Goal: Transaction & Acquisition: Purchase product/service

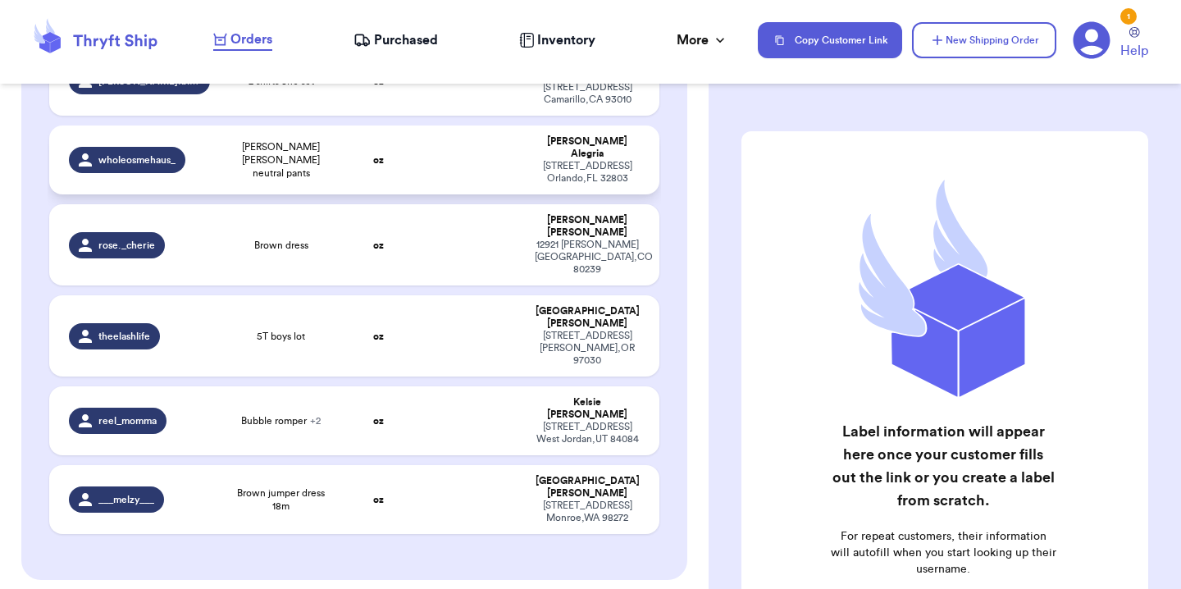
scroll to position [540, 0]
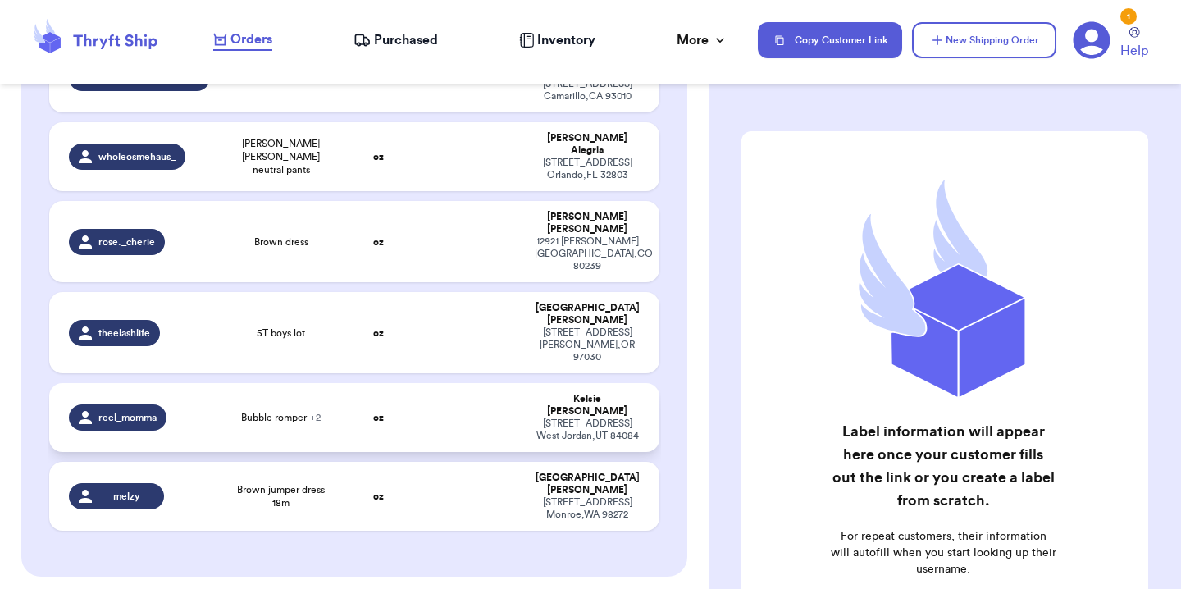
click at [415, 383] on td at bounding box center [470, 417] width 110 height 69
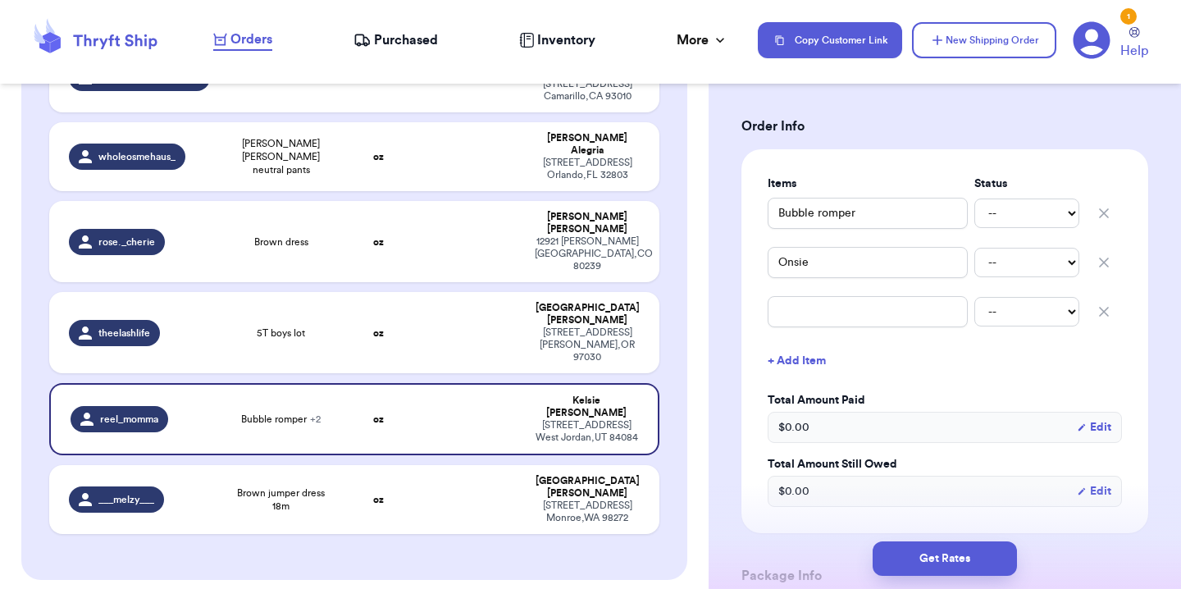
scroll to position [329, 0]
click at [1058, 212] on select "-- Paid Owes" at bounding box center [1027, 211] width 105 height 30
select select "paid"
click at [975, 196] on select "-- Paid Owes" at bounding box center [1027, 211] width 105 height 30
click at [1058, 249] on select "-- Paid Owes" at bounding box center [1027, 260] width 105 height 30
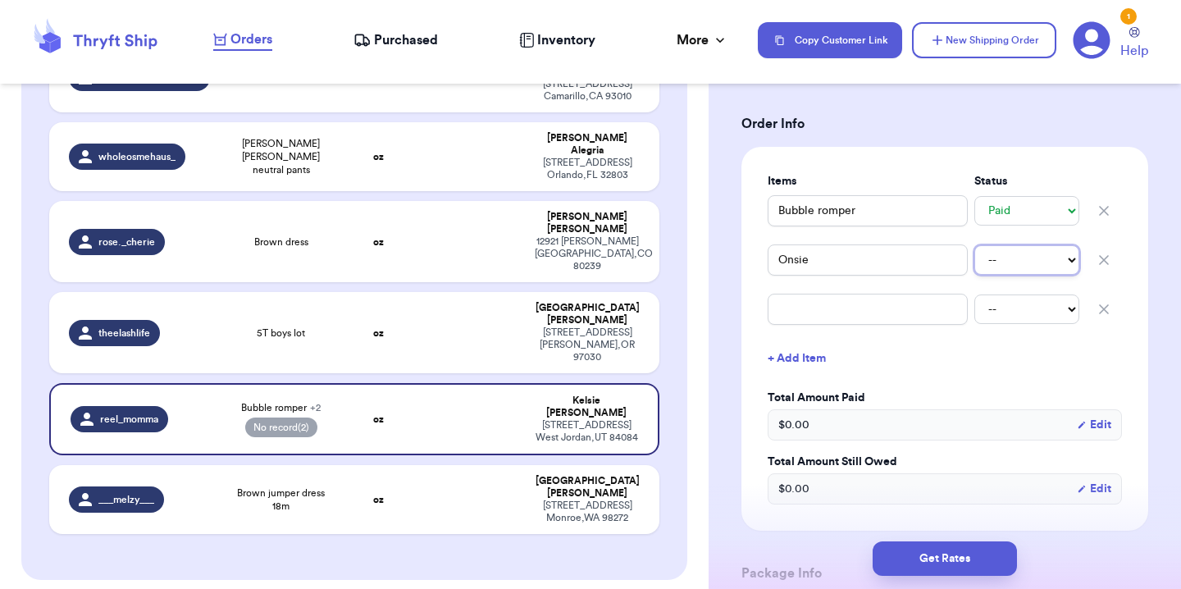
select select "unpaid"
click at [975, 245] on select "-- Paid Owes" at bounding box center [1027, 260] width 105 height 30
click at [1044, 262] on select "-- Paid Owes" at bounding box center [1027, 260] width 105 height 30
select select "paid"
click at [975, 245] on select "-- Paid Owes" at bounding box center [1027, 260] width 105 height 30
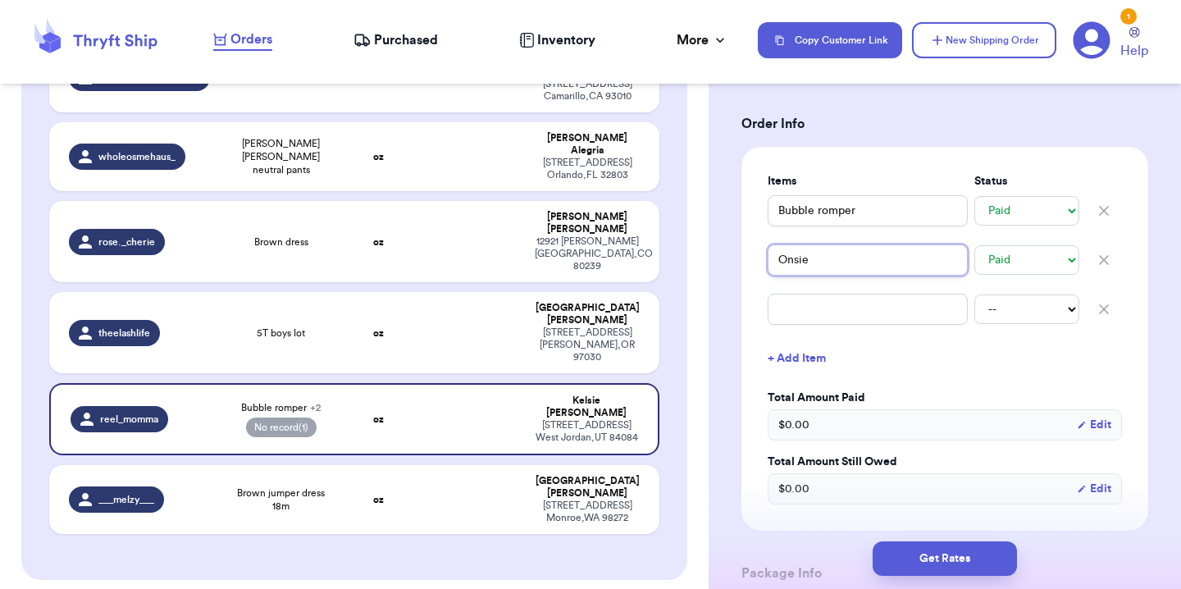
click at [788, 264] on input "Onsie" at bounding box center [868, 259] width 200 height 31
type input "nsie"
type input "Snsie"
type input "Stnsie"
type input "Strnsie"
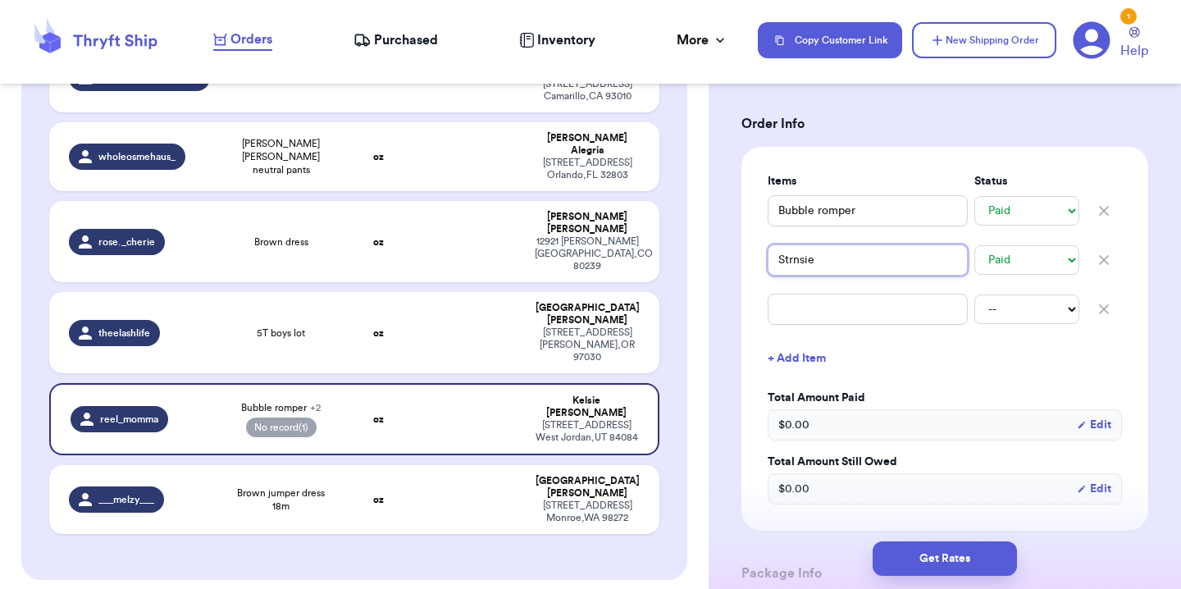
type input "Strinsie"
type input "Stripnsie"
type input "Stripensie"
type input "Stripe nsie"
type input "Stripe Onsie"
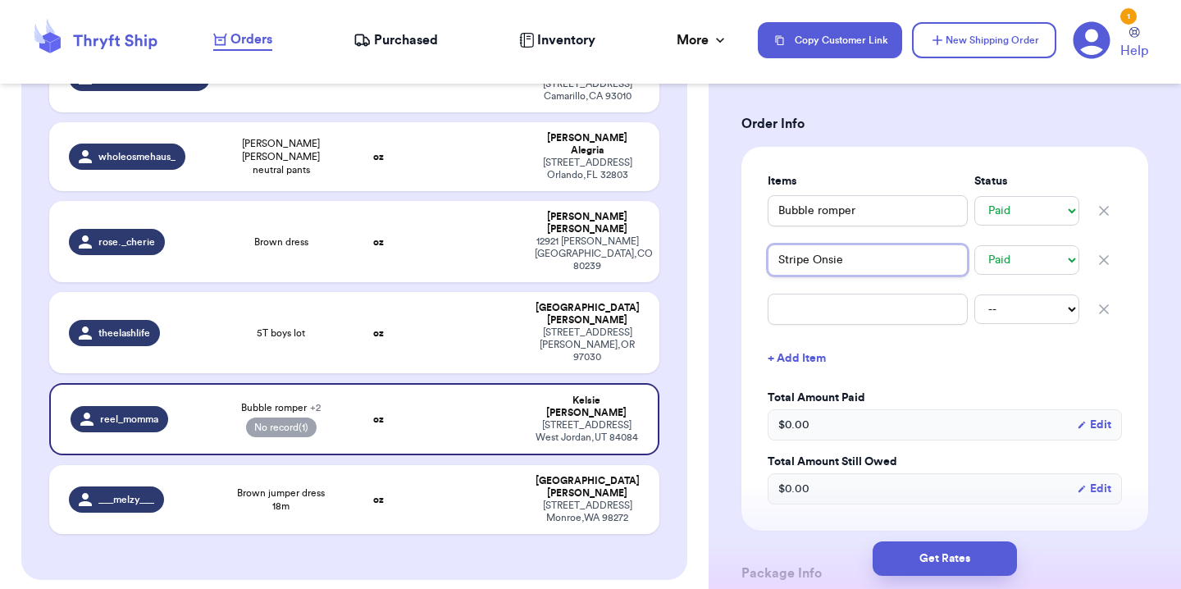
type input "Stripe Onsie"
click at [822, 213] on input "Bubble romper" at bounding box center [868, 210] width 200 height 31
click at [820, 262] on input "Stripe Onsie" at bounding box center [868, 259] width 200 height 31
type input "Stripe nsie"
type input "Stripe onsie"
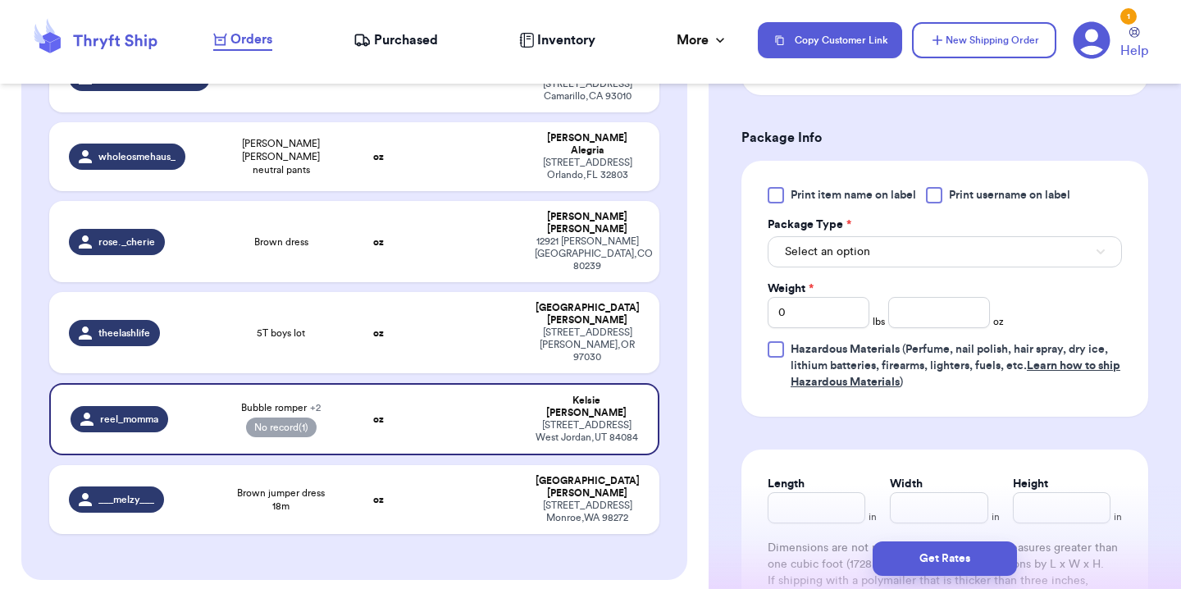
scroll to position [789, 0]
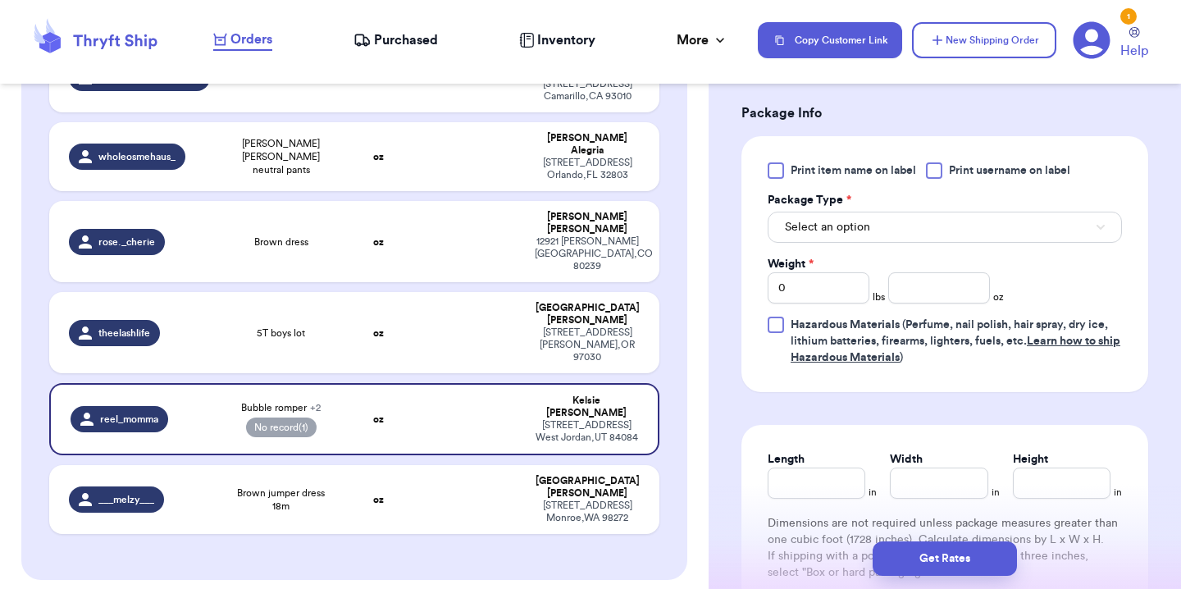
type input "Stripe onsie"
click at [914, 234] on button "Select an option" at bounding box center [945, 227] width 354 height 31
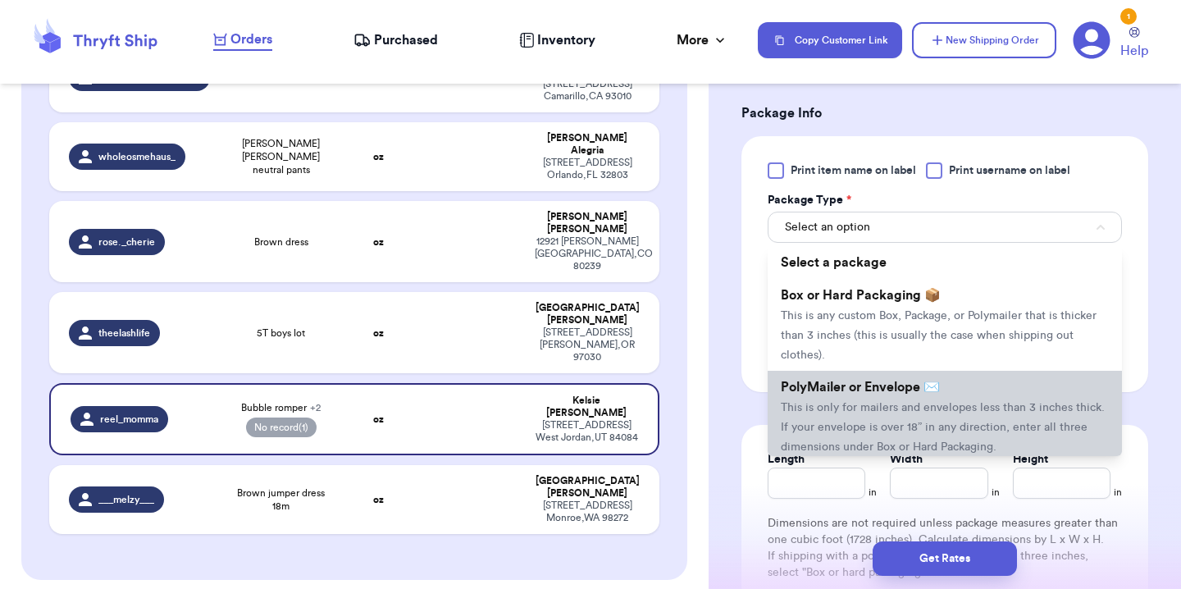
click at [922, 399] on li "PolyMailer or Envelope ✉️ This is only for mailers and envelopes less than 3 in…" at bounding box center [945, 417] width 354 height 92
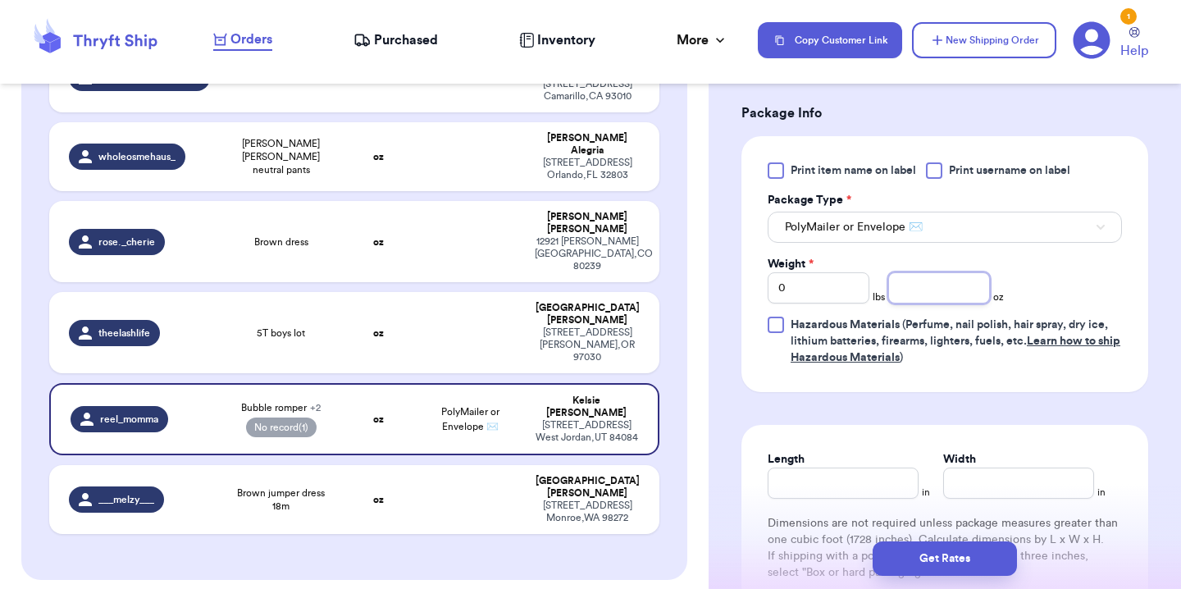
click at [934, 296] on input "number" at bounding box center [940, 287] width 102 height 31
type input "8"
click at [1055, 290] on div "Print item name on label Print username on label Package Type * PolyMailer or E…" at bounding box center [945, 263] width 354 height 203
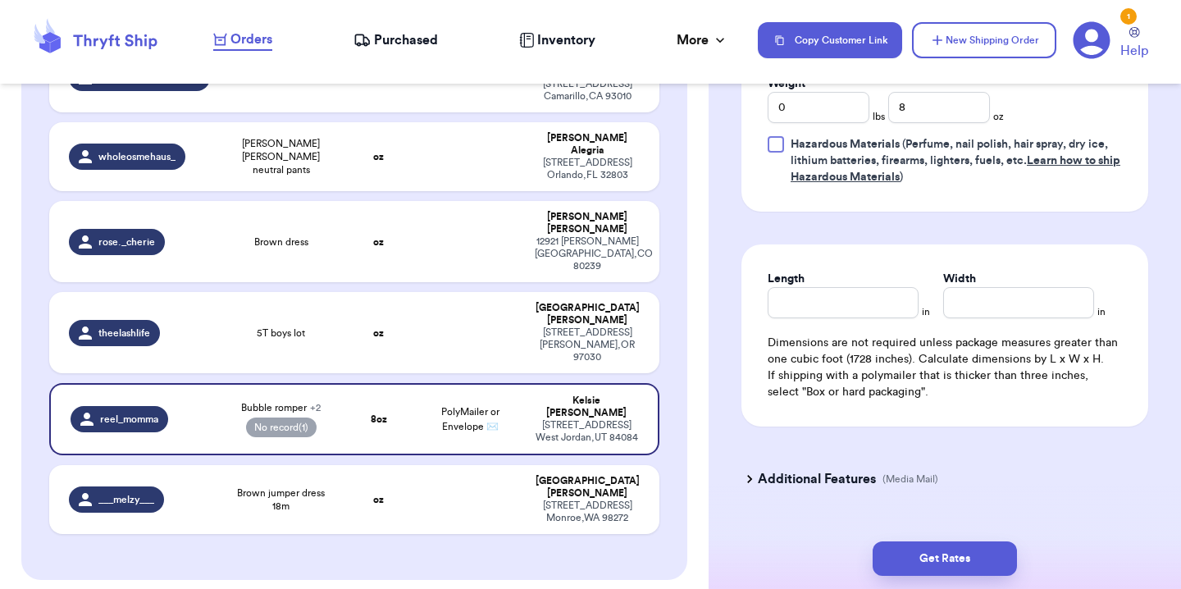
scroll to position [985, 0]
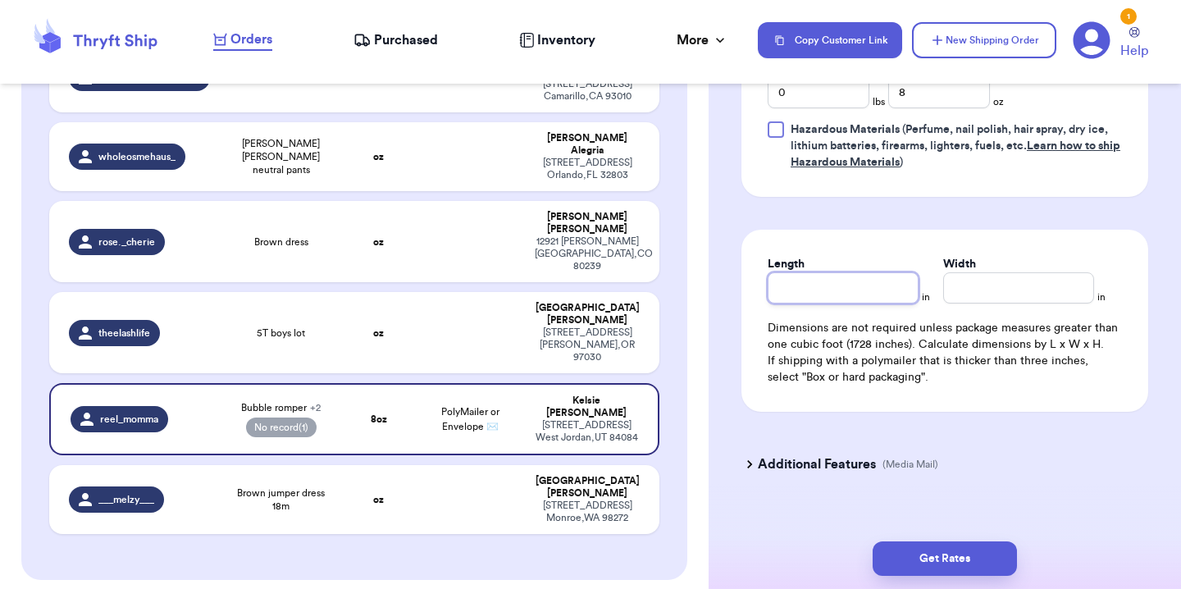
click at [879, 295] on input "Length" at bounding box center [843, 287] width 151 height 31
type input "10"
type input "9"
click at [961, 555] on button "Get Rates" at bounding box center [945, 558] width 144 height 34
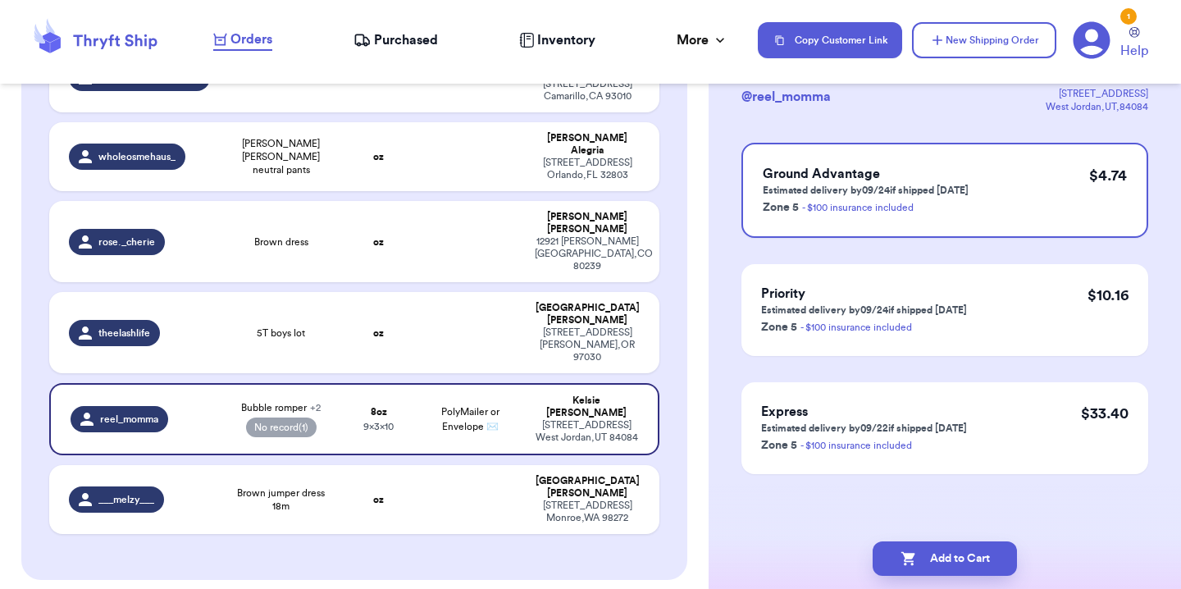
scroll to position [0, 0]
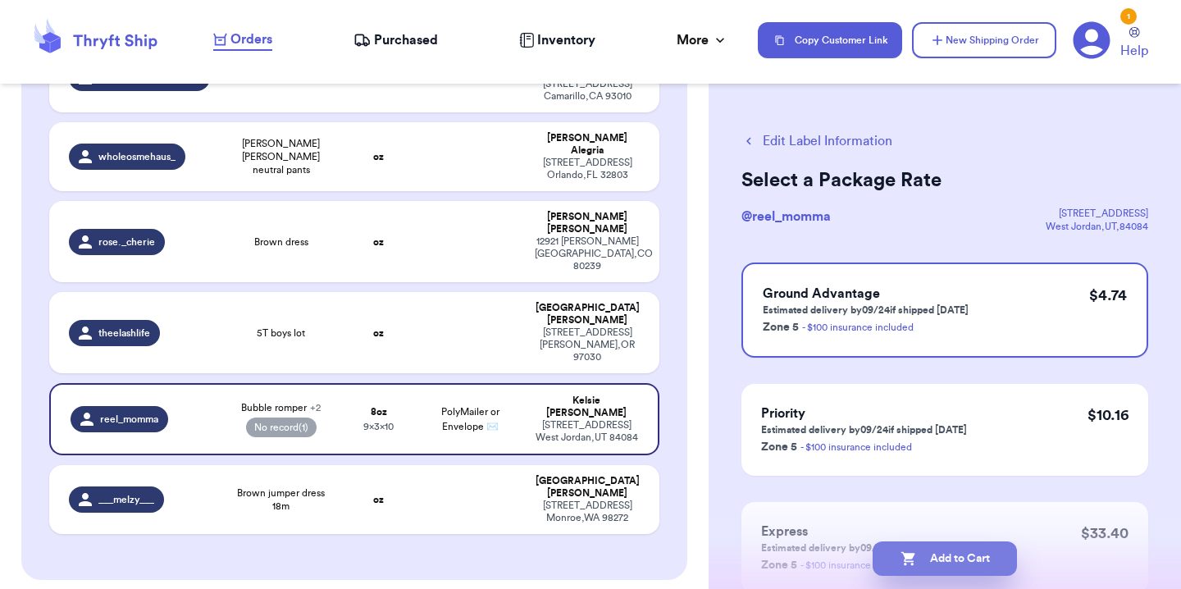
click at [939, 563] on button "Add to Cart" at bounding box center [945, 558] width 144 height 34
checkbox input "true"
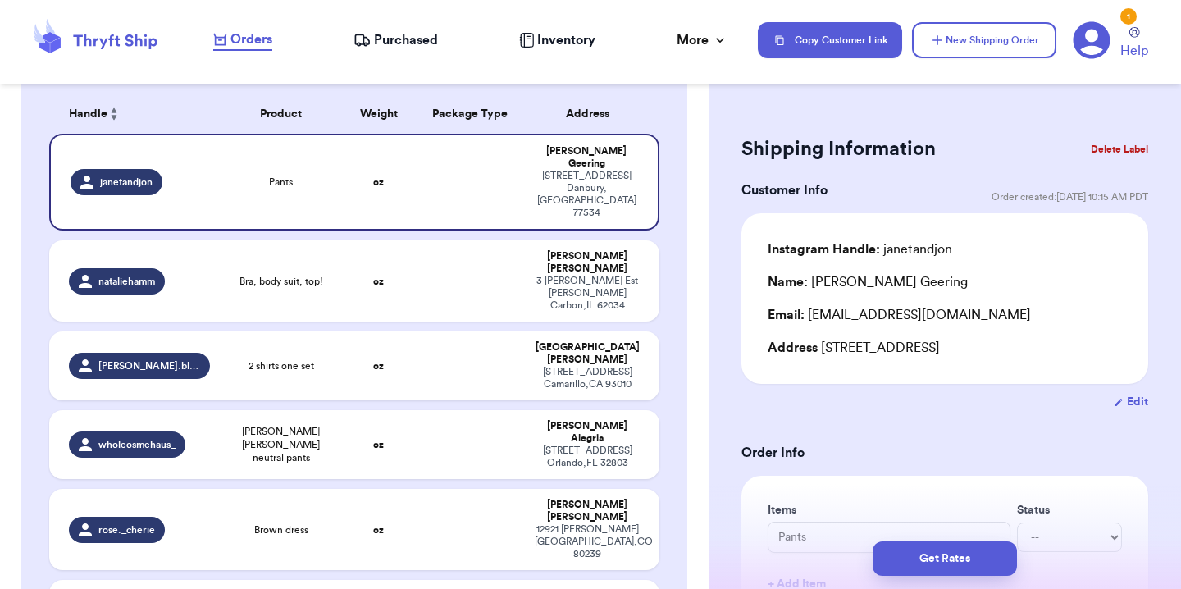
scroll to position [251, 0]
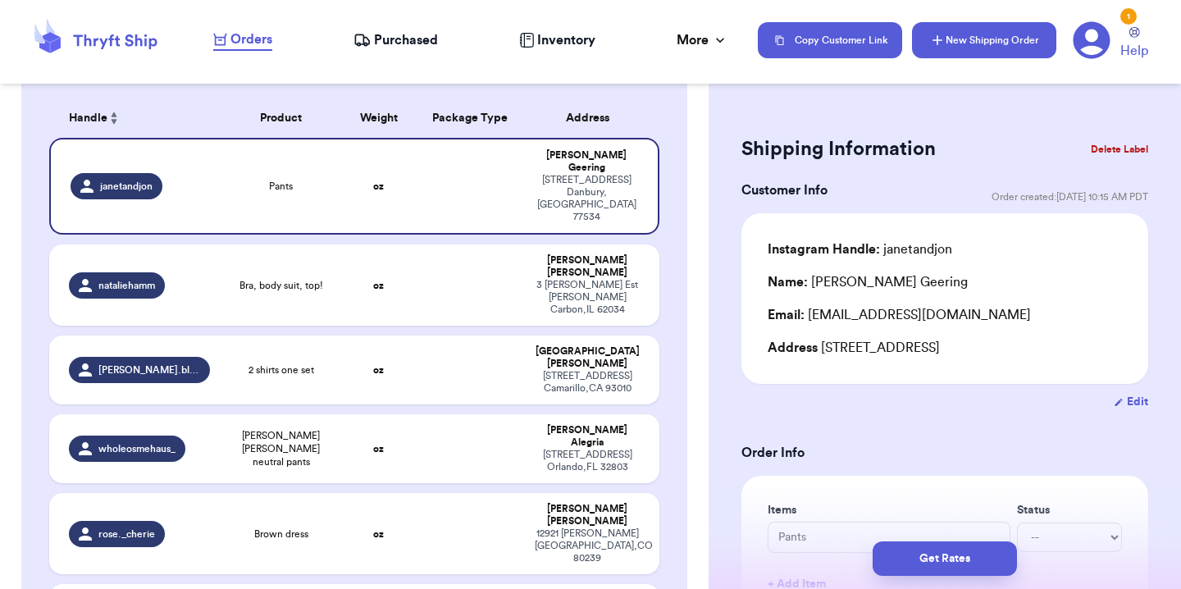
click at [959, 37] on button "New Shipping Order" at bounding box center [984, 40] width 144 height 36
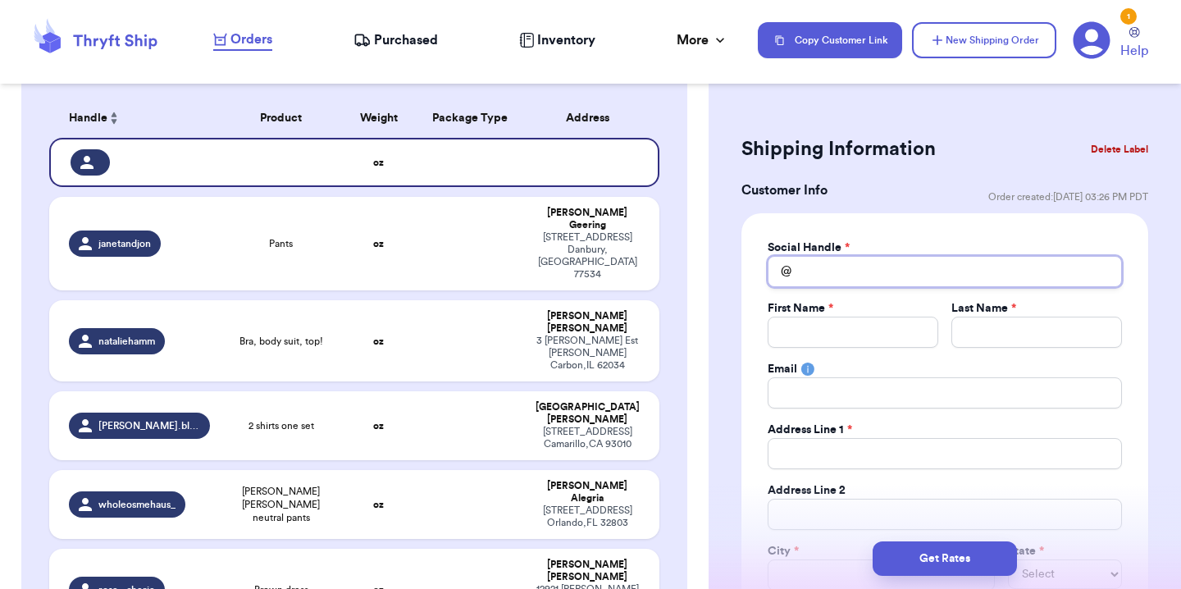
click at [821, 262] on input "Total Amount Paid" at bounding box center [945, 271] width 354 height 31
type input "j"
type input "jo"
type input "jod"
type input "[PERSON_NAME]"
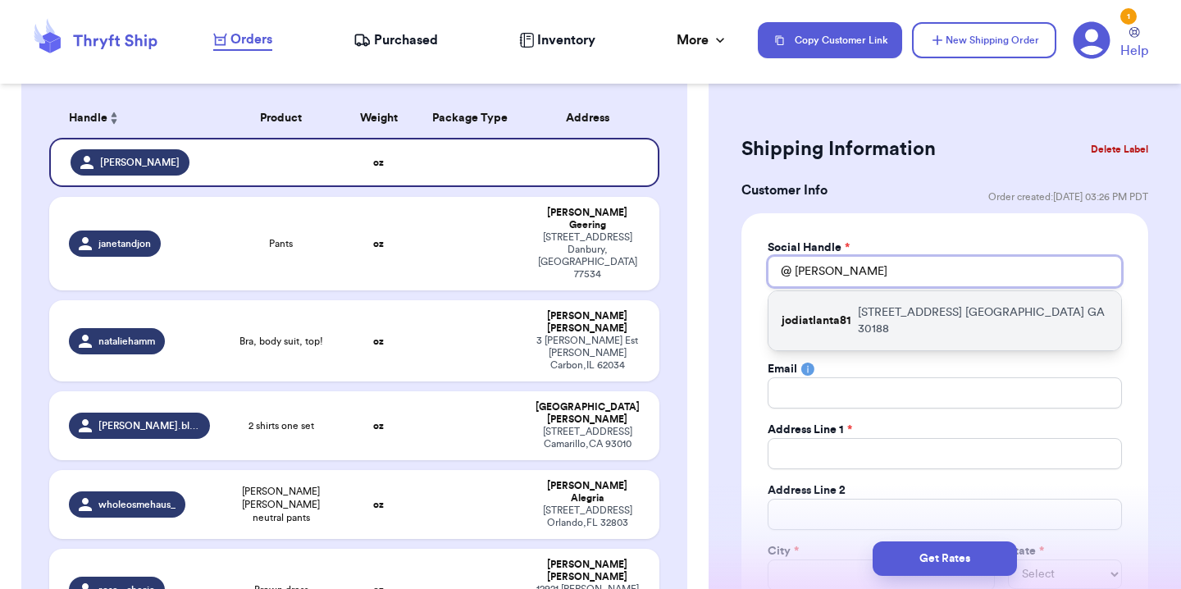
type input "[PERSON_NAME]"
click at [825, 313] on p "jodiatlanta81" at bounding box center [817, 321] width 70 height 16
type input "jodiatlanta81"
type input "[PERSON_NAME]"
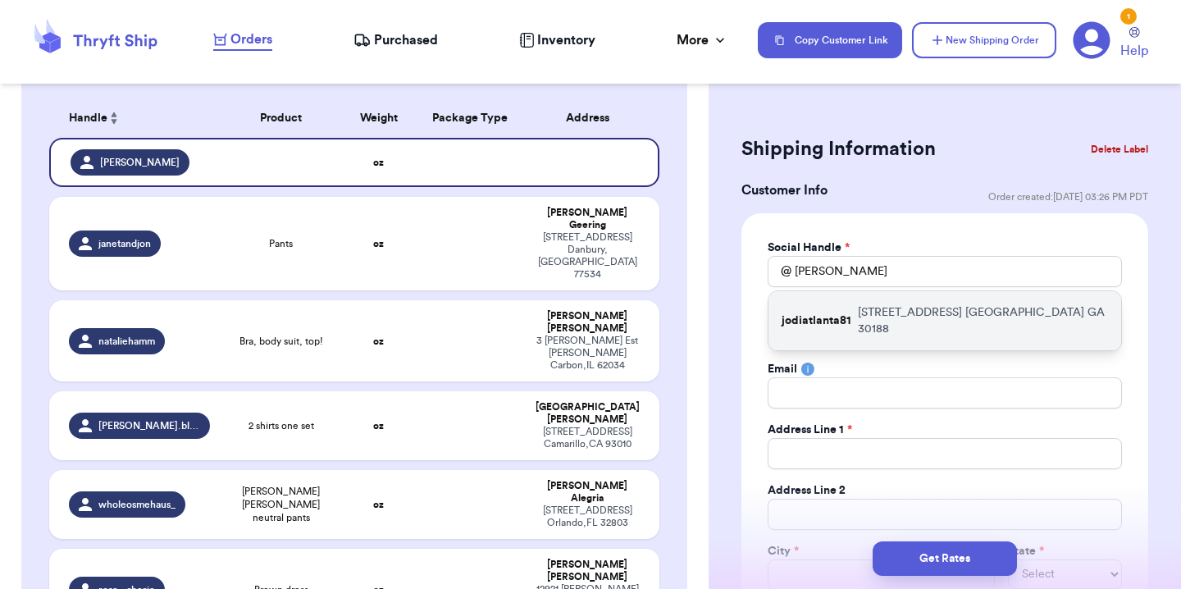
type input "[EMAIL_ADDRESS][DOMAIN_NAME]"
type input "[STREET_ADDRESS]"
type input "[GEOGRAPHIC_DATA]"
select select "GA"
type input "30188"
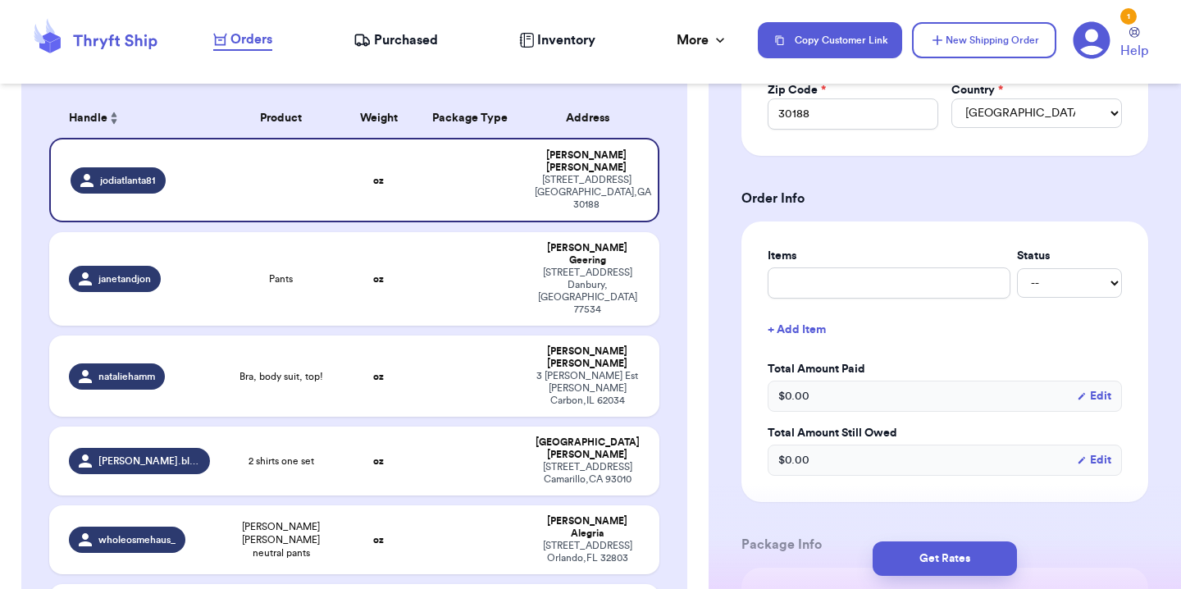
scroll to position [519, 0]
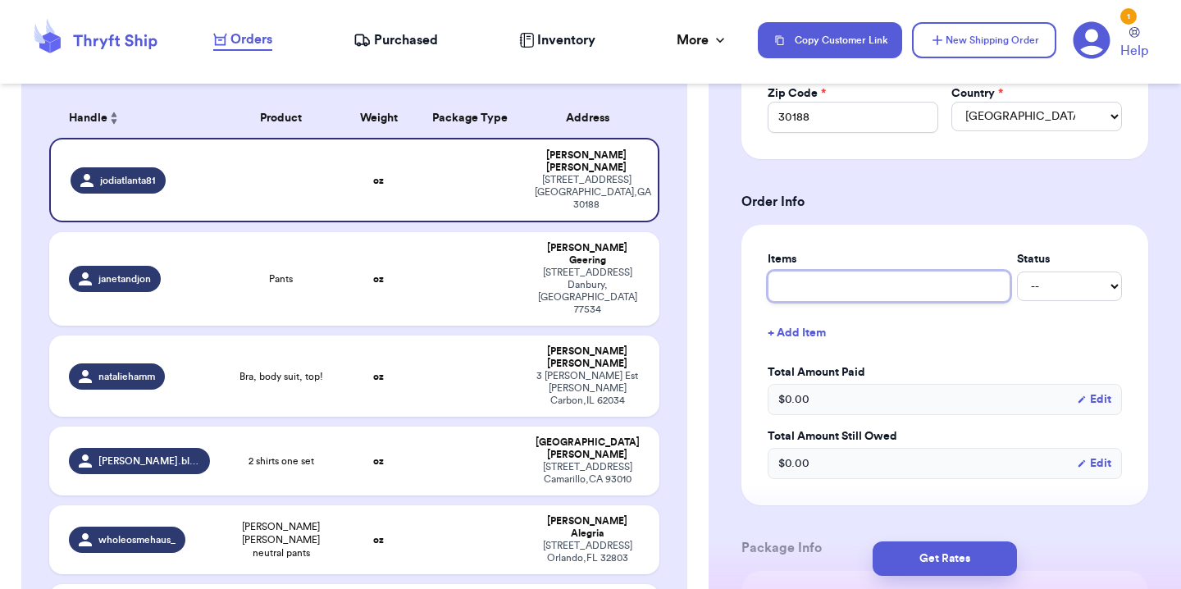
click at [851, 284] on input "text" at bounding box center [889, 286] width 243 height 31
type input "S"
type input "St"
type input "Str"
type input "Stri"
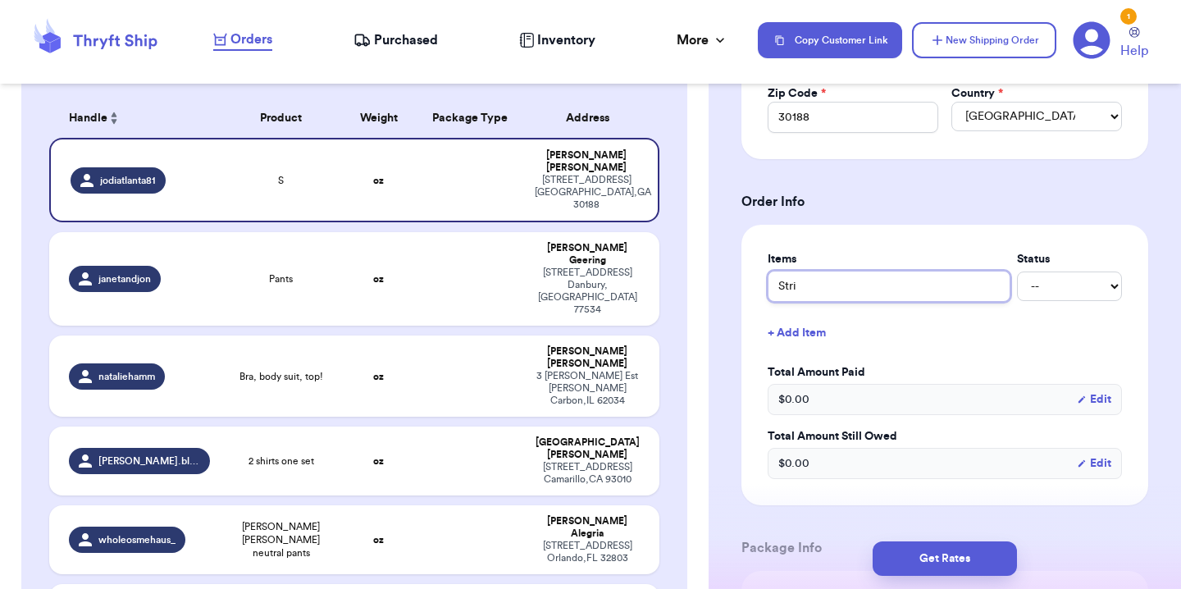
type input "Strip"
type input "Stripe"
click at [807, 334] on button "+ Add Item" at bounding box center [945, 333] width 368 height 36
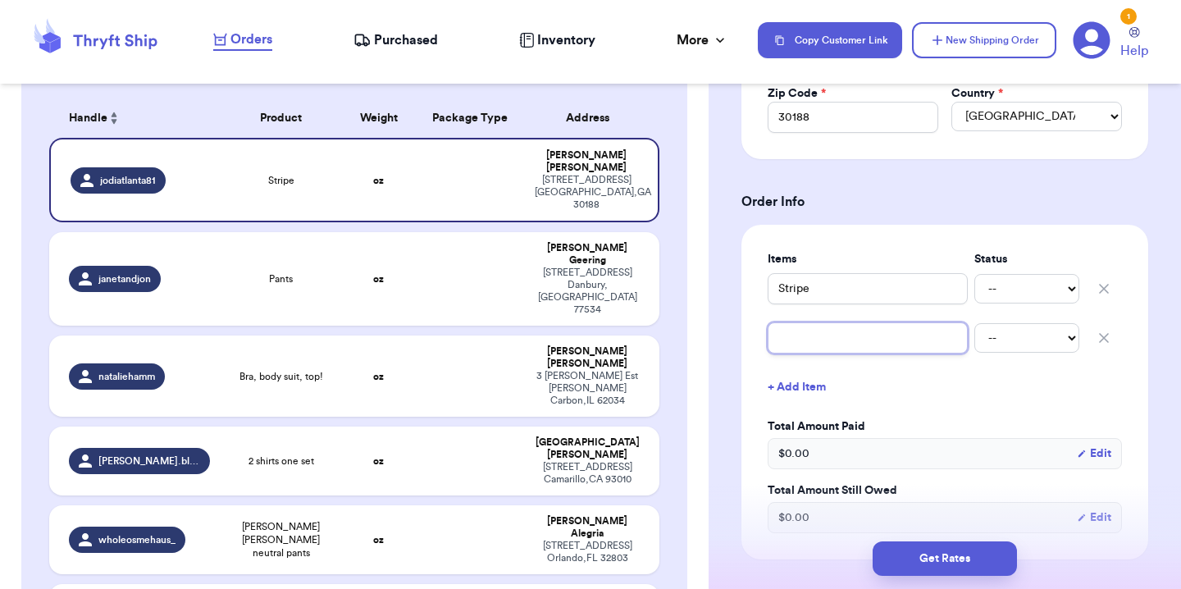
click at [806, 343] on input "text" at bounding box center [868, 337] width 200 height 31
type input "C"
type input "Co"
type input "Cor"
type input "Cord"
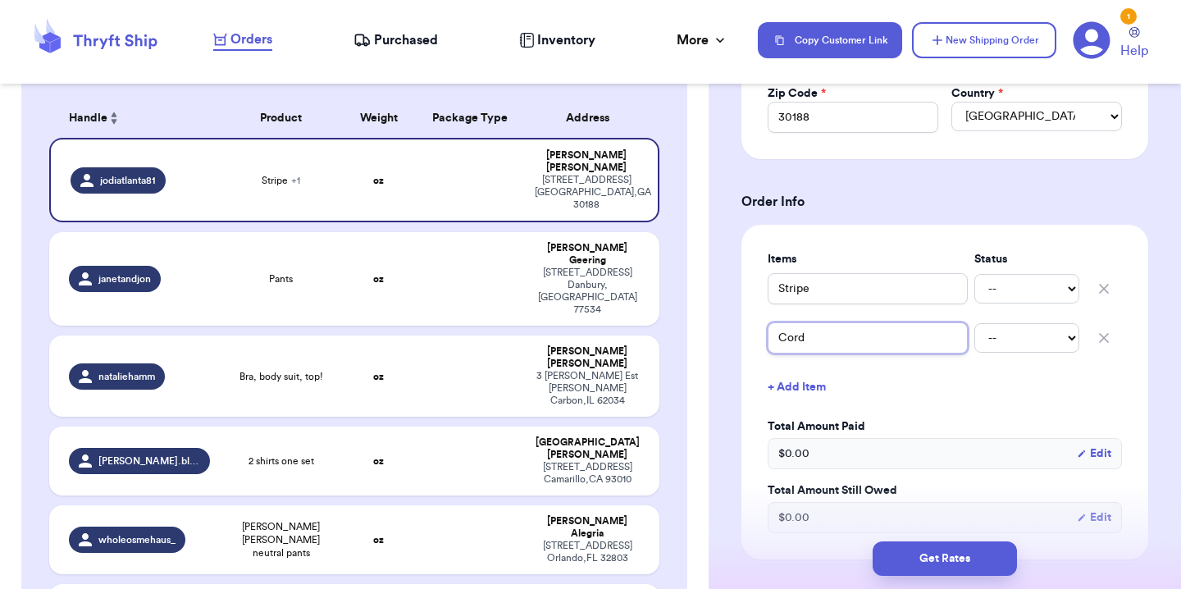
type input "Cordu"
type input "Cordut"
type input "Corduto"
type input "Cordutoy"
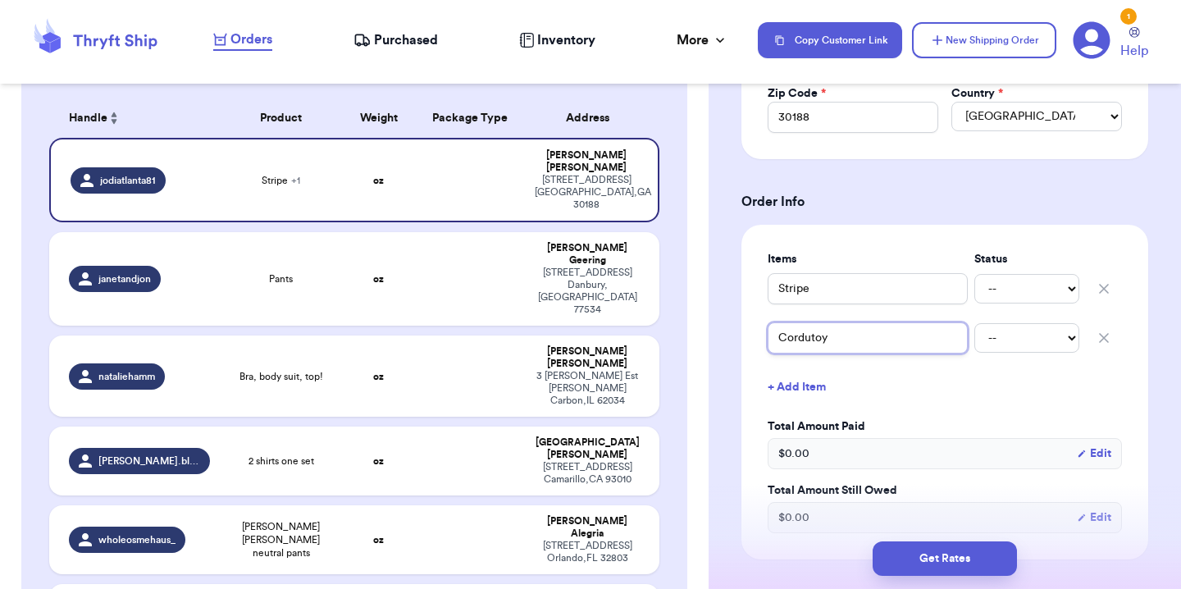
type input "Cordutoy"
type input "Corduto"
type input "Cordut"
type input "Cordu"
type input "Cordur"
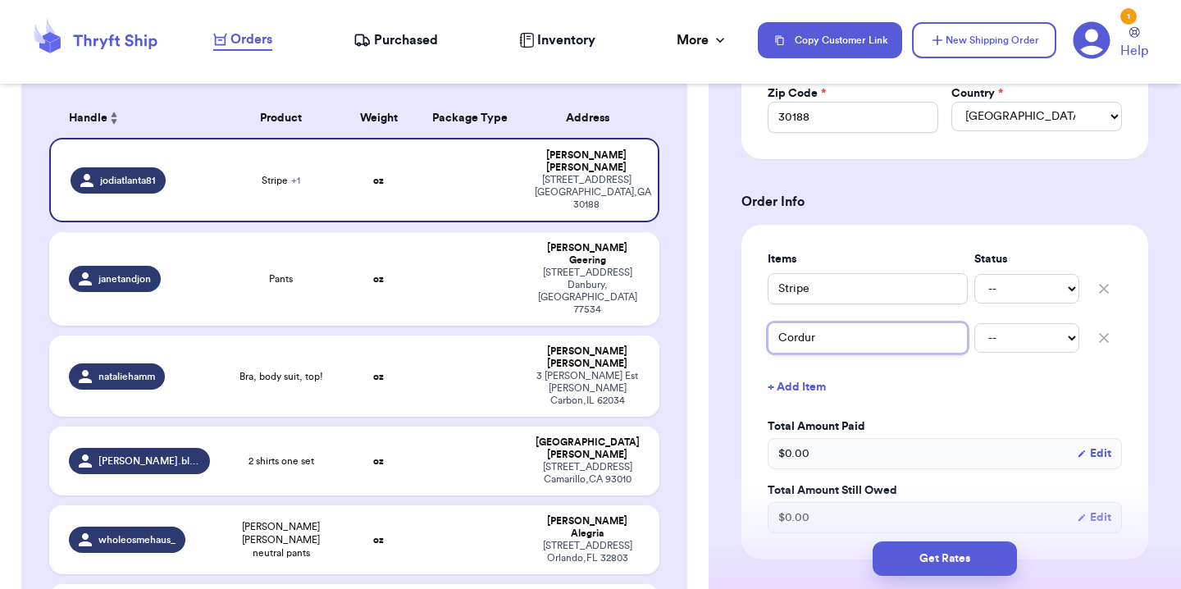
type input "Corduro"
type input "Corduroy"
type input "Corduroy b"
type input "Corduroy bo"
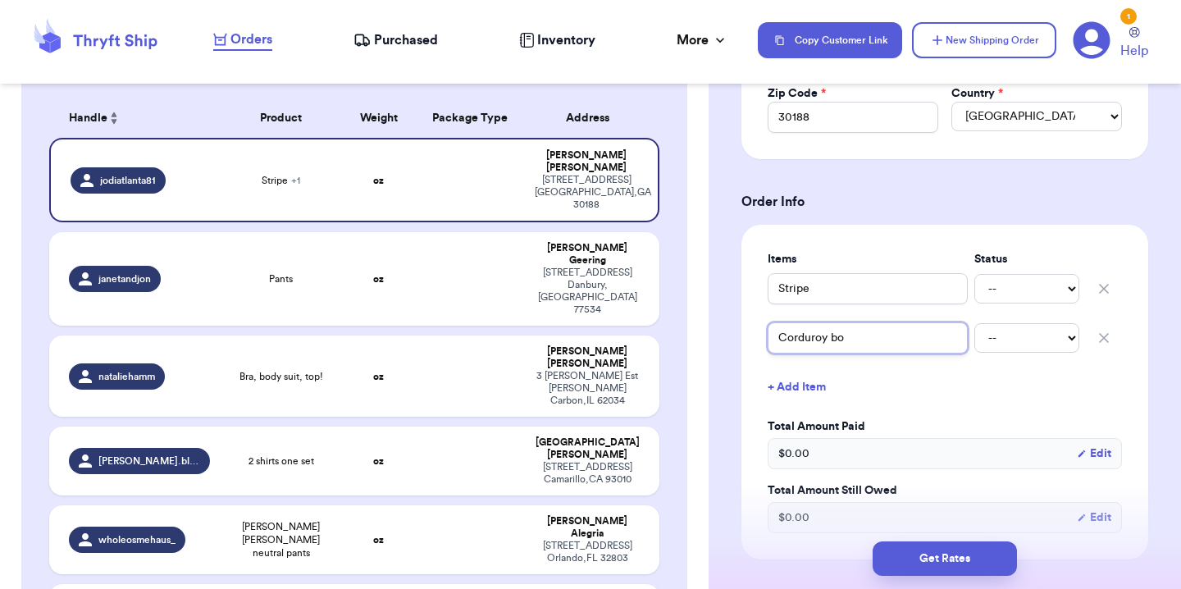
type input "Corduroy bot"
type input "Corduroy [PERSON_NAME]"
type input "Corduroy botton"
type input "Corduroy bottons"
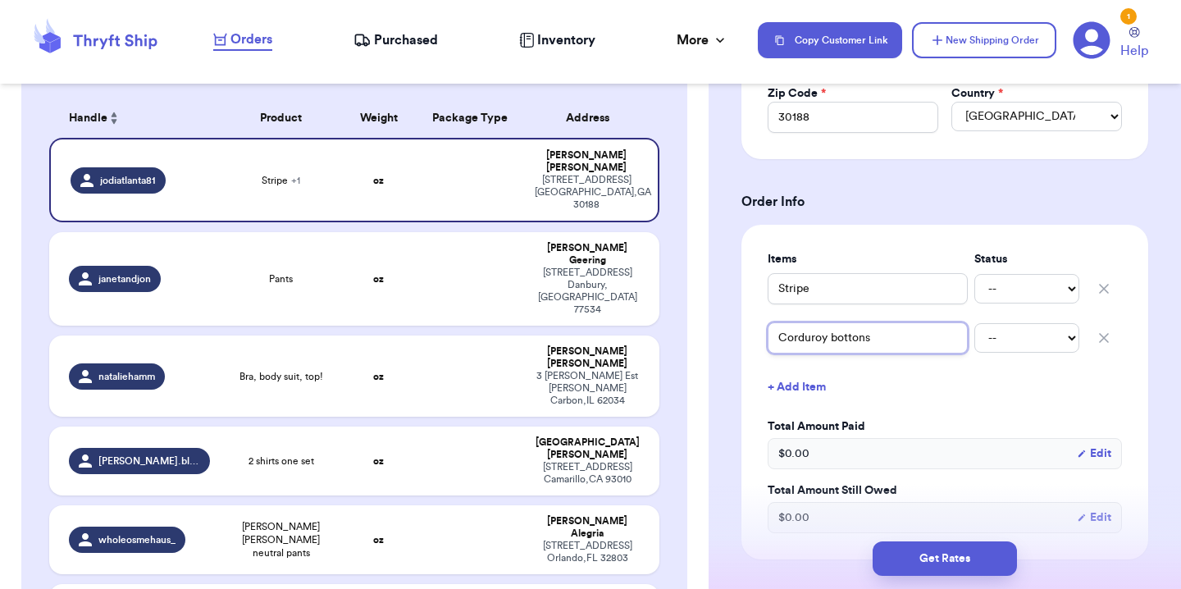
type input "Corduroy bottons"
type input "Corduroy botton"
type input "Corduroy bottonm"
type input "Corduroy botton"
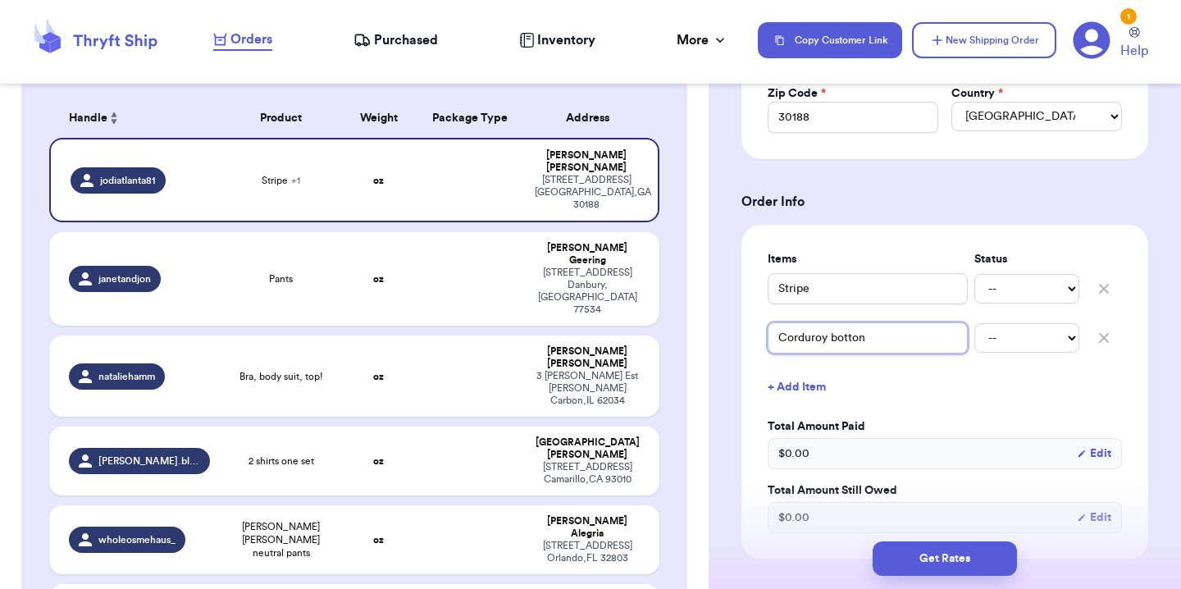
type input "Corduroy [PERSON_NAME]"
type input "Corduroy bottom"
type input "Corduroy bottoms"
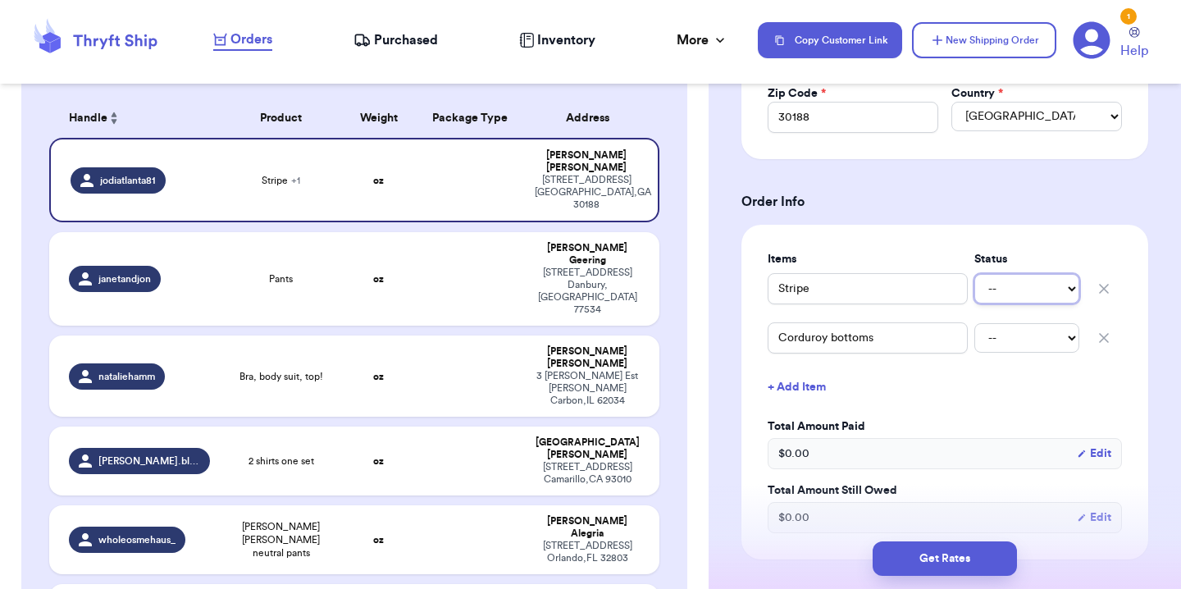
click at [1026, 286] on select "-- Paid Owes" at bounding box center [1027, 289] width 105 height 30
select select "paid"
click at [975, 274] on select "-- Paid Owes" at bounding box center [1027, 289] width 105 height 30
click at [1021, 329] on select "-- Paid Owes" at bounding box center [1027, 338] width 105 height 30
select select "paid"
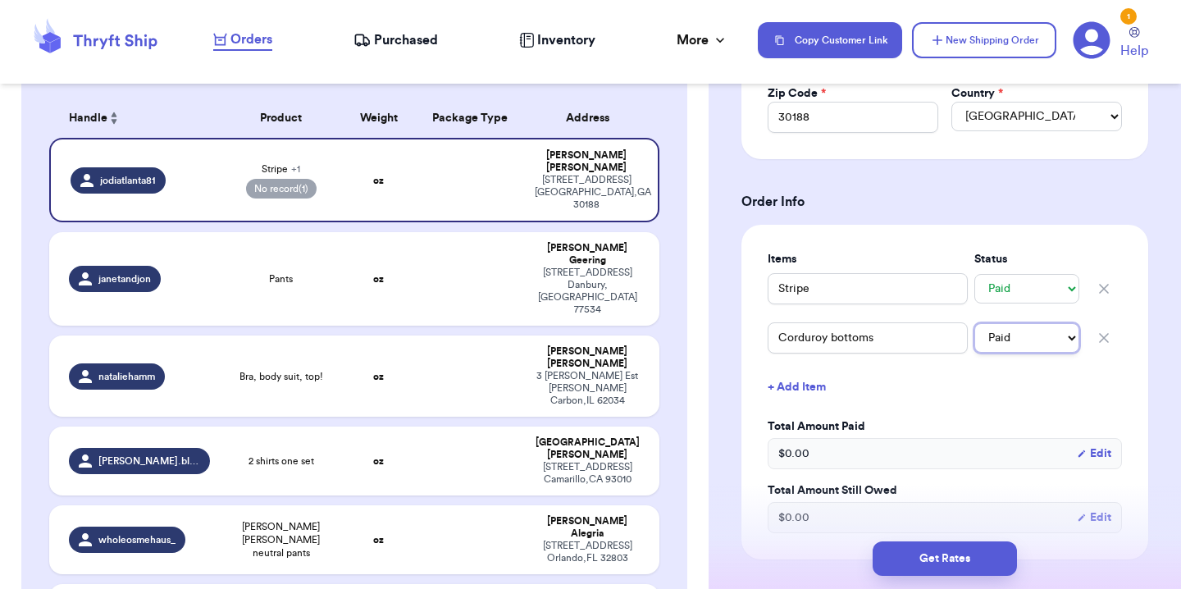
click at [975, 323] on select "-- Paid Owes" at bounding box center [1027, 338] width 105 height 30
click at [878, 307] on div "Stripe -- Paid Owes" at bounding box center [945, 289] width 354 height 36
click at [898, 289] on input "Stripe" at bounding box center [868, 288] width 200 height 31
type input "Stripe"
type input "Stripe J"
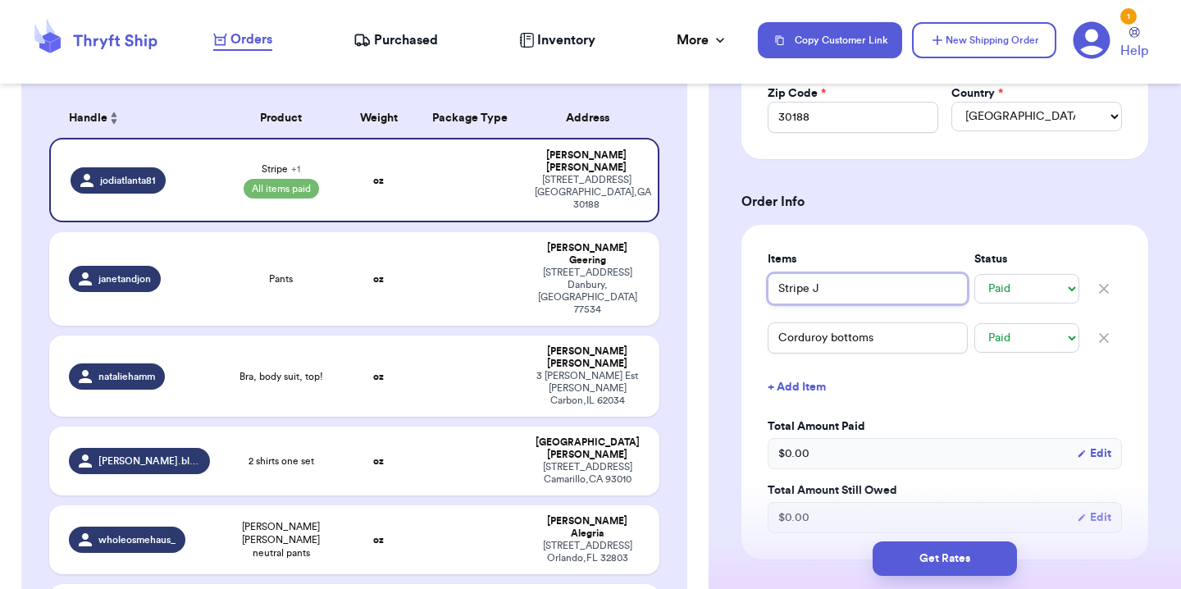
type input "Stripe Ja"
type input "Stripe Jac"
type input "Stripe Jack"
type input "Stripe Jacke"
type input "Stripe Jacker"
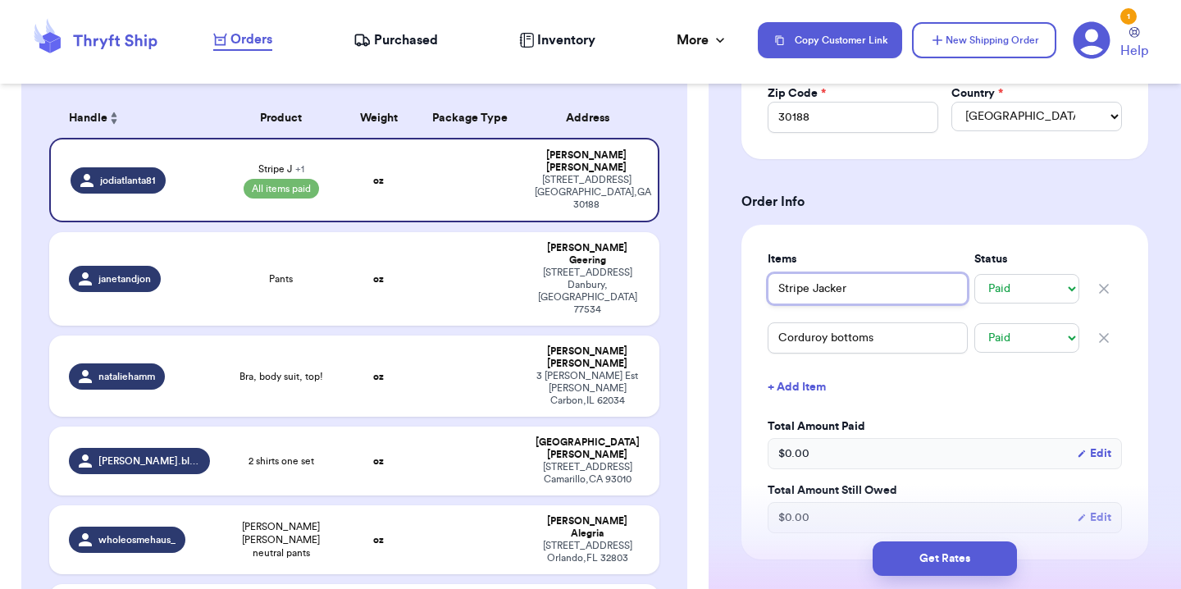
type input "Stripe Jacker"
type input "Stripe Jacke"
type input "Stripe Jacket"
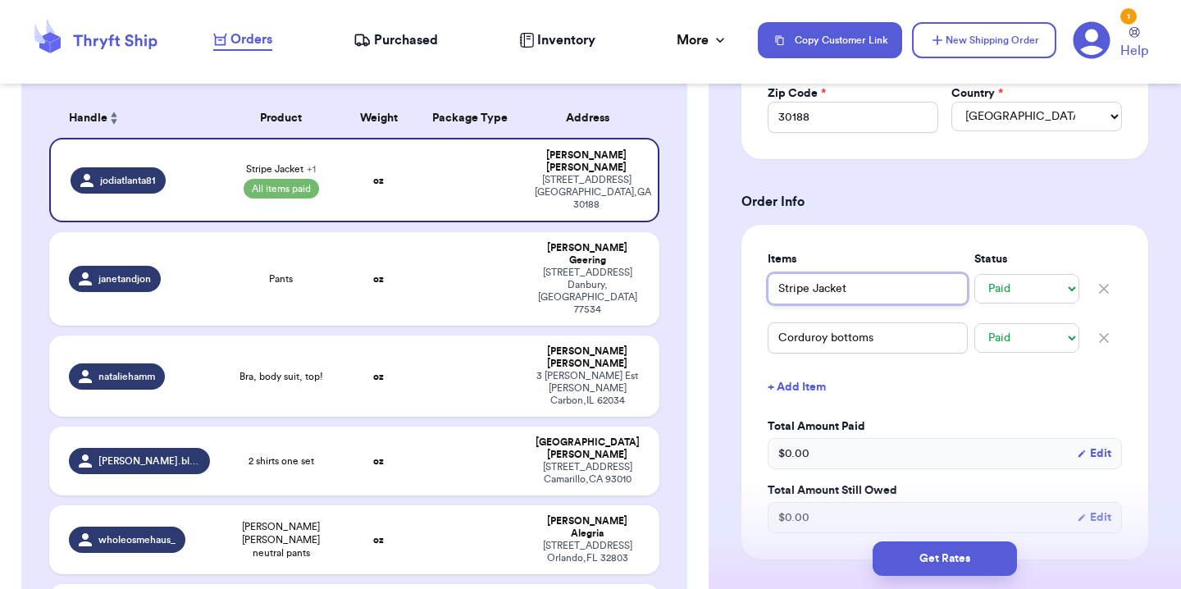
drag, startPoint x: 865, startPoint y: 295, endPoint x: 812, endPoint y: 294, distance: 52.5
click at [812, 294] on input "Stripe Jacket" at bounding box center [868, 288] width 200 height 31
type input "Stripe"
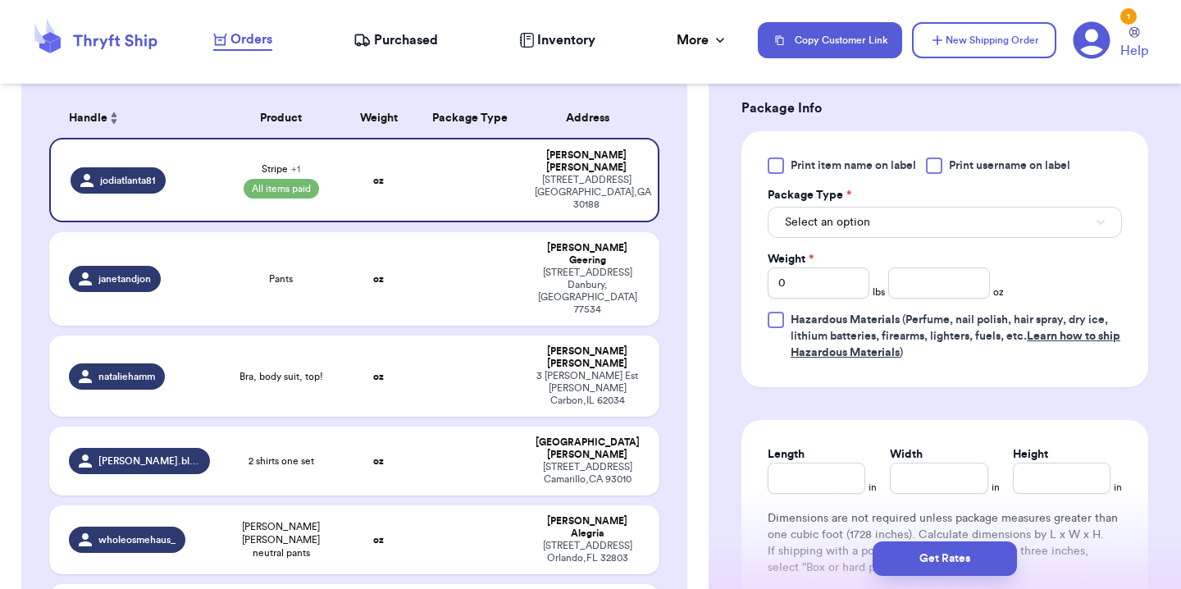
scroll to position [1014, 0]
type input "Stripe"
click at [869, 229] on button "Select an option" at bounding box center [945, 220] width 354 height 31
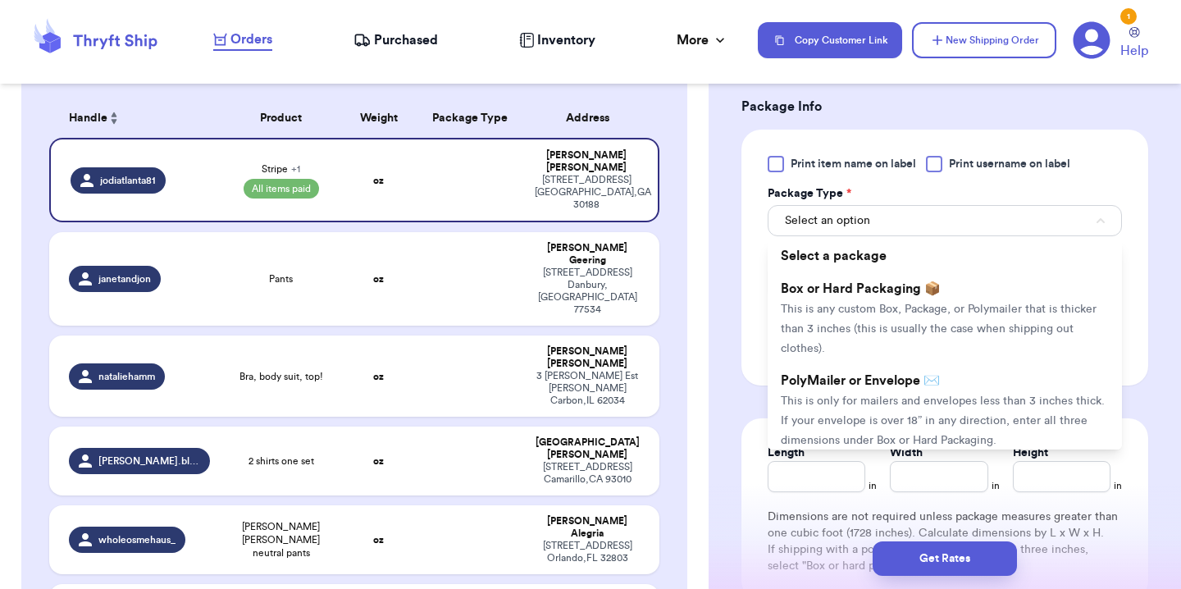
click at [865, 383] on span "PolyMailer or Envelope ✉️" at bounding box center [860, 380] width 159 height 13
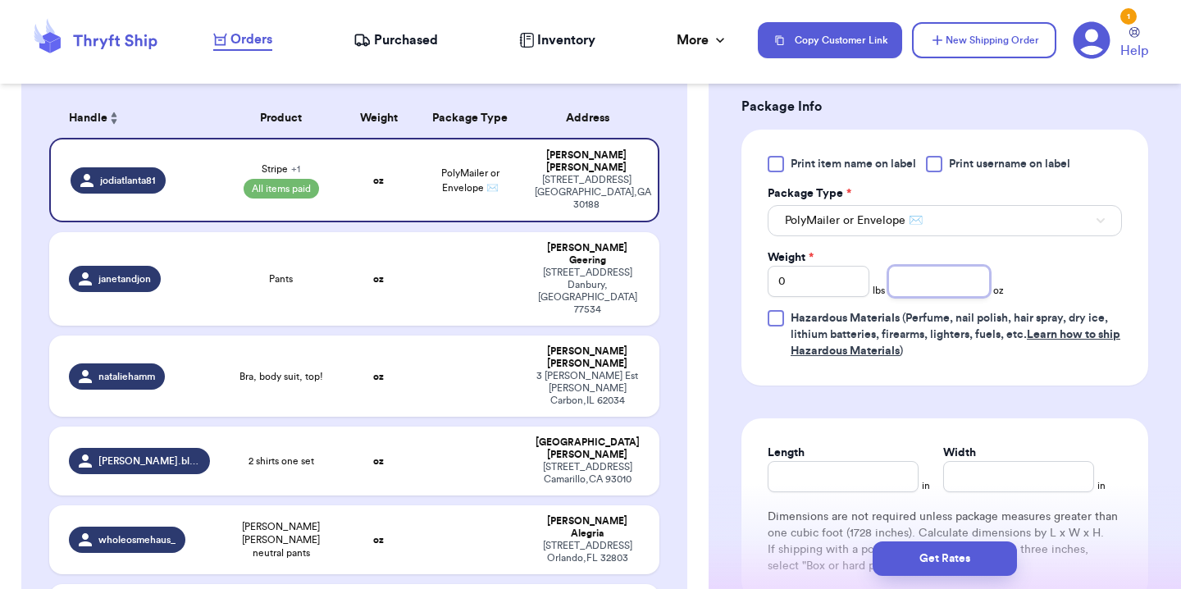
click at [934, 286] on input "number" at bounding box center [940, 281] width 102 height 31
type input "13"
click at [1070, 263] on div "Print item name on label Print username on label Package Type * PolyMailer or E…" at bounding box center [945, 257] width 354 height 203
click at [875, 487] on input "Length" at bounding box center [843, 476] width 151 height 31
type input "10"
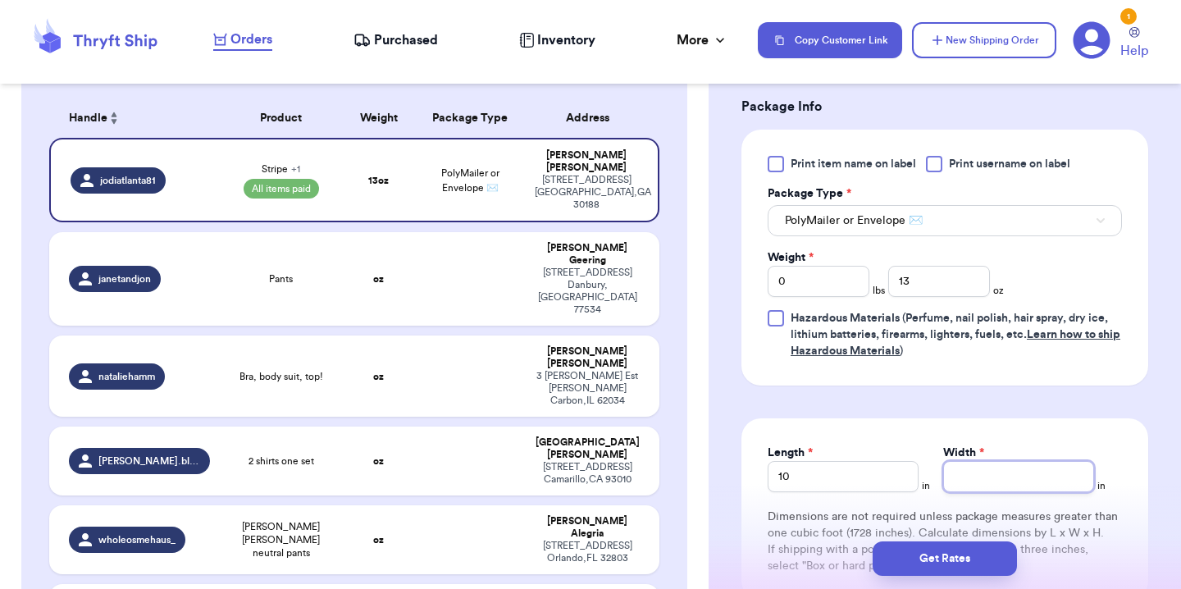
type input "9"
click at [833, 479] on input "10" at bounding box center [843, 476] width 151 height 31
type input "1"
type input "11"
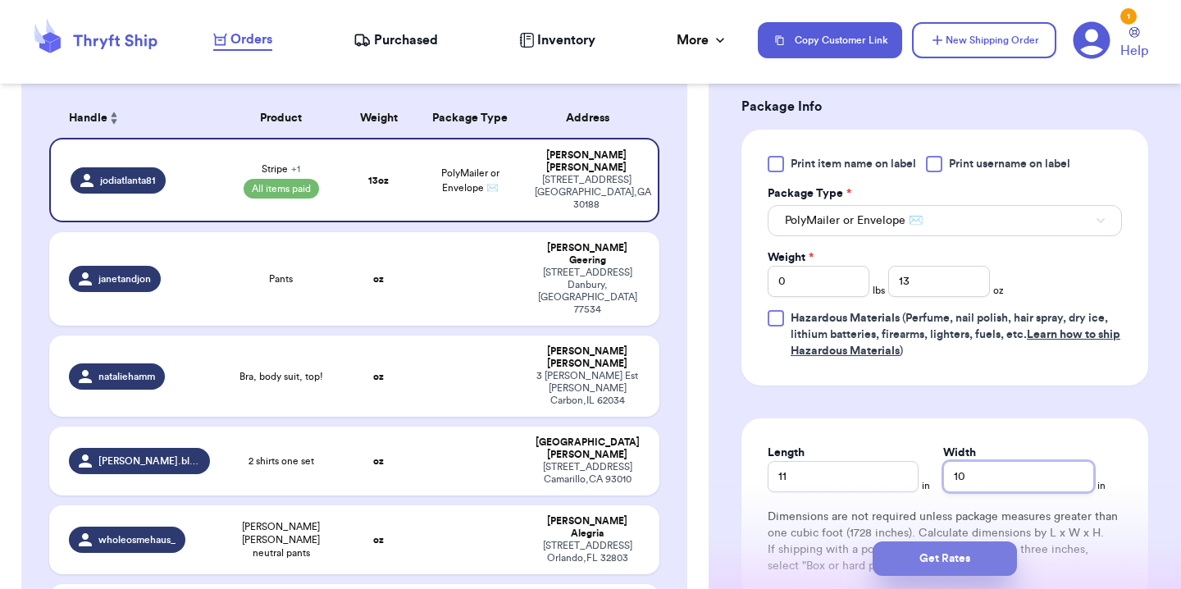
type input "10"
click at [957, 560] on button "Get Rates" at bounding box center [945, 558] width 144 height 34
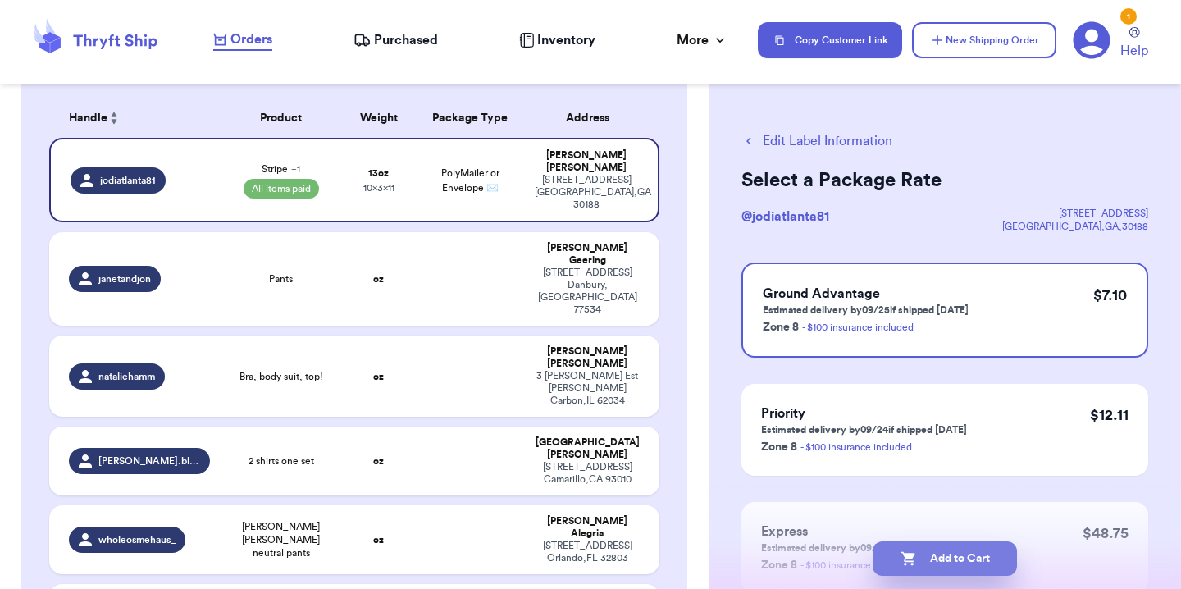
click at [966, 551] on button "Add to Cart" at bounding box center [945, 558] width 144 height 34
checkbox input "true"
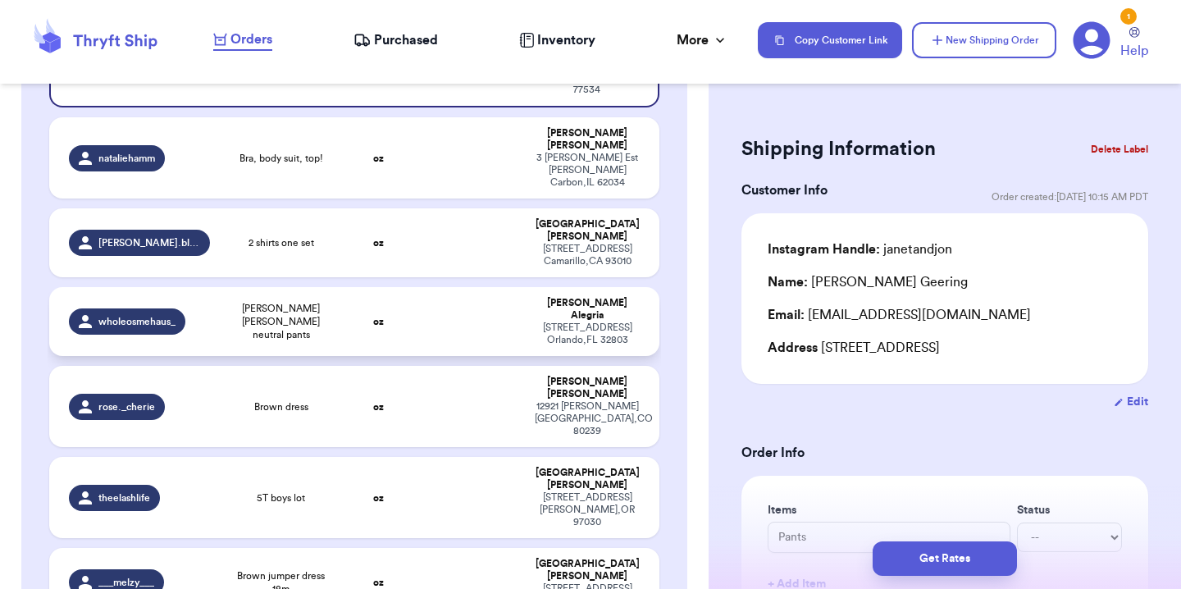
scroll to position [379, 0]
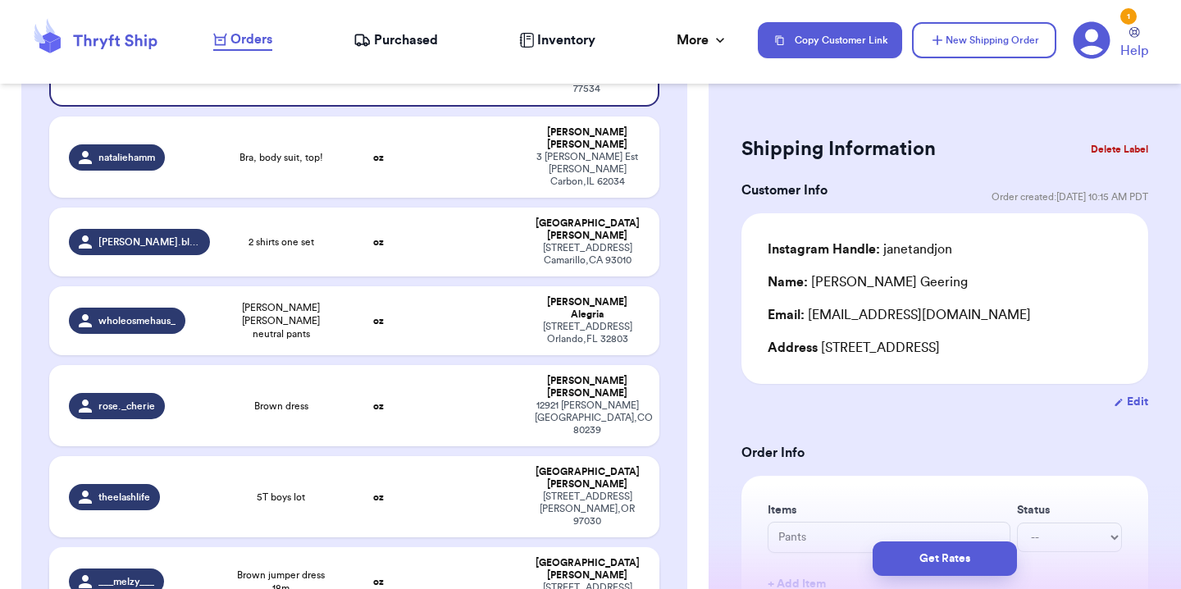
click at [214, 547] on td "___melzy___" at bounding box center [134, 581] width 171 height 69
type input "Brown jumper dress 18m"
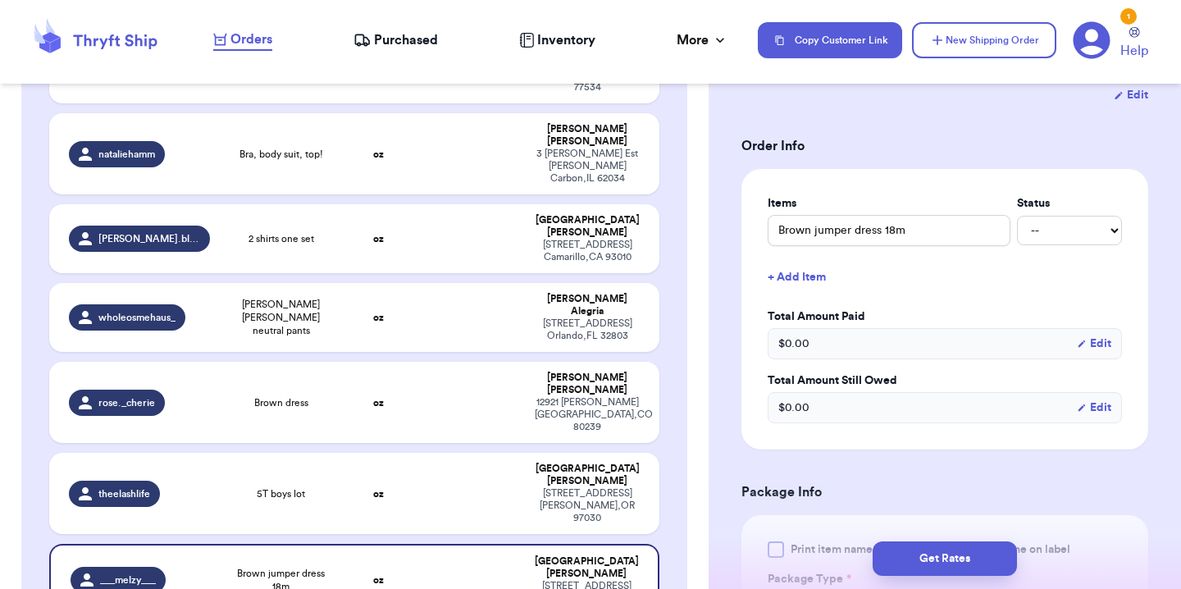
scroll to position [308, 0]
click at [1061, 226] on select "-- Paid Owes" at bounding box center [1069, 230] width 105 height 30
select select "paid"
click at [1017, 215] on select "-- Paid Owes" at bounding box center [1069, 230] width 105 height 30
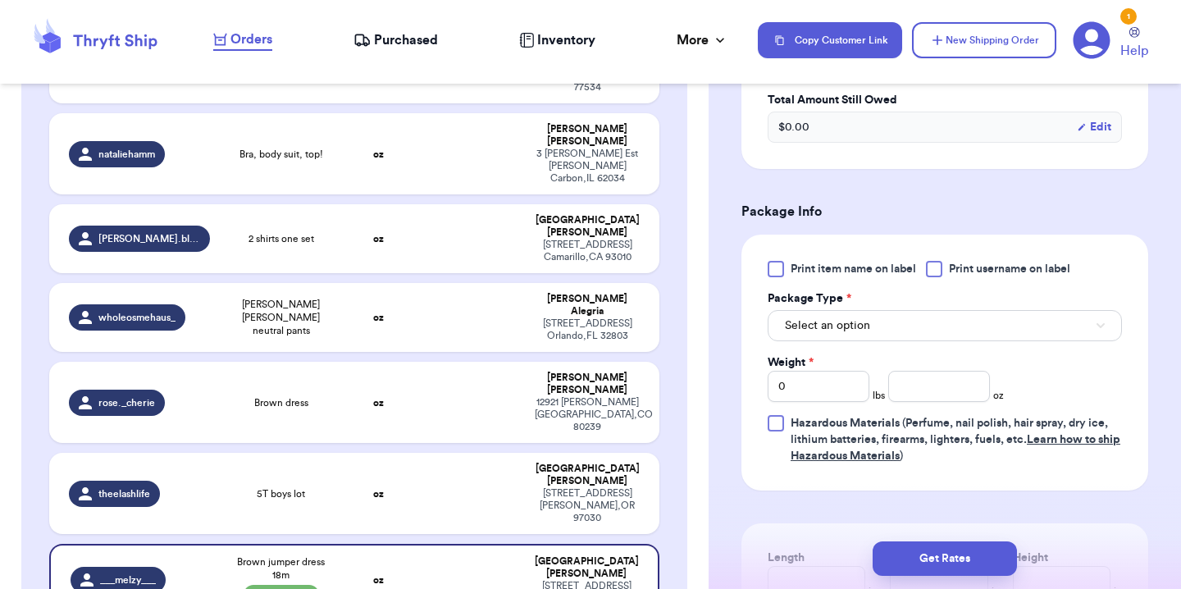
scroll to position [591, 0]
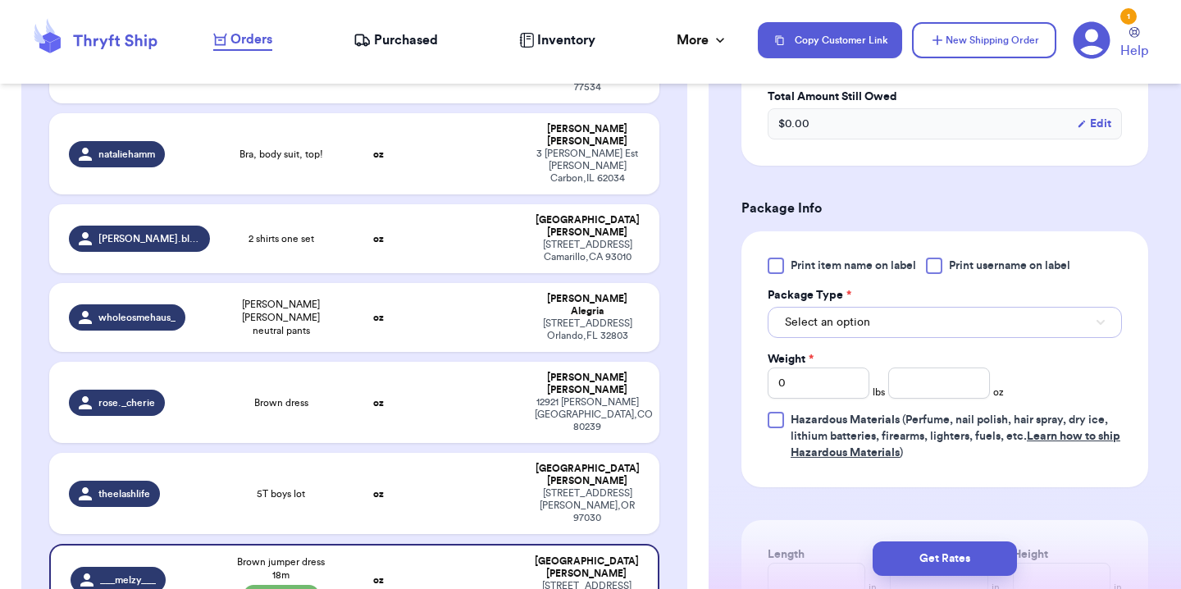
click at [924, 333] on button "Select an option" at bounding box center [945, 322] width 354 height 31
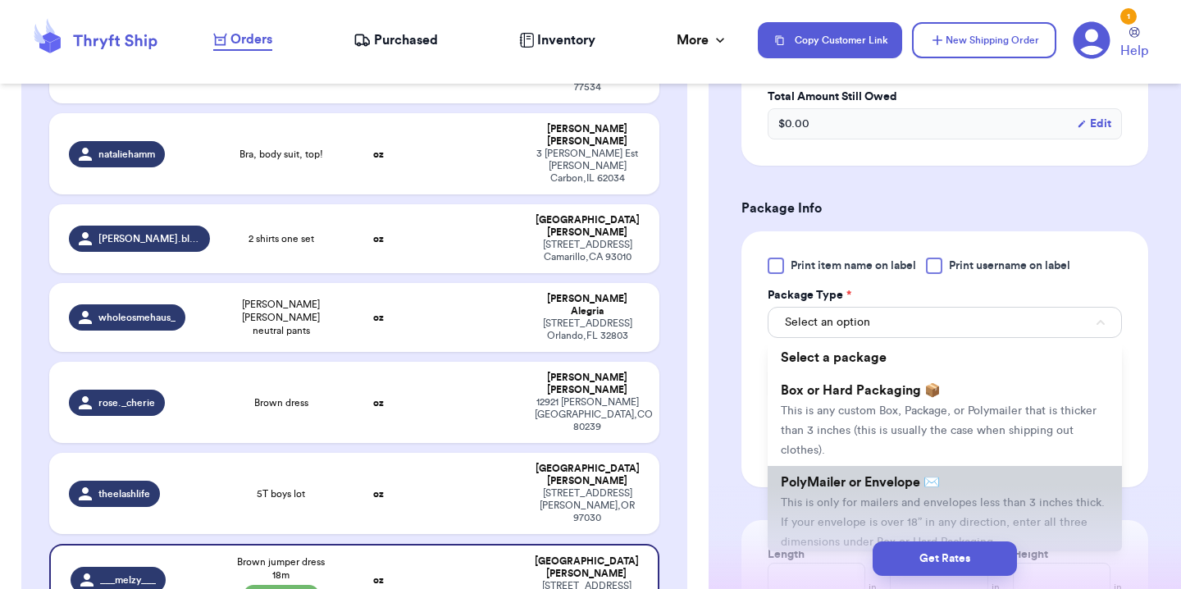
click at [893, 476] on span "PolyMailer or Envelope ✉️" at bounding box center [860, 482] width 159 height 13
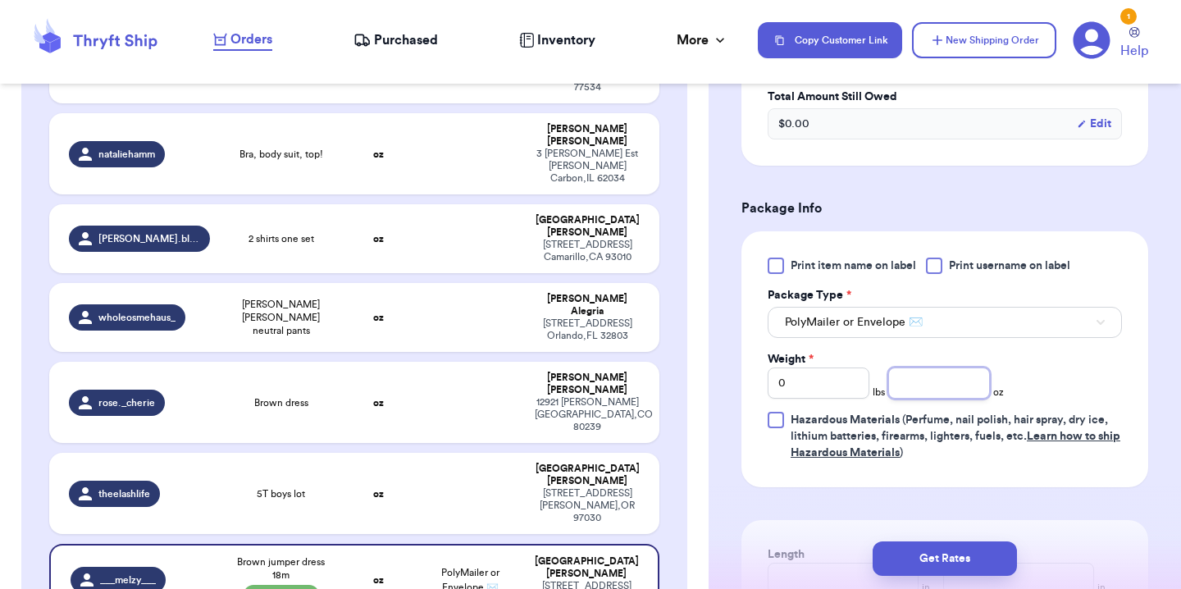
click at [934, 378] on input "number" at bounding box center [940, 383] width 102 height 31
type input "6.5"
click at [1053, 369] on div "Print item name on label Print username on label Package Type * PolyMailer or E…" at bounding box center [945, 359] width 354 height 203
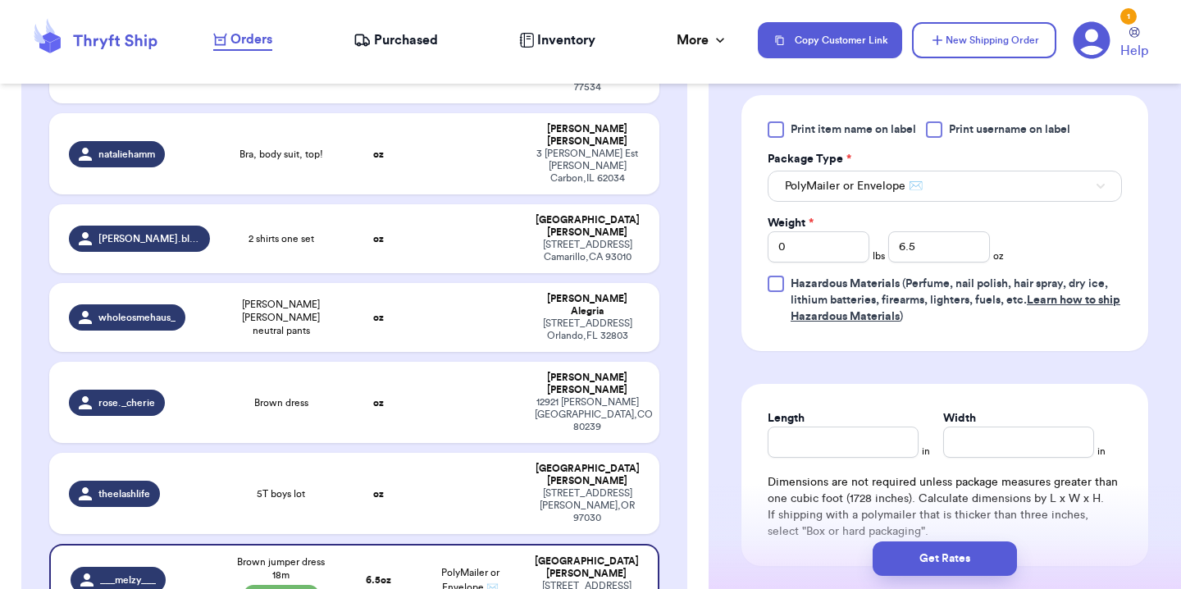
scroll to position [728, 0]
click at [889, 442] on input "Length" at bounding box center [843, 441] width 151 height 31
type input "9"
type input "6"
click at [1111, 392] on div "Length 9 in Width 6 in Dimensions are not required unless package measures grea…" at bounding box center [945, 474] width 407 height 182
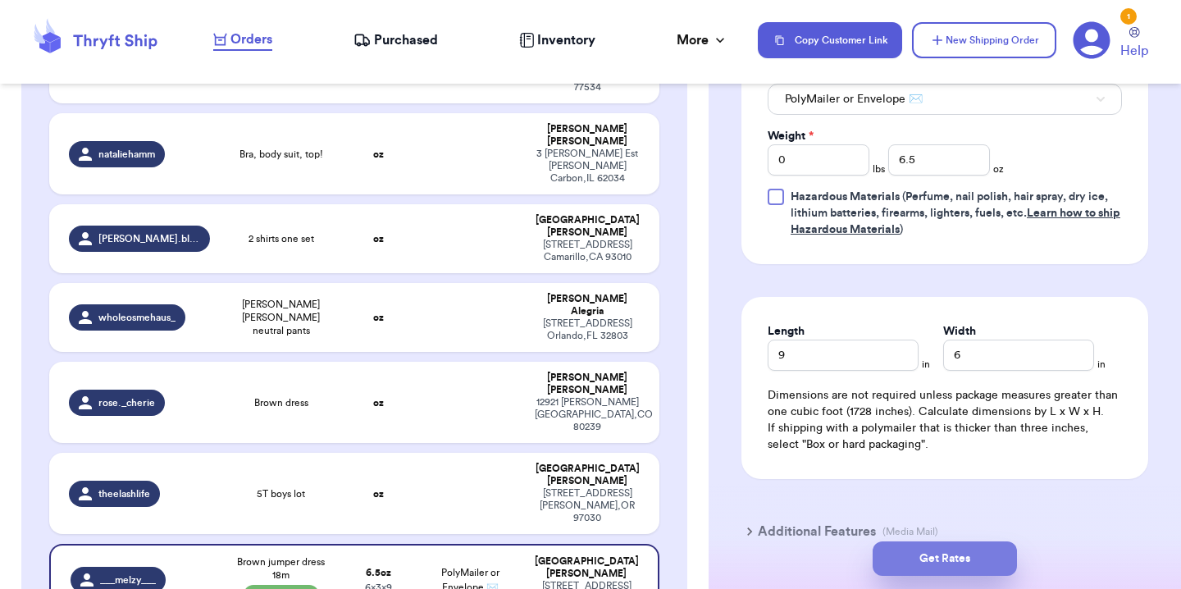
scroll to position [815, 0]
click at [973, 565] on button "Get Rates" at bounding box center [945, 558] width 144 height 34
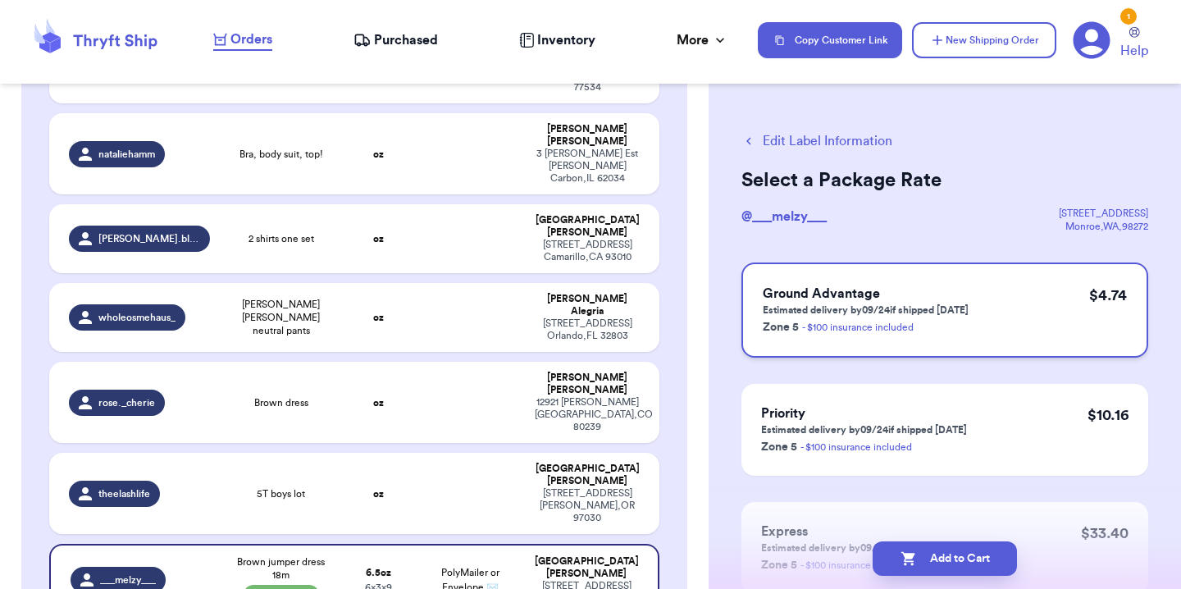
scroll to position [120, 0]
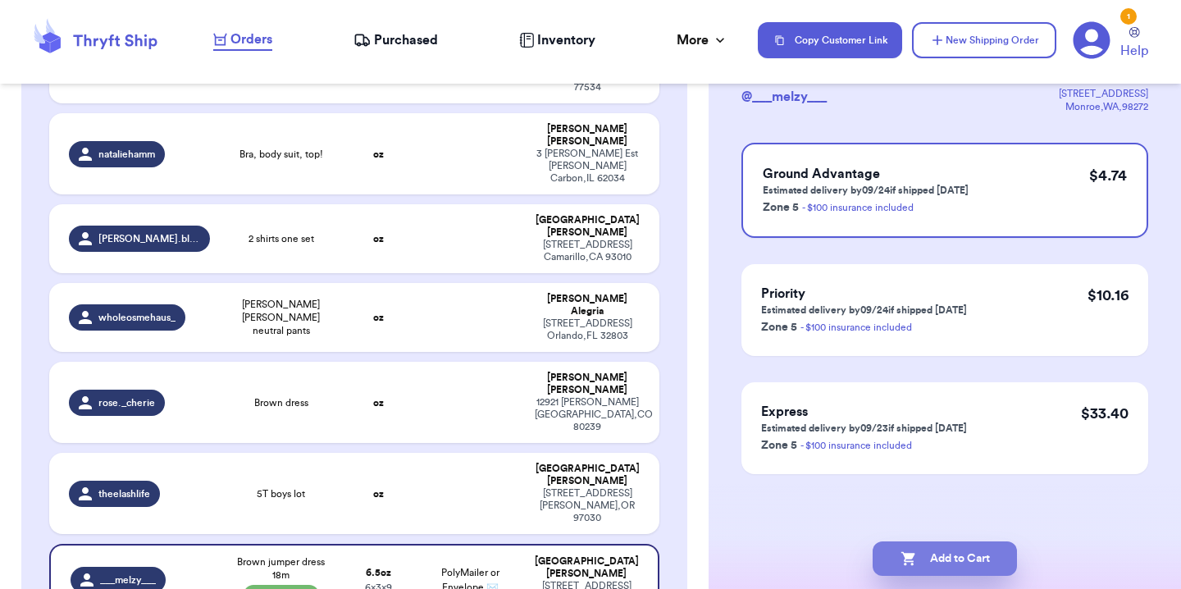
click at [967, 550] on button "Add to Cart" at bounding box center [945, 558] width 144 height 34
checkbox input "true"
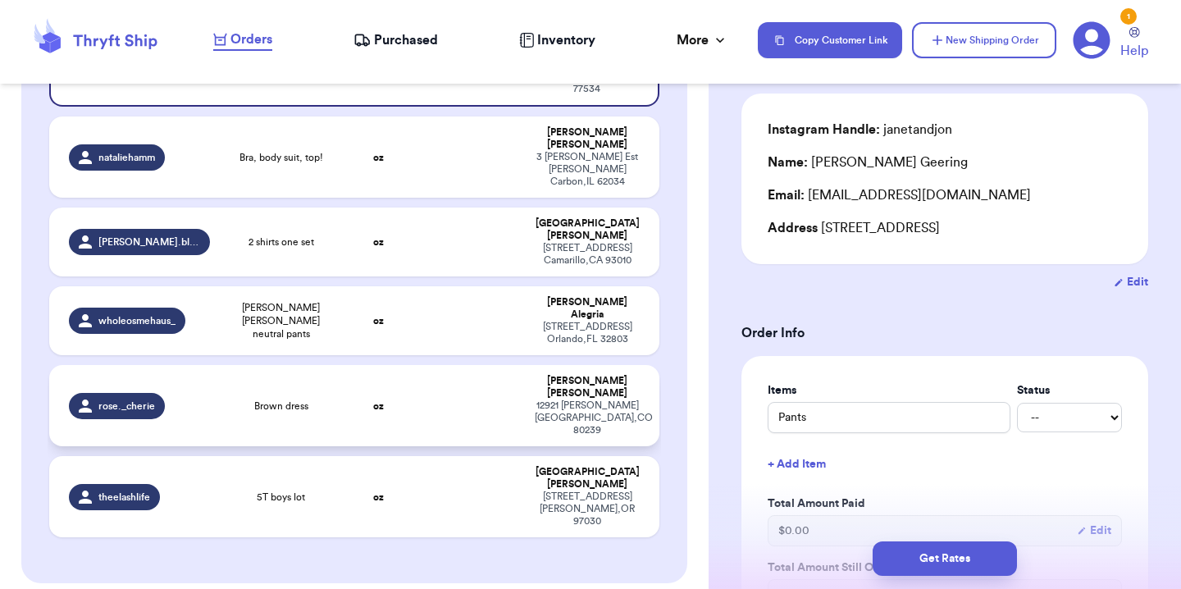
scroll to position [368, 0]
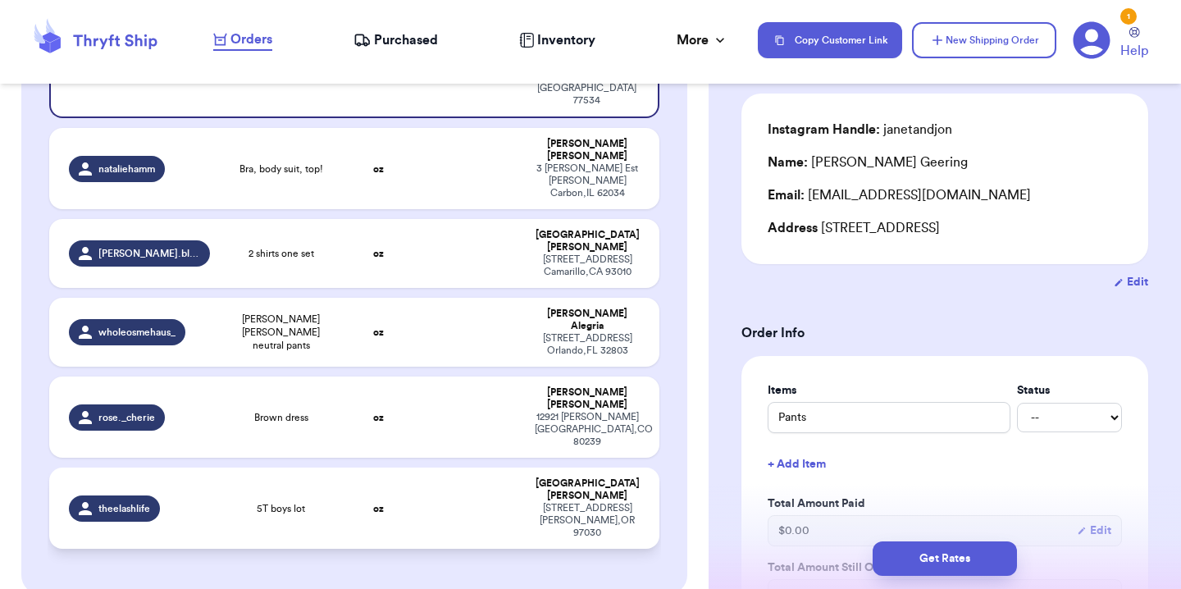
click at [454, 468] on td at bounding box center [470, 508] width 110 height 81
type input "5T boys lot"
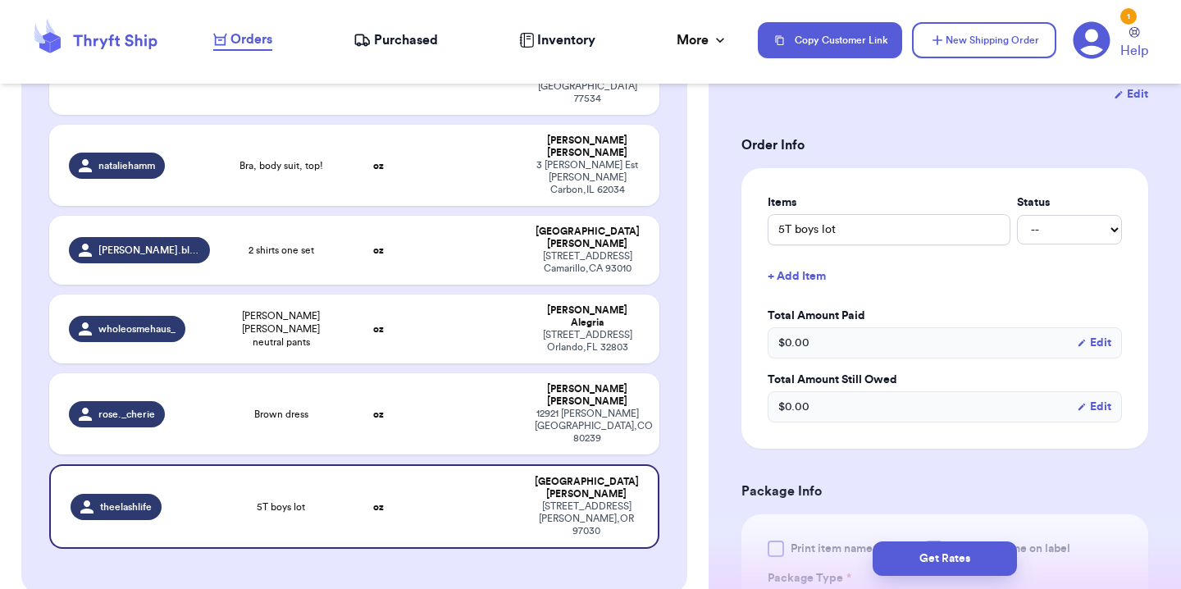
scroll to position [338, 0]
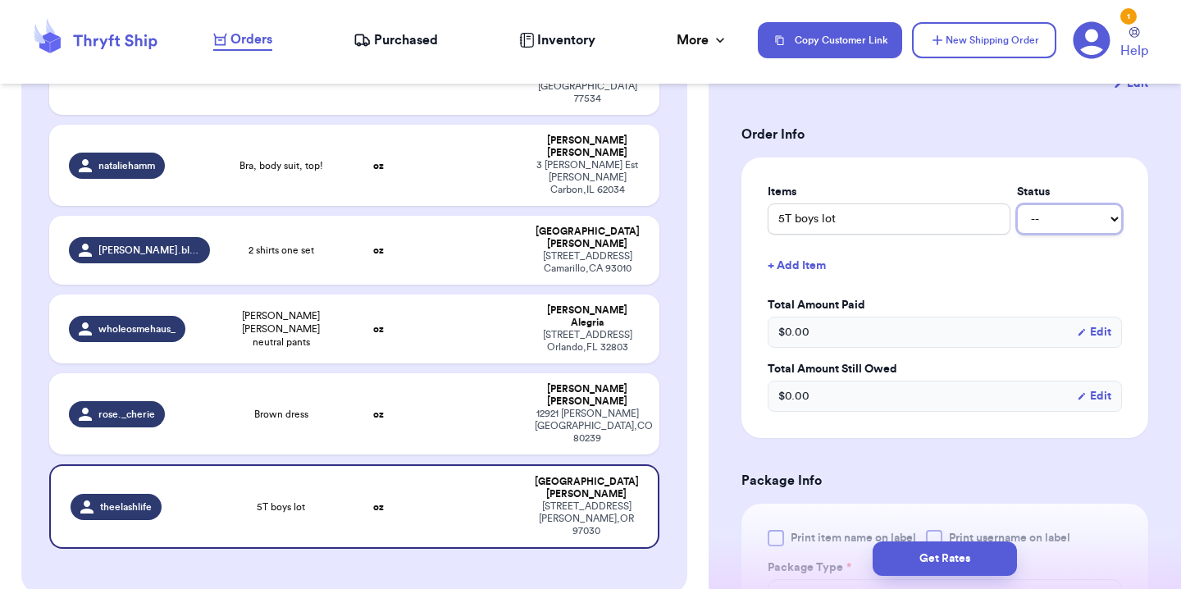
click at [1050, 204] on select "-- Paid Owes" at bounding box center [1069, 219] width 105 height 30
select select "paid"
click at [1017, 204] on select "-- Paid Owes" at bounding box center [1069, 219] width 105 height 30
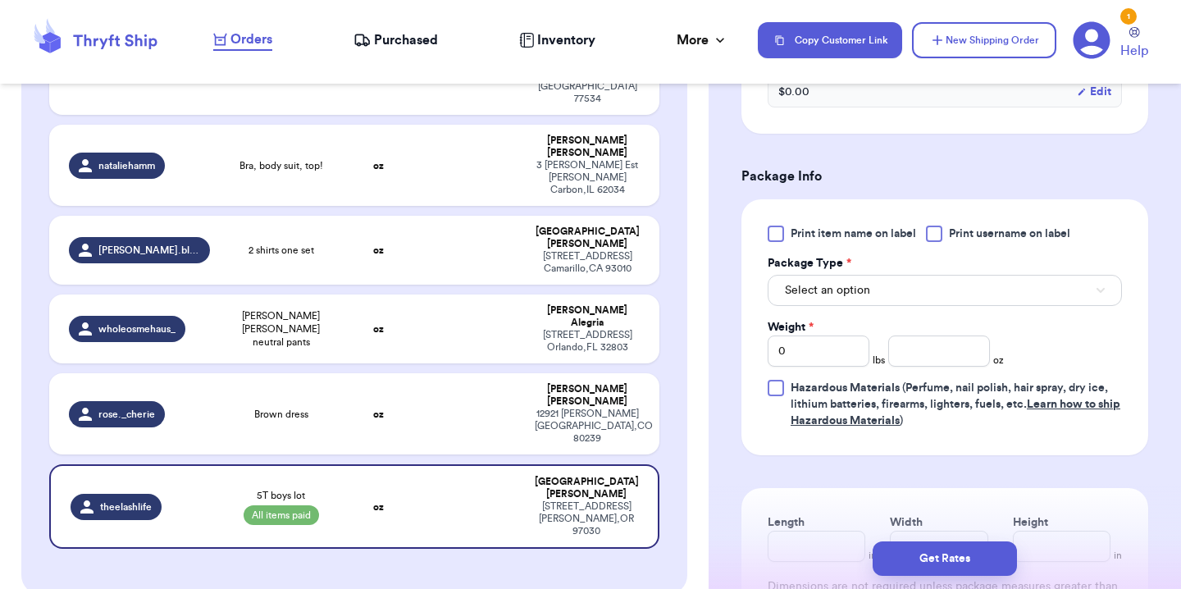
scroll to position [649, 0]
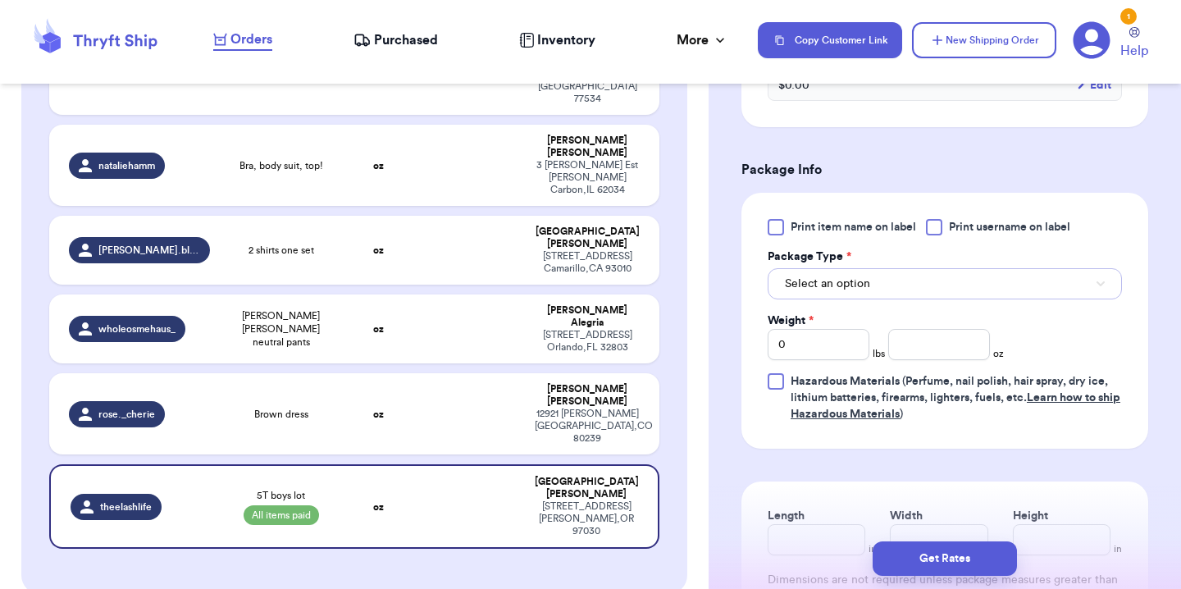
click at [854, 276] on span "Select an option" at bounding box center [827, 284] width 85 height 16
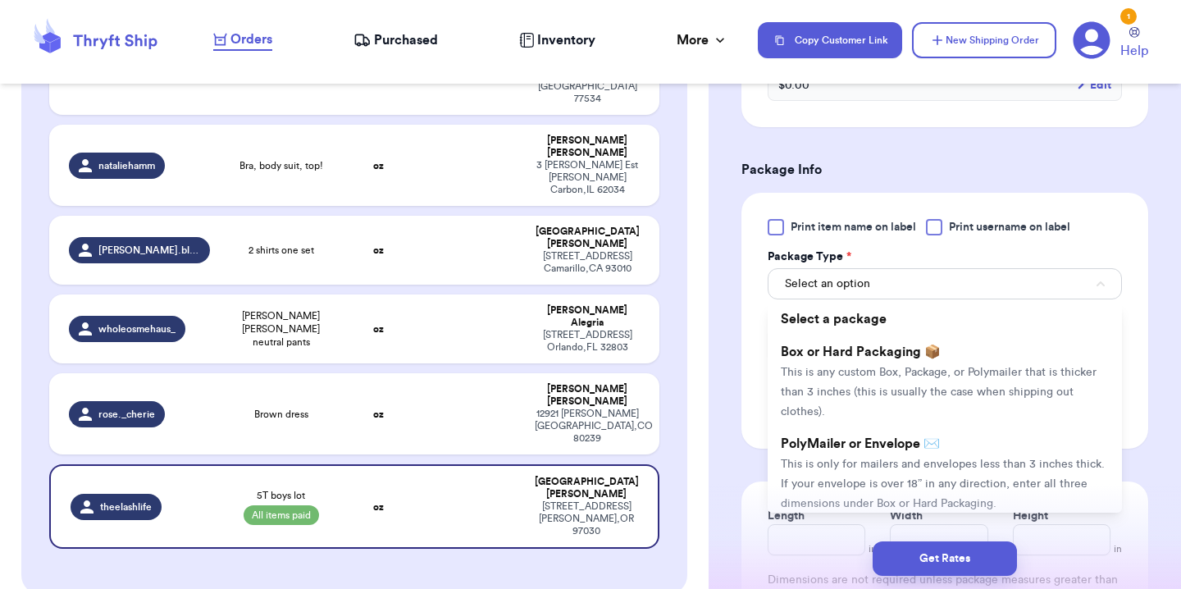
click at [855, 459] on span "This is only for mailers and envelopes less than 3 inches thick. If your envelo…" at bounding box center [943, 484] width 324 height 51
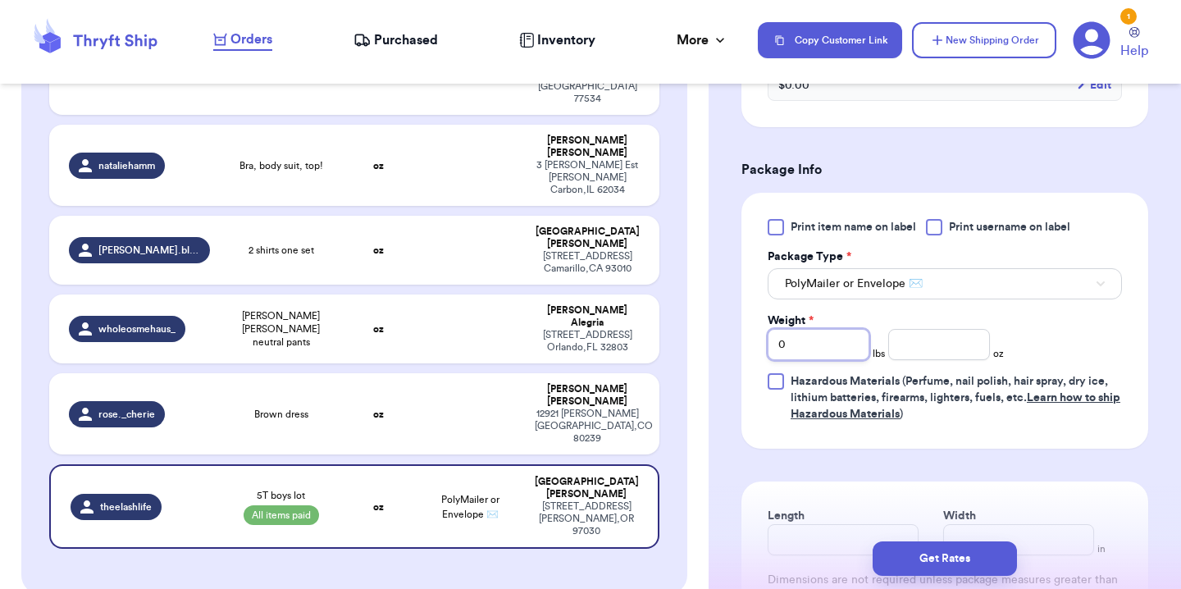
click at [797, 336] on input "0" at bounding box center [819, 344] width 102 height 31
type input "1"
click at [1005, 307] on div "Print item name on label Print username on label Package Type * PolyMailer or E…" at bounding box center [945, 320] width 354 height 203
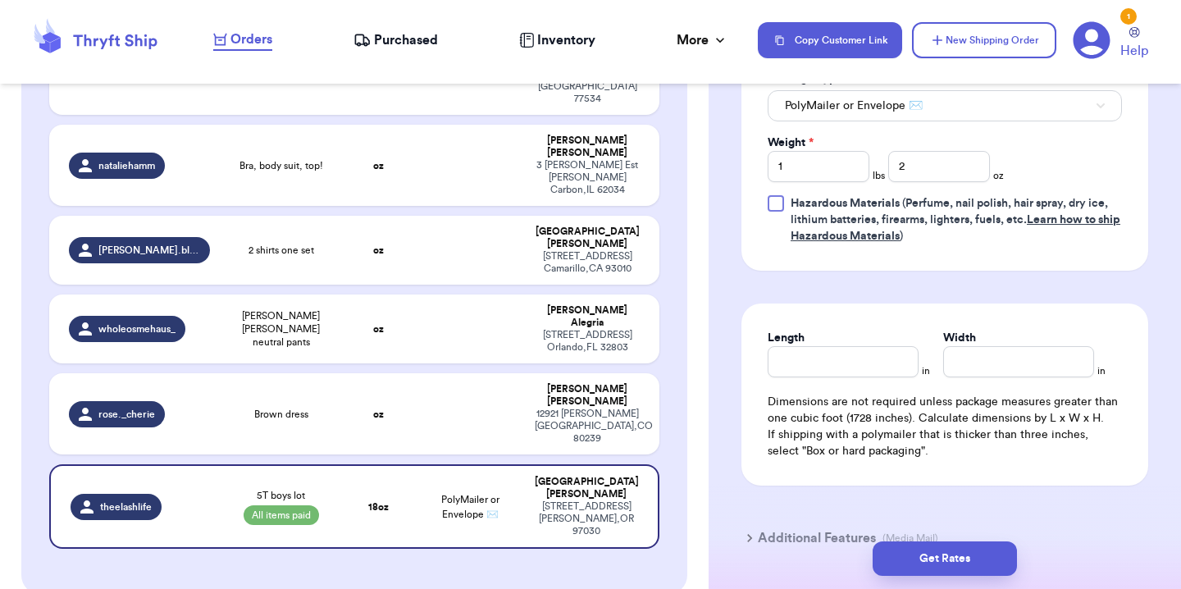
scroll to position [828, 0]
click at [862, 345] on input "Length" at bounding box center [843, 360] width 151 height 31
click at [1027, 303] on div "Length 11 in Width 10 in Dimensions are not required unless package measures gr…" at bounding box center [945, 394] width 407 height 182
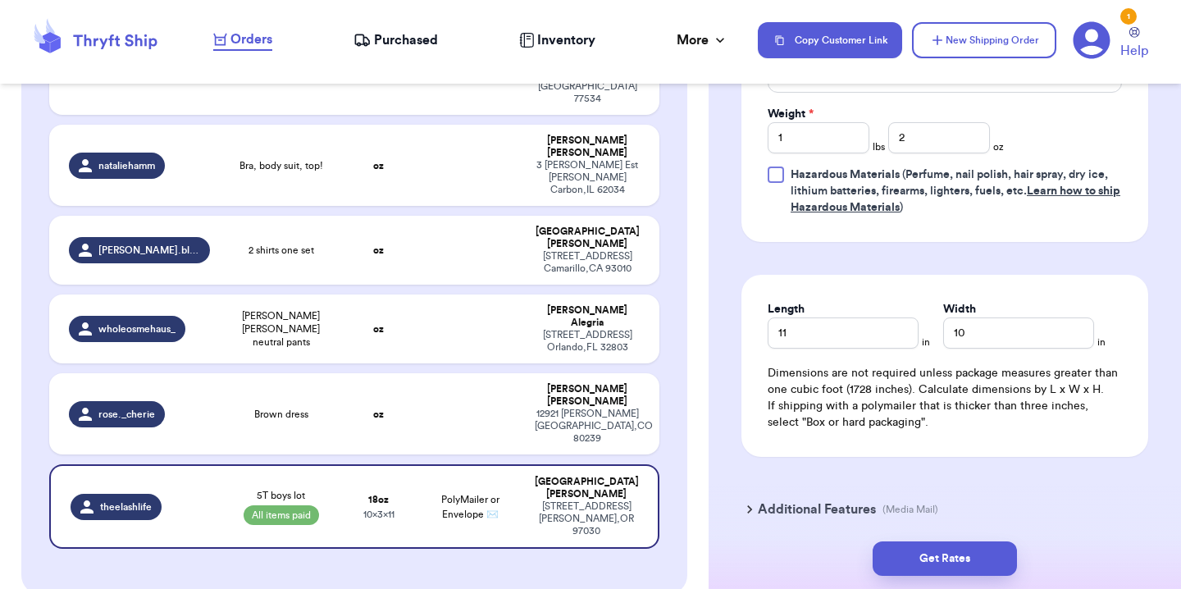
scroll to position [861, 0]
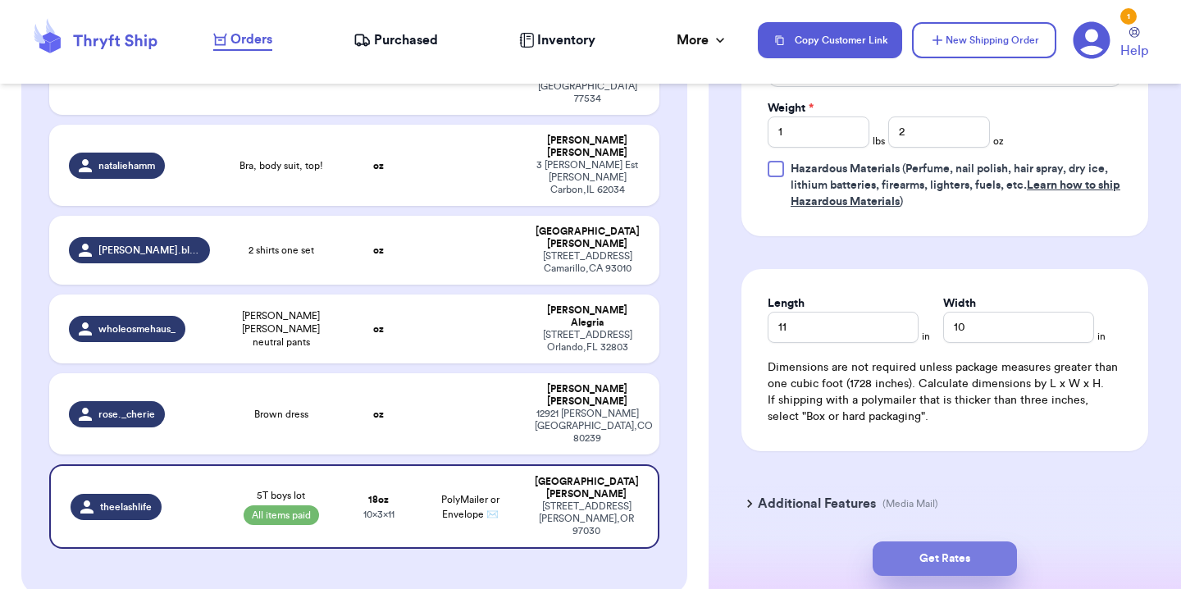
click at [990, 560] on button "Get Rates" at bounding box center [945, 558] width 144 height 34
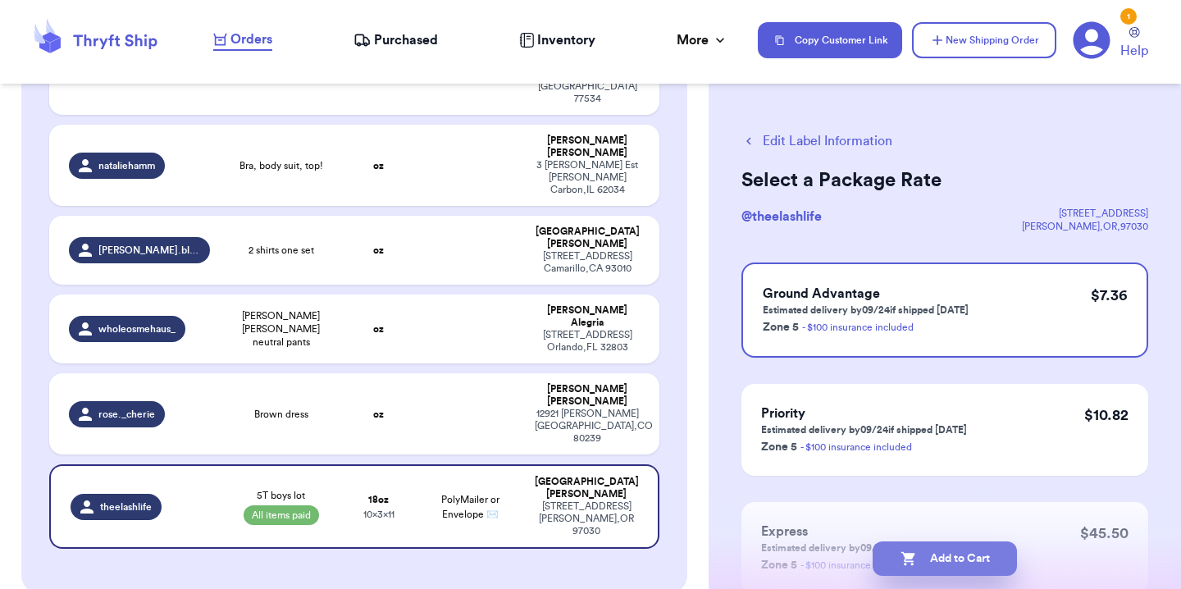
click at [933, 572] on button "Add to Cart" at bounding box center [945, 558] width 144 height 34
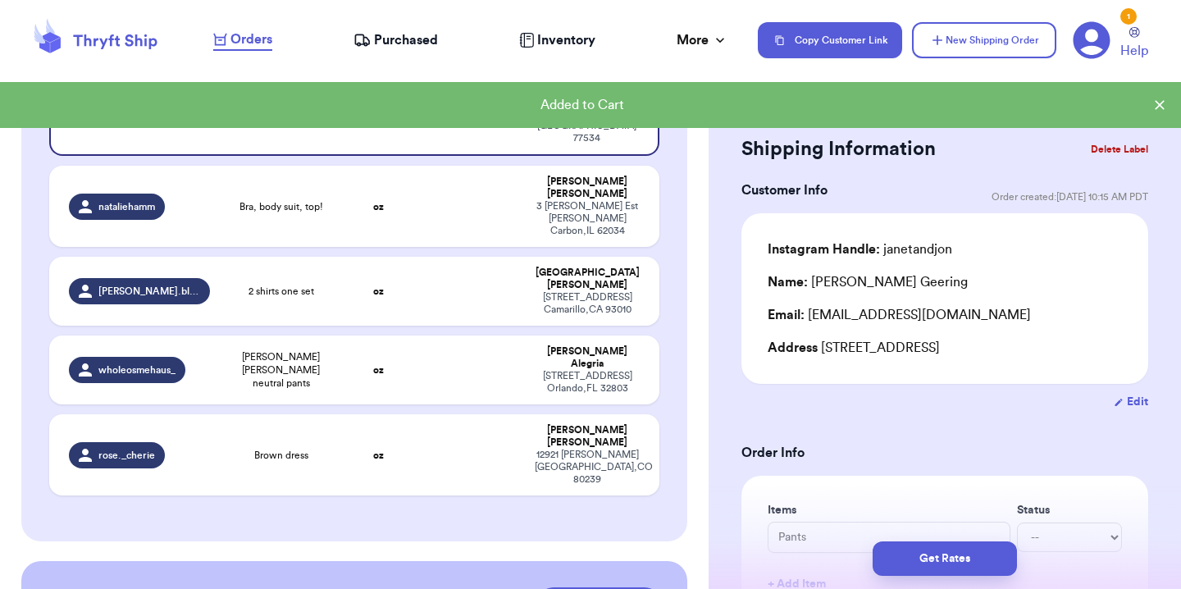
scroll to position [331, 0]
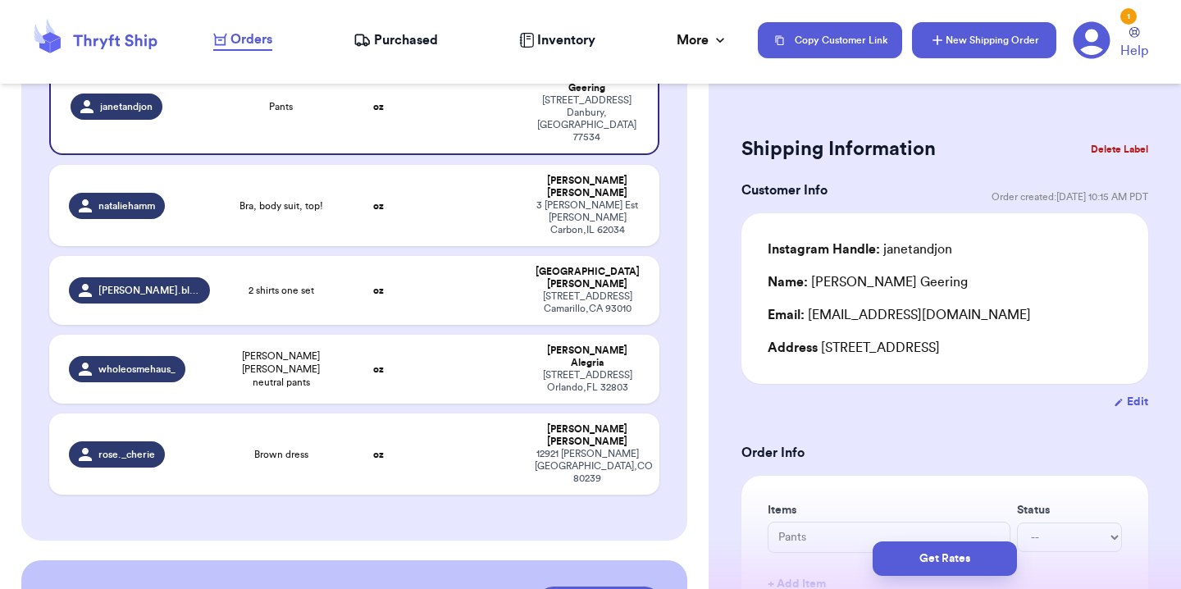
click at [939, 31] on button "New Shipping Order" at bounding box center [984, 40] width 144 height 36
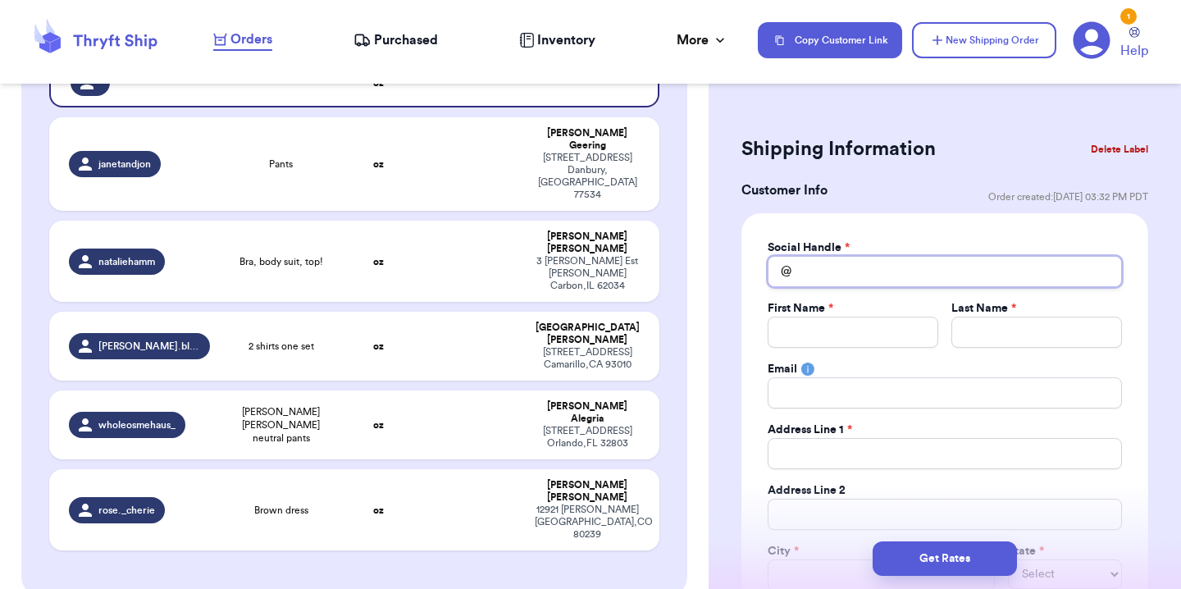
click at [827, 268] on input "Total Amount Paid" at bounding box center [945, 271] width 354 height 31
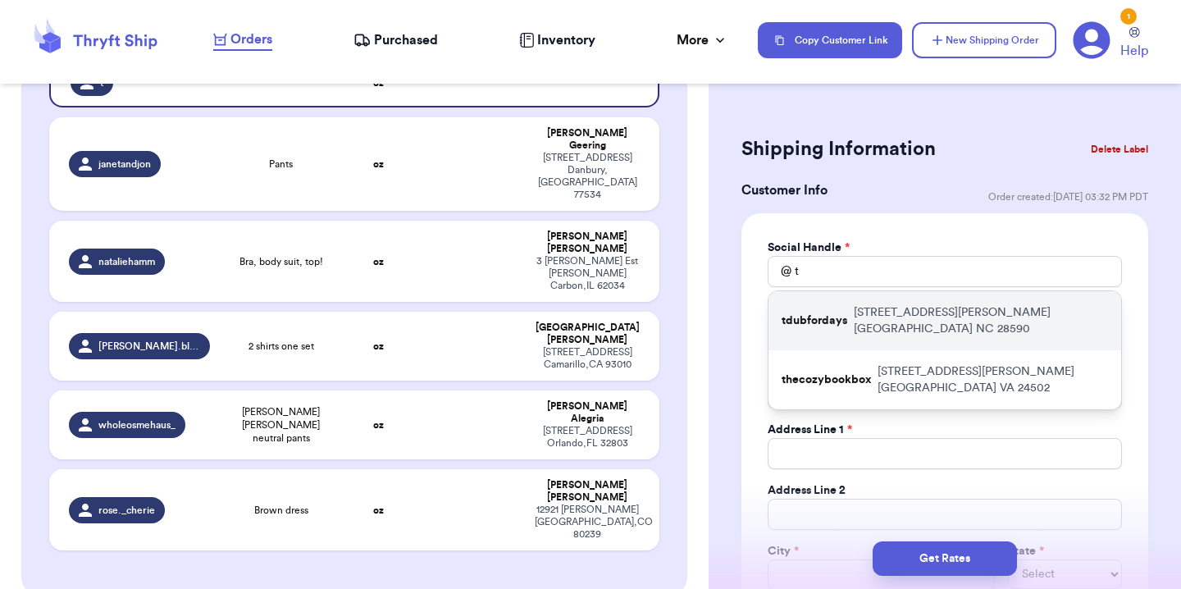
click at [844, 313] on p "tdubfordays" at bounding box center [815, 321] width 66 height 16
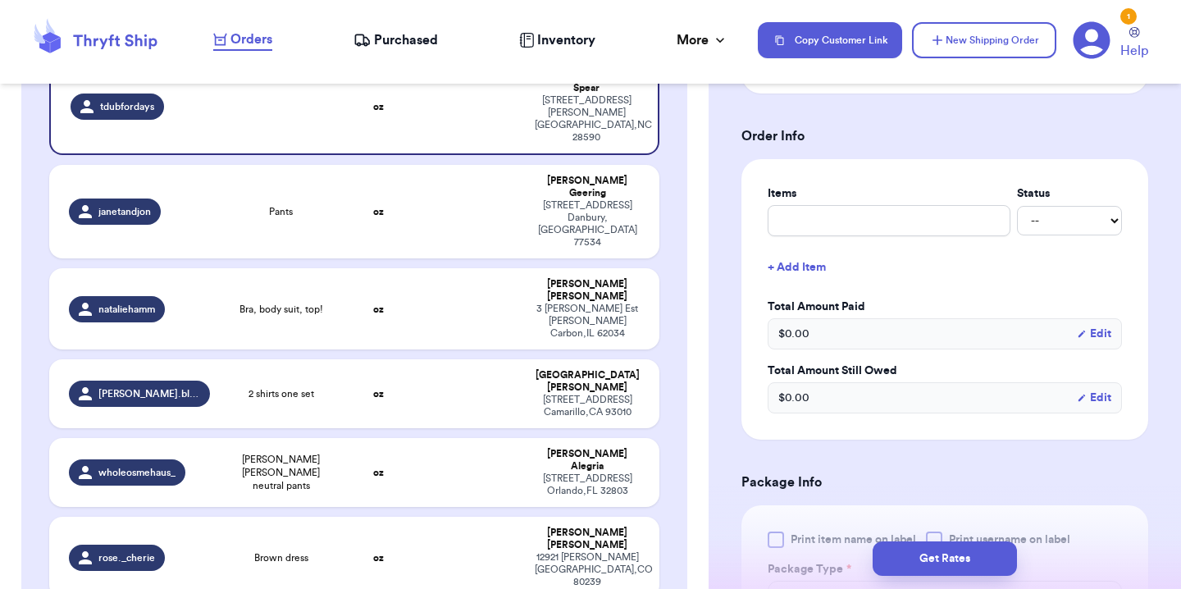
scroll to position [589, 0]
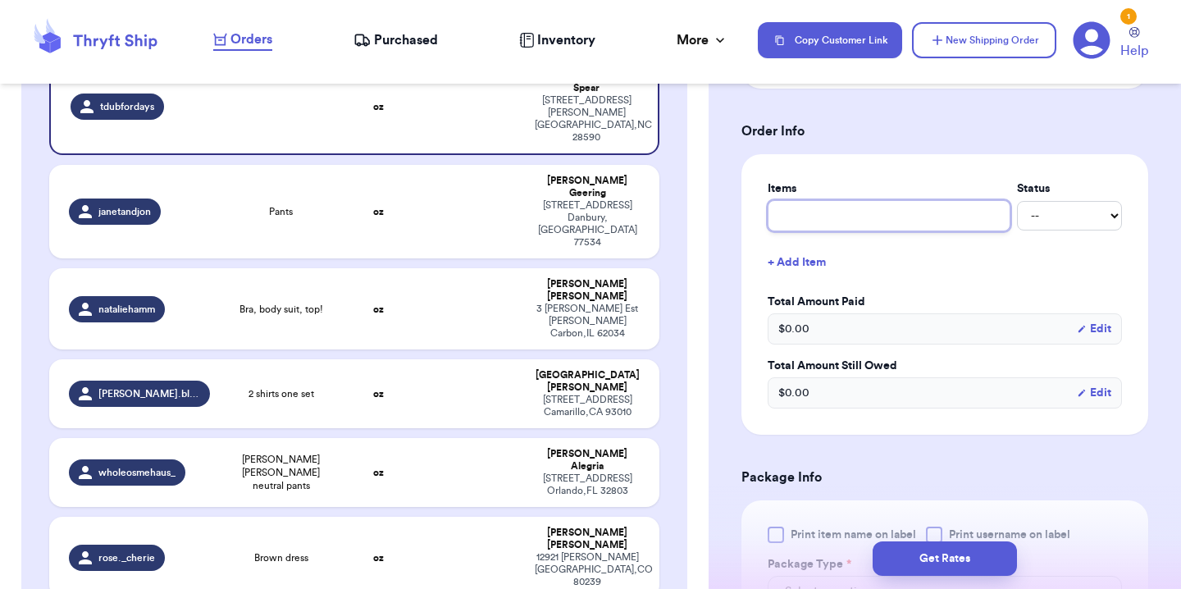
click at [846, 226] on input "text" at bounding box center [889, 215] width 243 height 31
click at [1035, 220] on select "-- Paid Owes" at bounding box center [1069, 216] width 105 height 30
click at [1017, 202] on select "-- Paid Owes" at bounding box center [1069, 216] width 105 height 30
click at [795, 267] on button "+ Add Item" at bounding box center [945, 262] width 368 height 36
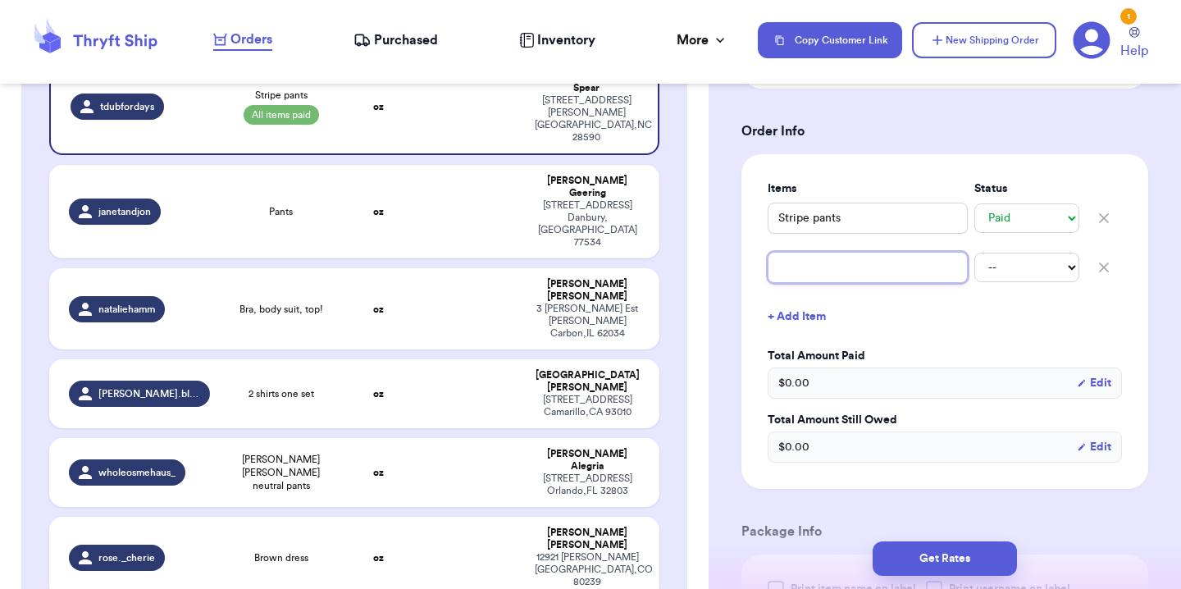
click at [807, 274] on input "text" at bounding box center [868, 267] width 200 height 31
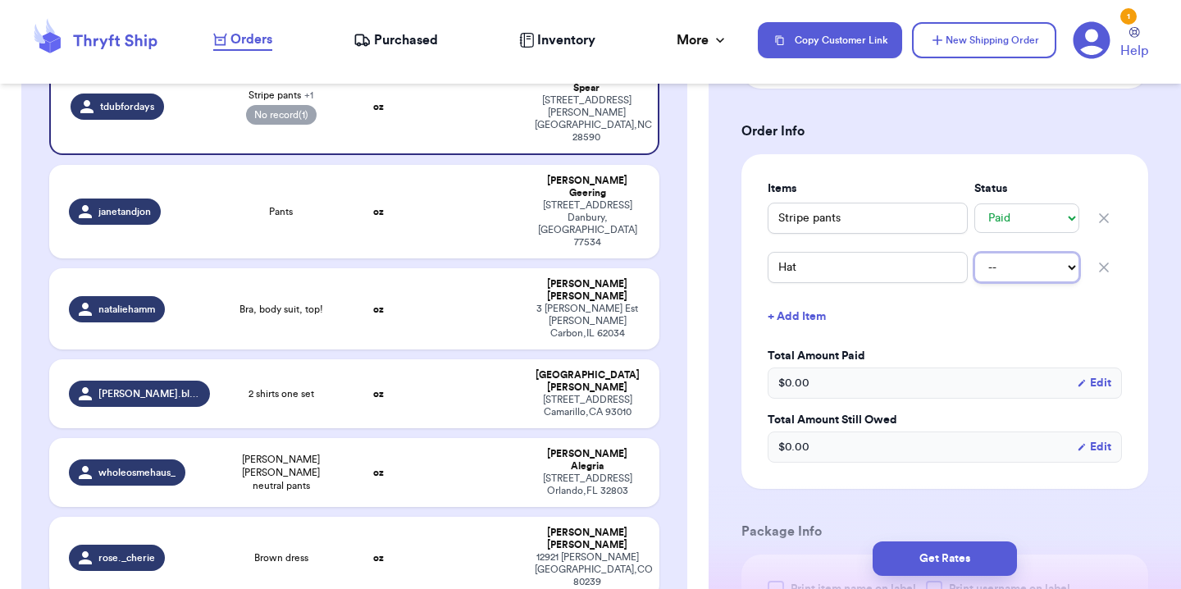
click at [1049, 263] on select "-- Paid Owes" at bounding box center [1027, 268] width 105 height 30
click at [975, 253] on select "-- Paid Owes" at bounding box center [1027, 268] width 105 height 30
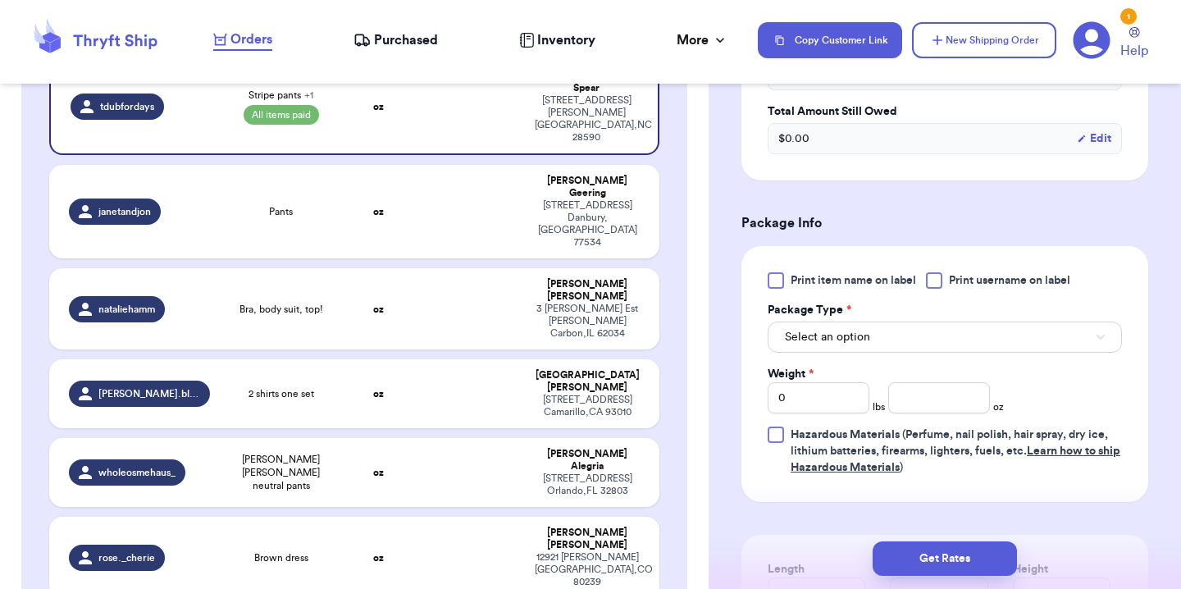
scroll to position [899, 0]
click at [892, 340] on button "Select an option" at bounding box center [945, 335] width 354 height 31
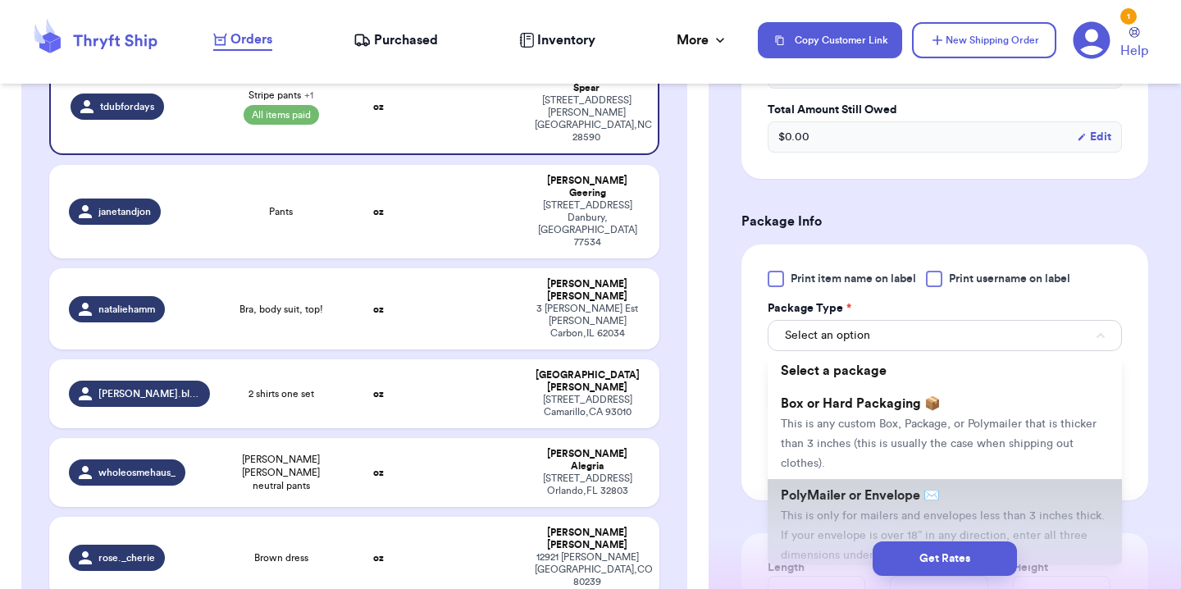
click at [846, 499] on span "PolyMailer or Envelope ✉️" at bounding box center [860, 495] width 159 height 13
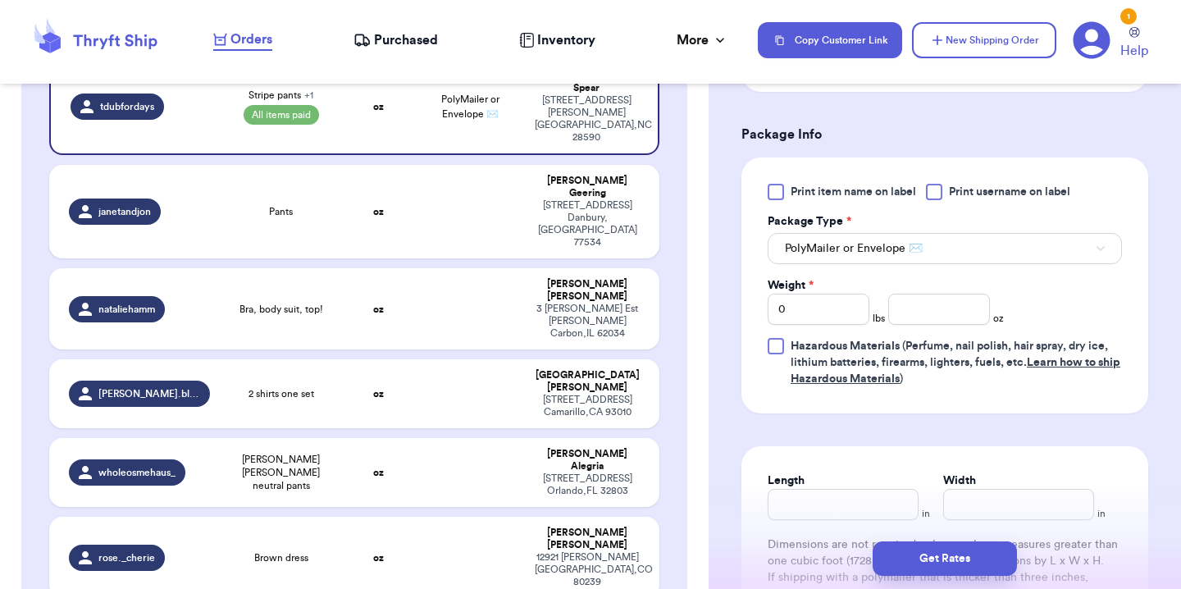
scroll to position [987, 0]
click at [963, 314] on input "number" at bounding box center [940, 308] width 102 height 31
click at [1061, 319] on div "Print item name on label Print username on label Package Type * PolyMailer or E…" at bounding box center [945, 284] width 354 height 203
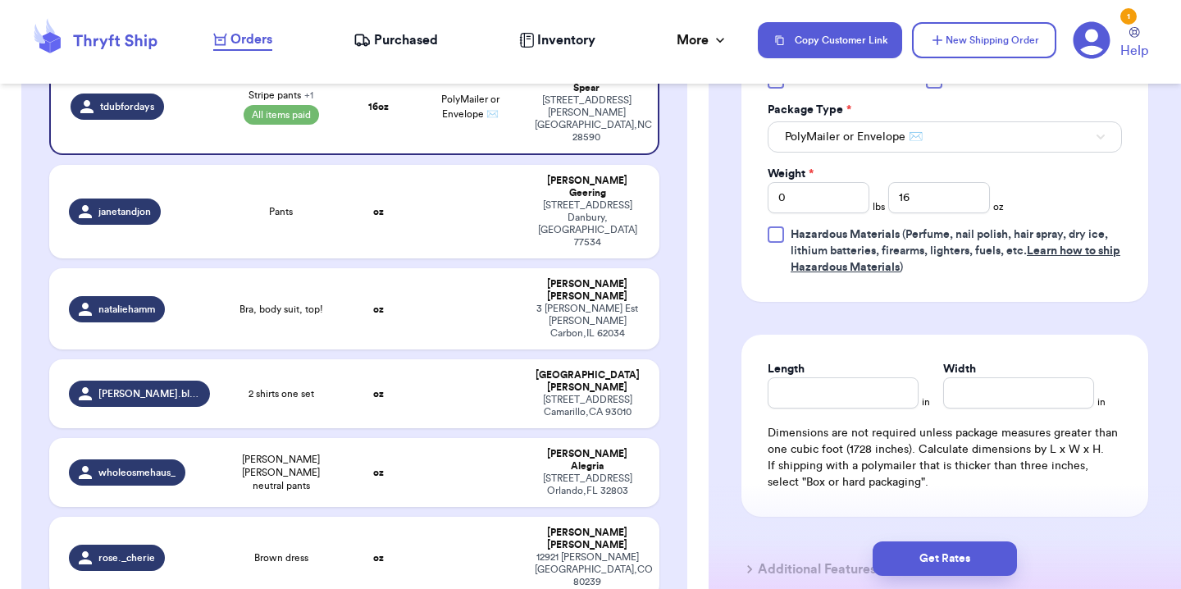
scroll to position [1123, 0]
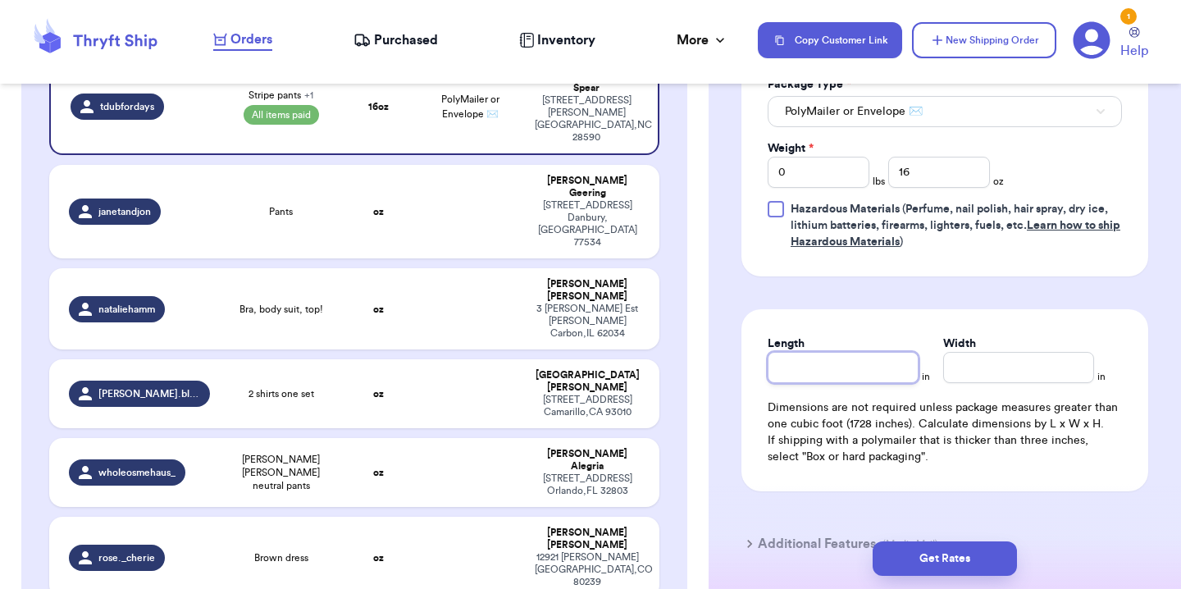
click at [872, 372] on input "Length" at bounding box center [843, 367] width 151 height 31
click at [995, 491] on div "Length 11 in Width 10 in Dimensions are not required unless package measures gr…" at bounding box center [945, 400] width 407 height 182
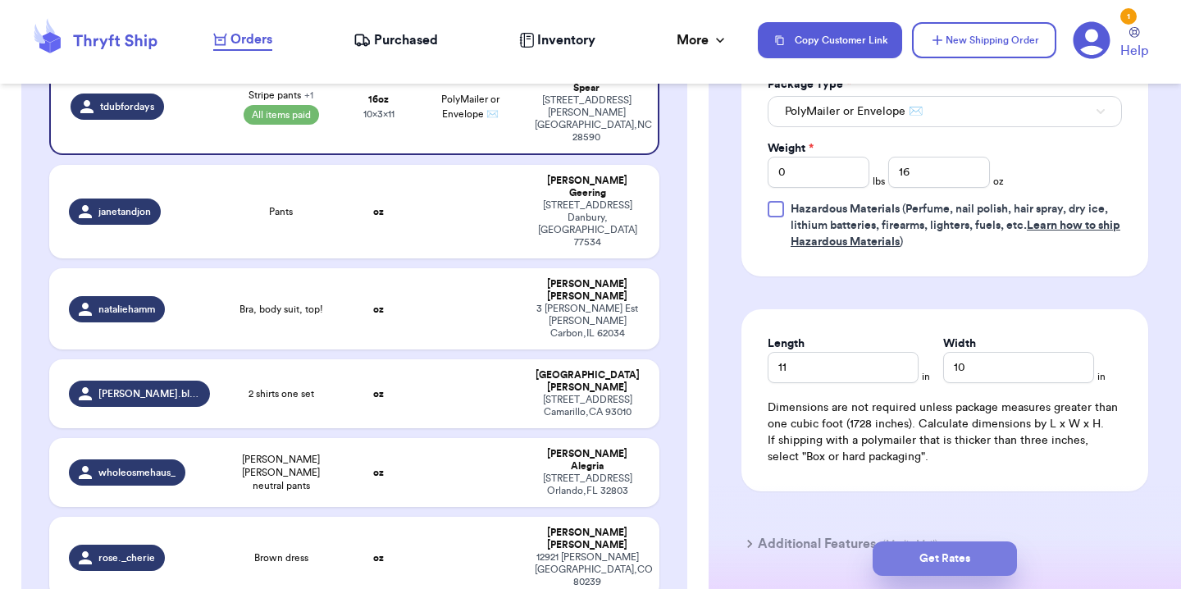
click at [984, 564] on button "Get Rates" at bounding box center [945, 558] width 144 height 34
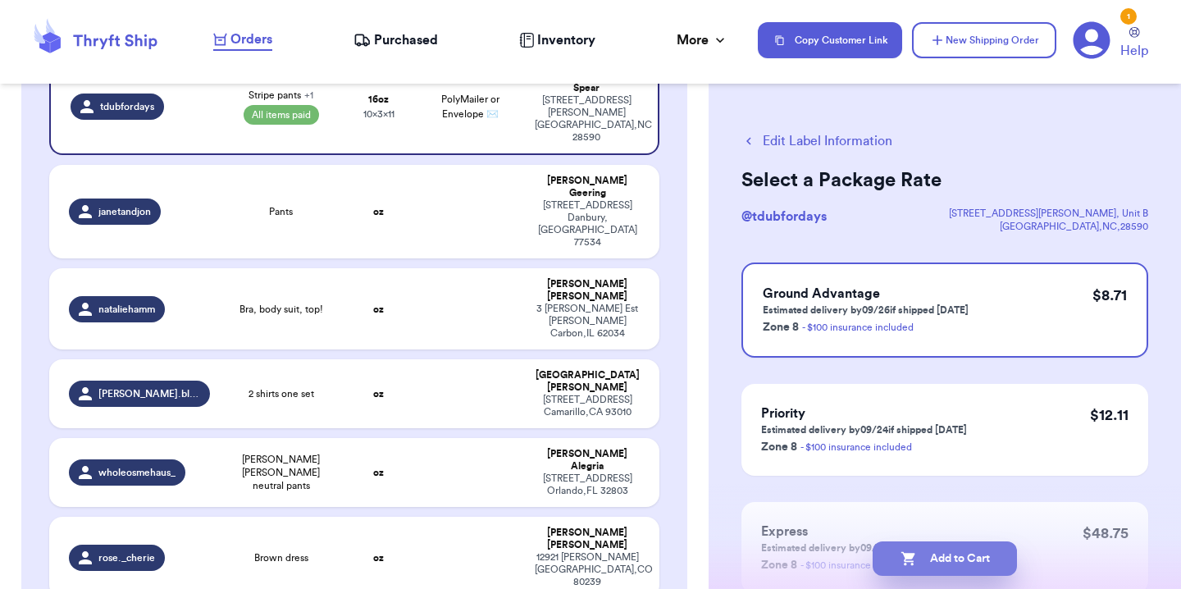
click at [980, 563] on button "Add to Cart" at bounding box center [945, 558] width 144 height 34
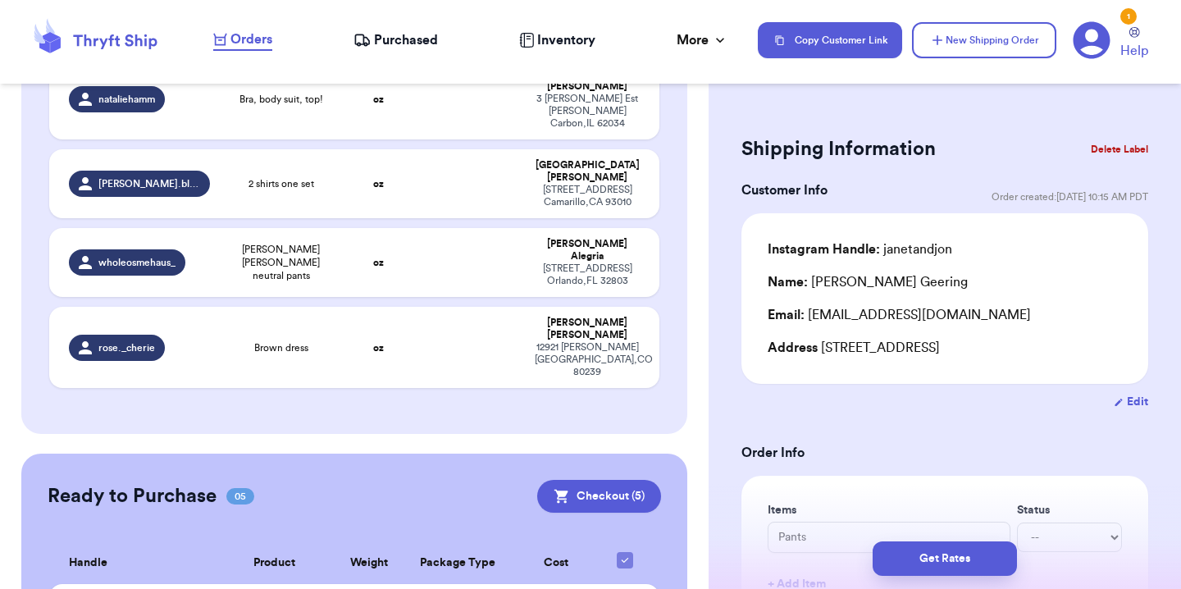
scroll to position [438, 0]
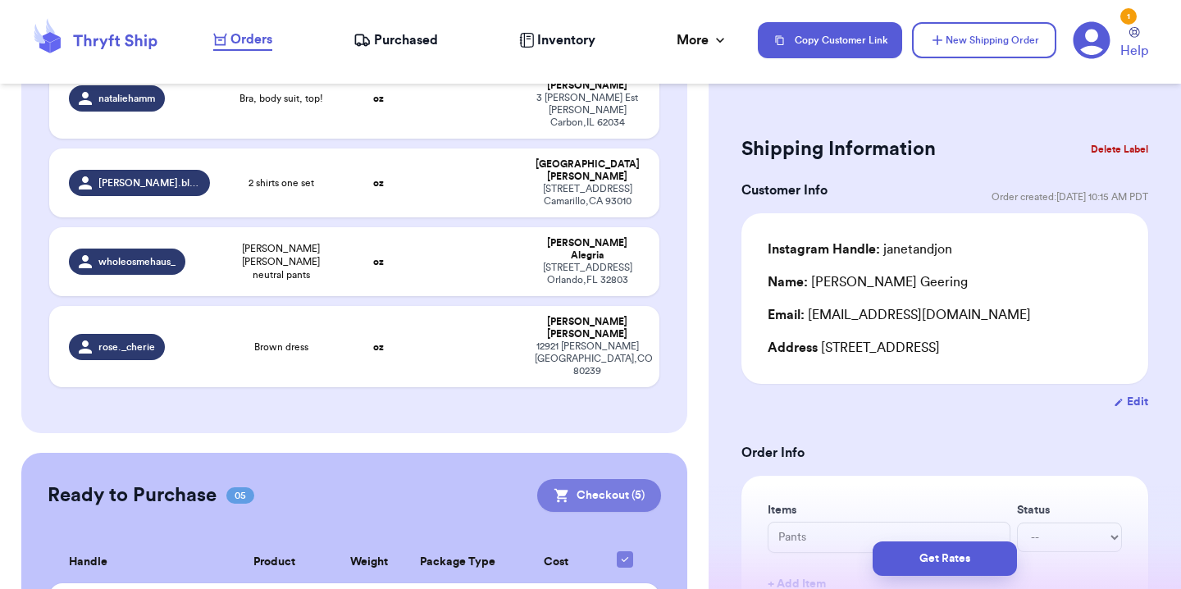
click at [633, 479] on button "Checkout ( 5 )" at bounding box center [599, 495] width 124 height 33
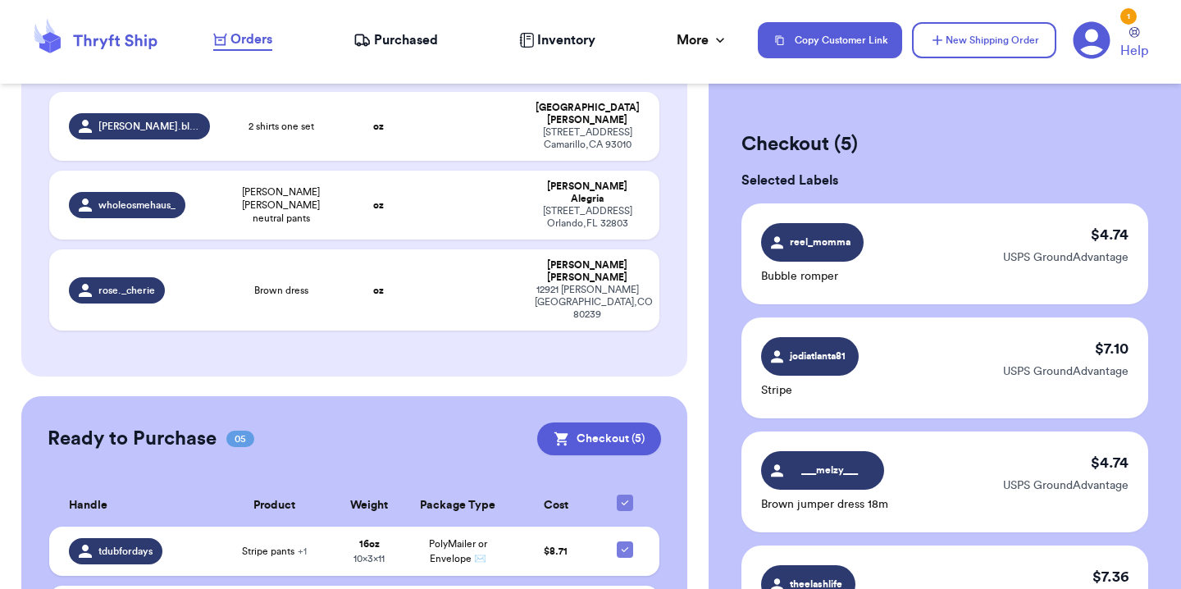
scroll to position [668, 0]
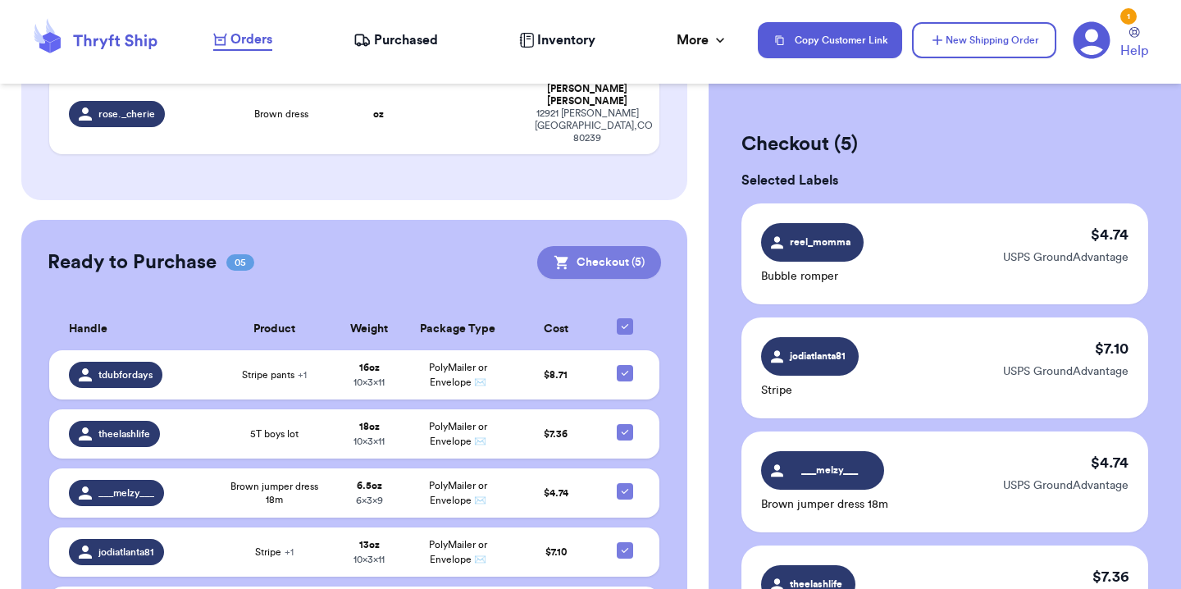
click at [587, 246] on button "Checkout ( 5 )" at bounding box center [599, 262] width 124 height 33
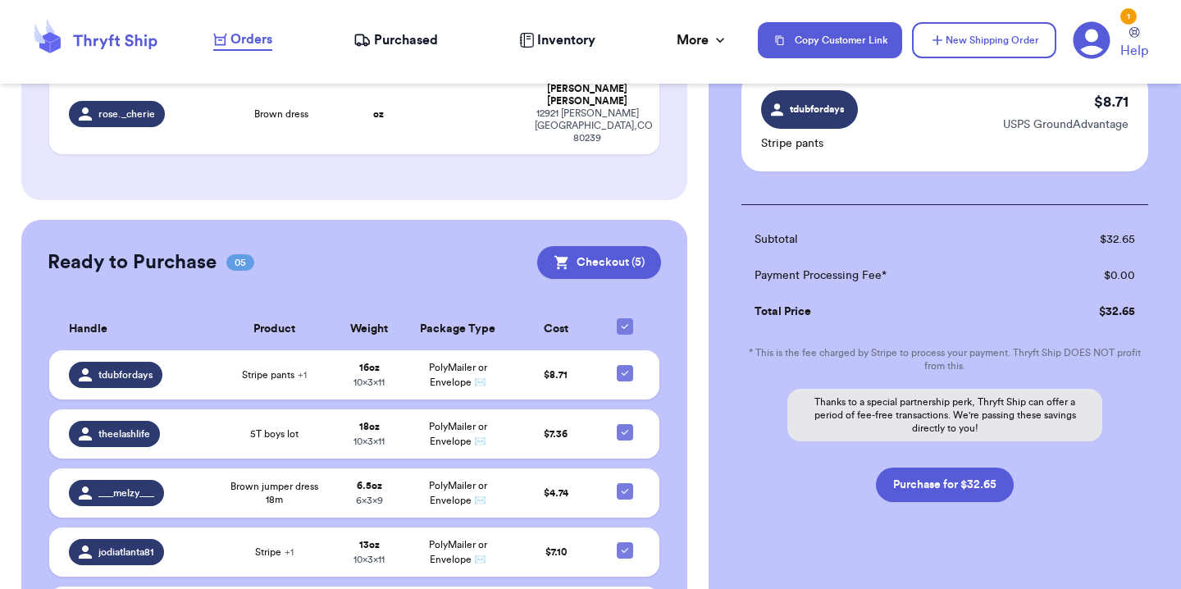
scroll to position [617, 0]
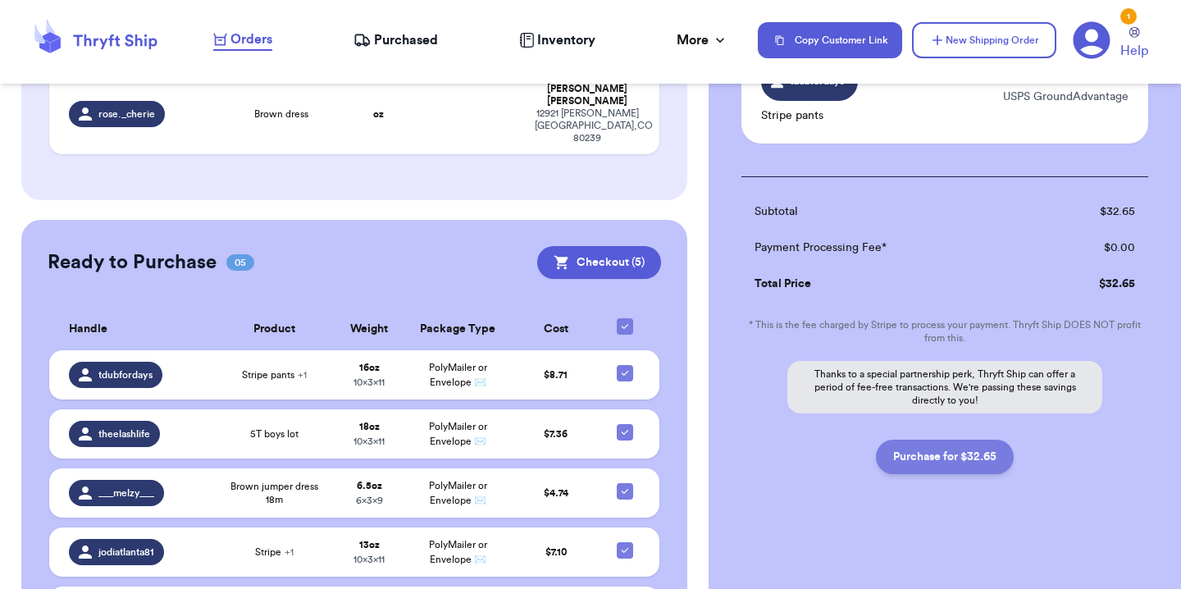
click at [962, 451] on button "Purchase for $32.65" at bounding box center [945, 457] width 138 height 34
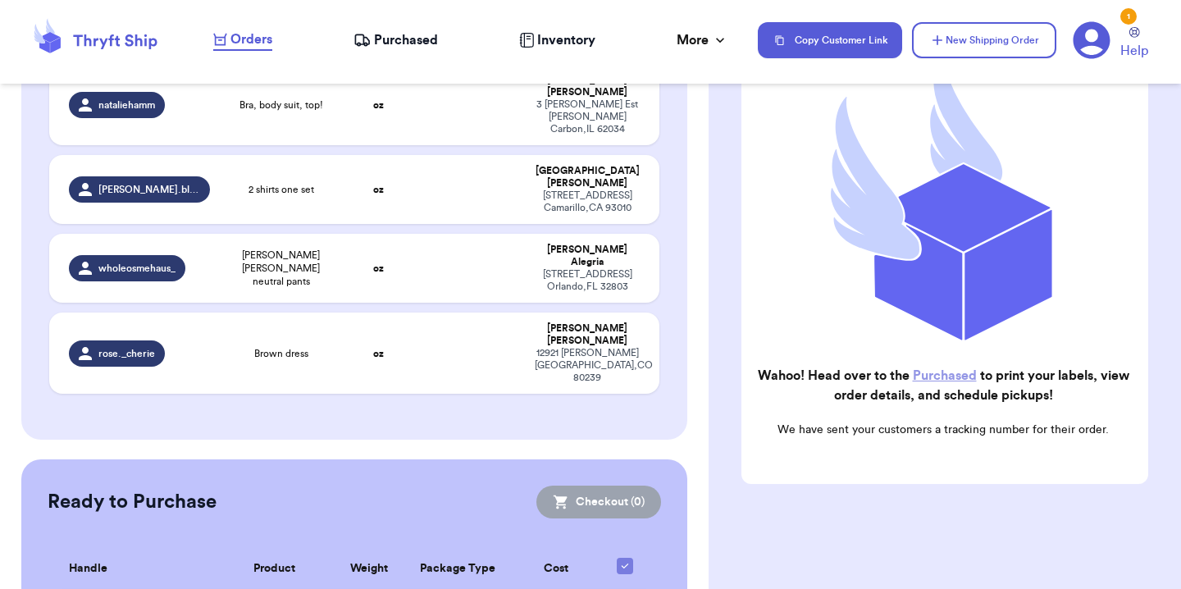
scroll to position [0, 0]
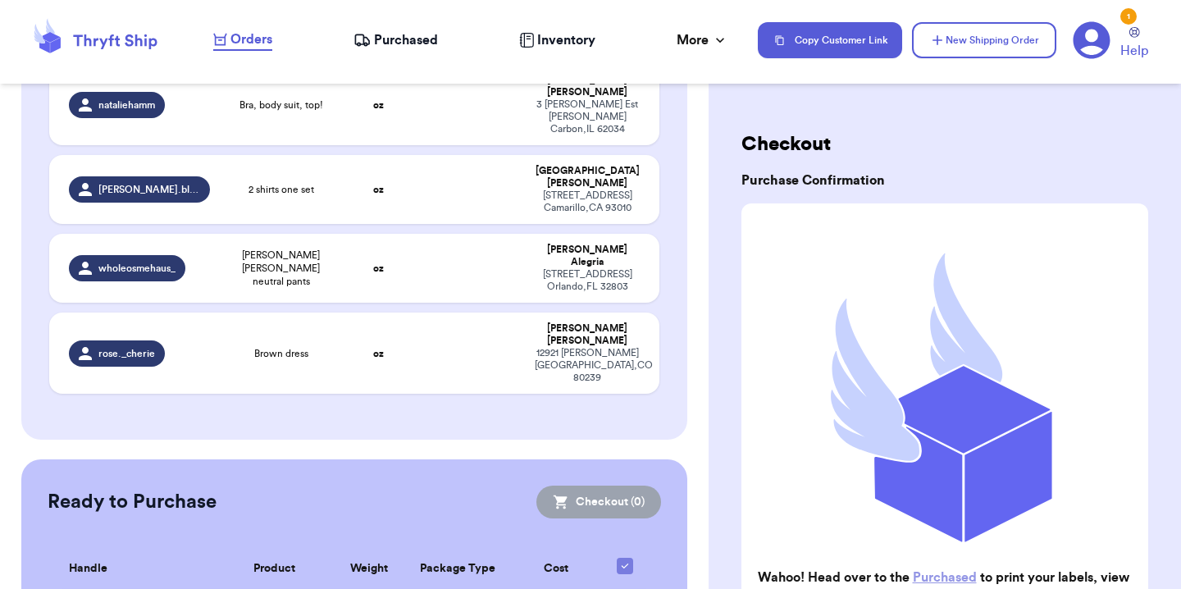
click at [410, 37] on span "Purchased" at bounding box center [406, 40] width 64 height 20
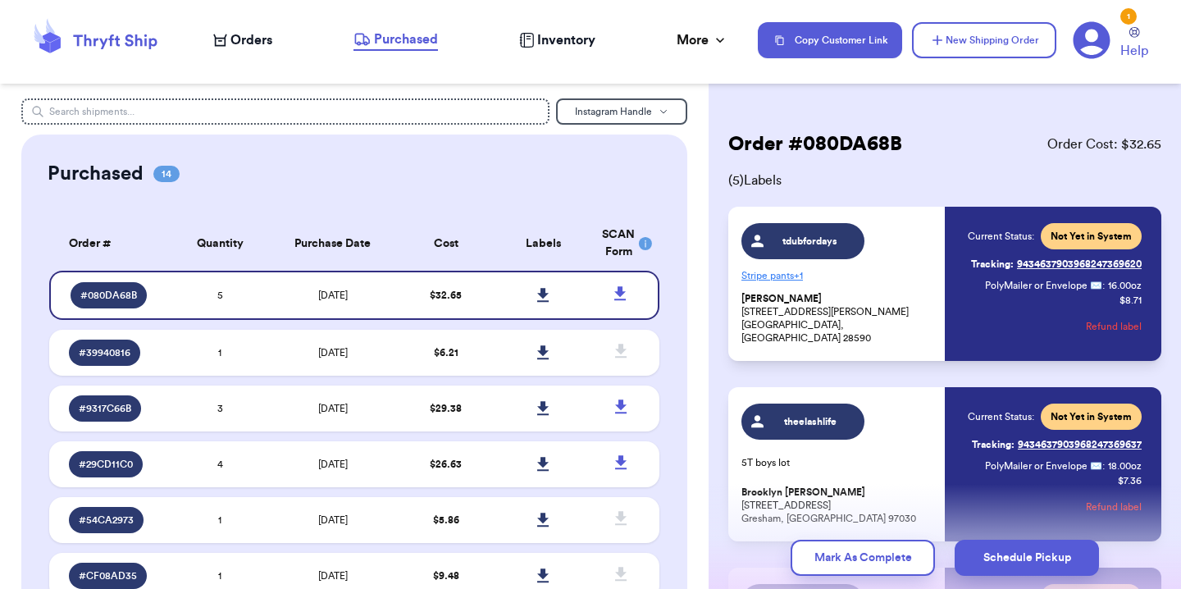
click at [429, 45] on span "Purchased" at bounding box center [406, 40] width 64 height 20
click at [697, 57] on nav "Orders Purchased Inventory More Stats Completed Orders Payments Payouts Copy Cu…" at bounding box center [689, 40] width 985 height 54
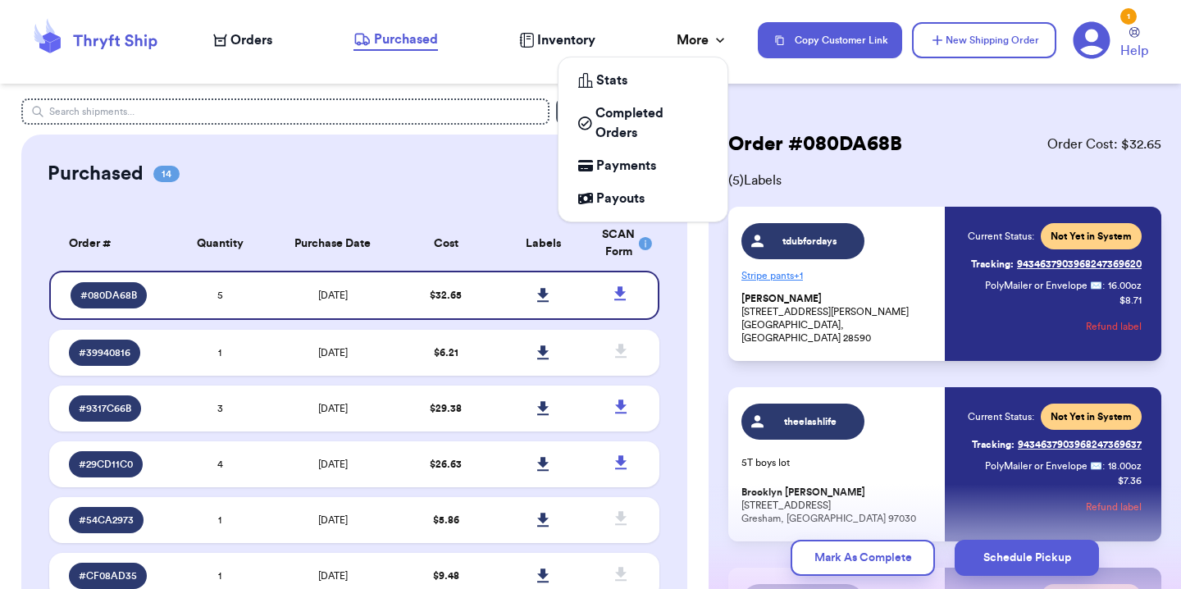
click at [701, 41] on div "More" at bounding box center [703, 40] width 52 height 20
click at [677, 37] on div "More" at bounding box center [703, 40] width 52 height 20
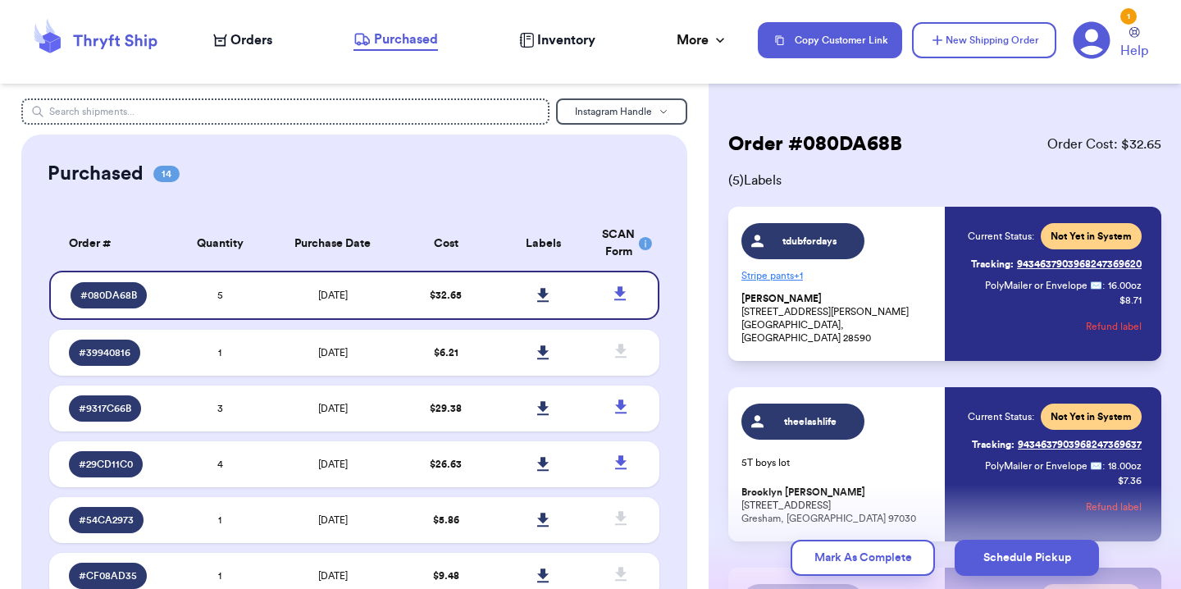
click at [738, 59] on nav "Orders Purchased Inventory More Stats Completed Orders Payments Payouts Copy Cu…" at bounding box center [689, 40] width 985 height 54
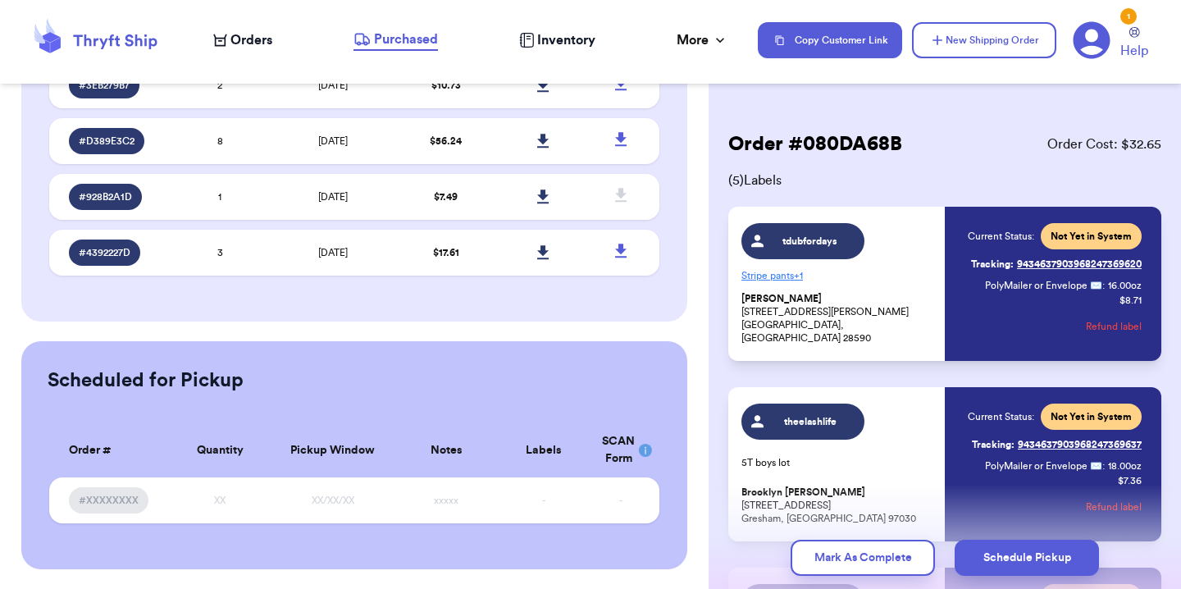
click at [868, 144] on h2 "Order # 080DA68B" at bounding box center [816, 144] width 174 height 26
click at [255, 40] on span "Orders" at bounding box center [252, 40] width 42 height 20
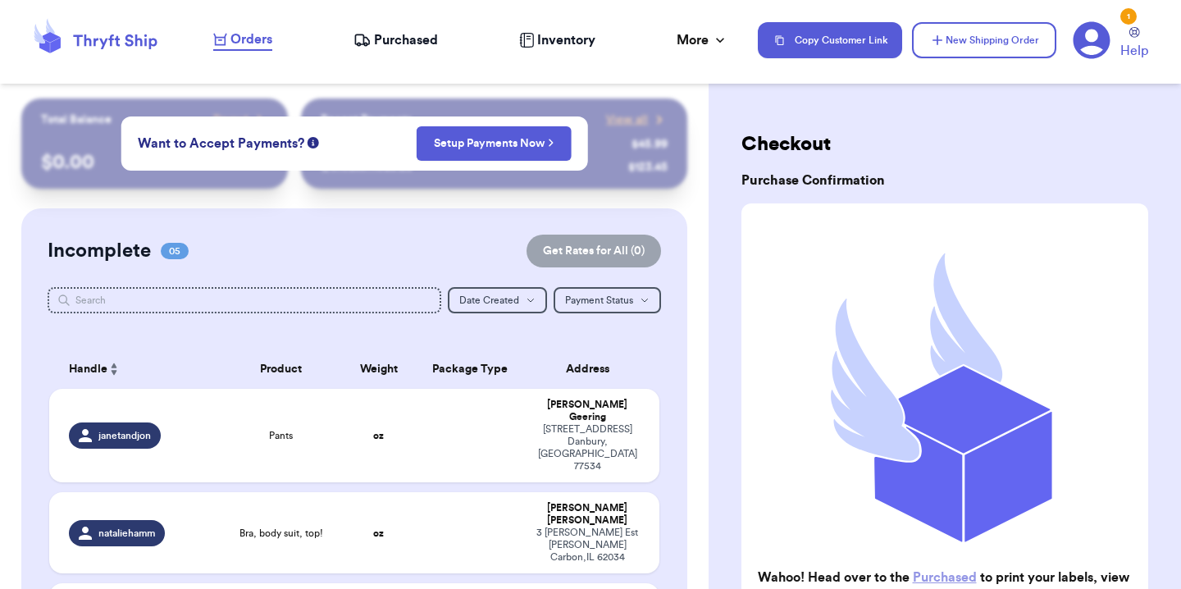
click at [403, 48] on span "Purchased" at bounding box center [406, 40] width 64 height 20
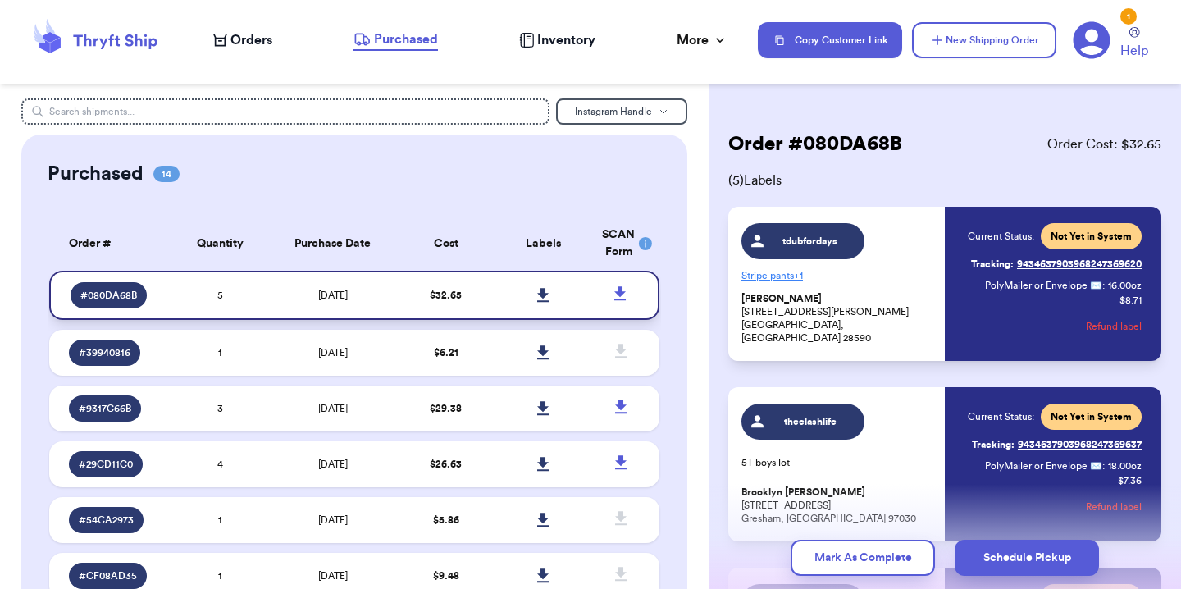
click at [537, 296] on icon at bounding box center [542, 295] width 11 height 14
click at [266, 43] on span "Orders" at bounding box center [252, 40] width 42 height 20
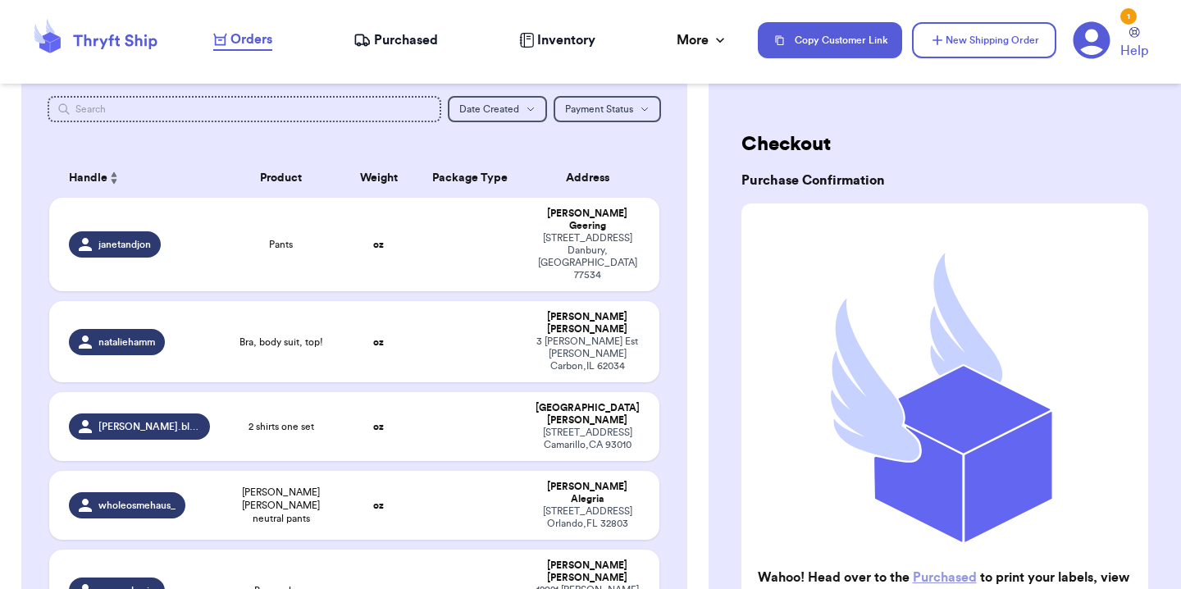
scroll to position [212, 0]
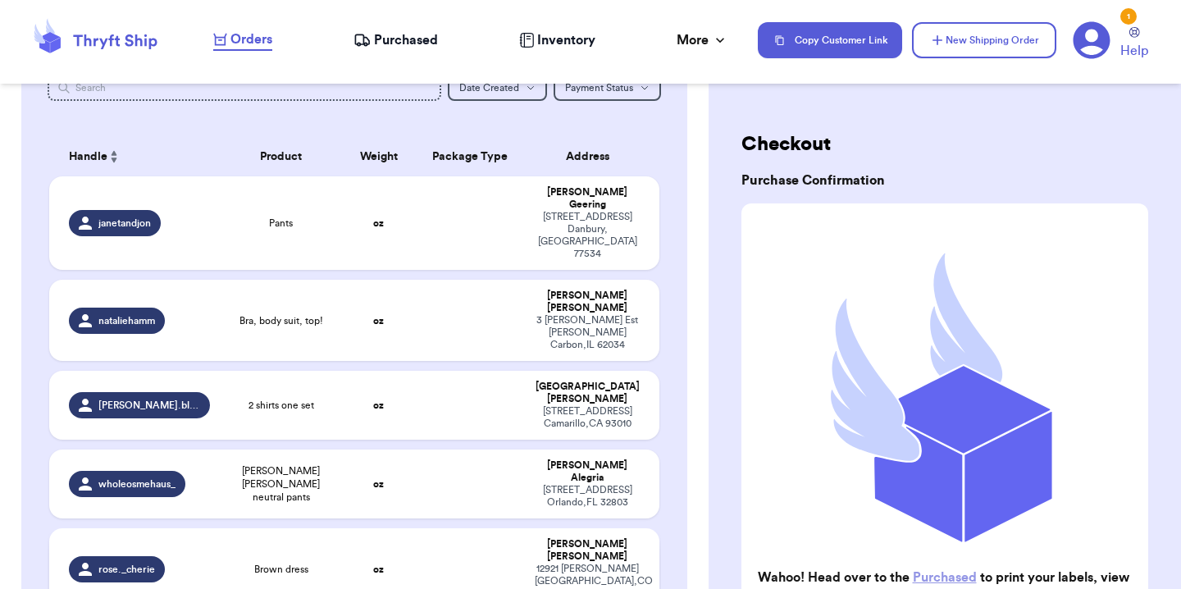
click at [220, 528] on td "Brown dress" at bounding box center [281, 568] width 122 height 81
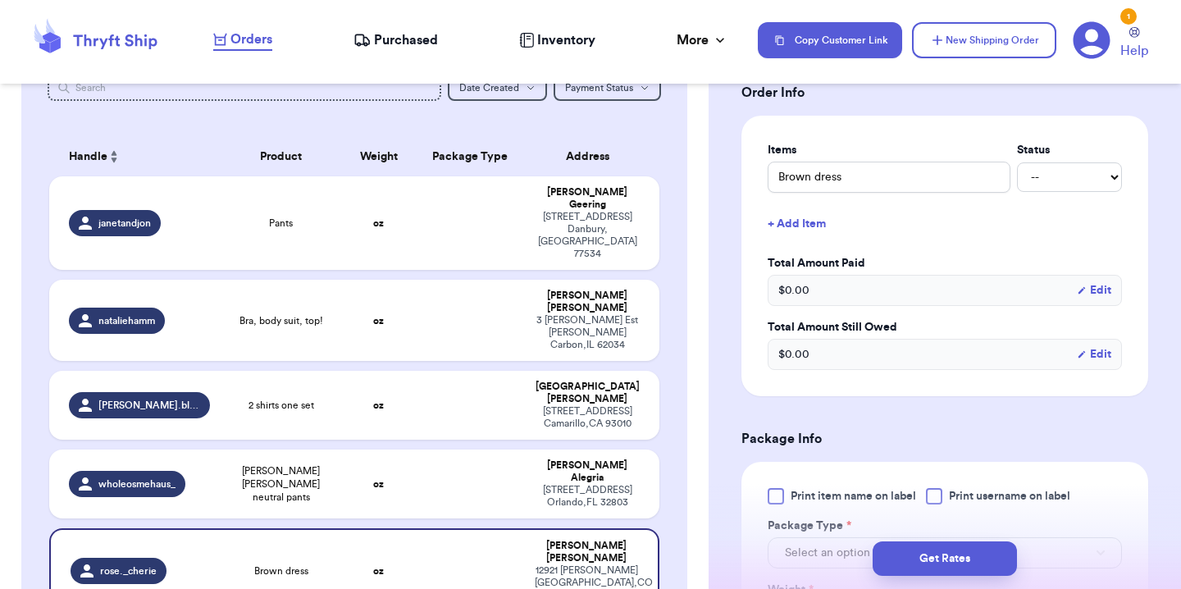
scroll to position [361, 0]
click at [1047, 179] on select "-- Paid Owes" at bounding box center [1069, 177] width 105 height 30
click at [1017, 162] on select "-- Paid Owes" at bounding box center [1069, 177] width 105 height 30
click at [810, 226] on button "+ Add Item" at bounding box center [945, 223] width 368 height 36
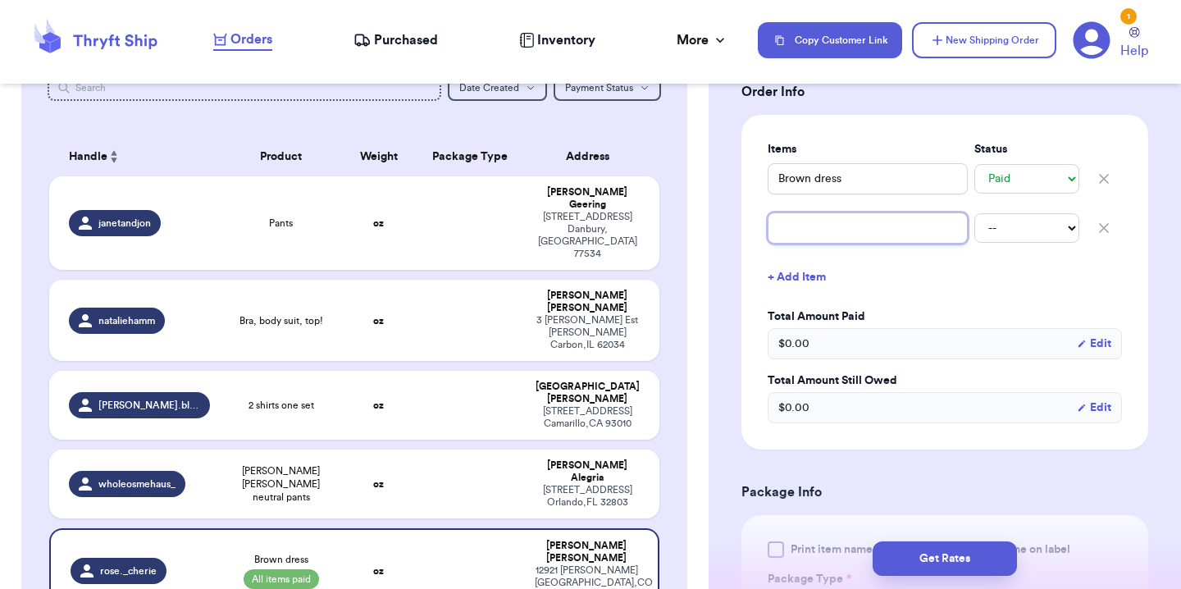
click at [810, 235] on input "text" at bounding box center [868, 227] width 200 height 31
click at [989, 229] on select "-- Paid Owes" at bounding box center [1027, 228] width 105 height 30
click at [975, 213] on select "-- Paid Owes" at bounding box center [1027, 228] width 105 height 30
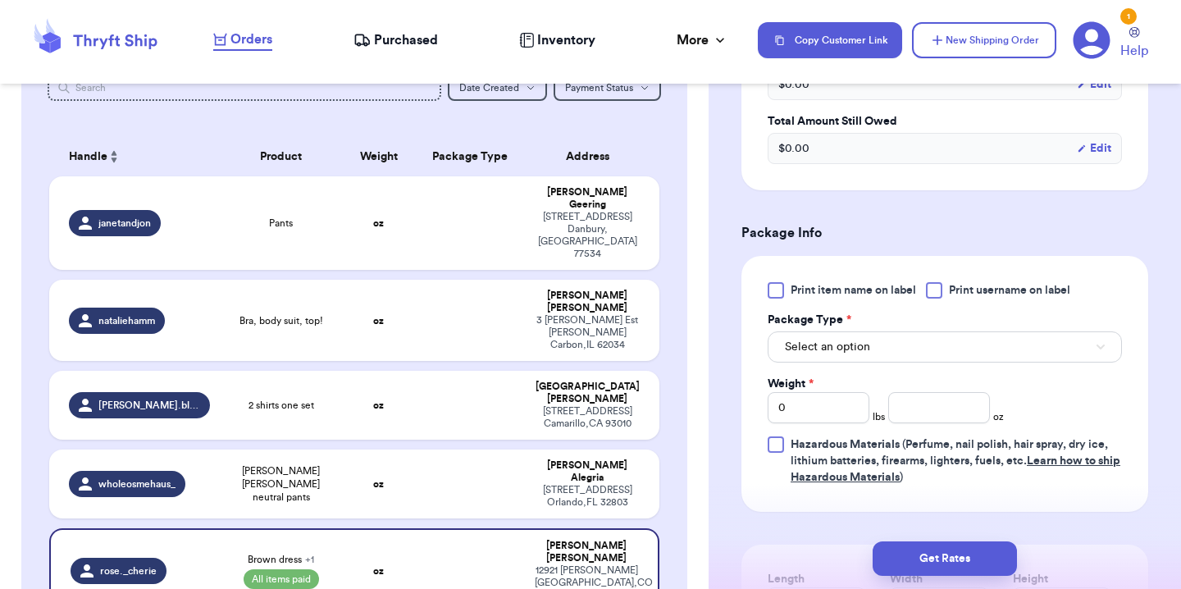
scroll to position [625, 0]
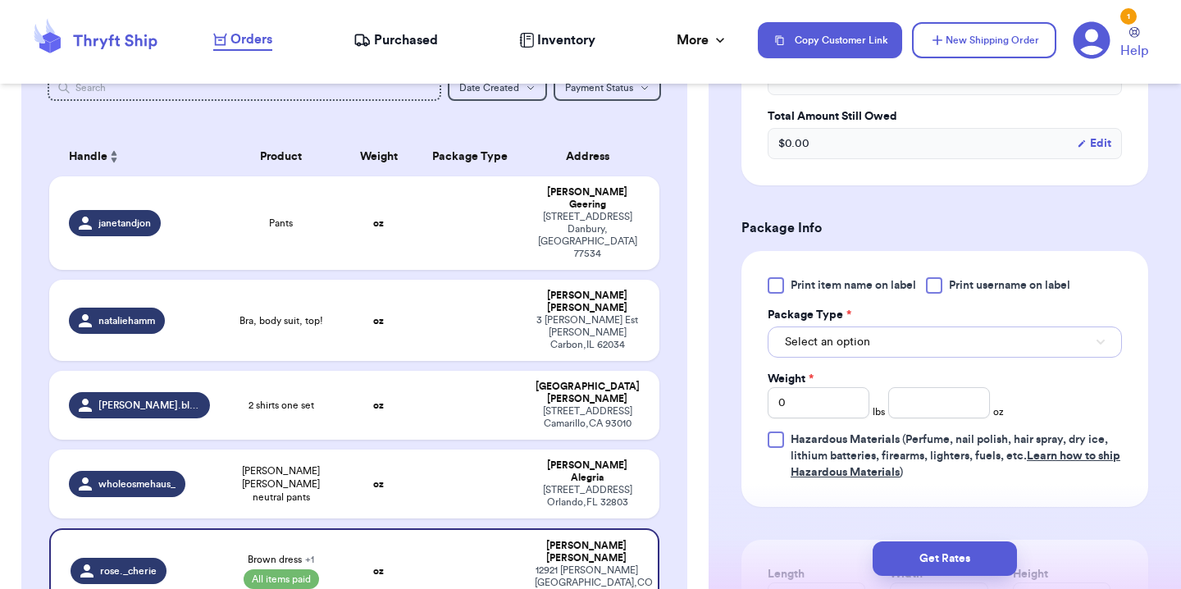
click at [862, 351] on button "Select an option" at bounding box center [945, 342] width 354 height 31
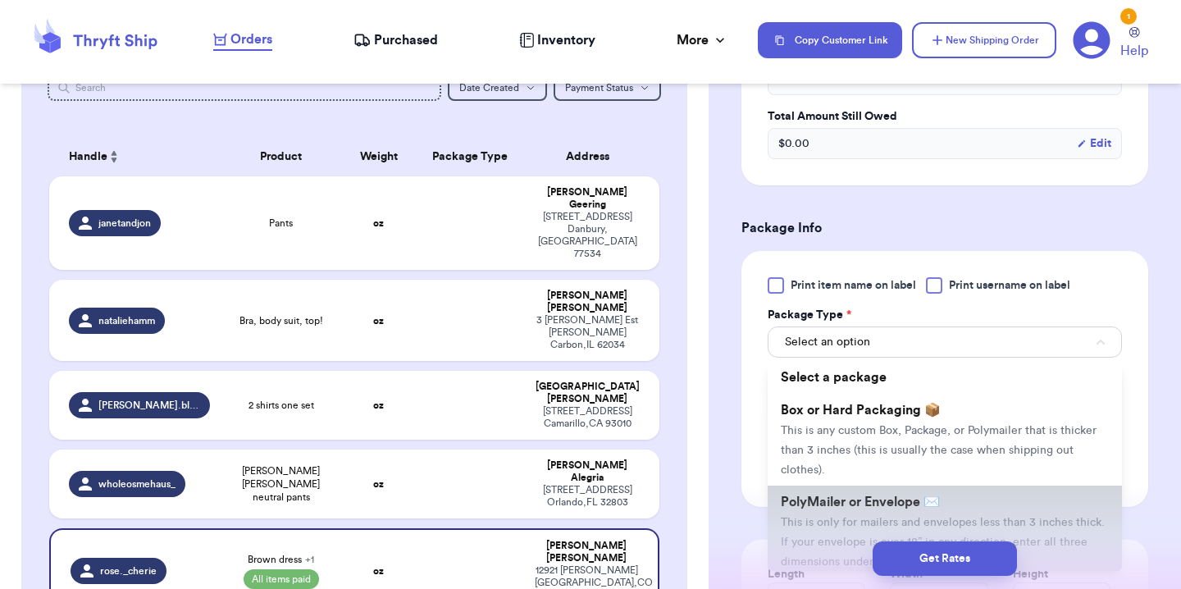
click at [868, 496] on span "PolyMailer or Envelope ✉️" at bounding box center [860, 502] width 159 height 13
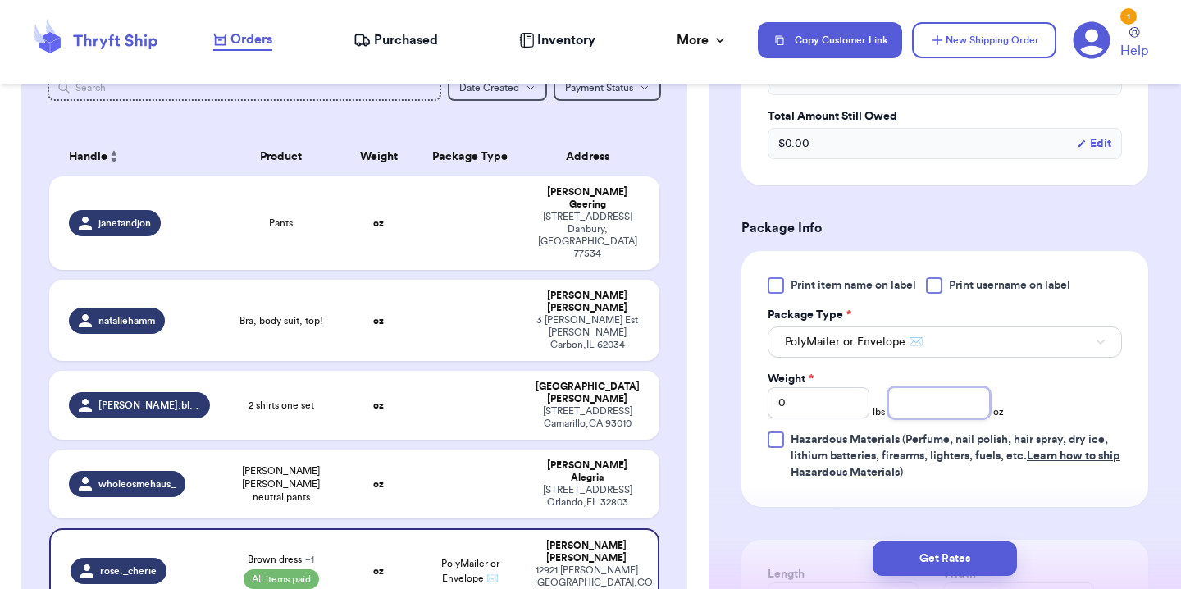
click at [925, 407] on input "number" at bounding box center [940, 402] width 102 height 31
click at [1043, 380] on div "Print item name on label Print username on label Package Type * PolyMailer or E…" at bounding box center [945, 378] width 354 height 203
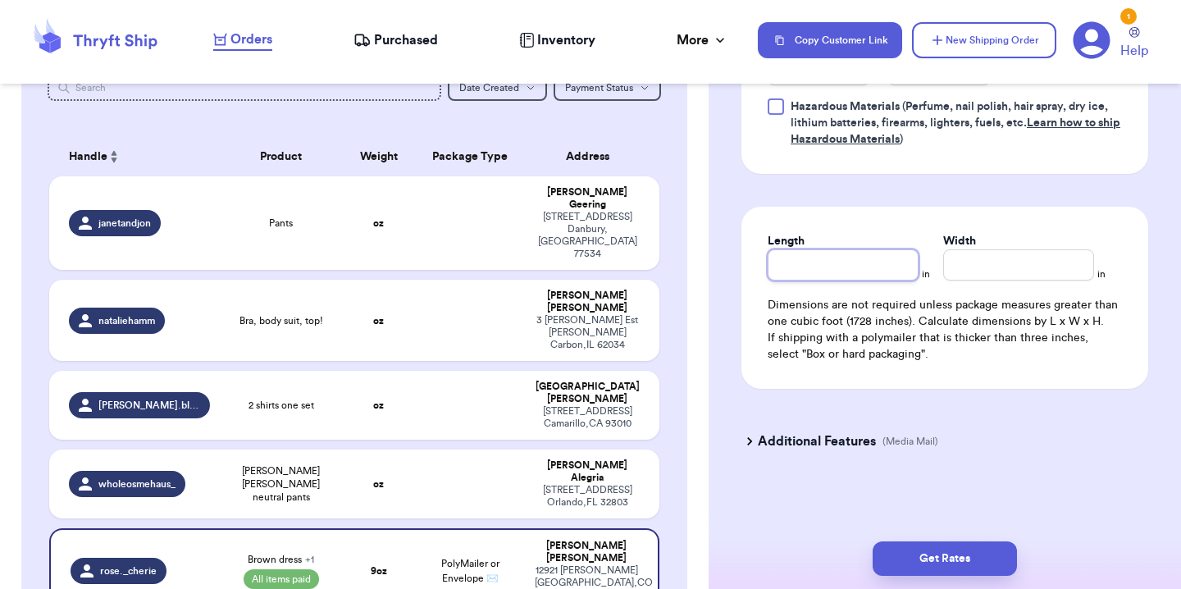
click at [838, 249] on input "Length" at bounding box center [843, 264] width 151 height 31
click at [995, 558] on button "Get Rates" at bounding box center [945, 558] width 144 height 34
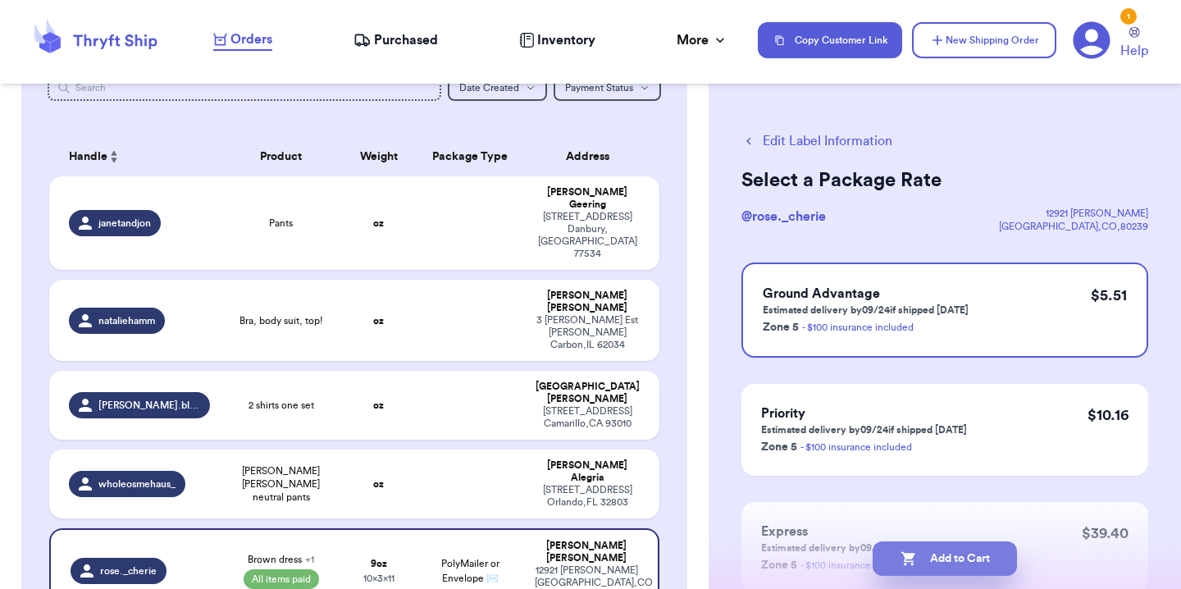
click at [950, 560] on button "Add to Cart" at bounding box center [945, 558] width 144 height 34
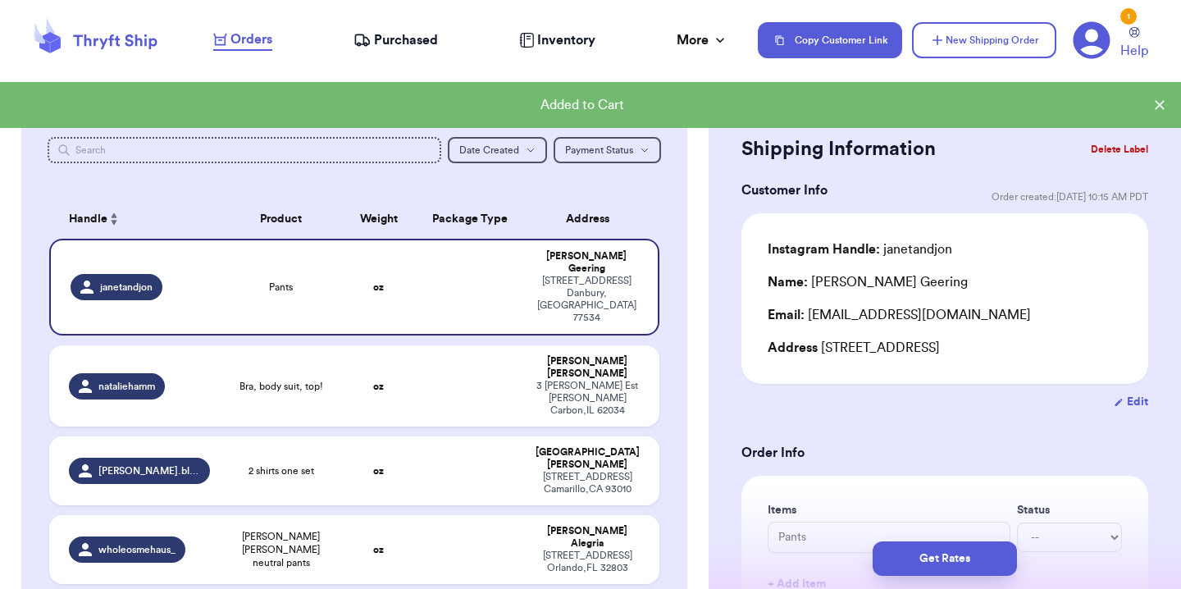
scroll to position [193, 0]
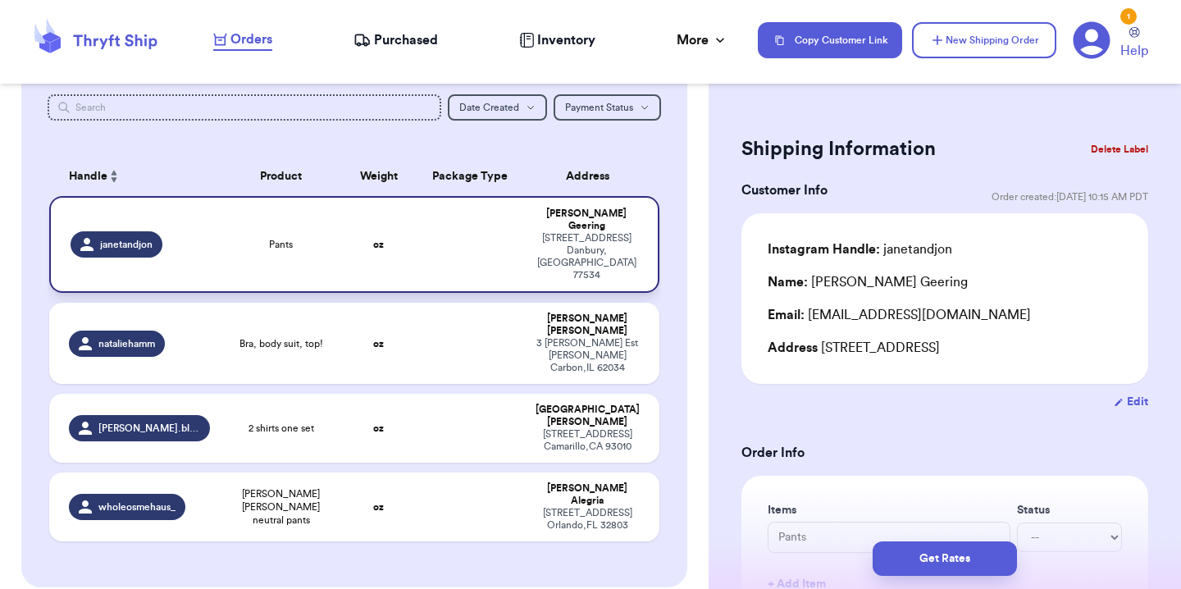
click at [208, 221] on td "janetandjon" at bounding box center [134, 244] width 171 height 97
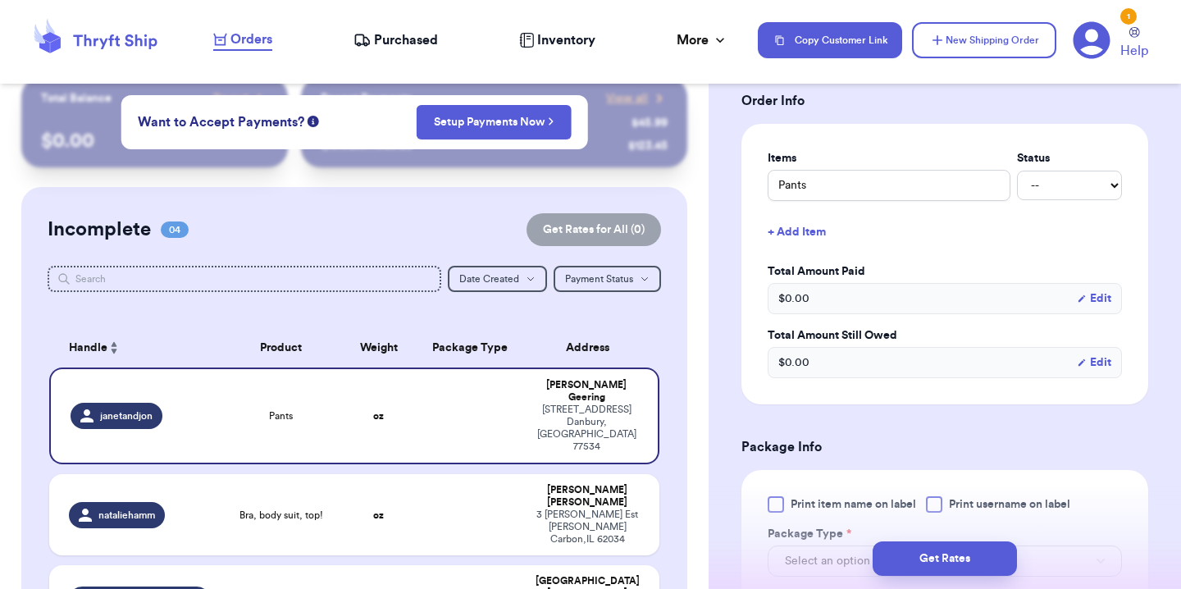
scroll to position [350, 0]
click at [1042, 186] on select "-- Paid Owes" at bounding box center [1069, 187] width 105 height 30
click at [1017, 172] on select "-- Paid Owes" at bounding box center [1069, 187] width 105 height 30
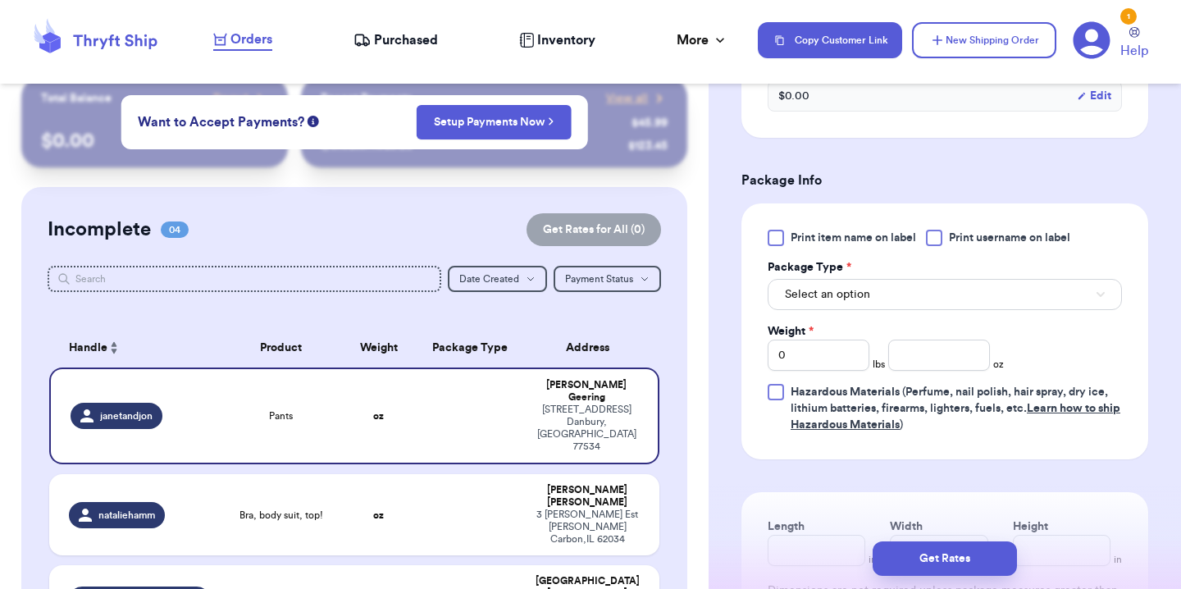
scroll to position [620, 0]
click at [928, 292] on button "Select an option" at bounding box center [945, 292] width 354 height 31
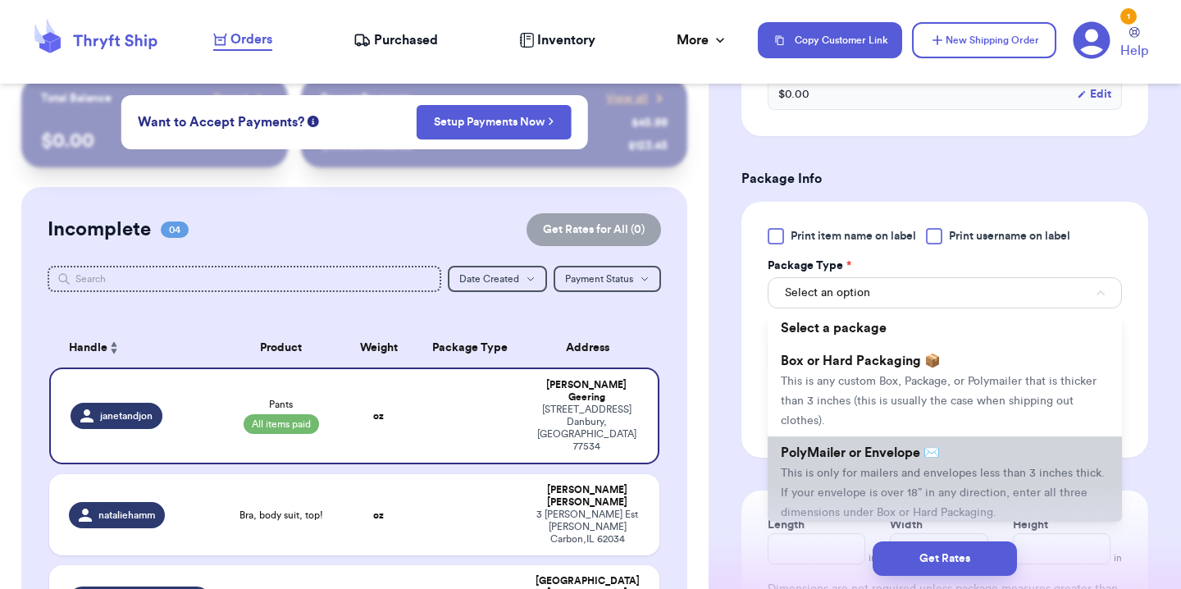
click at [857, 450] on span "PolyMailer or Envelope ✉️" at bounding box center [860, 452] width 159 height 13
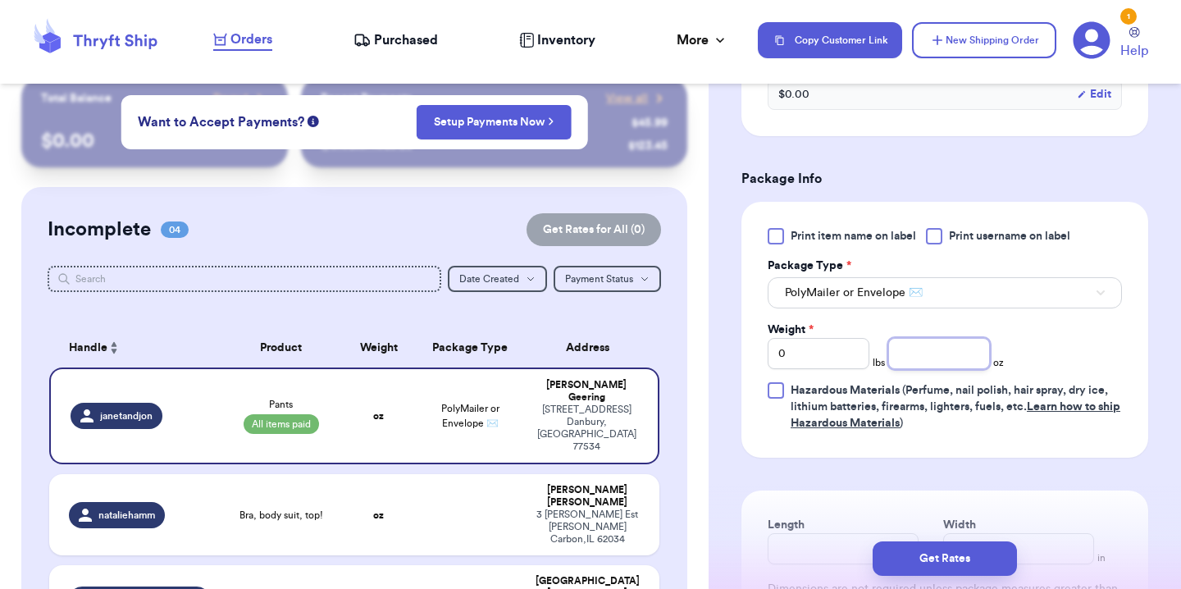
click at [908, 360] on input "number" at bounding box center [940, 353] width 102 height 31
click at [1033, 347] on div "Print item name on label Print username on label Package Type * PolyMailer or E…" at bounding box center [945, 329] width 354 height 203
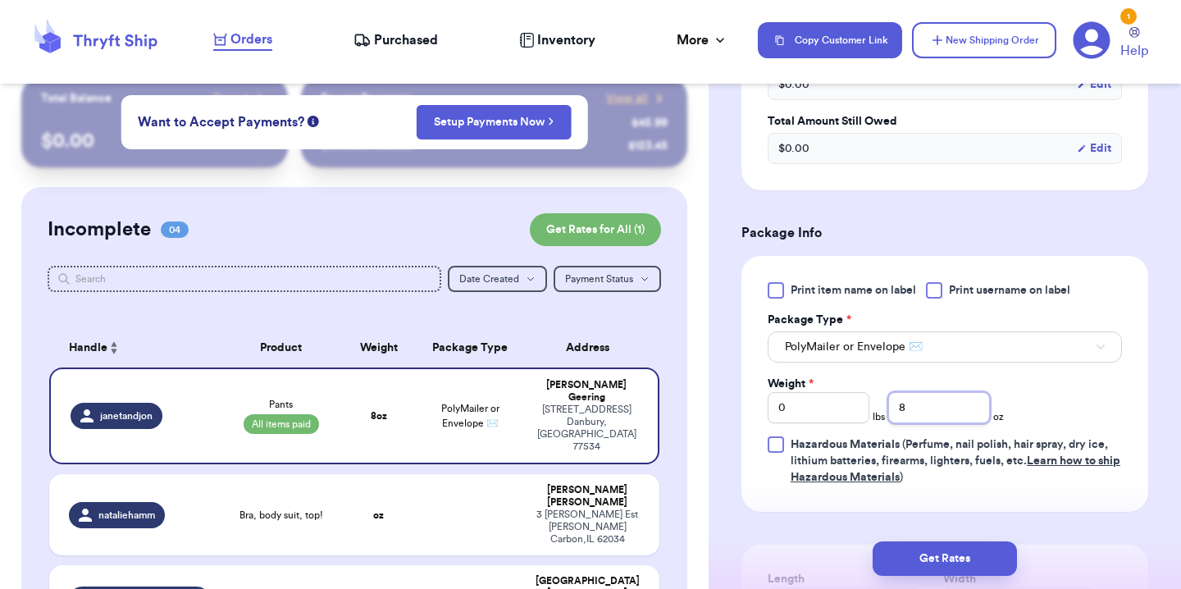
click at [936, 404] on input "8" at bounding box center [940, 407] width 102 height 31
click at [1076, 368] on div "Print item name on label Print username on label Package Type * PolyMailer or E…" at bounding box center [945, 383] width 354 height 203
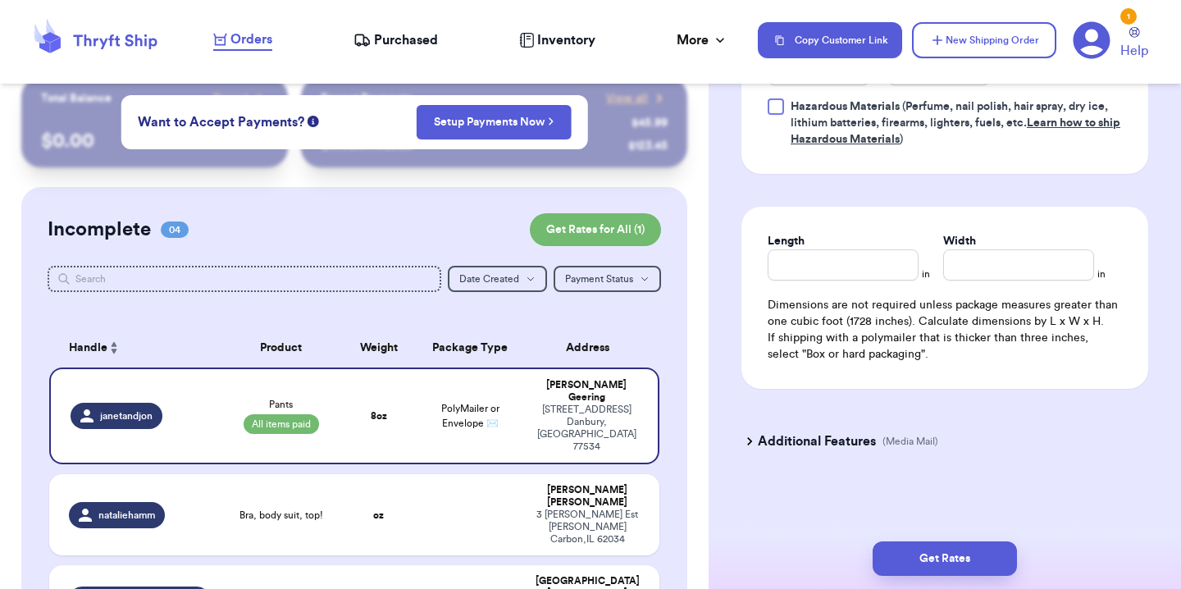
click at [854, 275] on div "Length in Width in Dimensions are not required unless package measures greater …" at bounding box center [945, 298] width 407 height 182
click at [861, 255] on input "Length" at bounding box center [843, 264] width 151 height 31
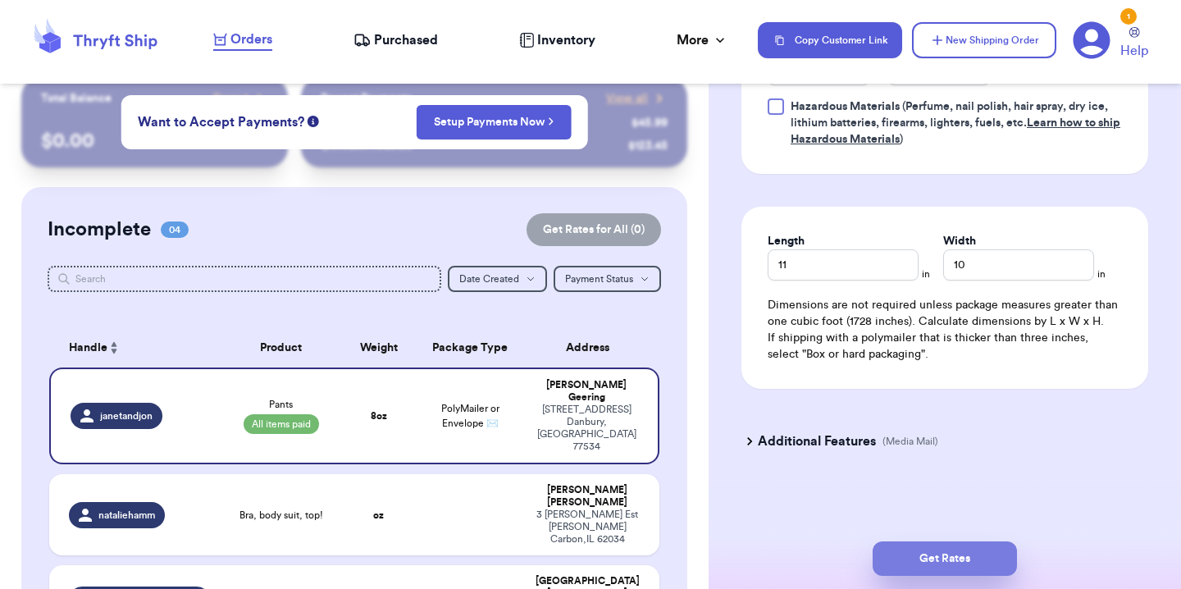
click at [990, 571] on button "Get Rates" at bounding box center [945, 558] width 144 height 34
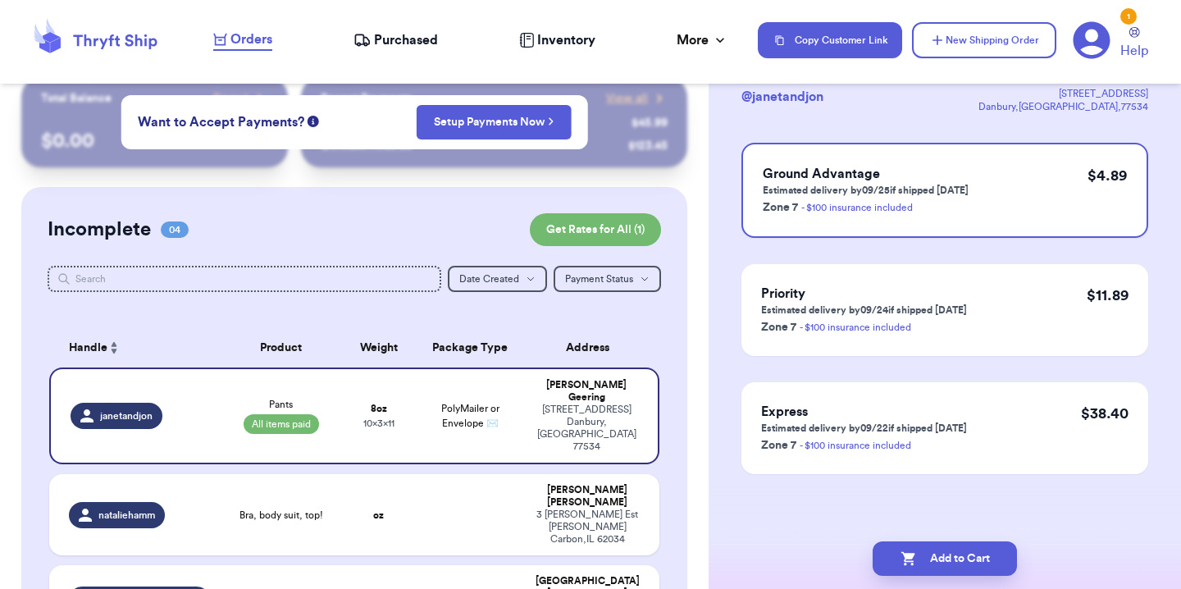
scroll to position [0, 0]
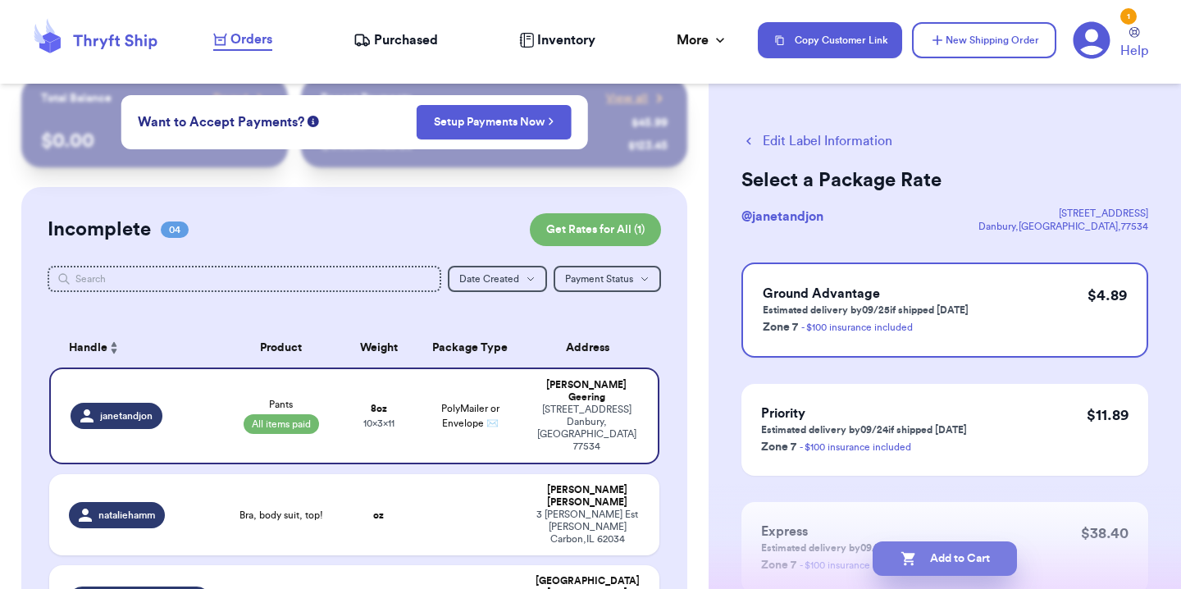
click at [940, 554] on button "Add to Cart" at bounding box center [945, 558] width 144 height 34
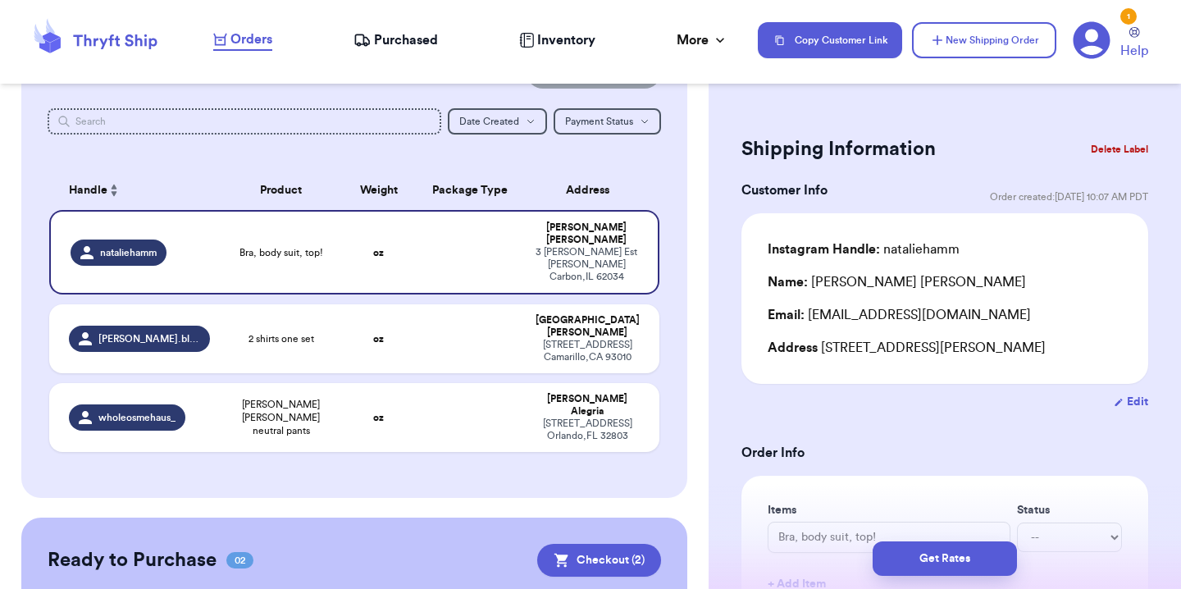
scroll to position [180, 0]
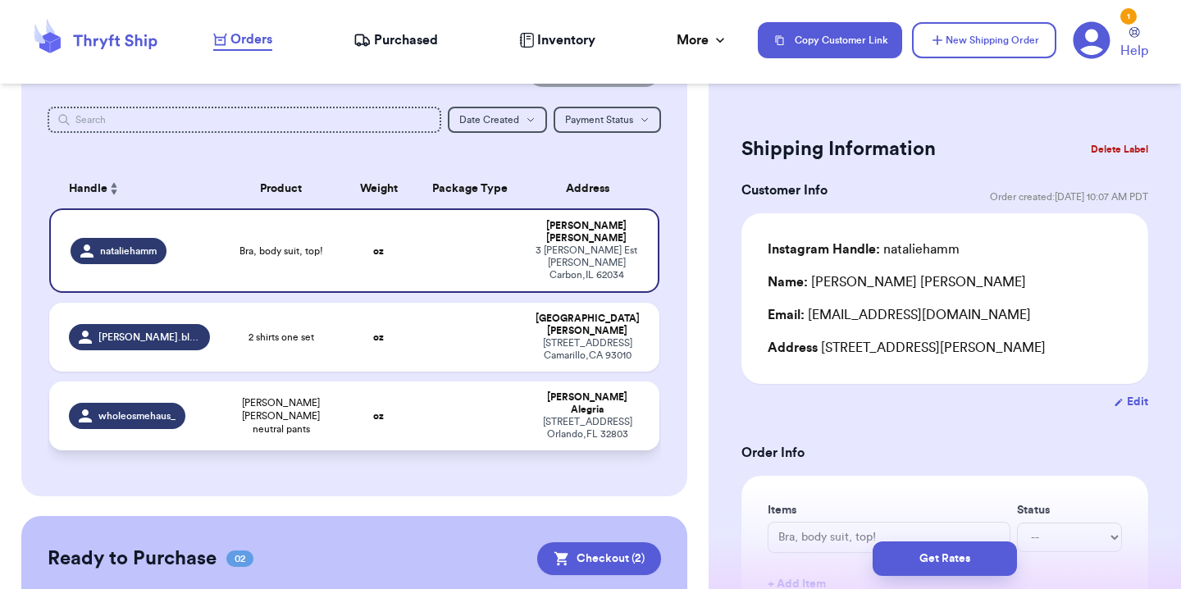
click at [402, 382] on td "oz" at bounding box center [378, 416] width 73 height 69
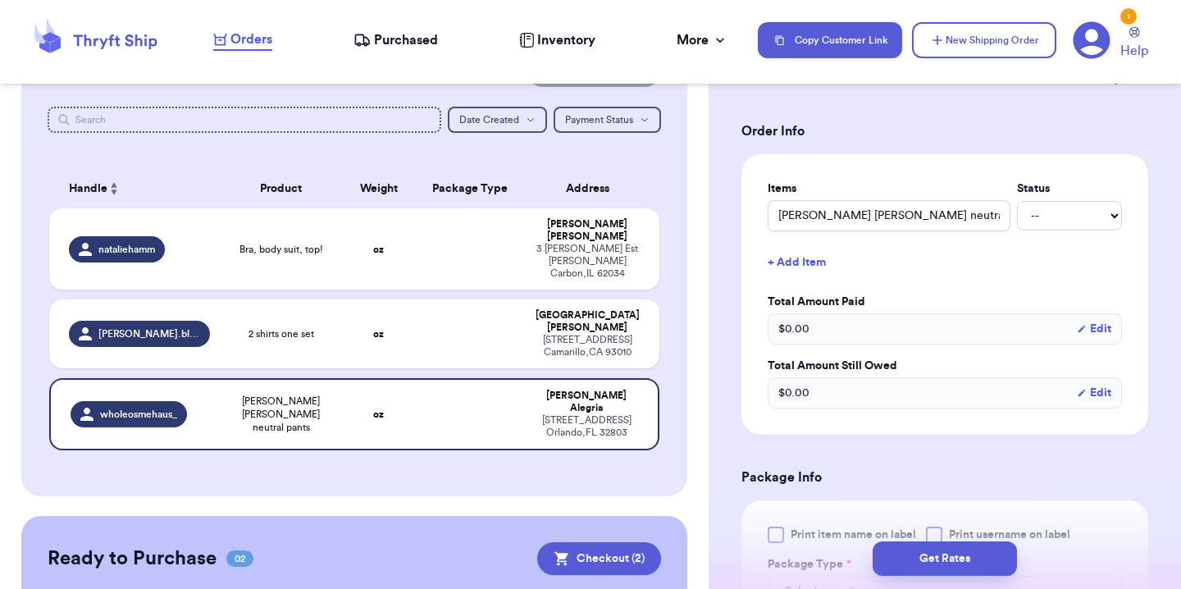
scroll to position [333, 0]
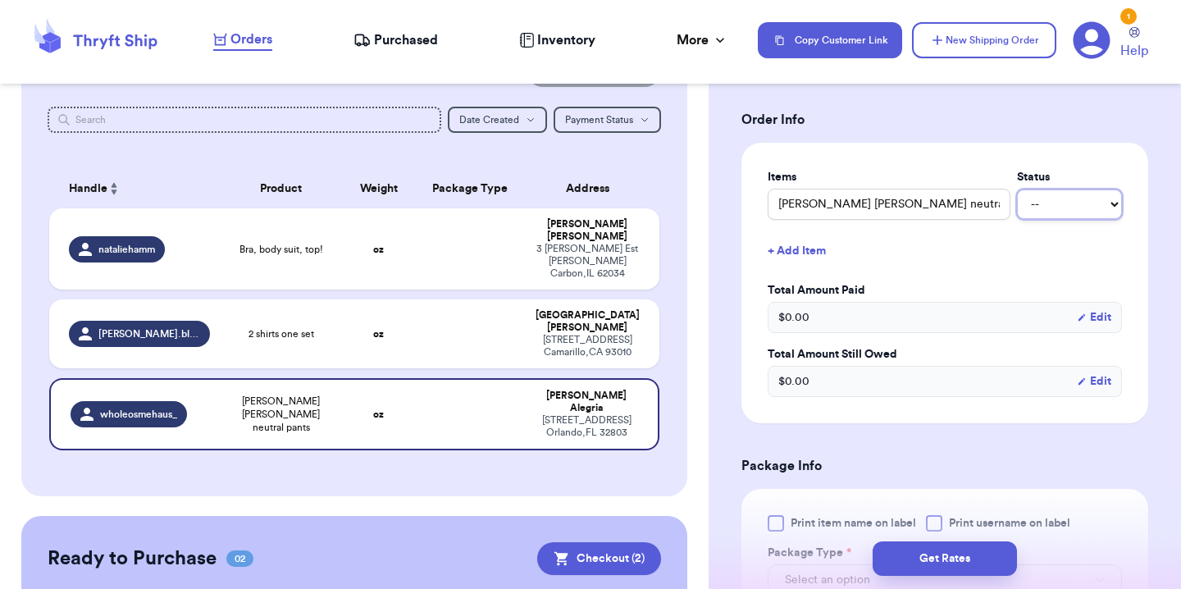
click at [1068, 203] on select "-- Paid Owes" at bounding box center [1069, 205] width 105 height 30
click at [1017, 190] on select "-- Paid Owes" at bounding box center [1069, 205] width 105 height 30
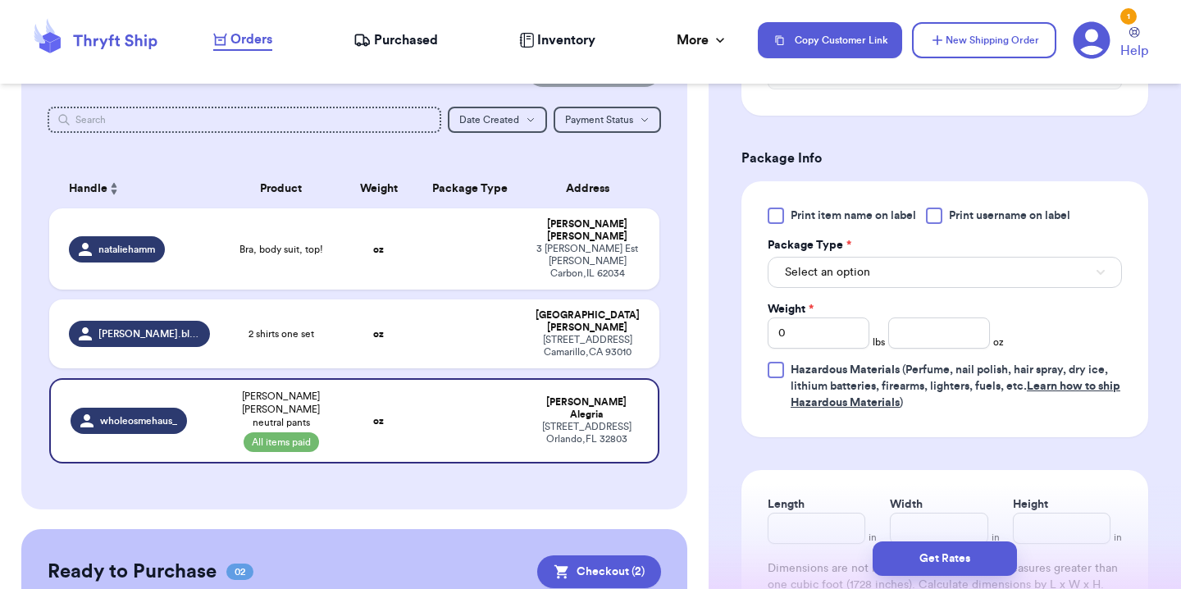
scroll to position [642, 0]
click at [970, 269] on button "Select an option" at bounding box center [945, 270] width 354 height 31
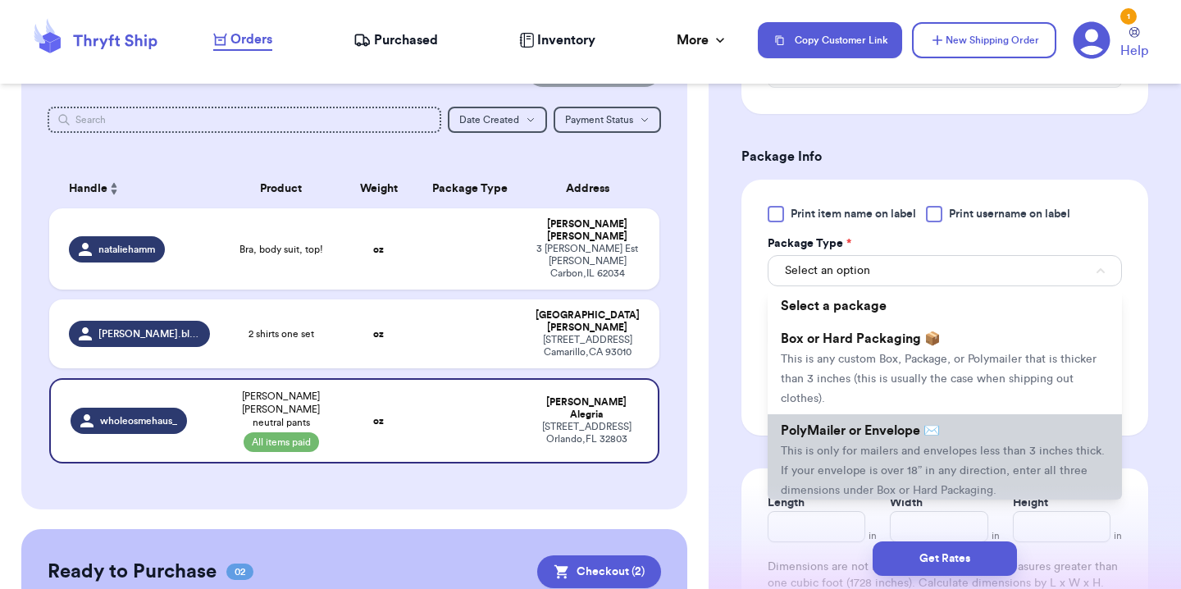
click at [937, 450] on span "This is only for mailers and envelopes less than 3 inches thick. If your envelo…" at bounding box center [943, 470] width 324 height 51
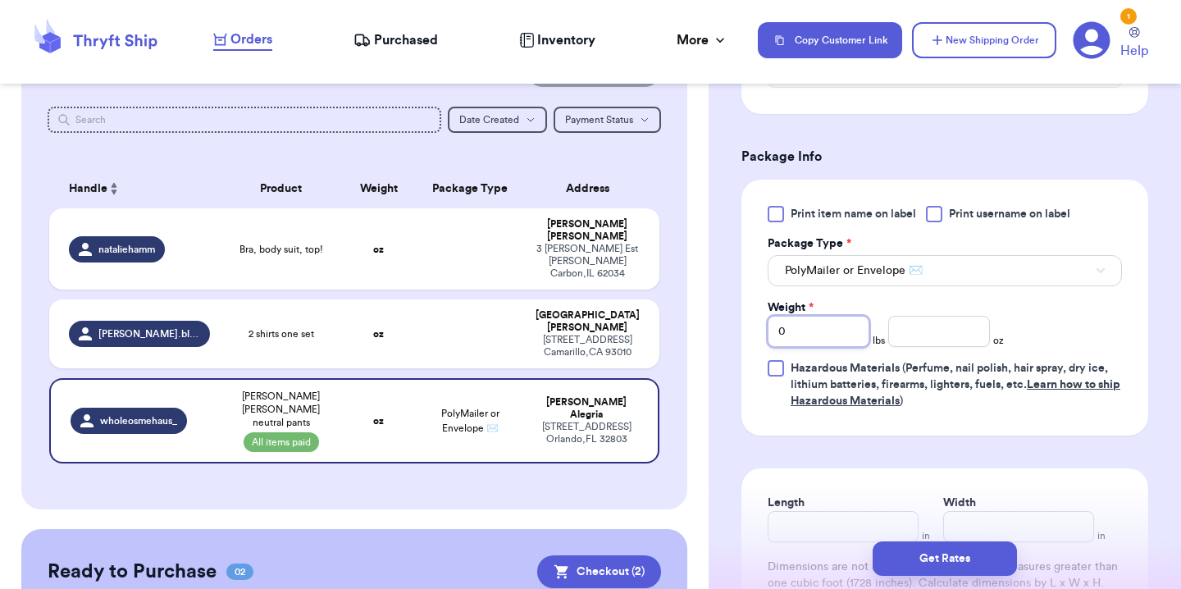
click at [825, 324] on input "0" at bounding box center [819, 331] width 102 height 31
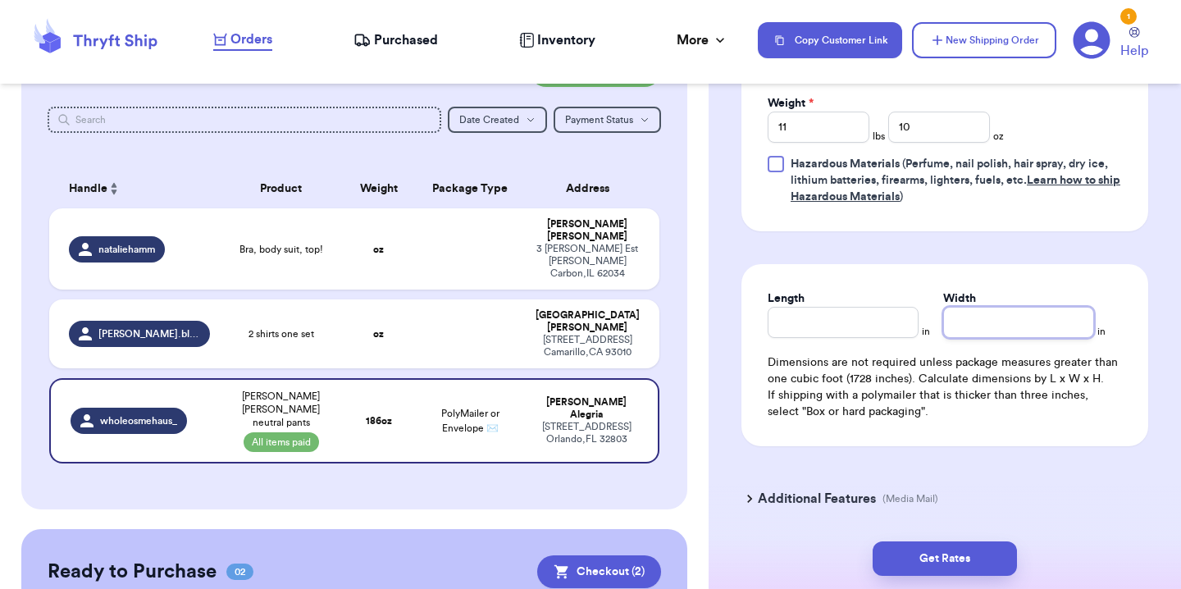
click at [977, 317] on input "Width" at bounding box center [1019, 322] width 151 height 31
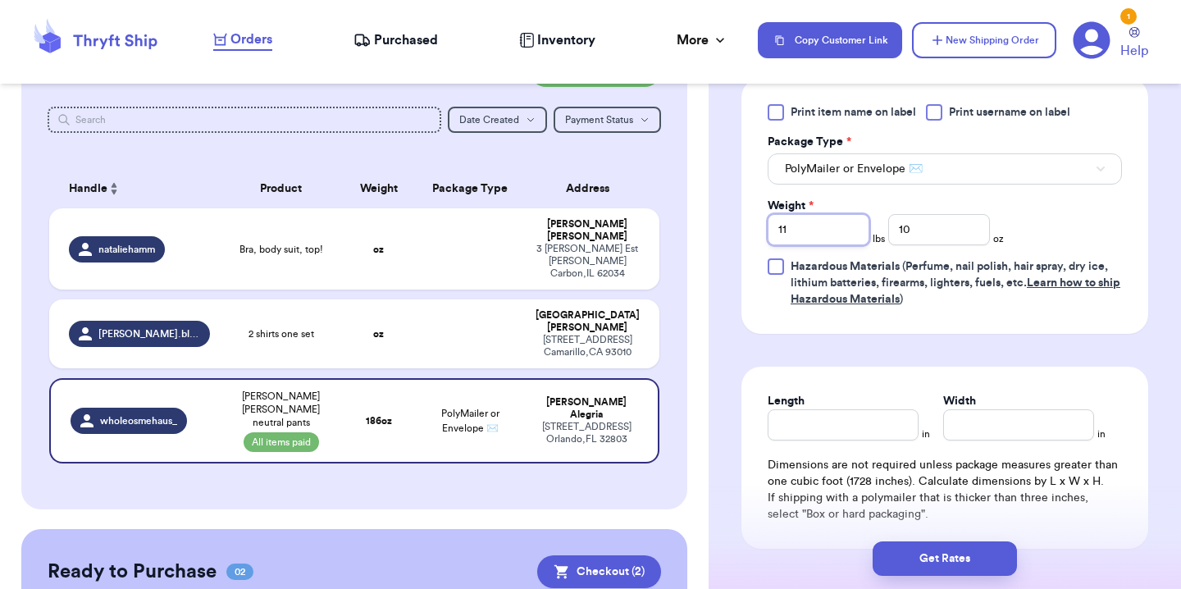
click at [835, 227] on input "11" at bounding box center [819, 229] width 102 height 31
click at [938, 229] on input "10" at bounding box center [940, 229] width 102 height 31
click at [1044, 236] on div "Print item name on label Print username on label Package Type * PolyMailer or E…" at bounding box center [945, 205] width 354 height 203
click at [866, 438] on input "Length" at bounding box center [843, 424] width 151 height 31
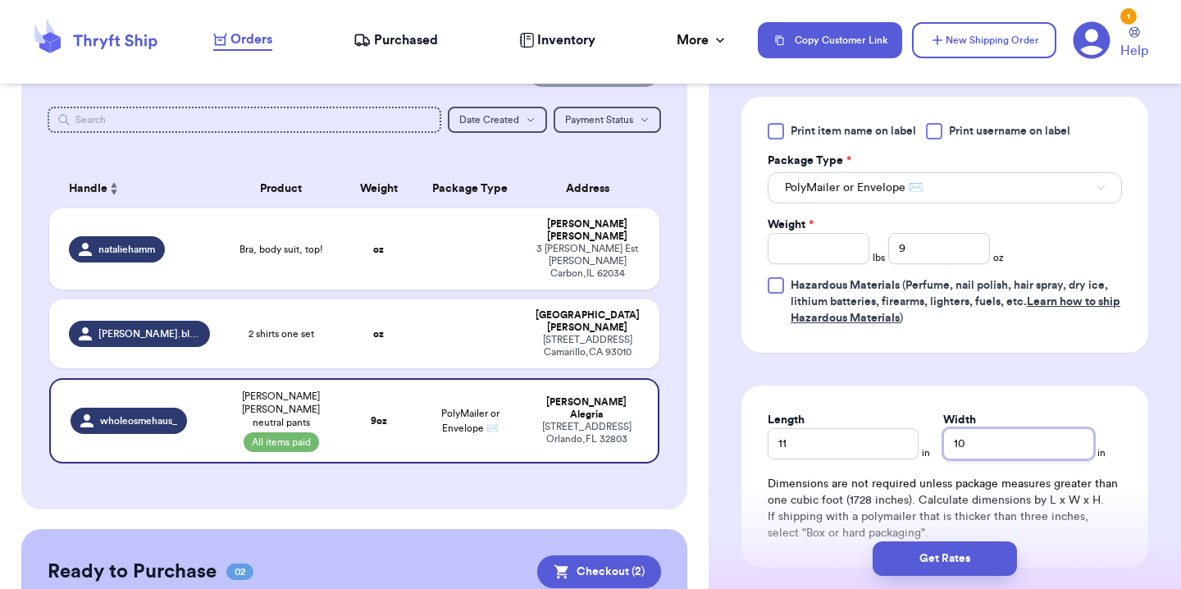
scroll to position [742, 0]
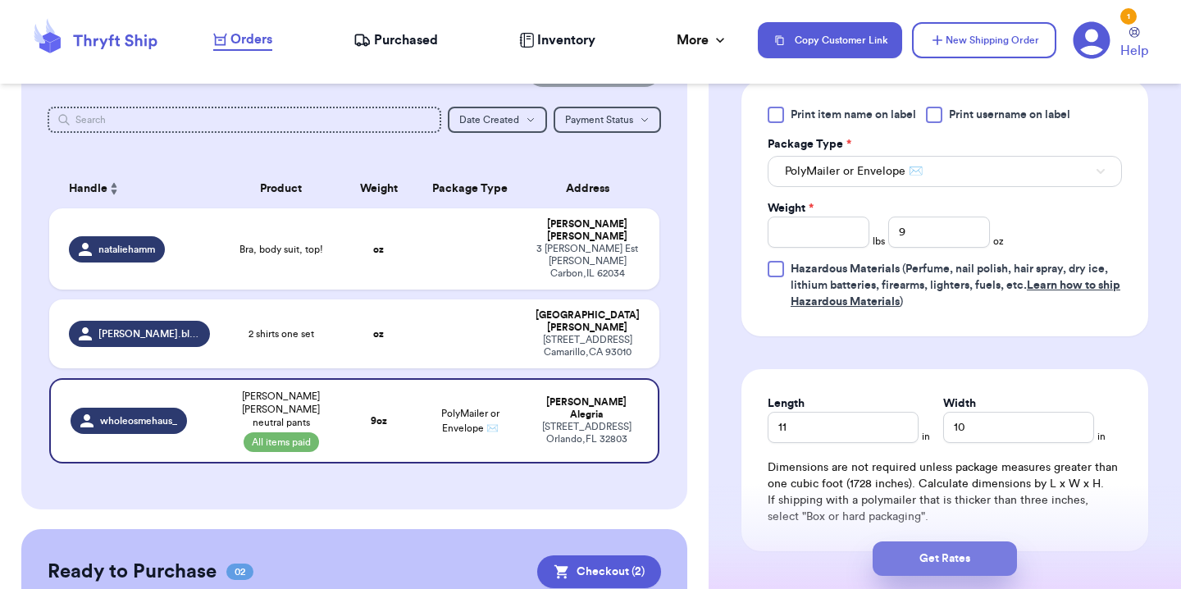
click at [979, 557] on button "Get Rates" at bounding box center [945, 558] width 144 height 34
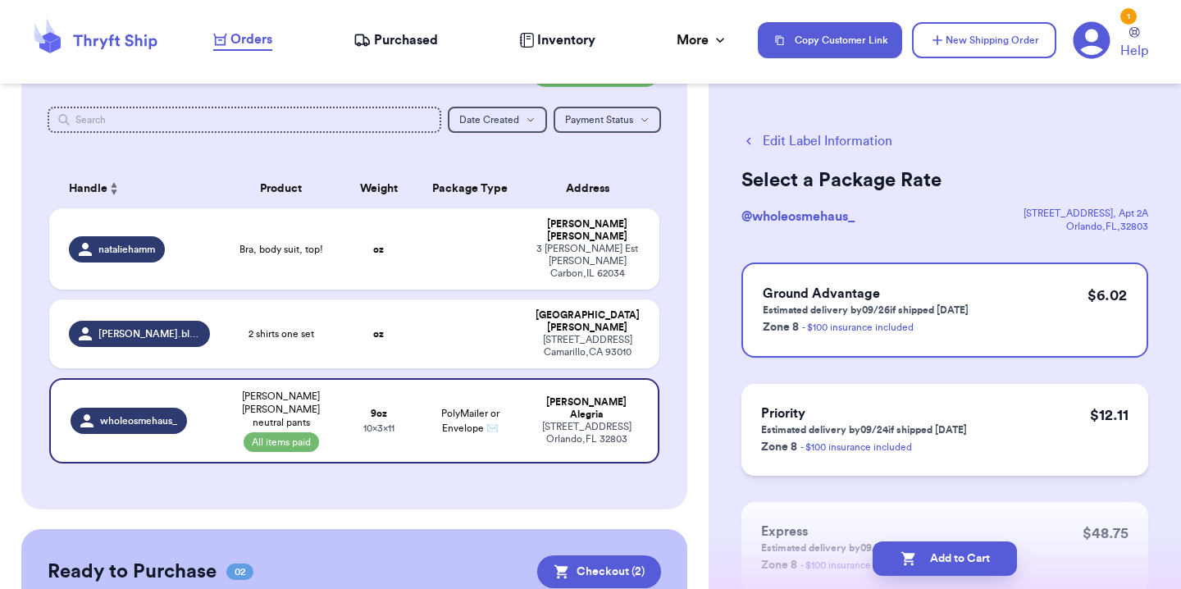
scroll to position [117, 0]
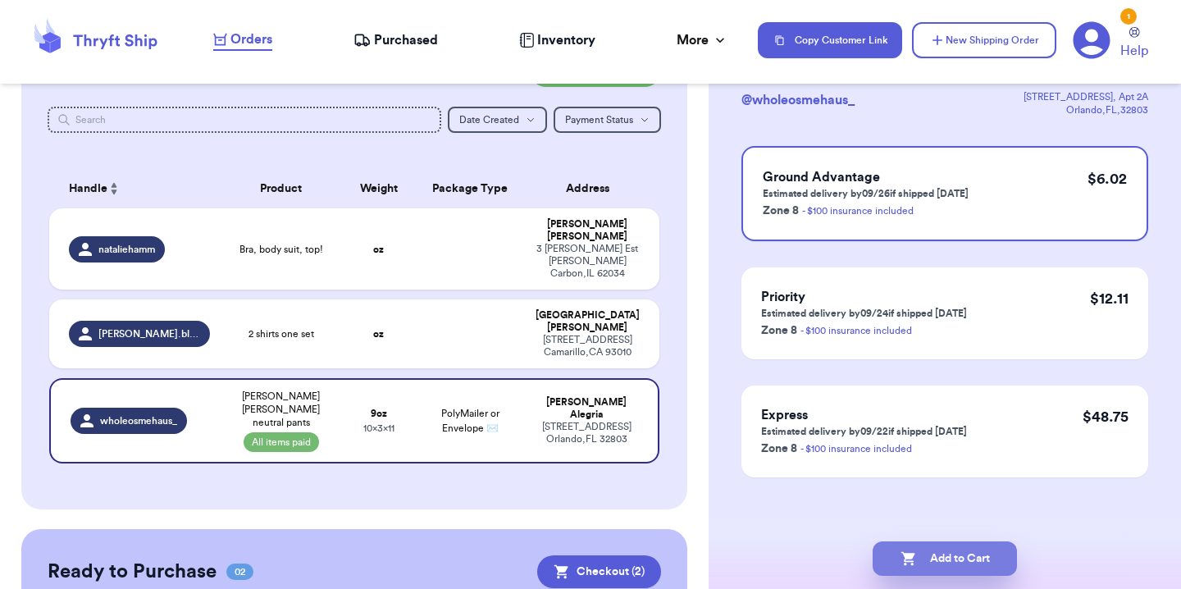
click at [954, 554] on button "Add to Cart" at bounding box center [945, 558] width 144 height 34
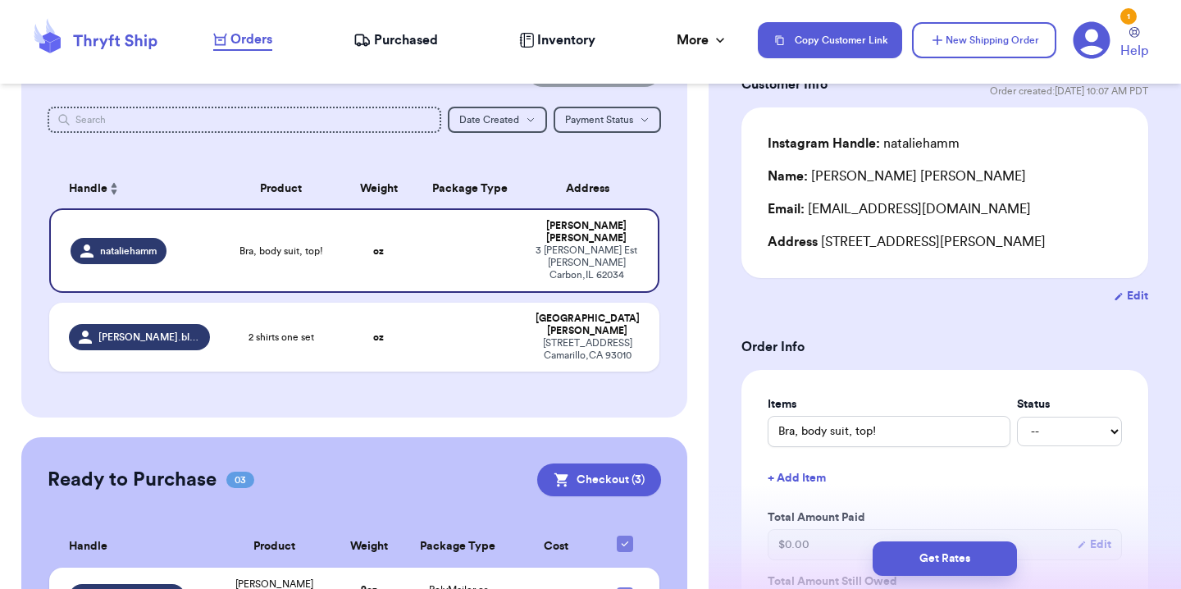
scroll to position [113, 0]
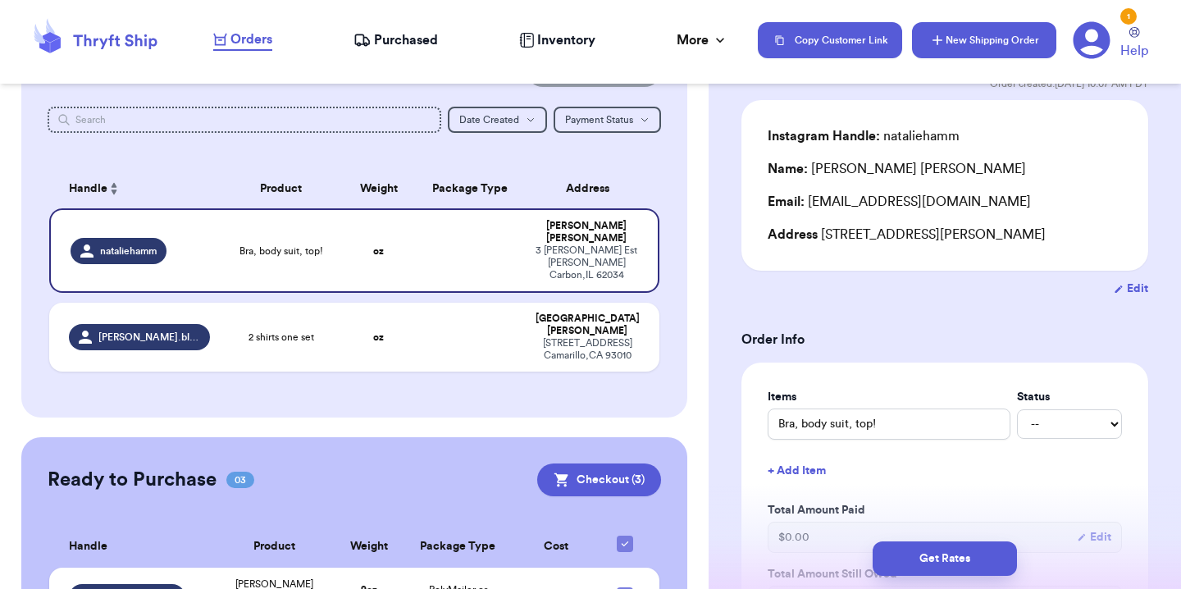
click at [960, 35] on button "New Shipping Order" at bounding box center [984, 40] width 144 height 36
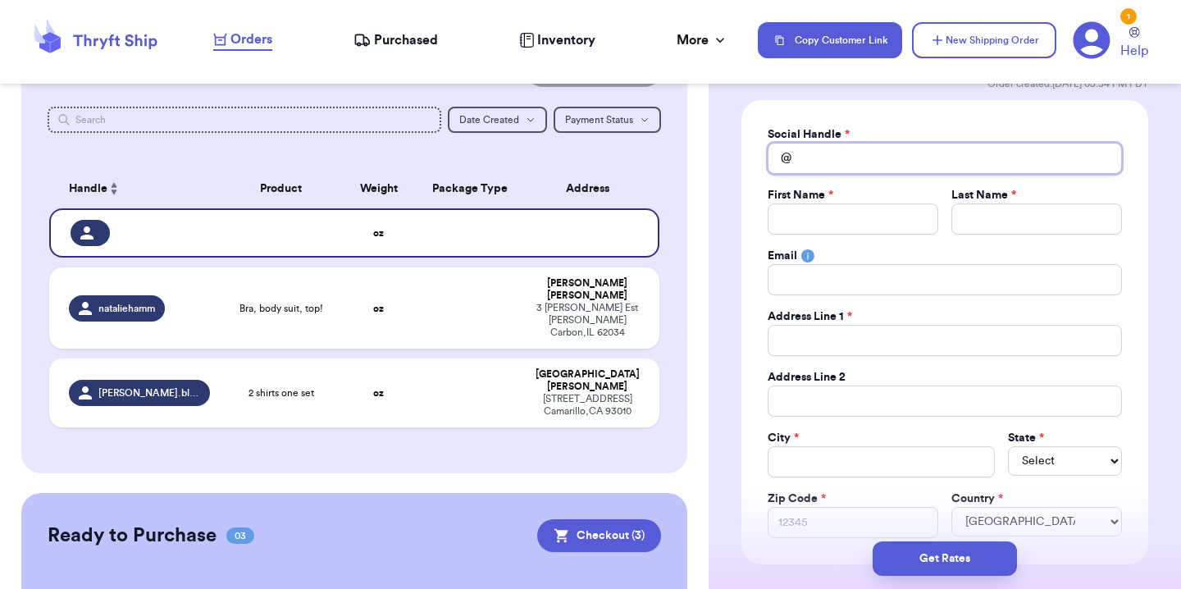
click at [861, 162] on input "Total Amount Paid" at bounding box center [945, 158] width 354 height 31
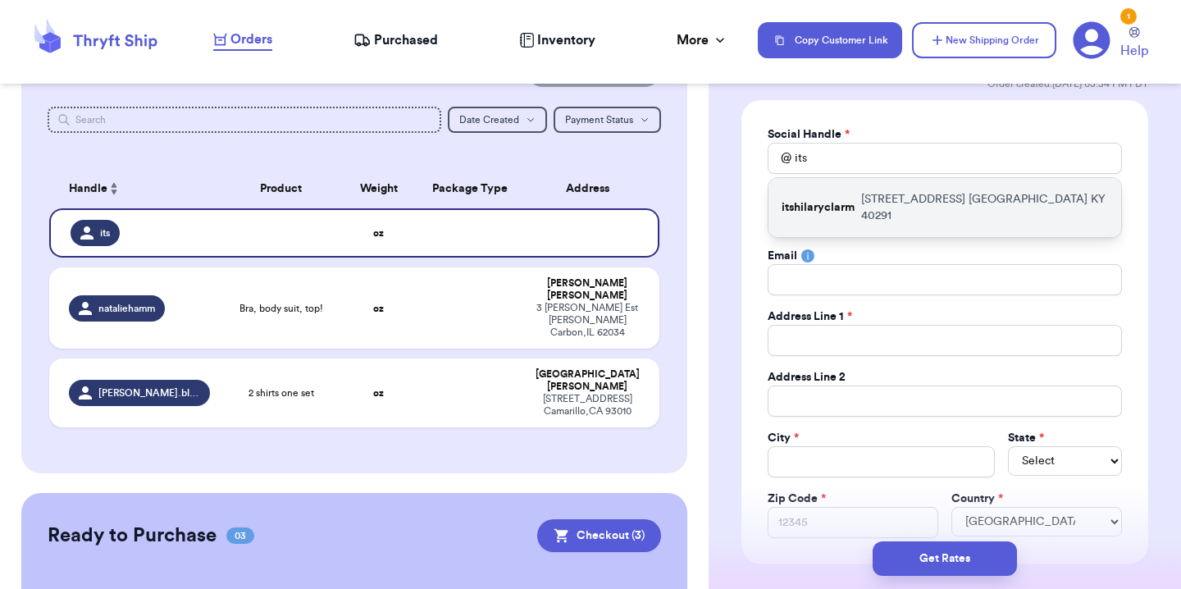
click at [840, 199] on p "itshilaryclarm" at bounding box center [818, 207] width 73 height 16
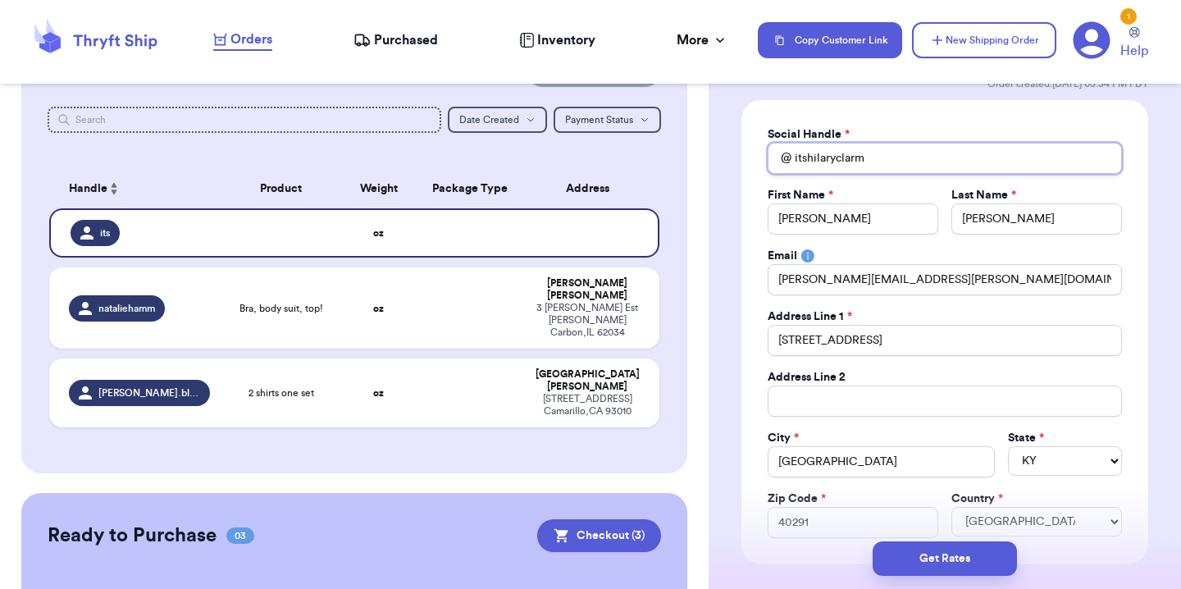
click at [872, 159] on input "itshilaryclarm" at bounding box center [945, 158] width 354 height 31
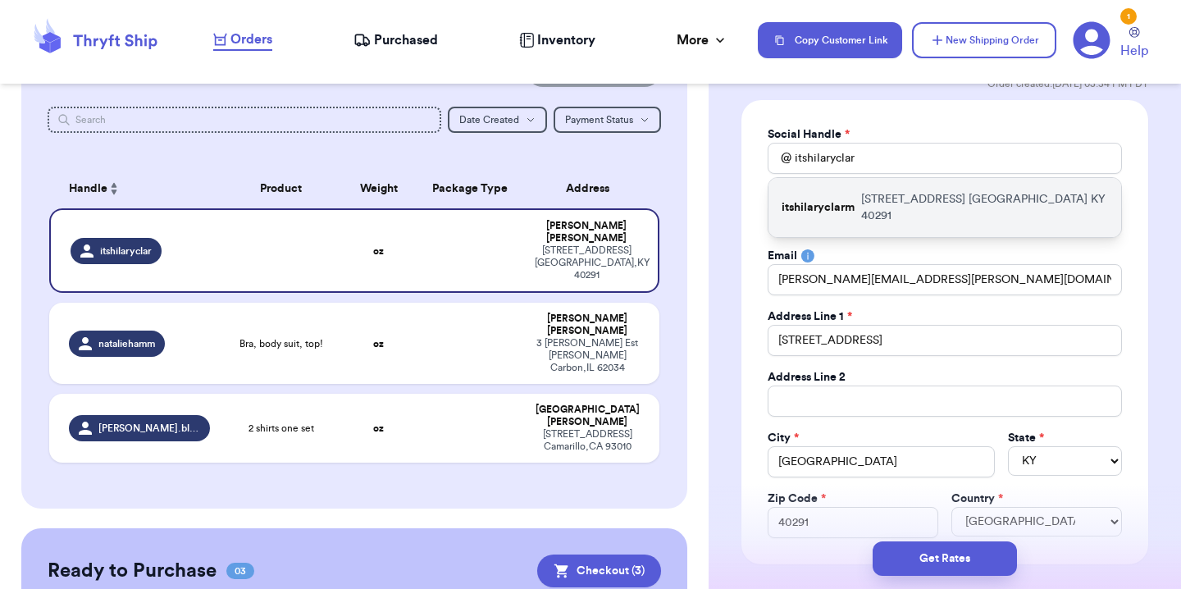
click at [816, 199] on p "itshilaryclarm" at bounding box center [818, 207] width 73 height 16
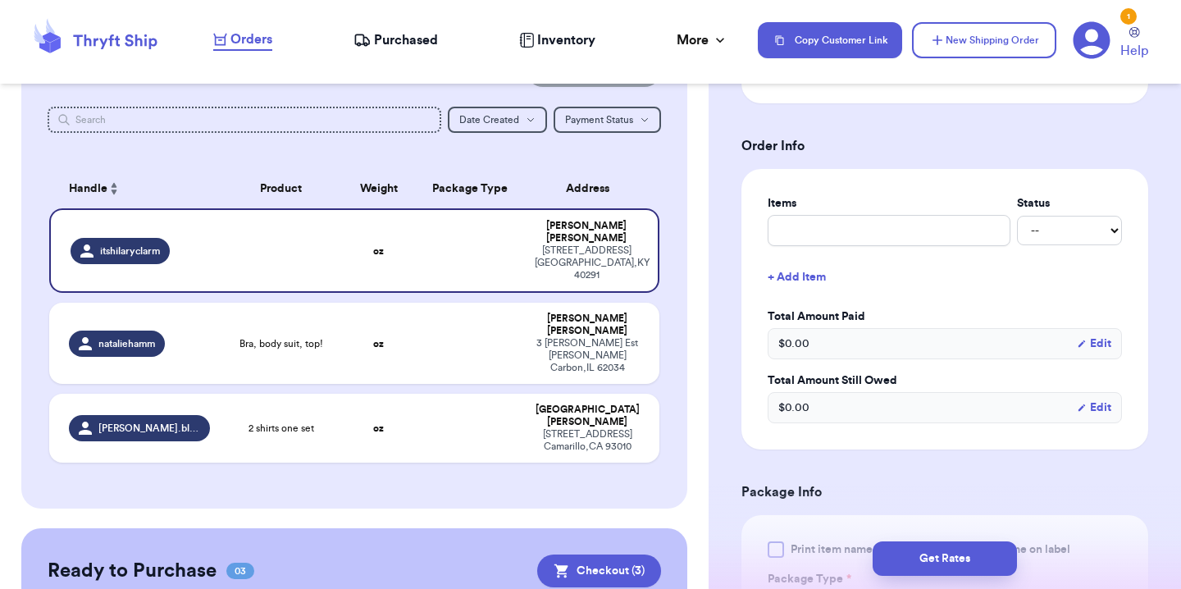
scroll to position [579, 0]
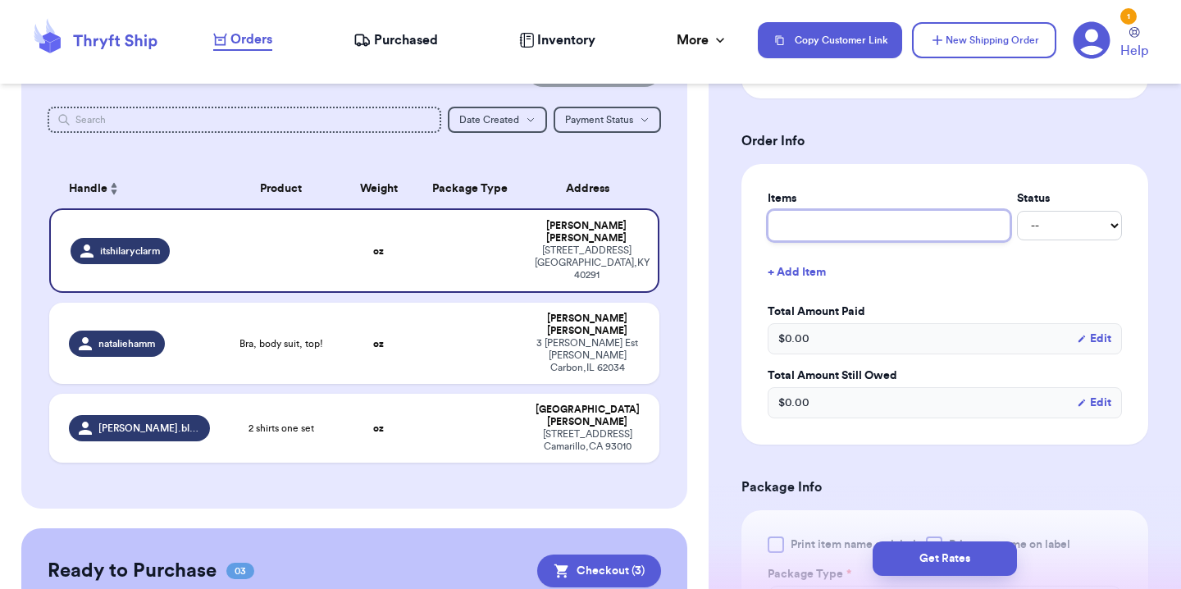
click at [858, 227] on input "text" at bounding box center [889, 225] width 243 height 31
click at [1058, 240] on select "-- Paid Owes" at bounding box center [1069, 226] width 105 height 30
click at [1017, 212] on select "-- Paid Owes" at bounding box center [1069, 226] width 105 height 30
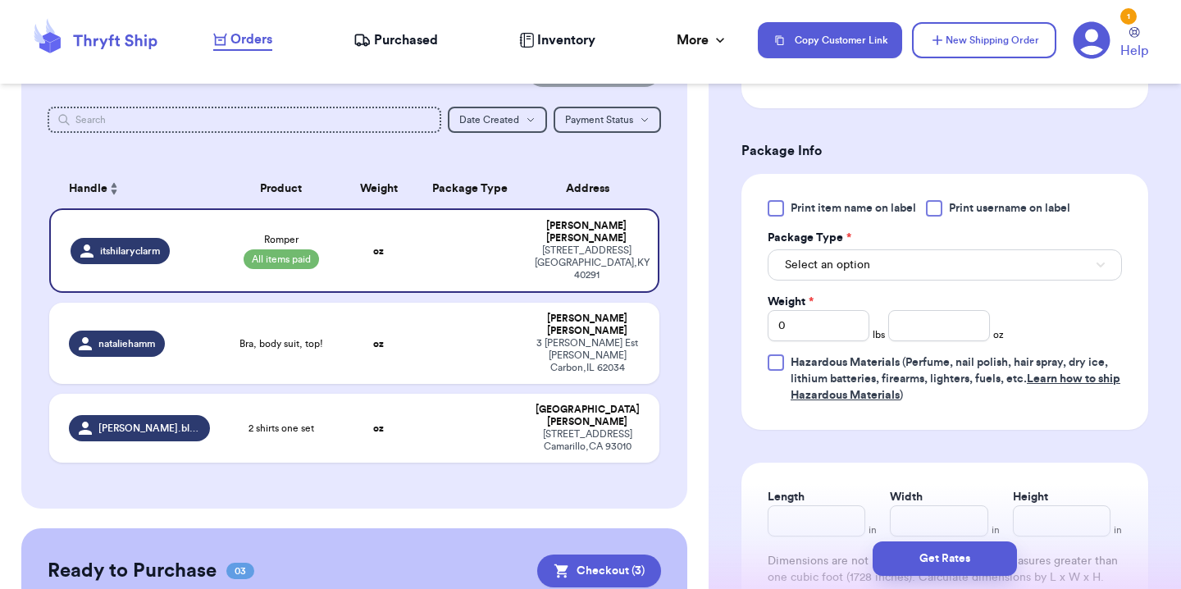
scroll to position [916, 0]
click at [976, 269] on button "Select an option" at bounding box center [945, 264] width 354 height 31
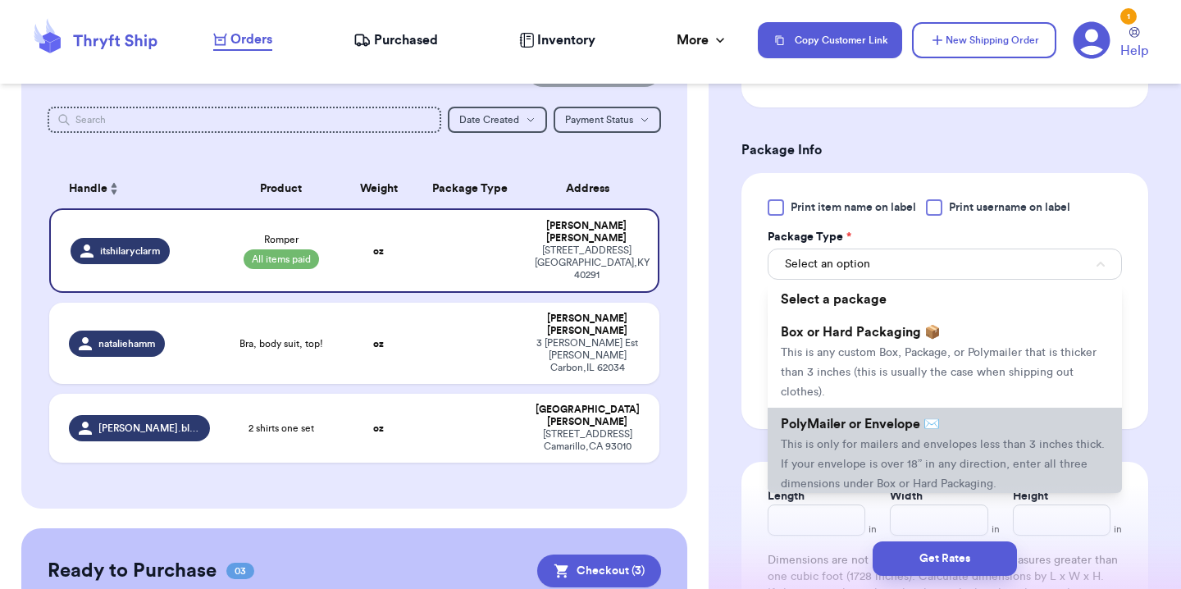
click at [862, 431] on span "PolyMailer or Envelope ✉️" at bounding box center [860, 424] width 159 height 13
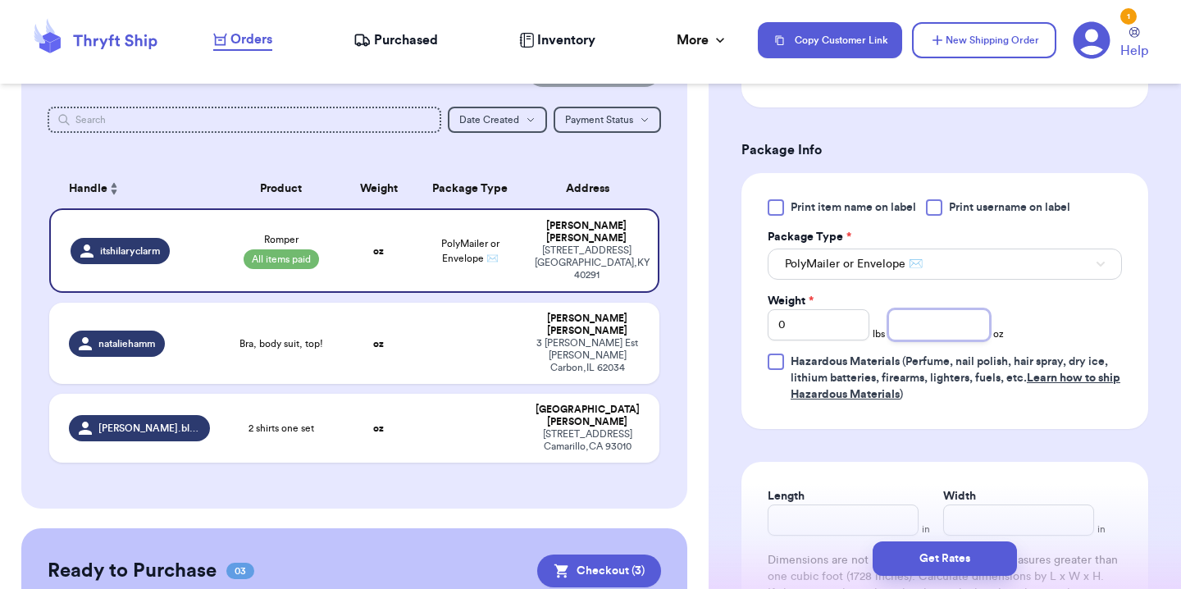
click at [921, 326] on input "number" at bounding box center [940, 324] width 102 height 31
click at [1038, 322] on div "Print item name on label Print username on label Package Type * PolyMailer or E…" at bounding box center [945, 300] width 354 height 203
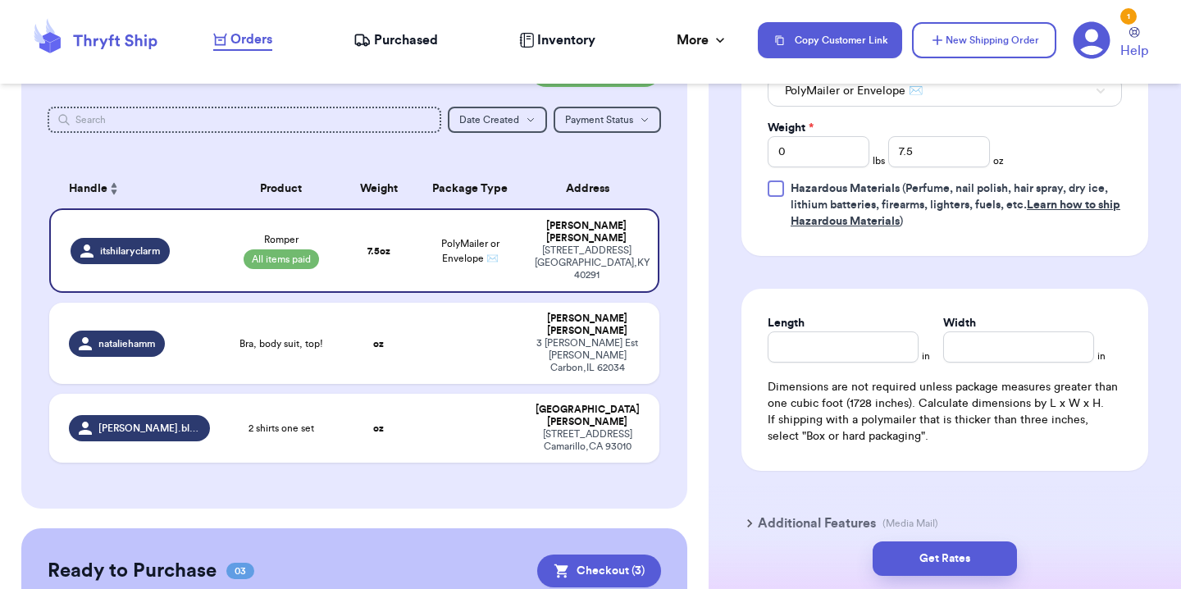
scroll to position [1092, 0]
click at [843, 365] on div "Length in Width in Dimensions are not required unless package measures greater …" at bounding box center [945, 377] width 407 height 182
click at [847, 348] on input "Length" at bounding box center [843, 344] width 151 height 31
click at [1077, 313] on div "Length 10 in Width 9 in Dimensions are not required unless package measures gre…" at bounding box center [945, 377] width 407 height 182
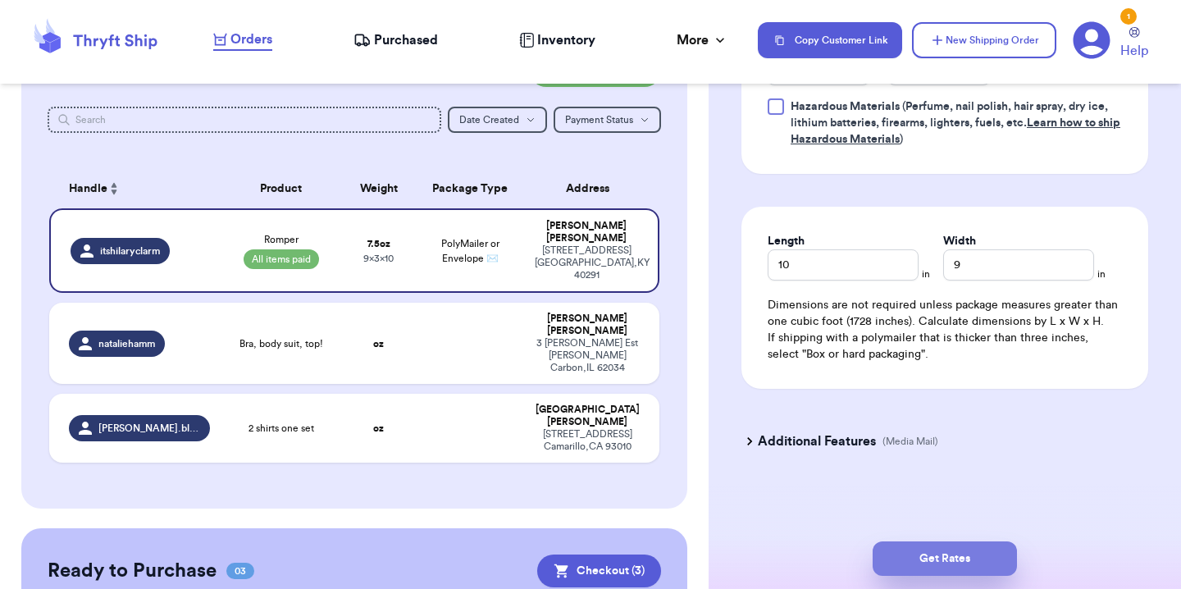
click at [960, 559] on button "Get Rates" at bounding box center [945, 558] width 144 height 34
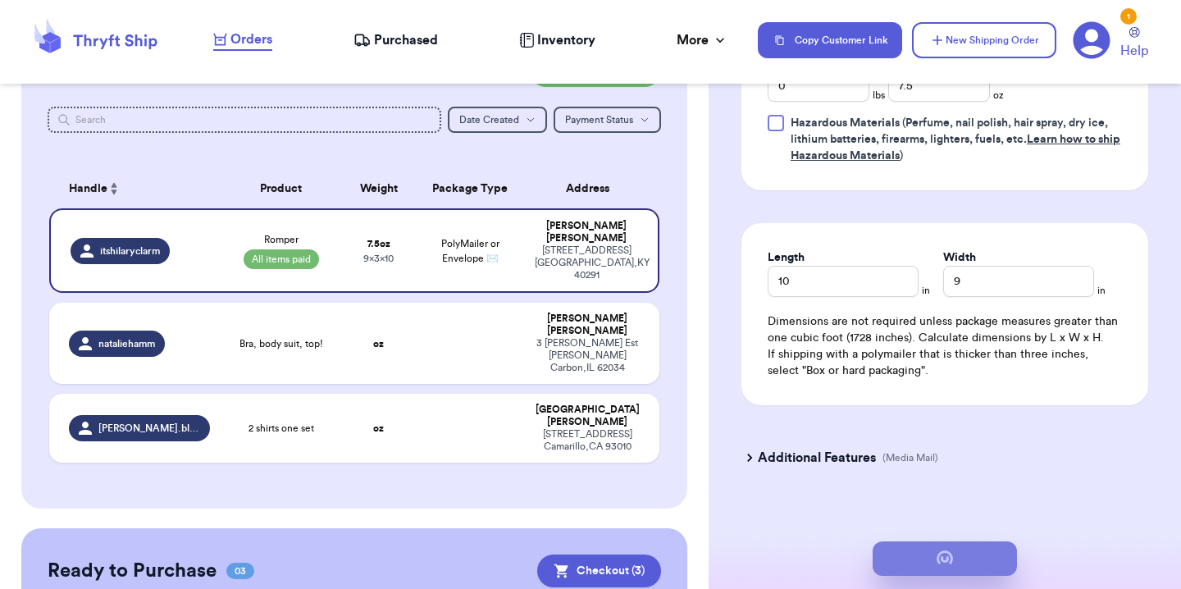
scroll to position [0, 0]
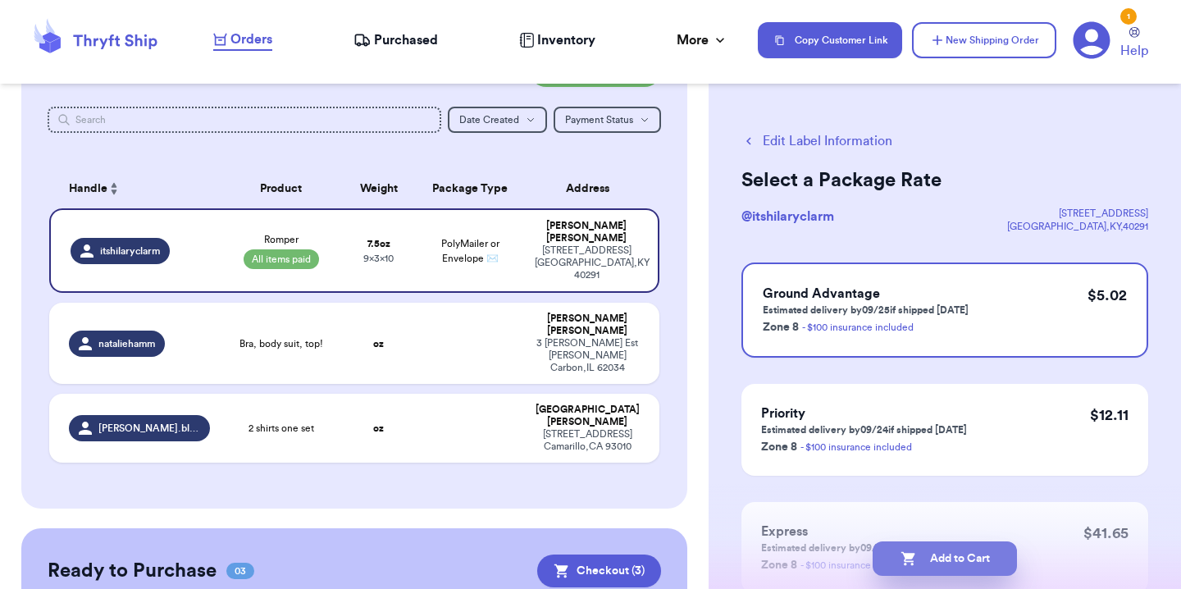
click at [976, 562] on button "Add to Cart" at bounding box center [945, 558] width 144 height 34
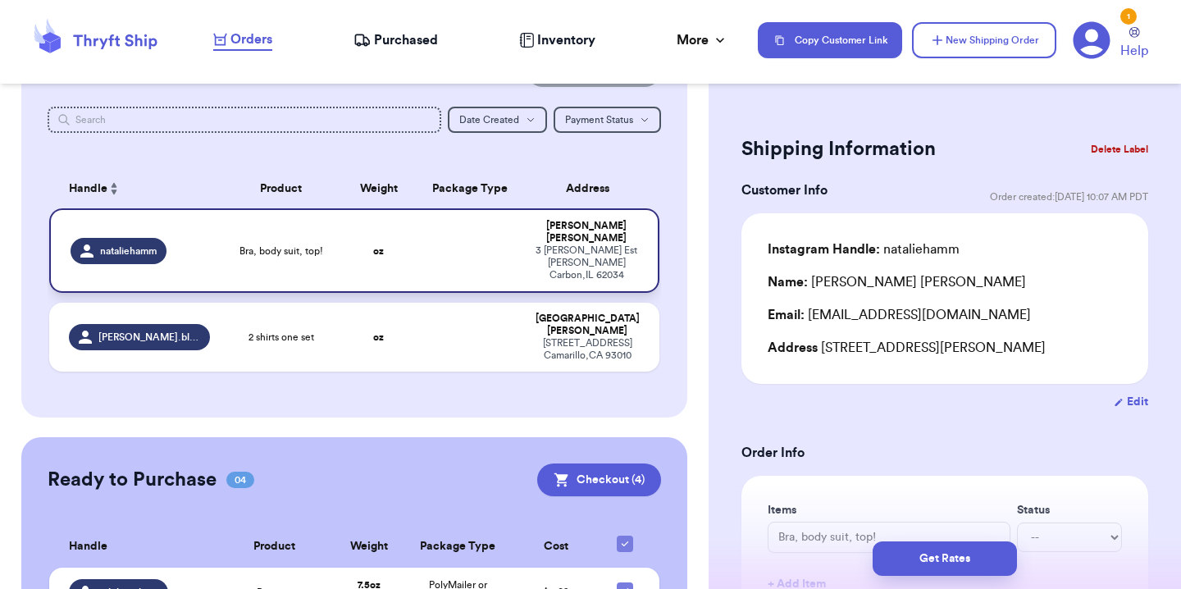
click at [203, 242] on div "nataliehamm" at bounding box center [140, 251] width 139 height 26
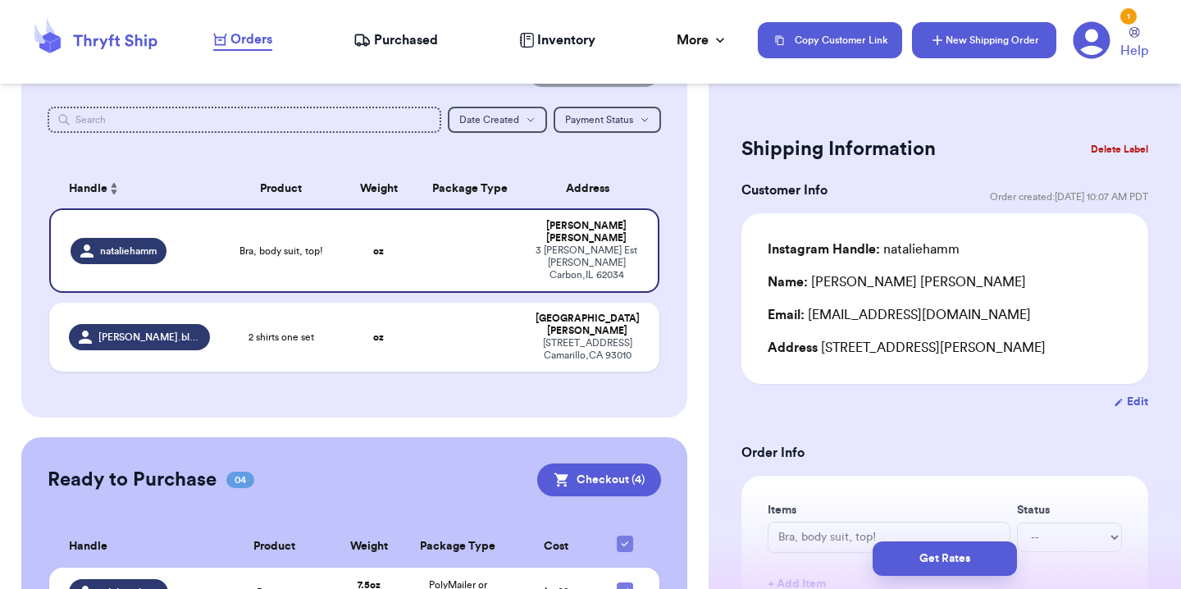
click at [961, 45] on button "New Shipping Order" at bounding box center [984, 40] width 144 height 36
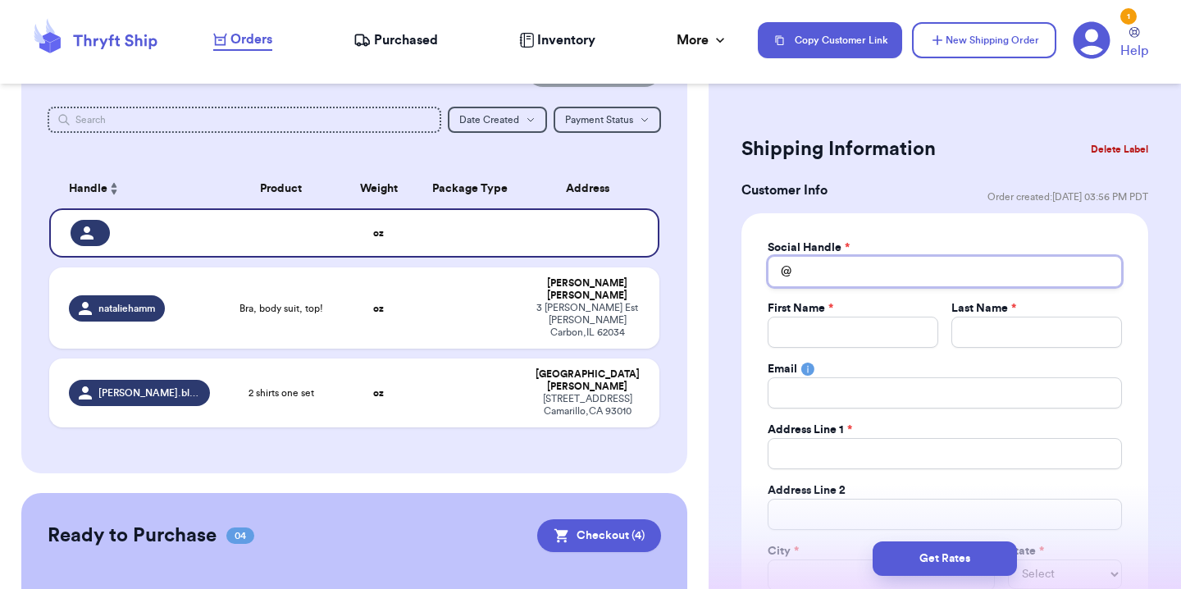
click at [876, 276] on input "Total Amount Paid" at bounding box center [945, 271] width 354 height 31
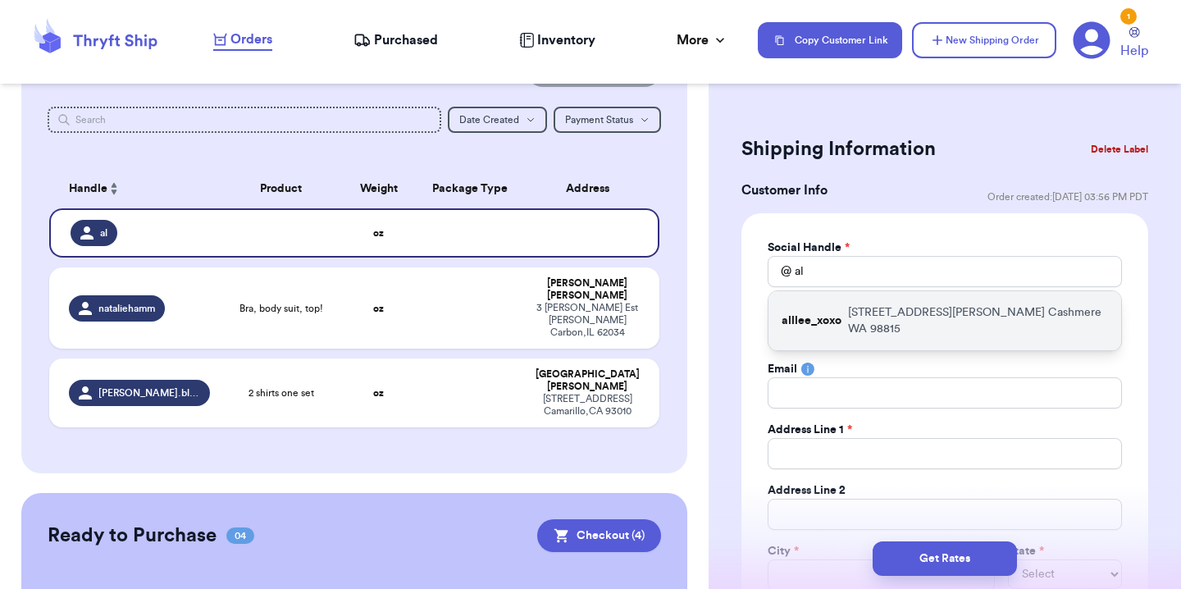
click at [858, 305] on p "[STREET_ADDRESS][PERSON_NAME]" at bounding box center [978, 320] width 260 height 33
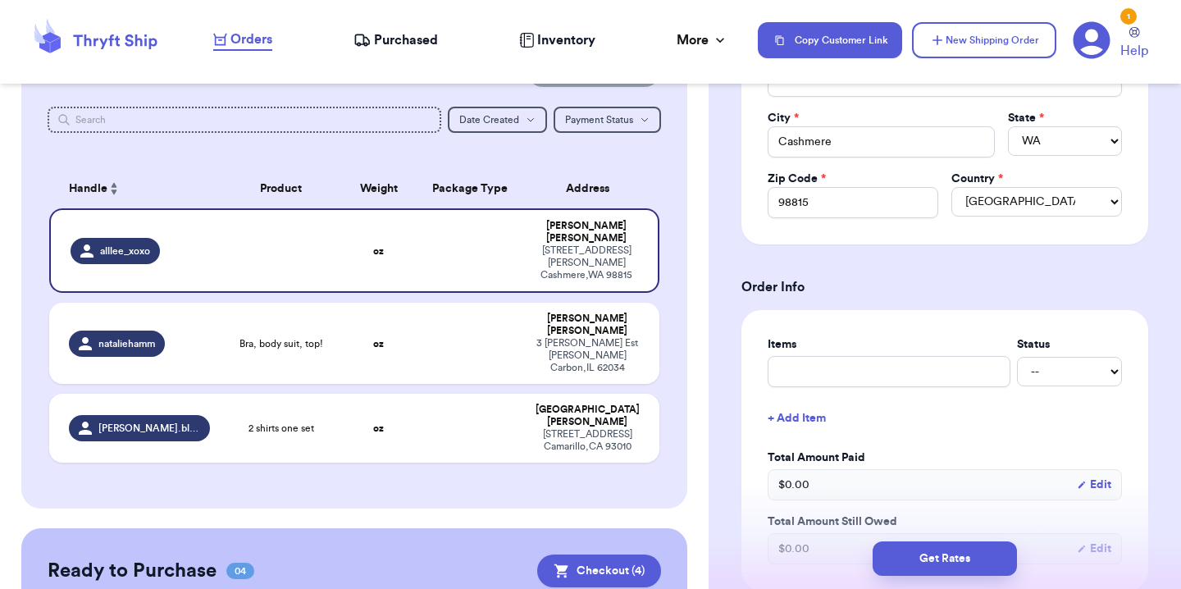
scroll to position [468, 0]
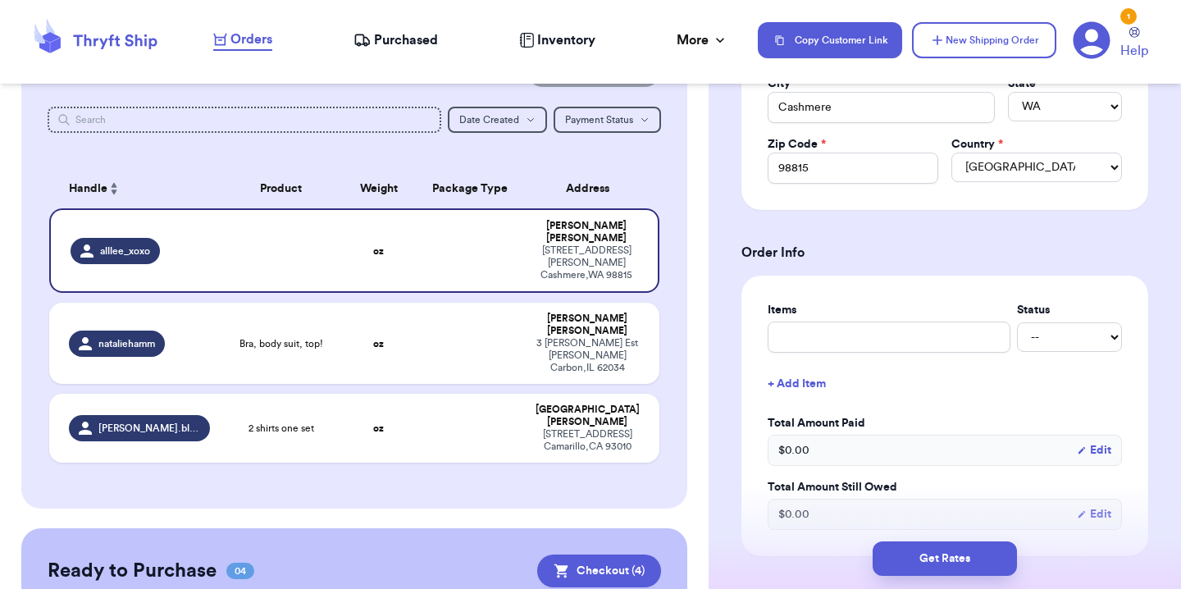
click at [858, 322] on div "-- Paid Owes" at bounding box center [945, 337] width 354 height 31
click at [858, 331] on input "text" at bounding box center [889, 337] width 243 height 31
click at [871, 340] on input "text" at bounding box center [889, 337] width 243 height 31
click at [806, 340] on input "text" at bounding box center [889, 337] width 243 height 31
click at [1054, 340] on select "-- Paid Owes" at bounding box center [1069, 337] width 105 height 30
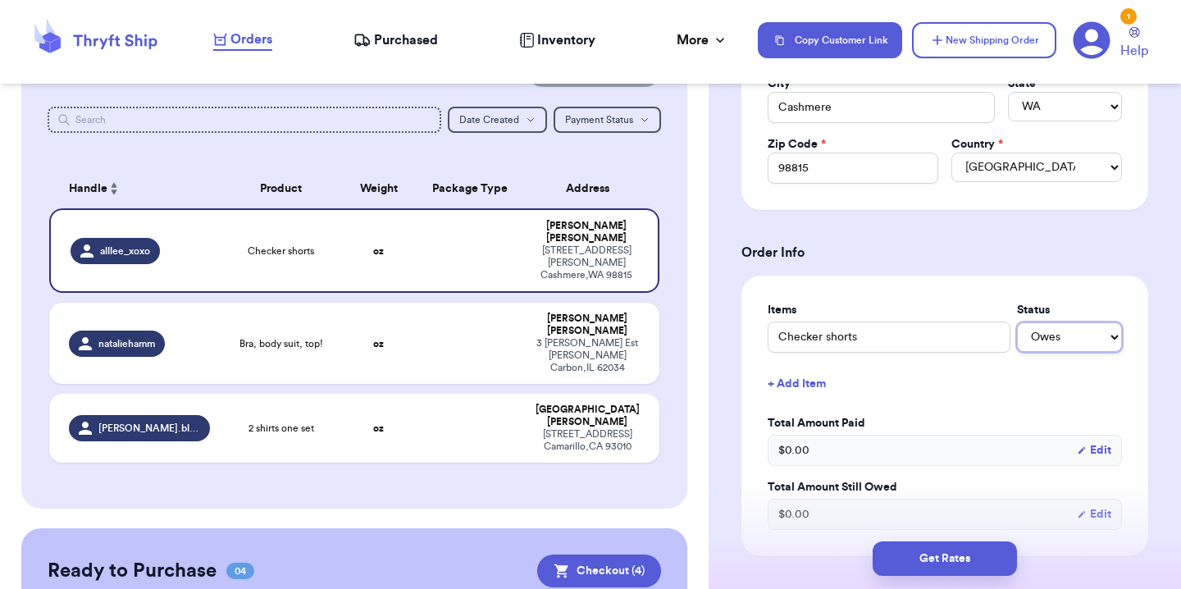
click at [1017, 323] on select "-- Paid Owes" at bounding box center [1069, 337] width 105 height 30
click at [1041, 356] on div "Items Status Checker shorts -- Paid Owes + Add Item Total Amount Paid $ 0.00 Ed…" at bounding box center [945, 416] width 354 height 228
click at [1040, 345] on select "-- Paid Owes" at bounding box center [1069, 337] width 105 height 30
click at [1017, 323] on select "-- Paid Owes" at bounding box center [1069, 337] width 105 height 30
click at [807, 383] on button "+ Add Item" at bounding box center [945, 384] width 368 height 36
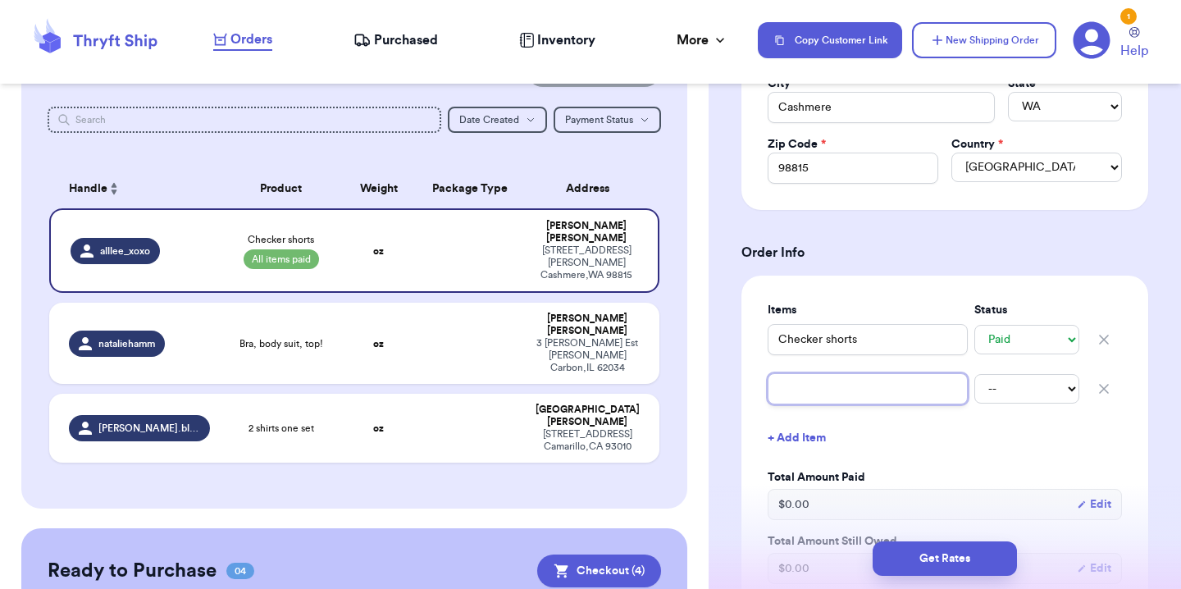
click at [808, 395] on input "text" at bounding box center [868, 388] width 200 height 31
click at [1006, 383] on select "-- Paid Owes" at bounding box center [1027, 389] width 105 height 30
click at [975, 374] on select "-- Paid Owes" at bounding box center [1027, 389] width 105 height 30
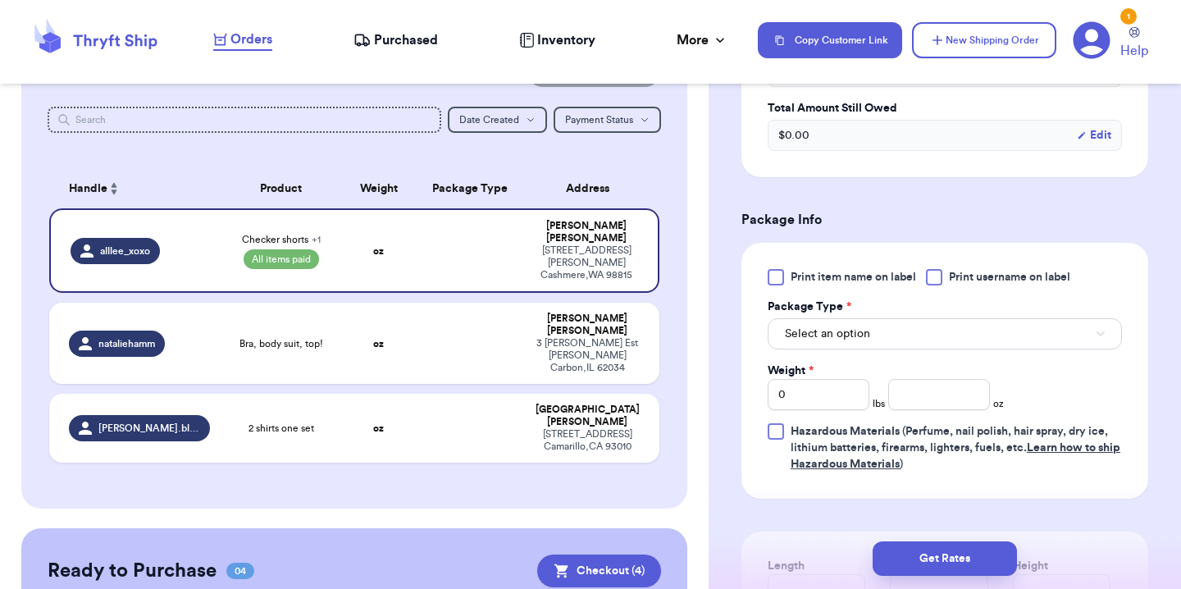
scroll to position [1004, 0]
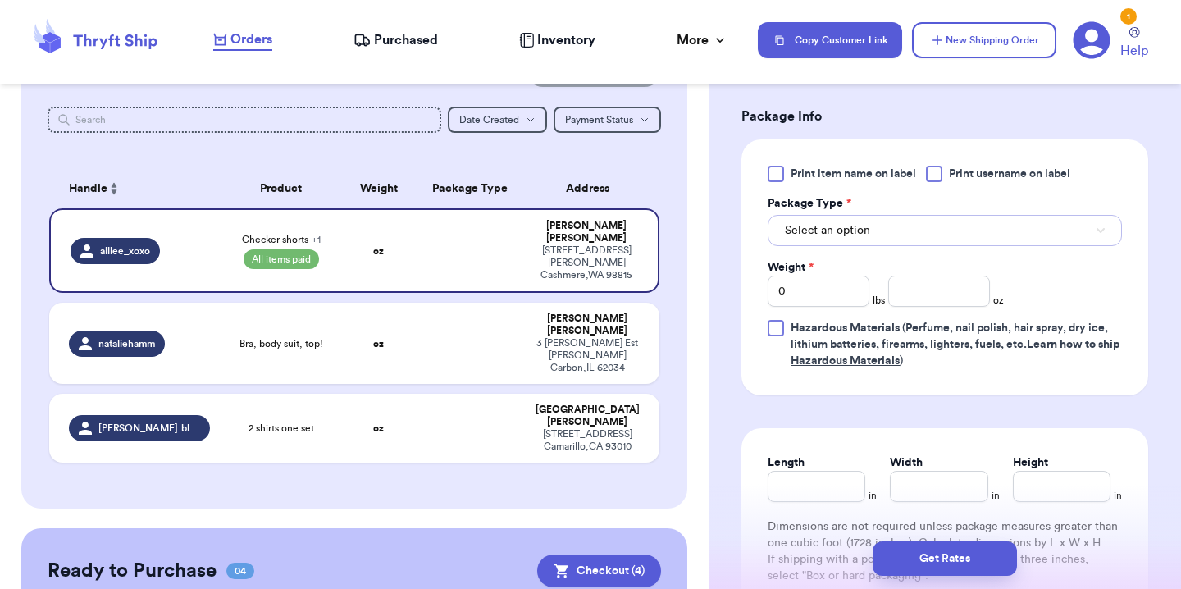
click at [908, 228] on button "Select an option" at bounding box center [945, 230] width 354 height 31
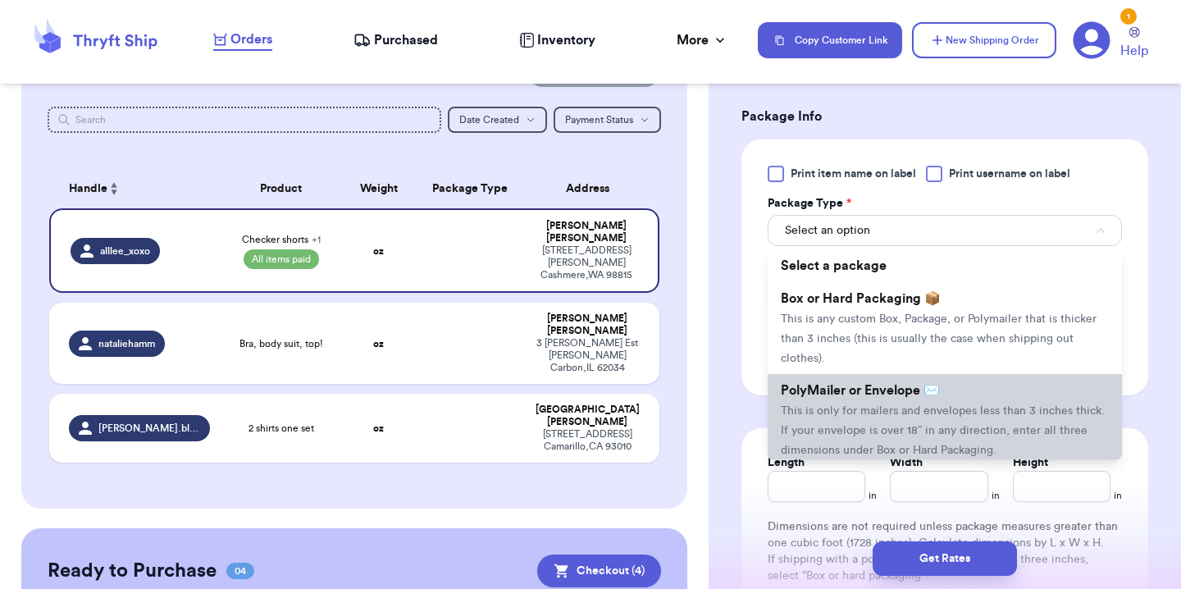
click at [887, 400] on li "PolyMailer or Envelope ✉️ This is only for mailers and envelopes less than 3 in…" at bounding box center [945, 420] width 354 height 92
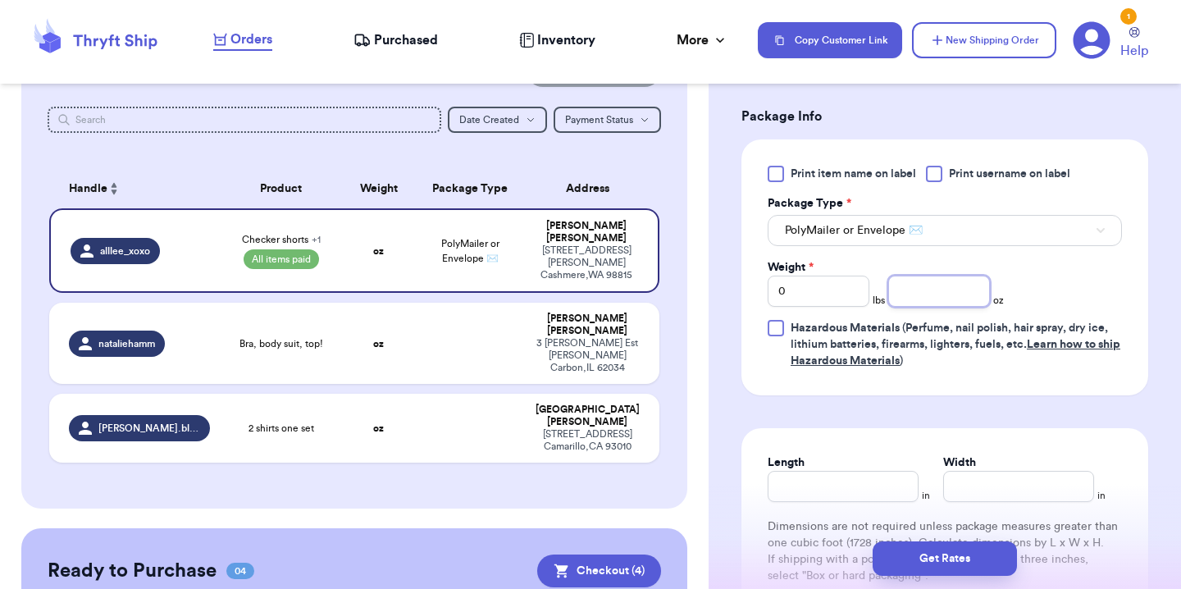
click at [919, 287] on input "number" at bounding box center [940, 291] width 102 height 31
click at [1072, 279] on div "Print item name on label Print username on label Package Type * PolyMailer or E…" at bounding box center [945, 267] width 354 height 203
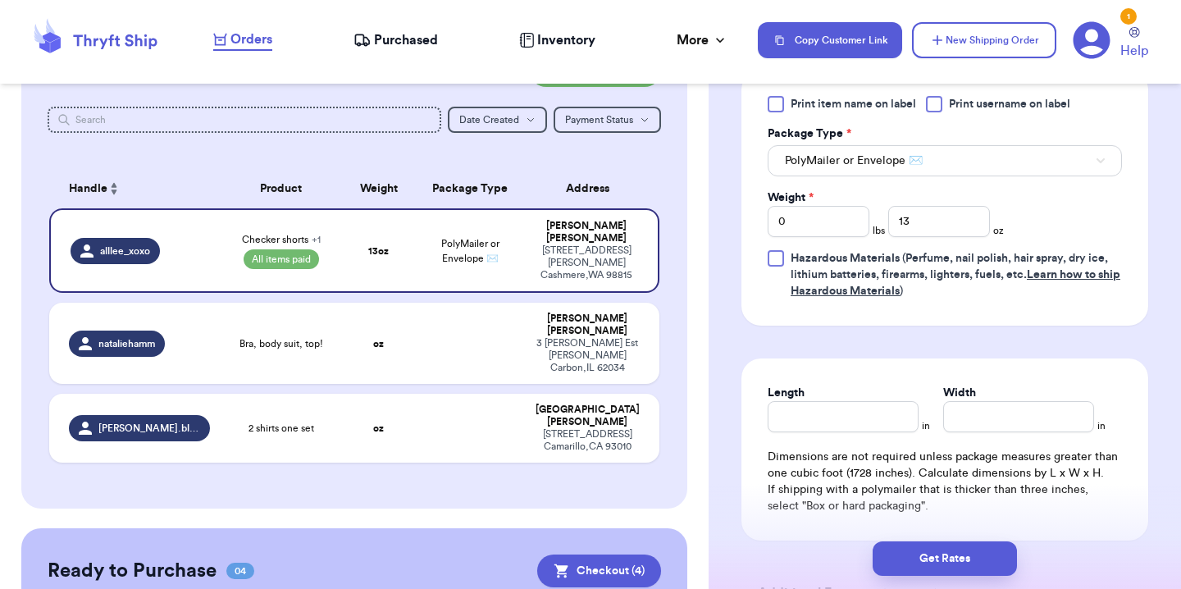
scroll to position [1122, 0]
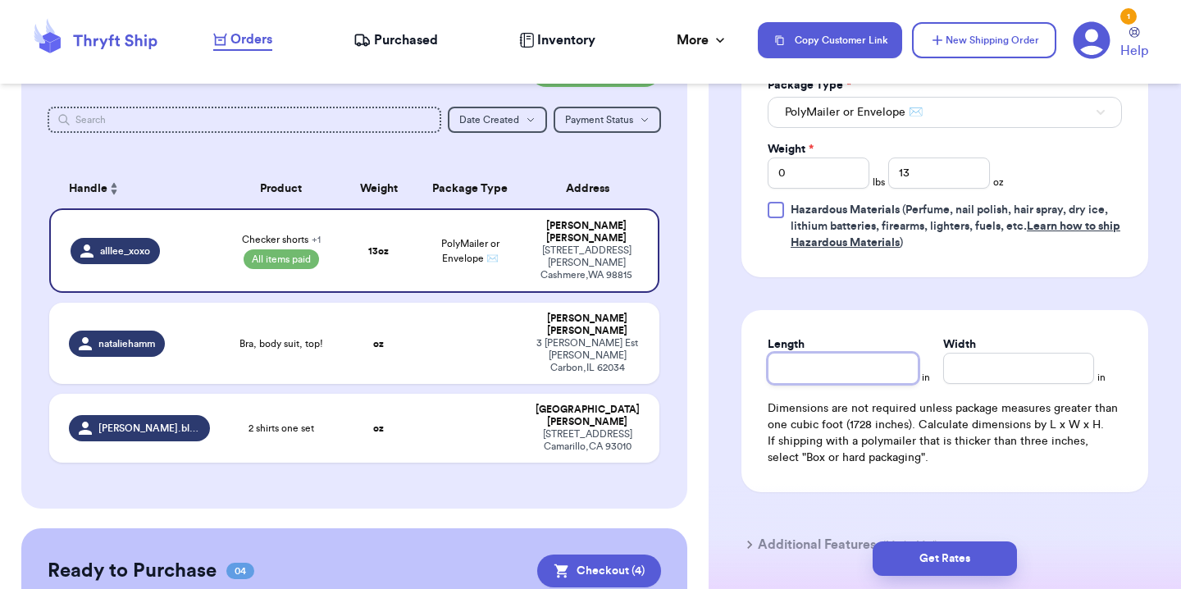
click at [887, 373] on input "Length" at bounding box center [843, 368] width 151 height 31
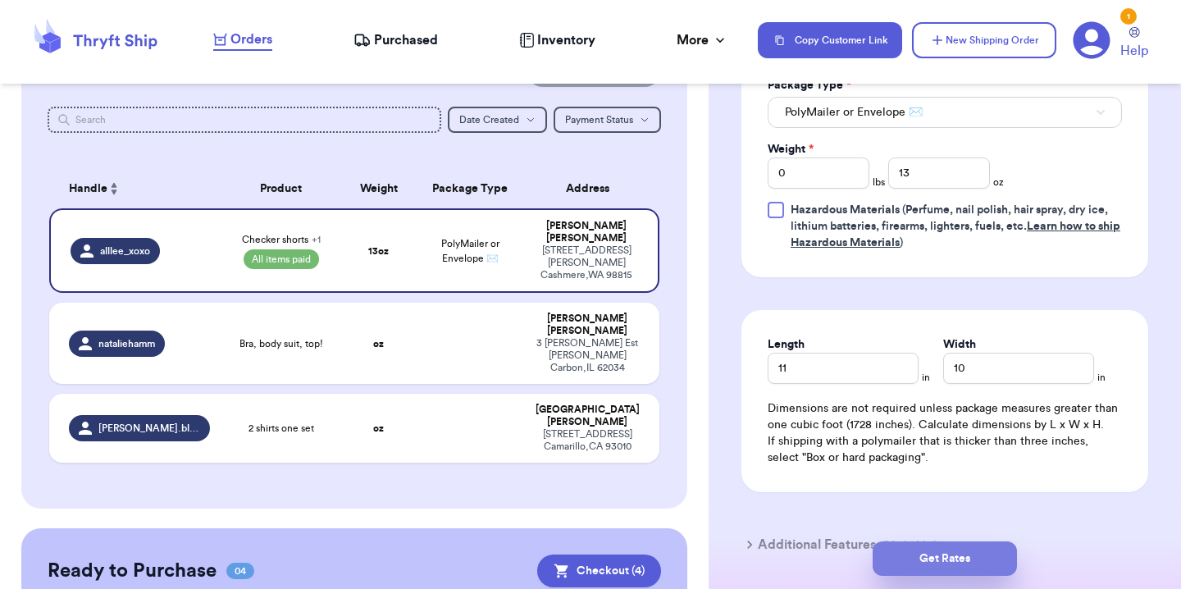
click at [993, 552] on button "Get Rates" at bounding box center [945, 558] width 144 height 34
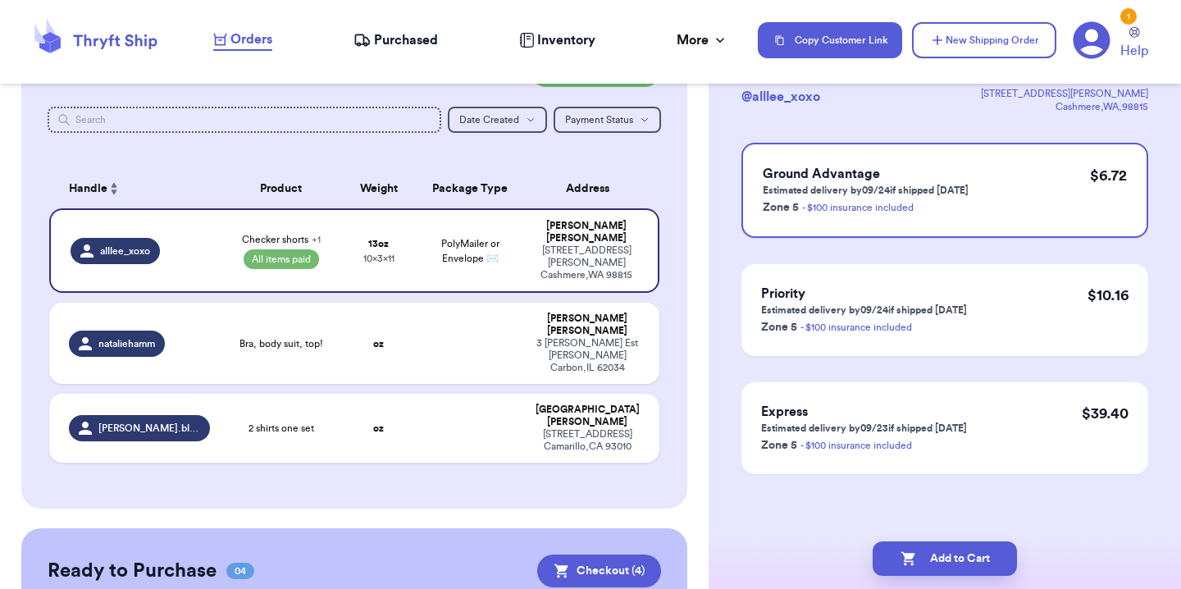
scroll to position [0, 0]
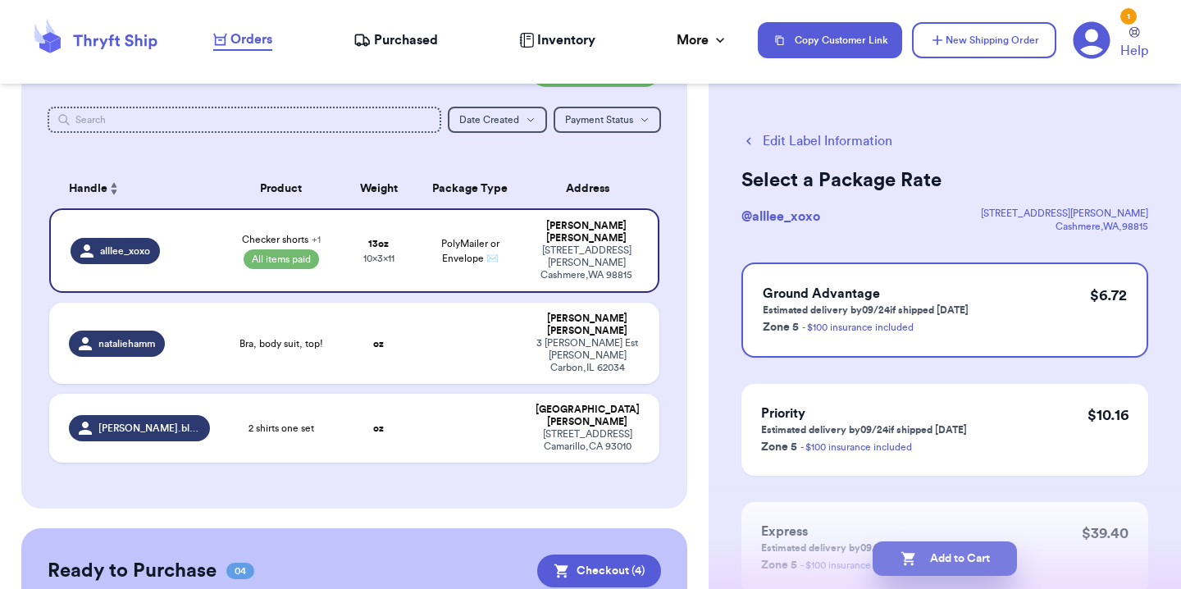
click at [980, 555] on button "Add to Cart" at bounding box center [945, 558] width 144 height 34
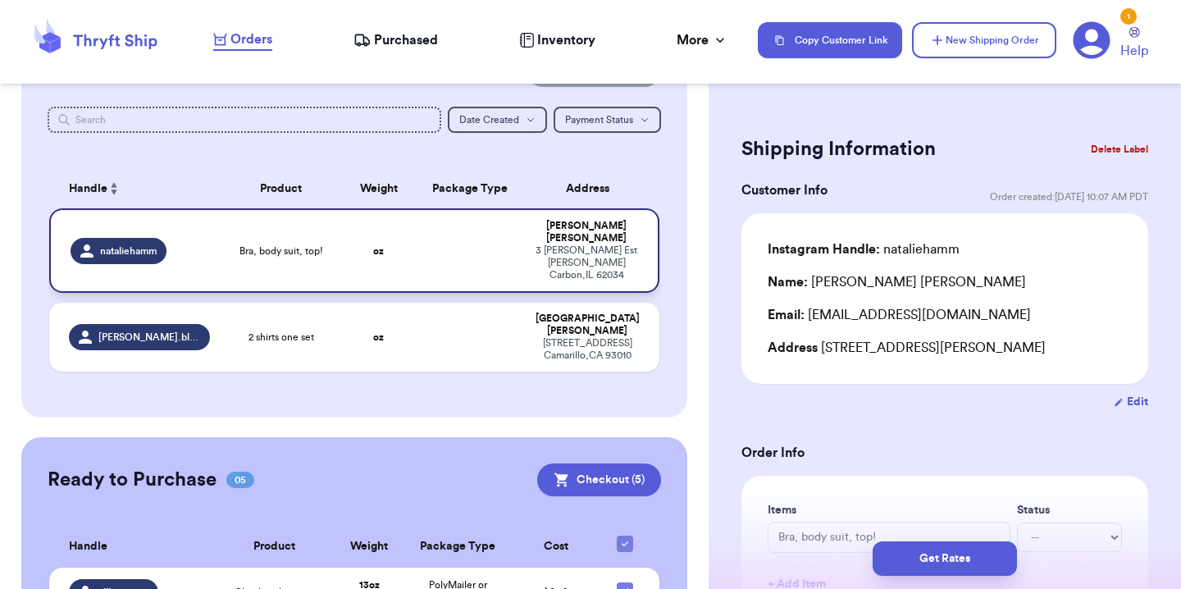
click at [208, 227] on td "nataliehamm" at bounding box center [134, 250] width 171 height 85
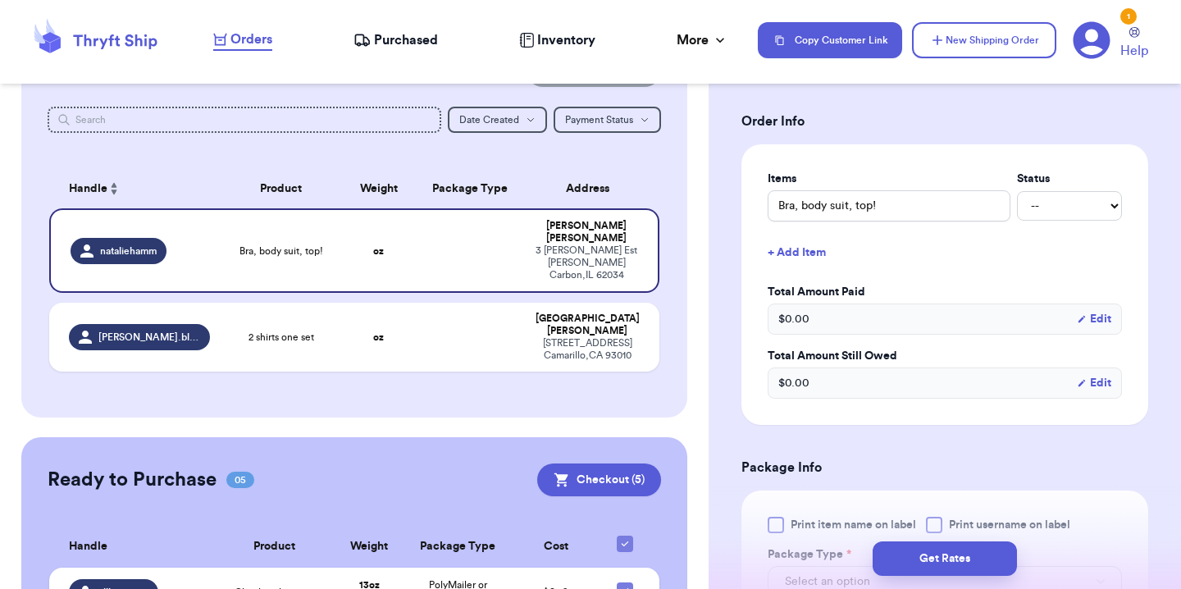
scroll to position [332, 0]
click at [1076, 193] on select "-- Paid Owes" at bounding box center [1069, 205] width 105 height 30
click at [1017, 190] on select "-- Paid Owes" at bounding box center [1069, 205] width 105 height 30
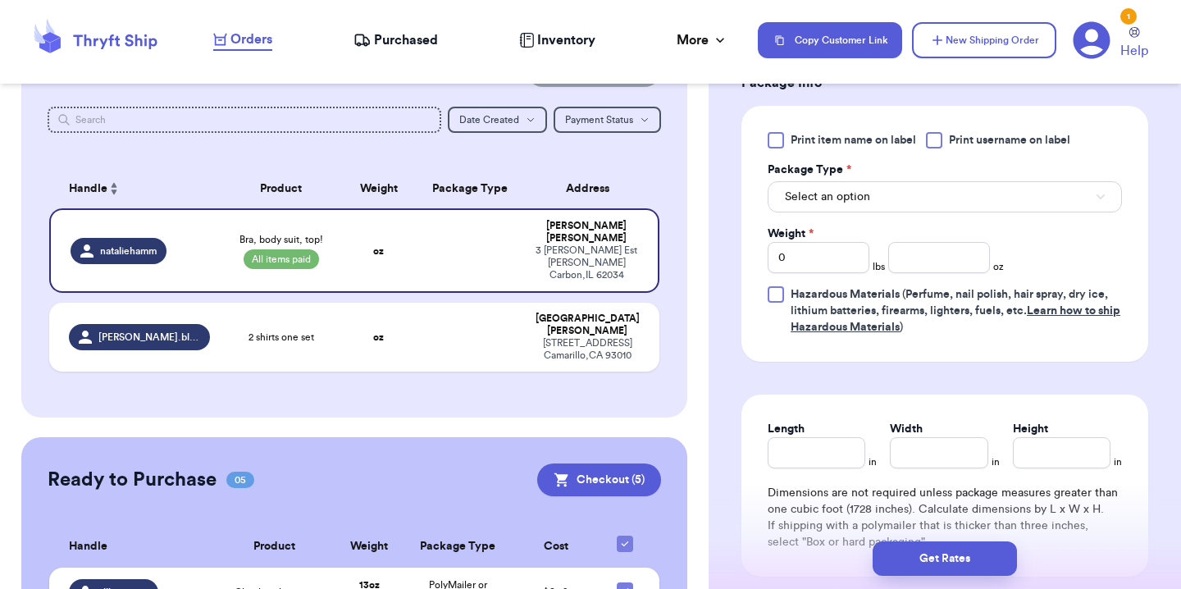
scroll to position [722, 0]
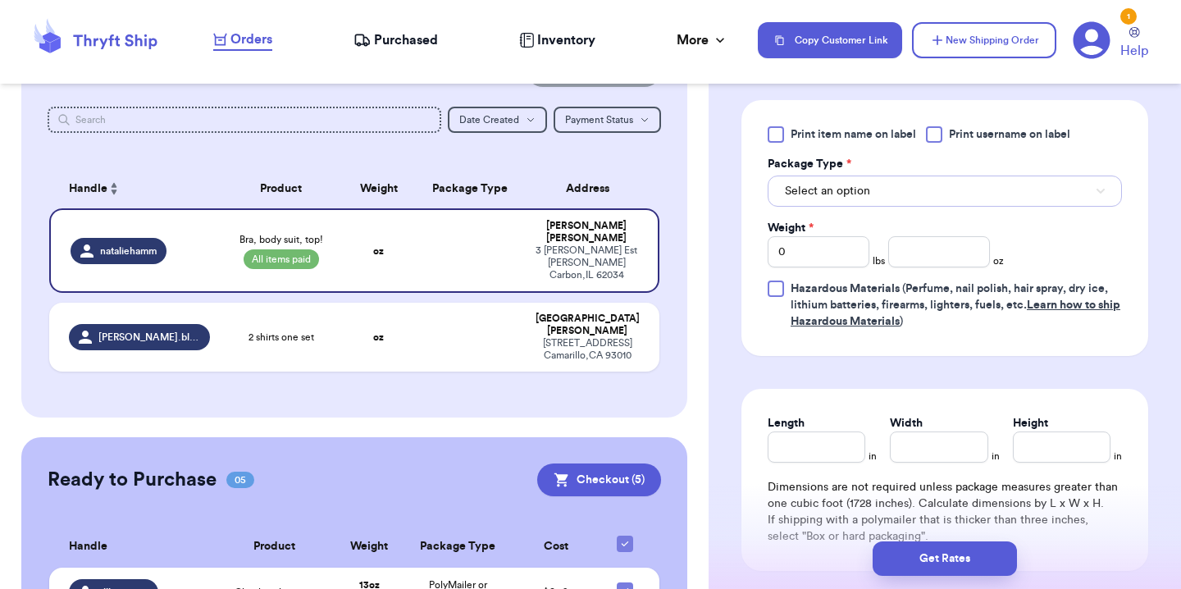
click at [921, 190] on button "Select an option" at bounding box center [945, 191] width 354 height 31
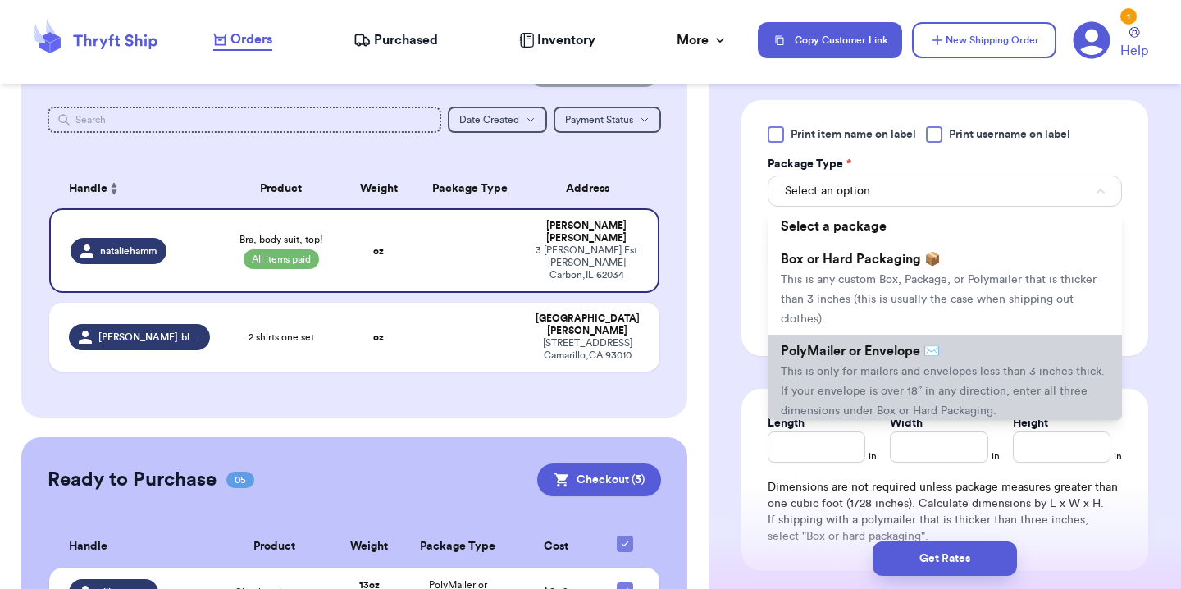
click at [885, 354] on span "PolyMailer or Envelope ✉️" at bounding box center [860, 351] width 159 height 13
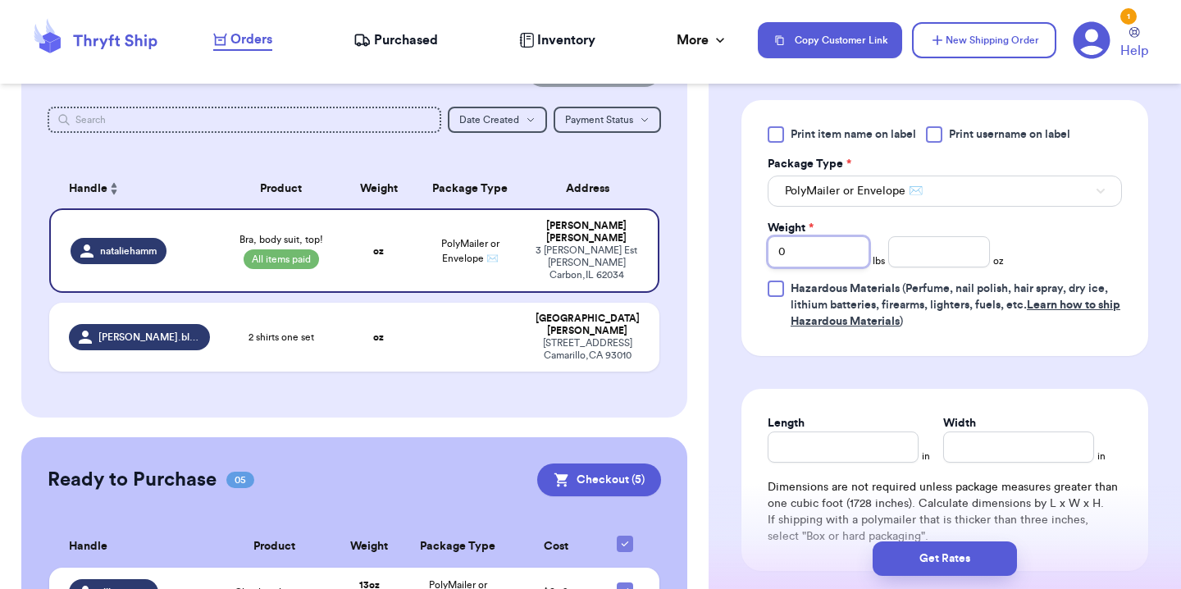
click at [817, 249] on input "0" at bounding box center [819, 251] width 102 height 31
click at [1017, 404] on div "Length in Width in Dimensions are not required unless package measures greater …" at bounding box center [945, 480] width 407 height 182
click at [806, 255] on input "12" at bounding box center [819, 251] width 102 height 31
click at [1034, 238] on div "Print item name on label Print username on label Package Type * PolyMailer or E…" at bounding box center [945, 227] width 354 height 203
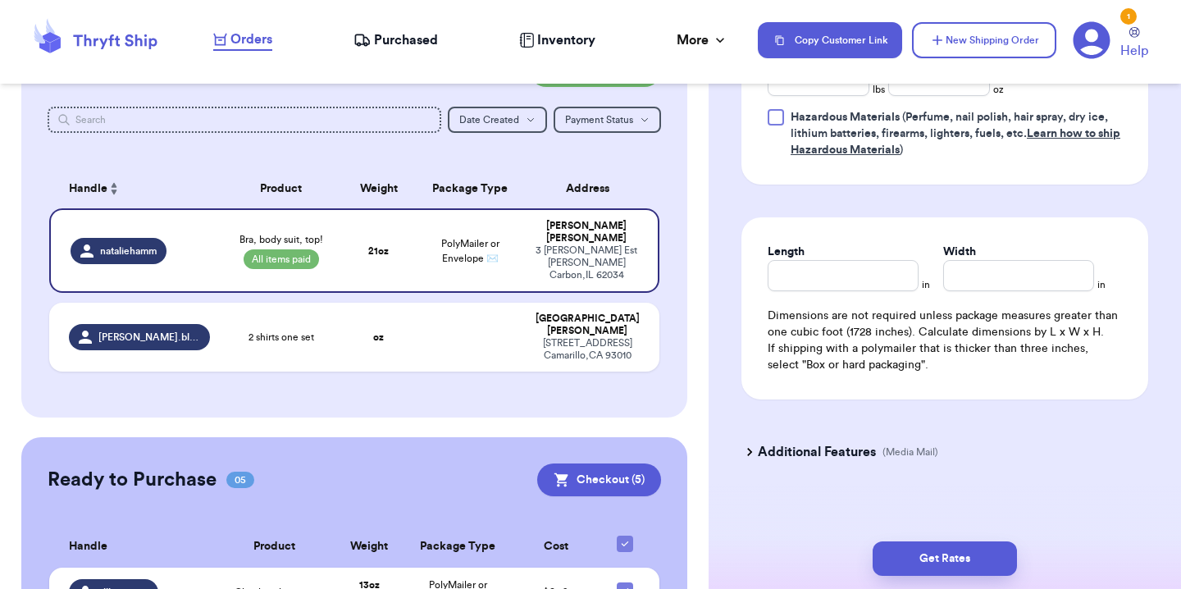
scroll to position [895, 0]
click at [863, 280] on input "Length" at bounding box center [843, 273] width 151 height 31
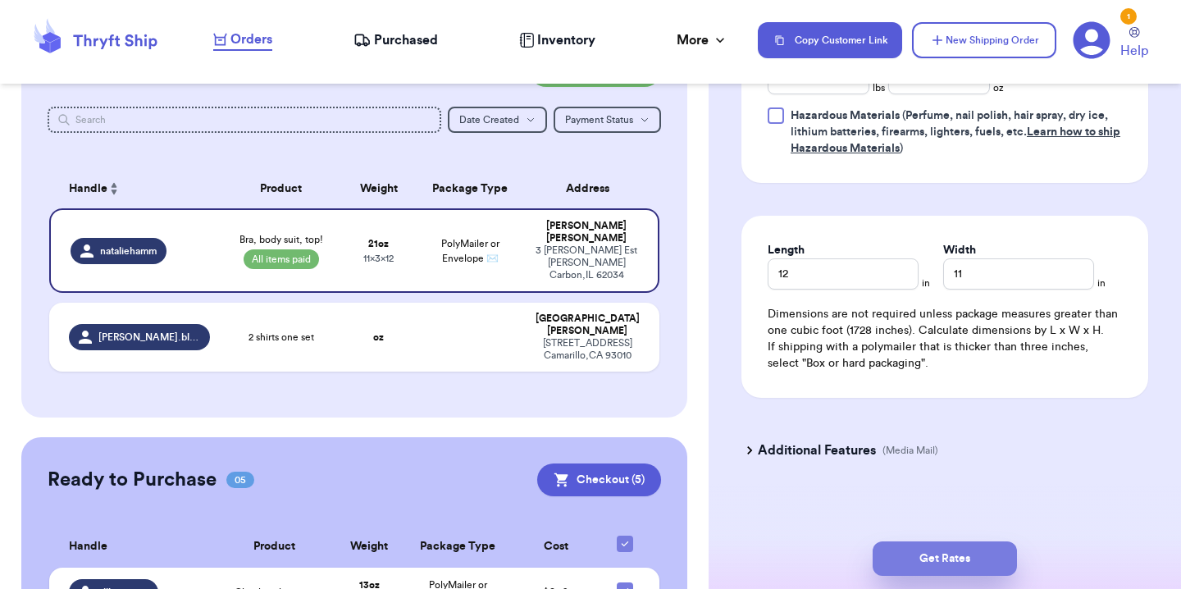
click at [958, 574] on button "Get Rates" at bounding box center [945, 558] width 144 height 34
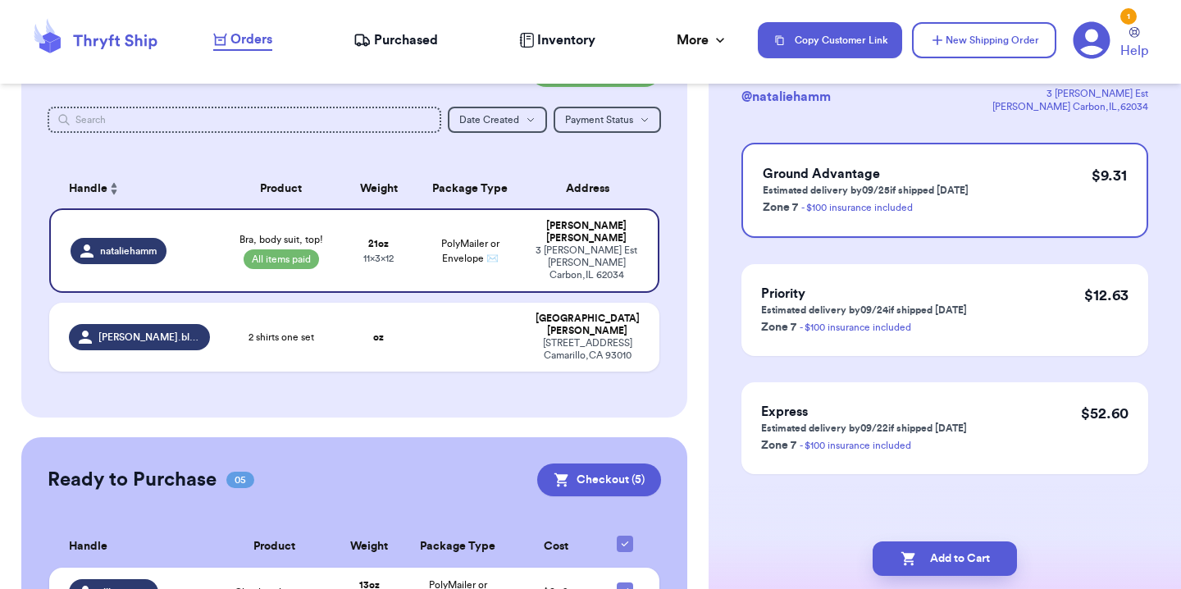
scroll to position [0, 0]
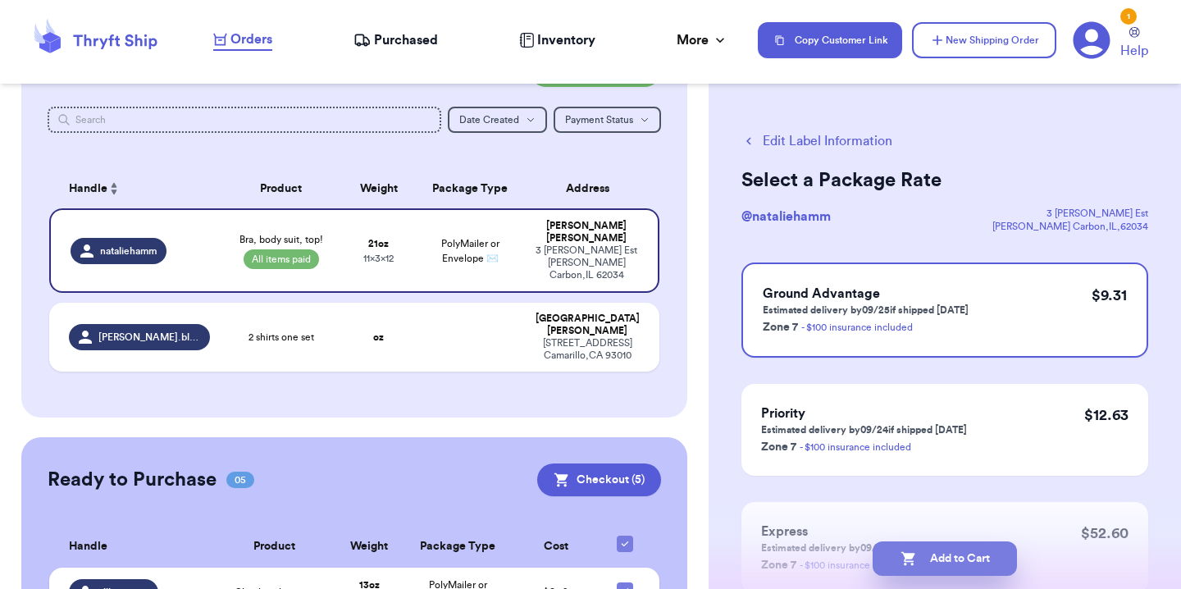
click at [911, 551] on icon "button" at bounding box center [909, 559] width 16 height 16
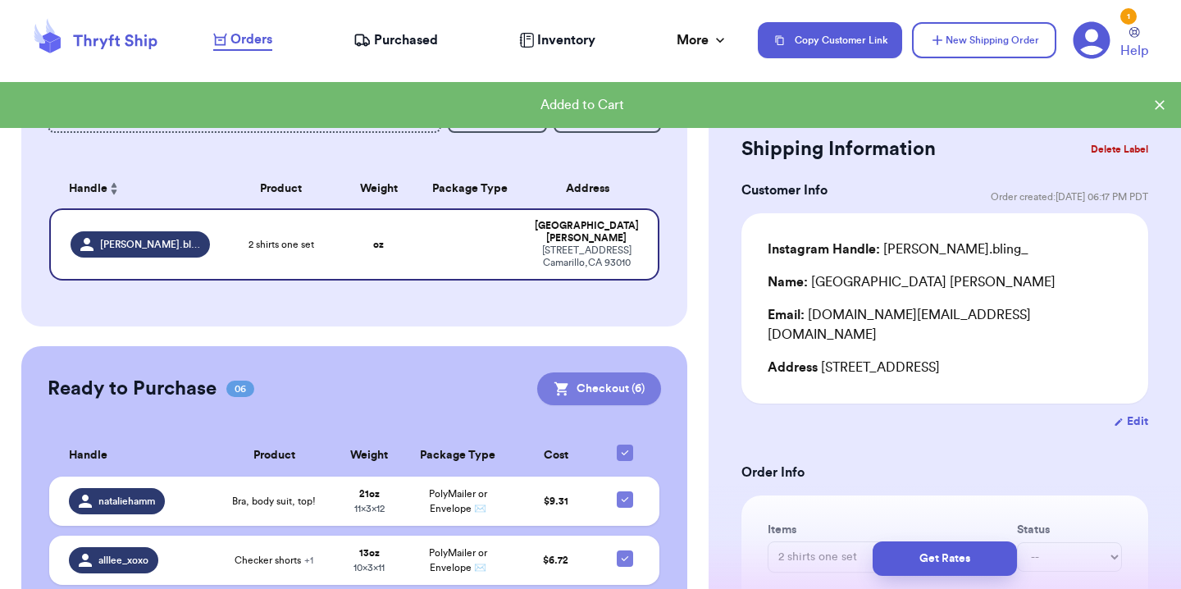
click at [636, 378] on button "Checkout ( 6 )" at bounding box center [599, 388] width 124 height 33
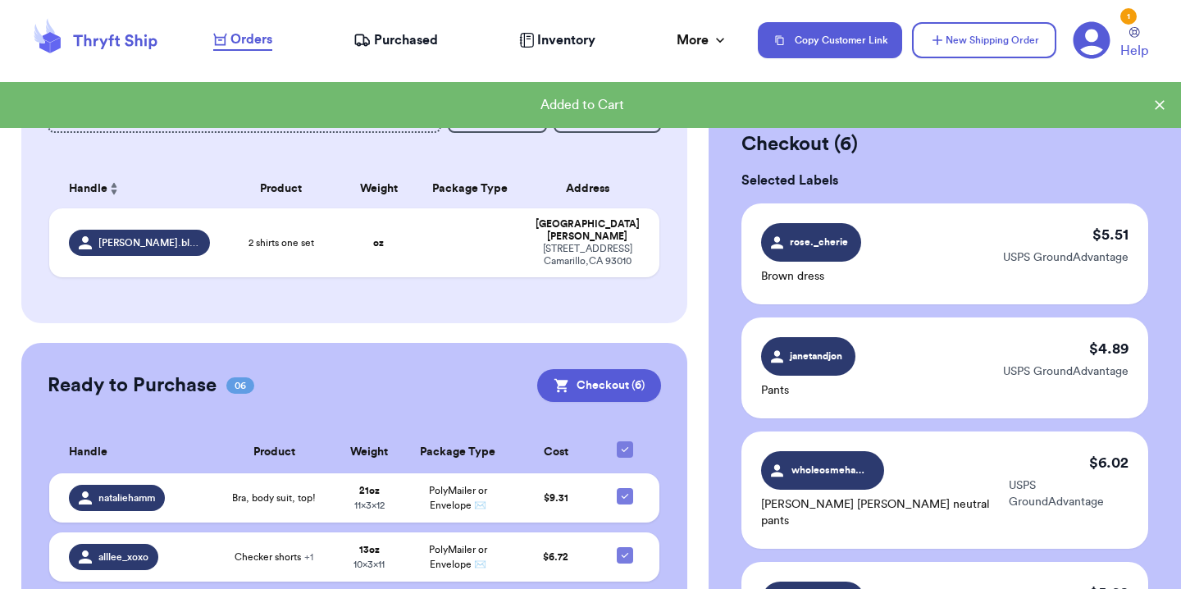
scroll to position [731, 0]
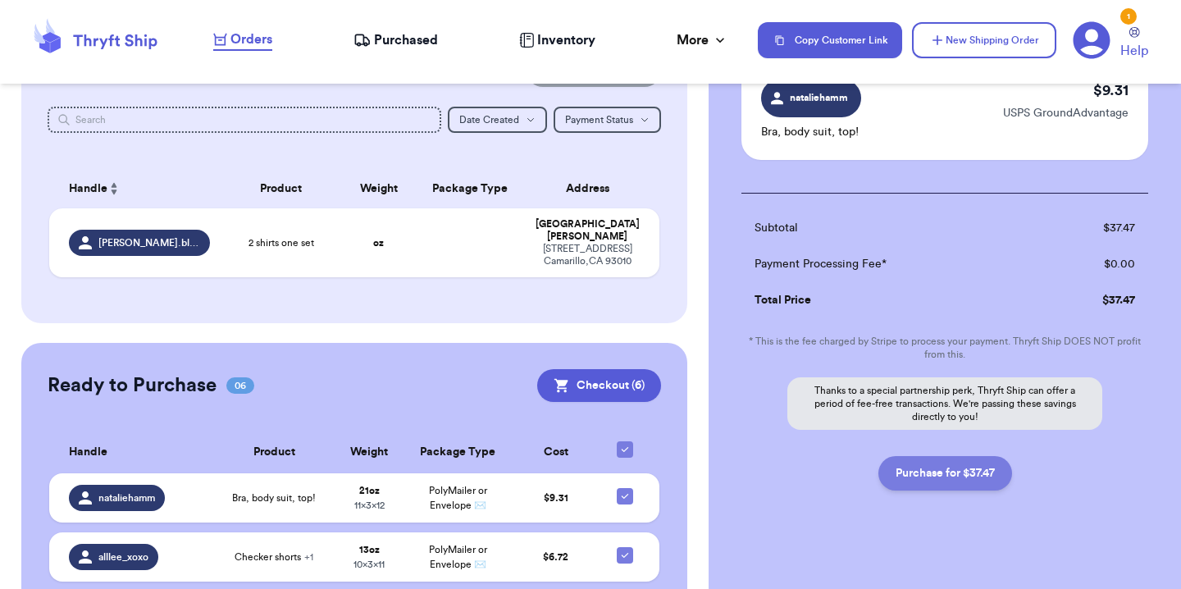
click at [925, 456] on button "Purchase for $37.47" at bounding box center [946, 473] width 134 height 34
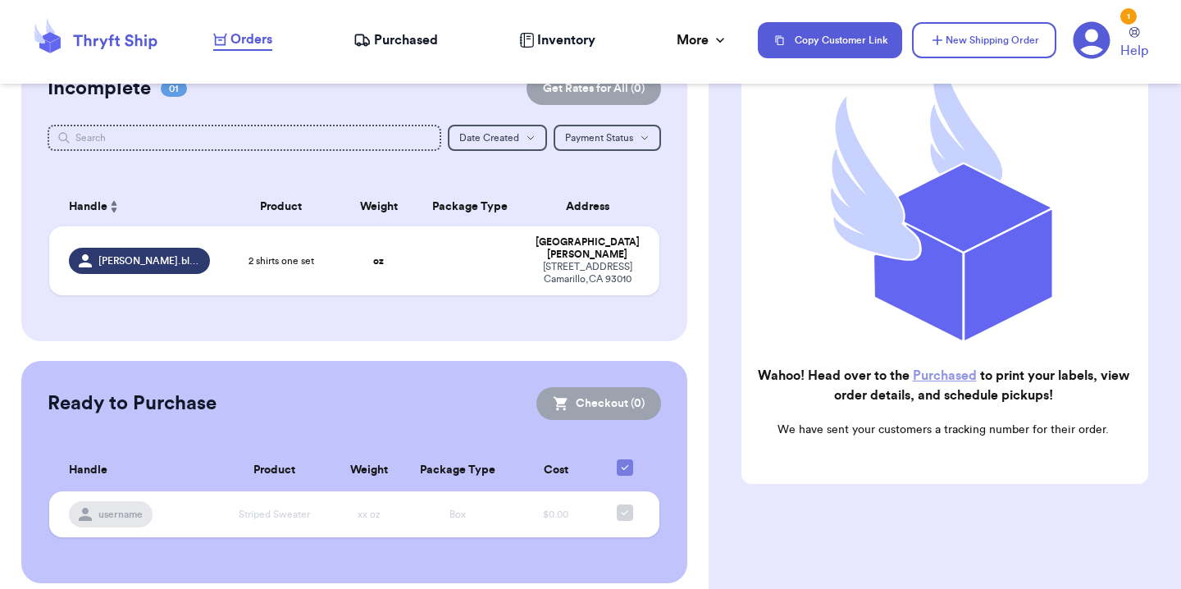
scroll to position [0, 0]
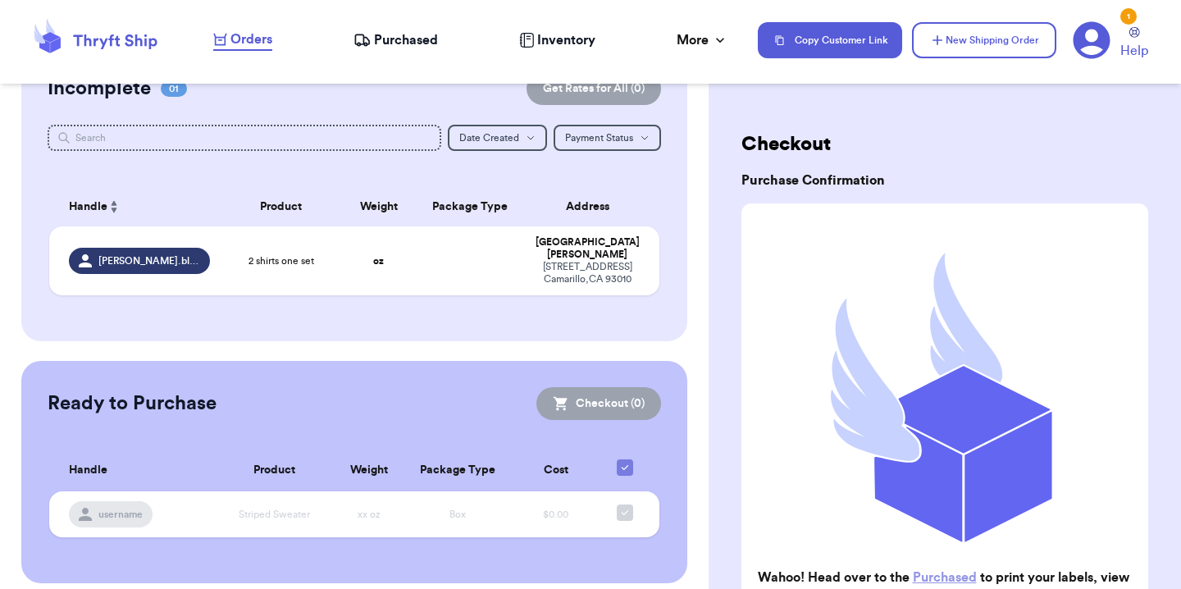
click at [378, 48] on span "Purchased" at bounding box center [406, 40] width 64 height 20
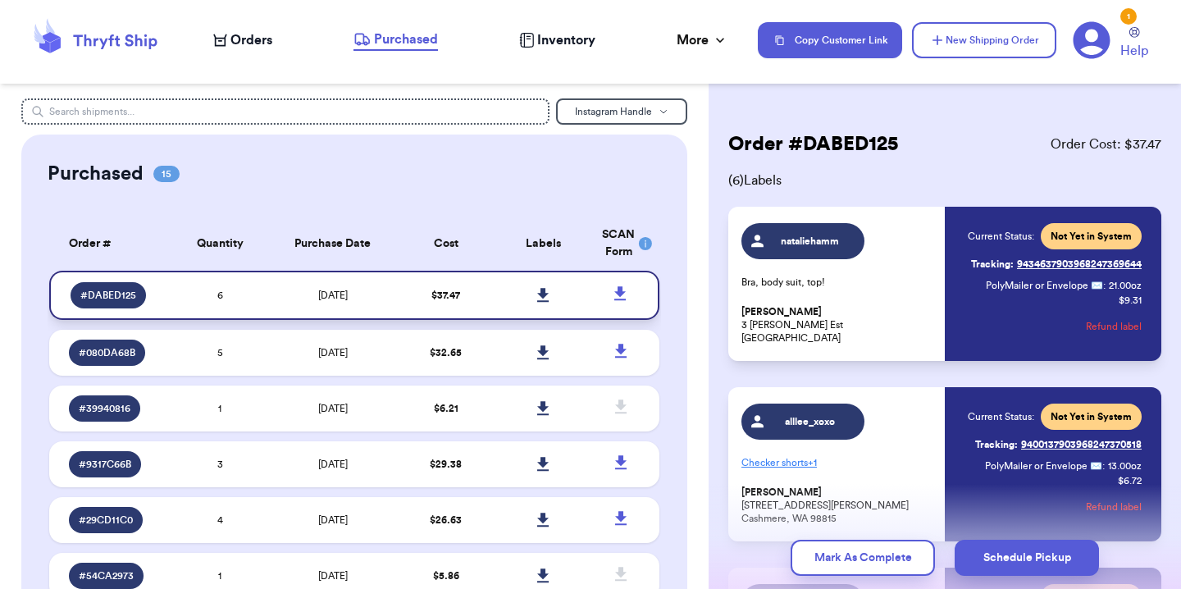
click at [537, 291] on icon at bounding box center [542, 295] width 11 height 14
click at [261, 39] on span "Orders" at bounding box center [252, 40] width 42 height 20
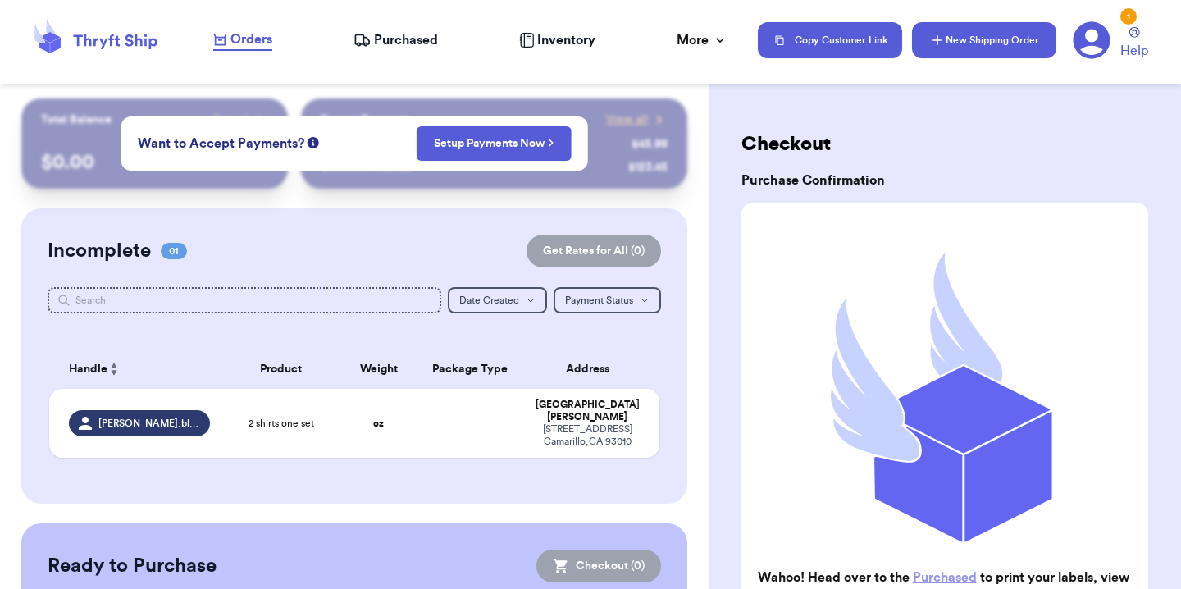
click at [1017, 44] on button "New Shipping Order" at bounding box center [984, 40] width 144 height 36
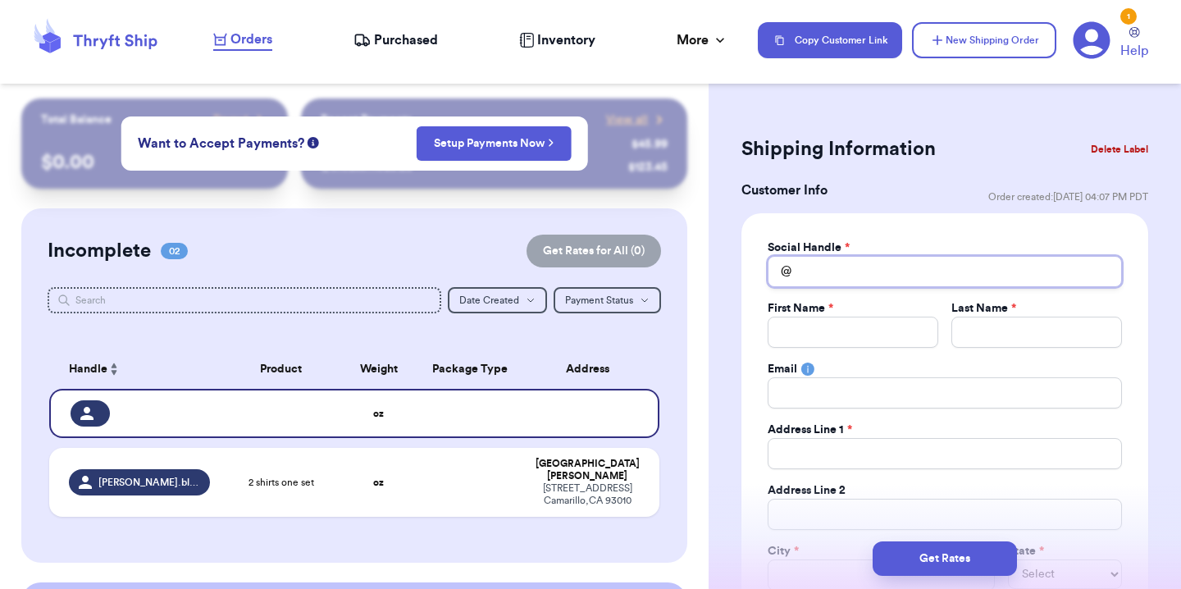
click at [855, 281] on input "Total Amount Paid" at bounding box center [945, 271] width 354 height 31
paste input "juliemagdaleno"
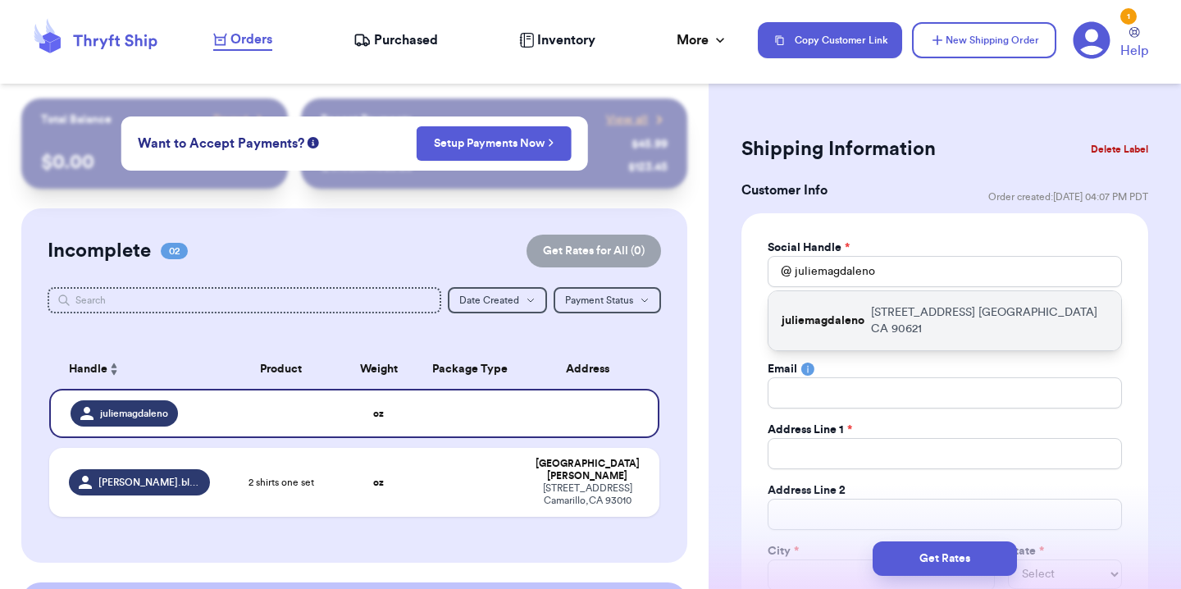
click at [867, 304] on div "juliemagdaleno [STREET_ADDRESS]" at bounding box center [945, 320] width 353 height 59
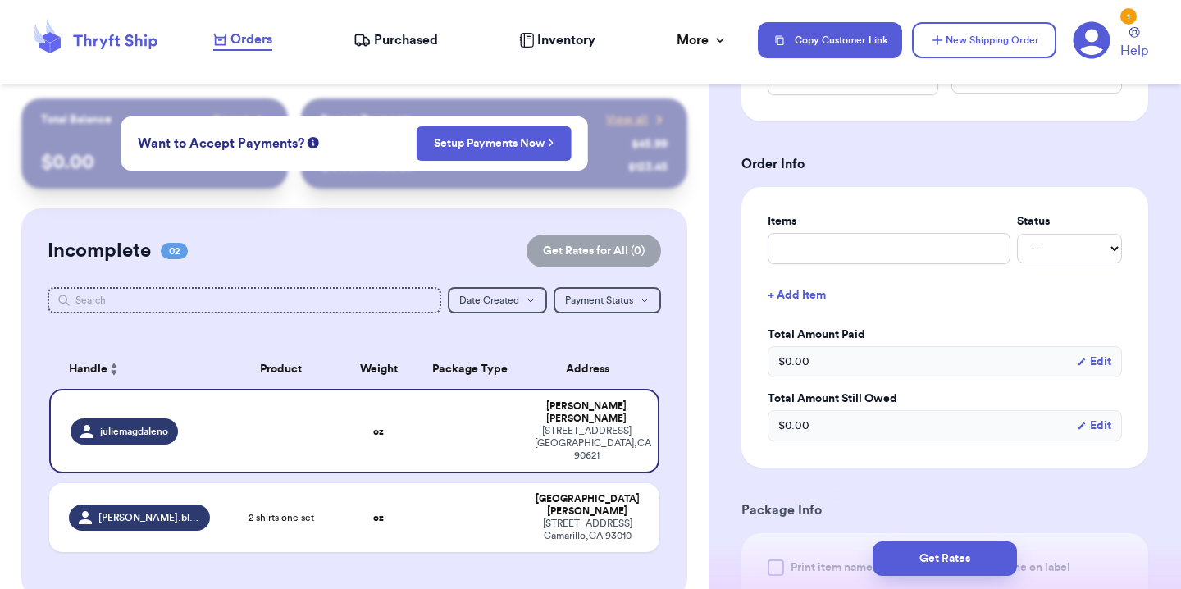
scroll to position [561, 0]
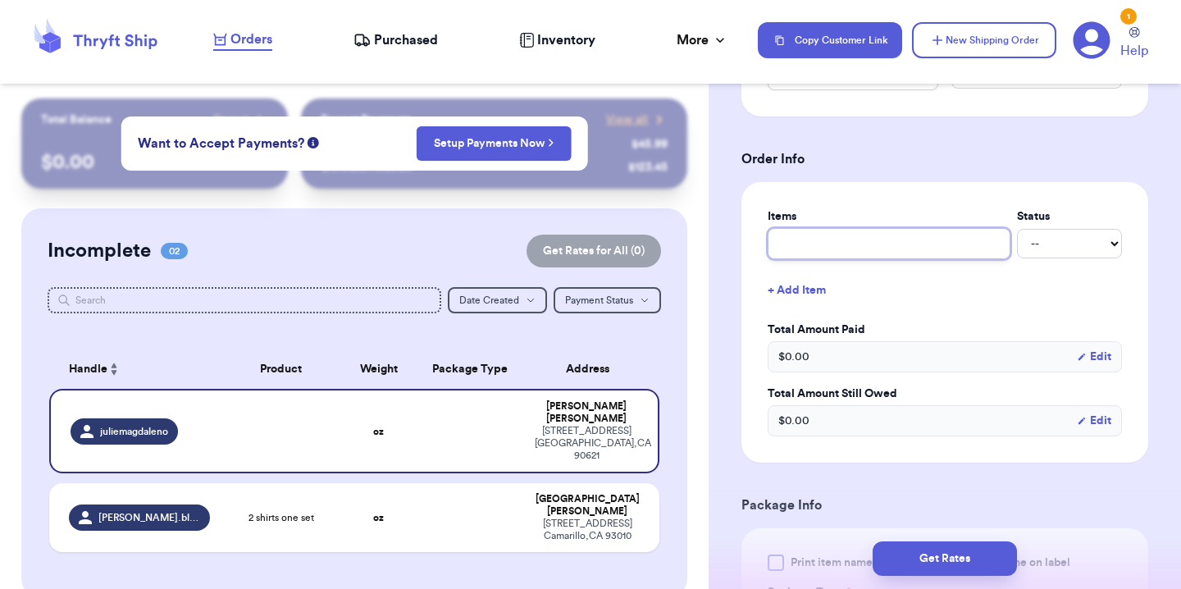
click at [895, 243] on input "text" at bounding box center [889, 243] width 243 height 31
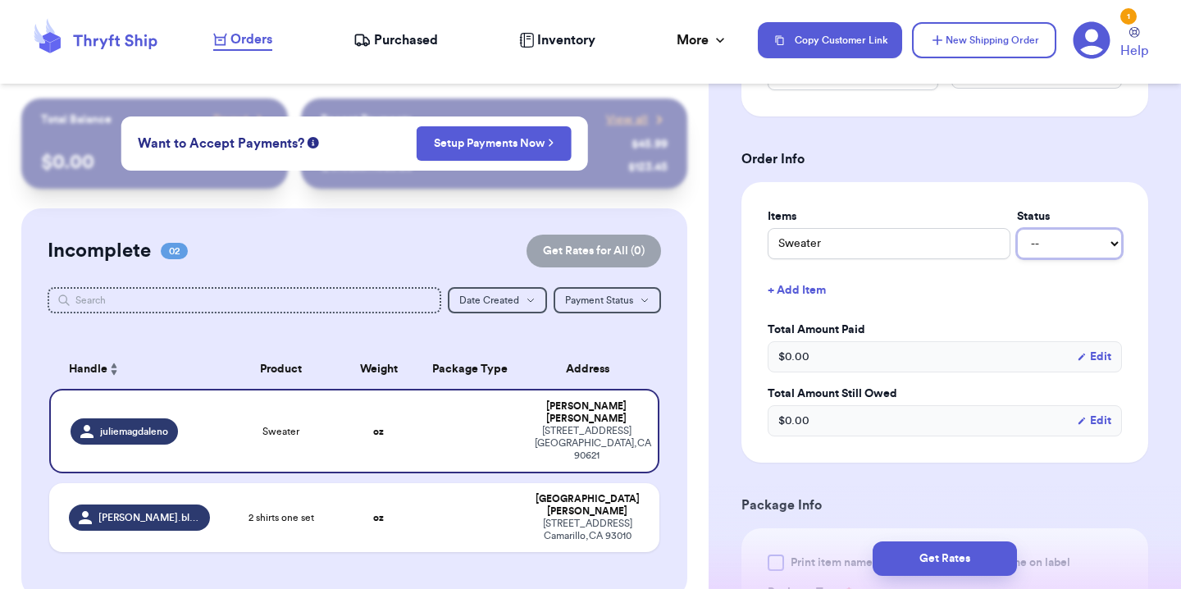
click at [1030, 249] on select "-- Paid Owes" at bounding box center [1069, 244] width 105 height 30
click at [1017, 230] on select "-- Paid Owes" at bounding box center [1069, 244] width 105 height 30
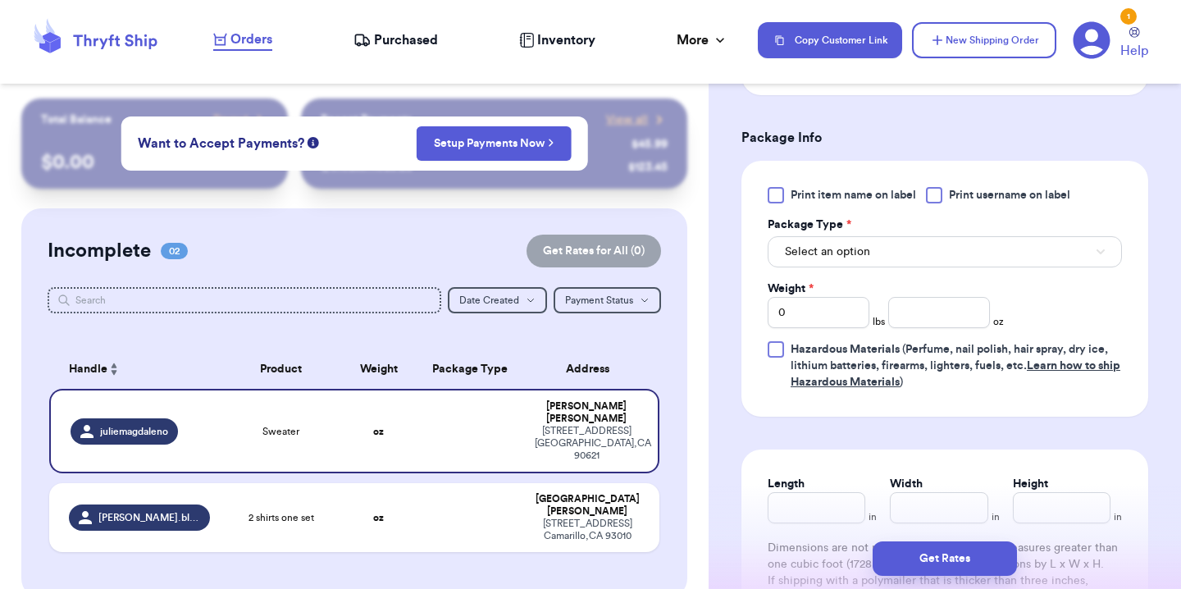
scroll to position [930, 0]
click at [893, 254] on button "Select an option" at bounding box center [945, 250] width 354 height 31
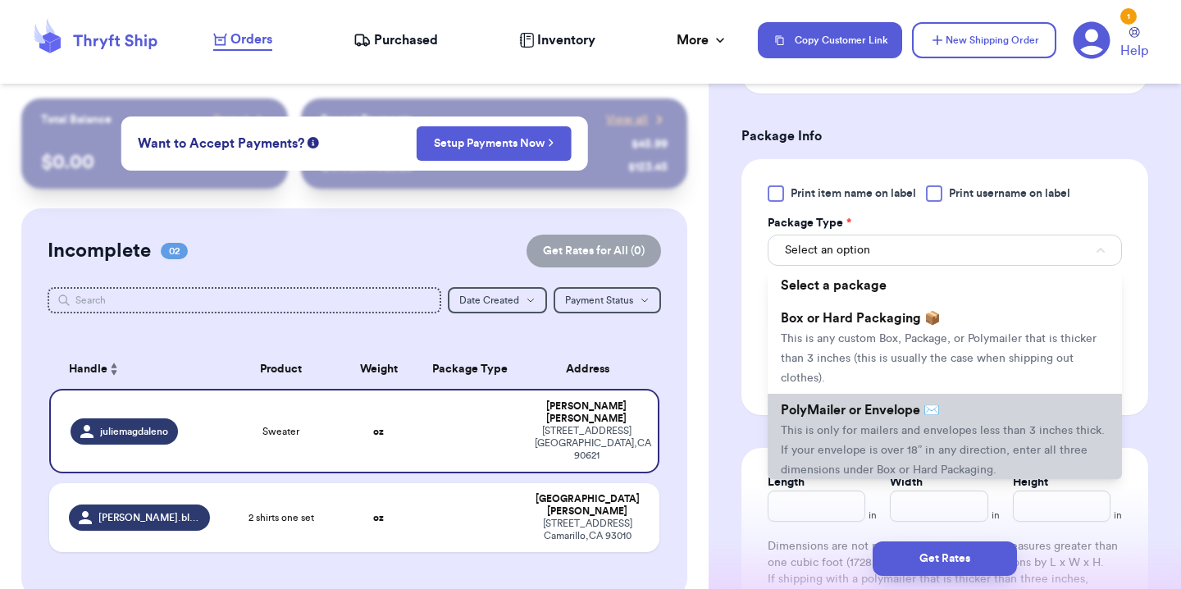
click at [883, 436] on span "This is only for mailers and envelopes less than 3 inches thick. If your envelo…" at bounding box center [943, 450] width 324 height 51
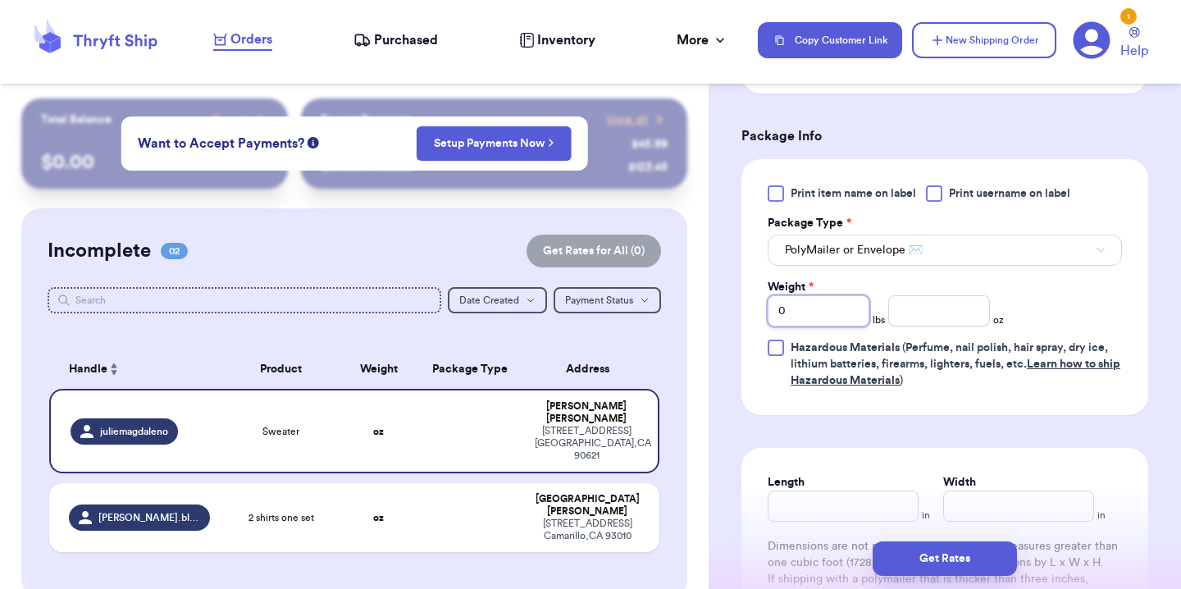
click at [803, 310] on input "0" at bounding box center [819, 310] width 102 height 31
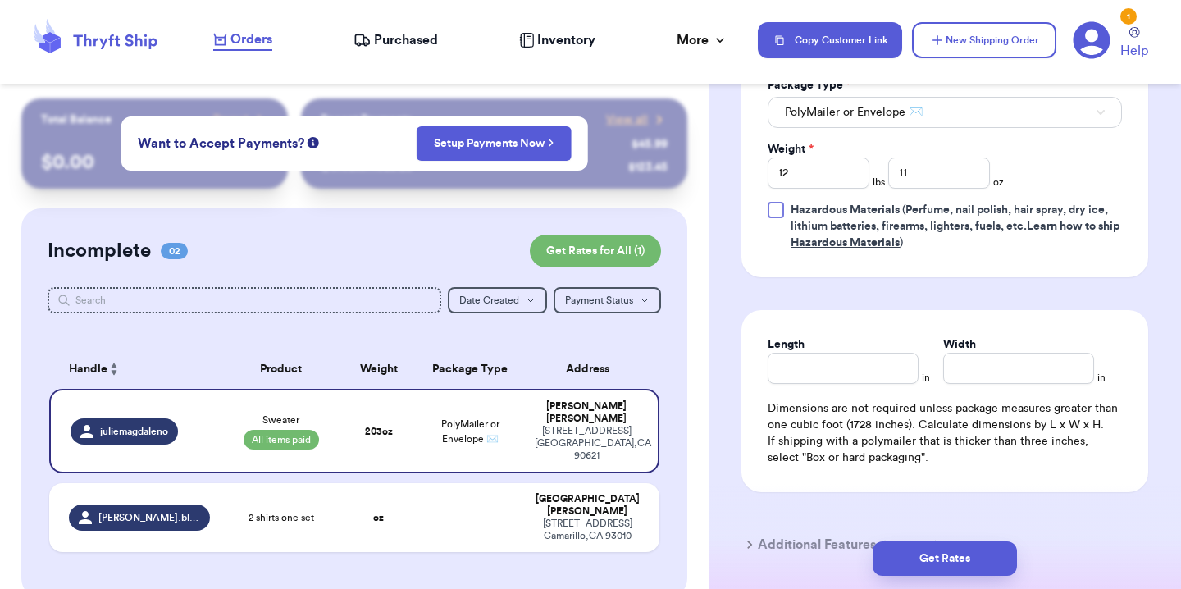
scroll to position [1110, 0]
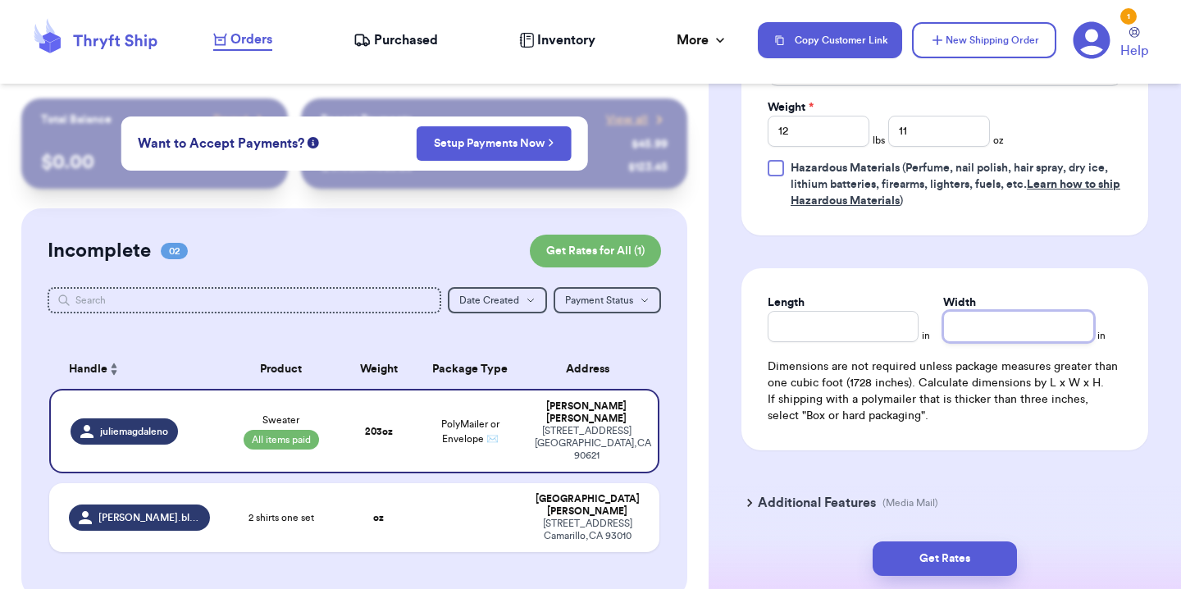
click at [974, 326] on input "Width" at bounding box center [1019, 326] width 151 height 31
click at [803, 124] on input "12" at bounding box center [819, 131] width 102 height 31
click at [815, 139] on input "12" at bounding box center [819, 131] width 102 height 31
click at [911, 135] on input "11" at bounding box center [940, 131] width 102 height 31
click at [854, 319] on input "Length" at bounding box center [843, 326] width 151 height 31
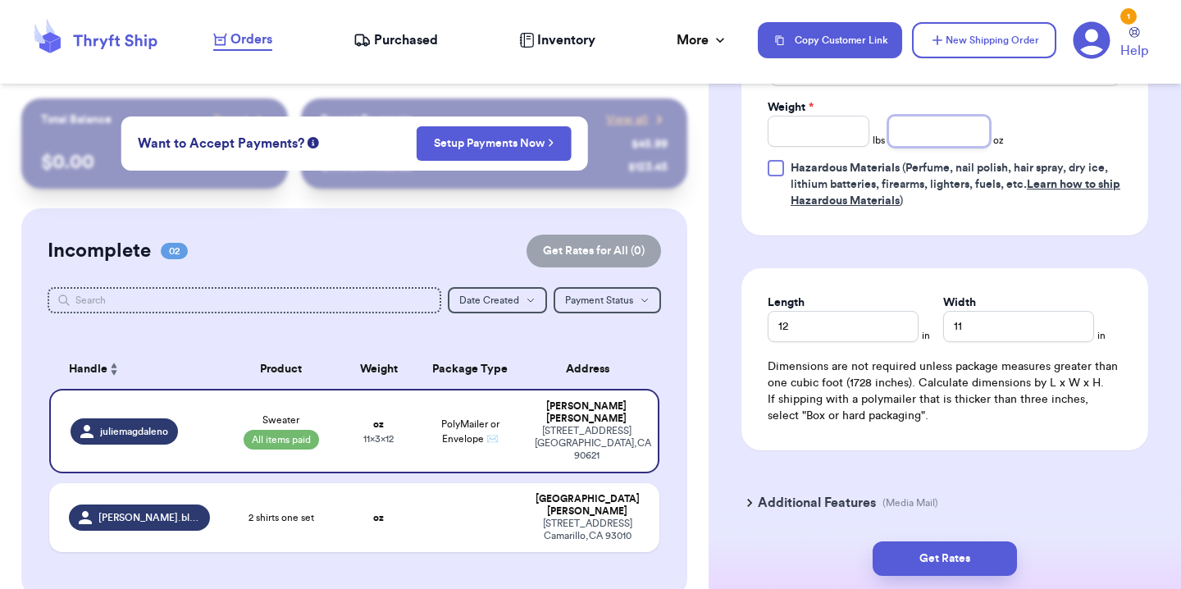
click at [895, 139] on input "number" at bounding box center [940, 131] width 102 height 31
click at [1035, 513] on div "Additional Features (Media Mail)" at bounding box center [935, 502] width 407 height 39
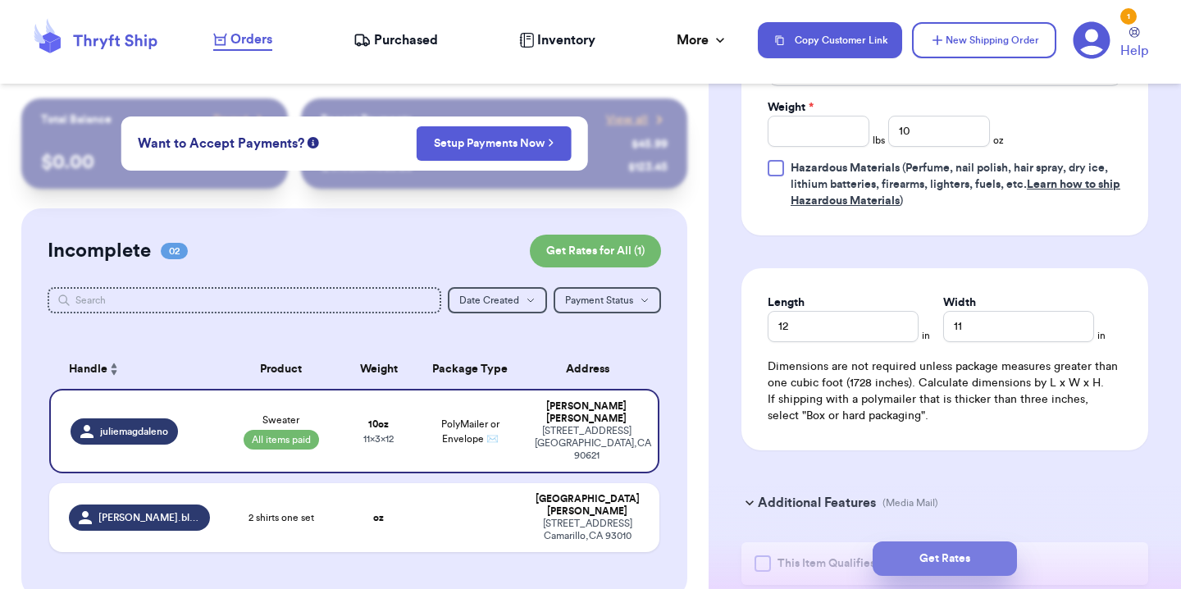
click at [998, 558] on button "Get Rates" at bounding box center [945, 558] width 144 height 34
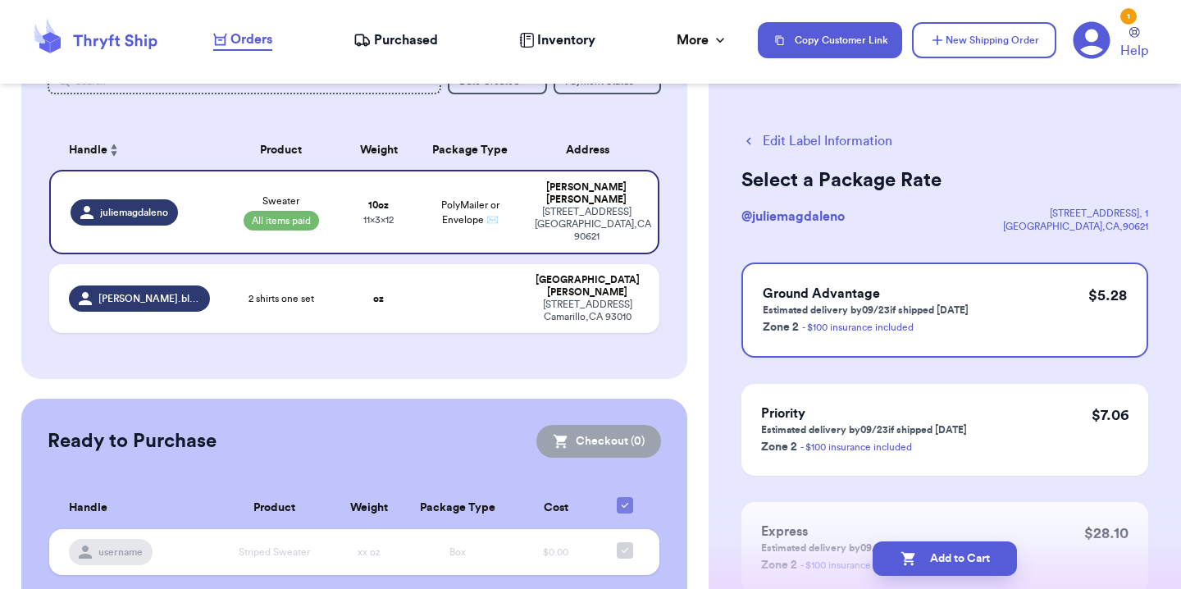
scroll to position [232, 0]
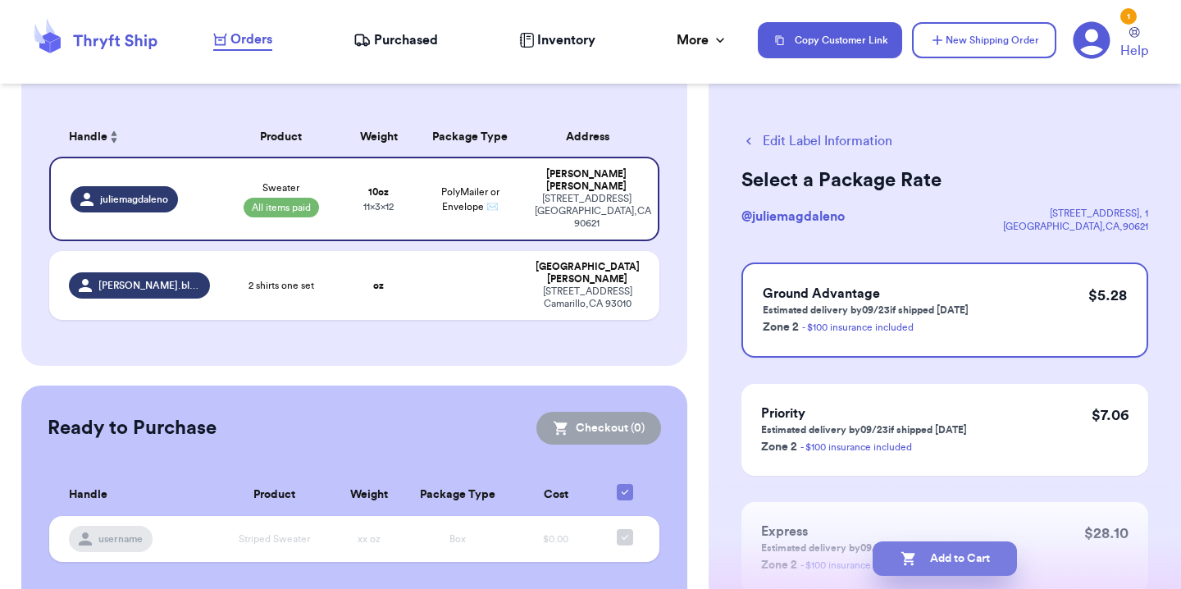
click at [960, 558] on button "Add to Cart" at bounding box center [945, 558] width 144 height 34
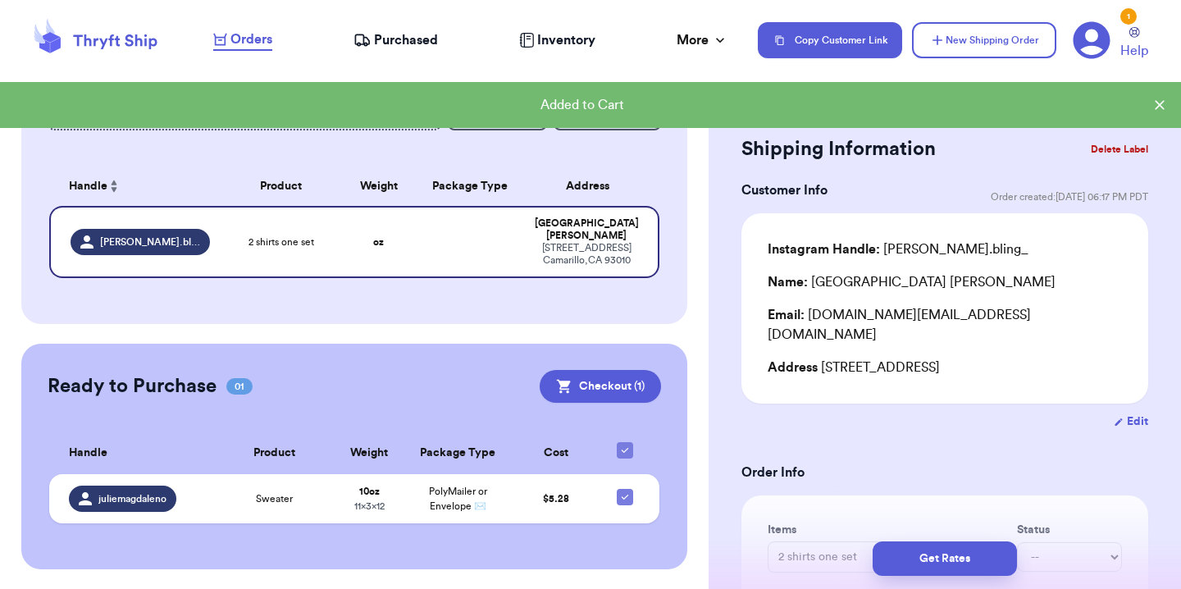
scroll to position [169, 0]
